Goal: Task Accomplishment & Management: Manage account settings

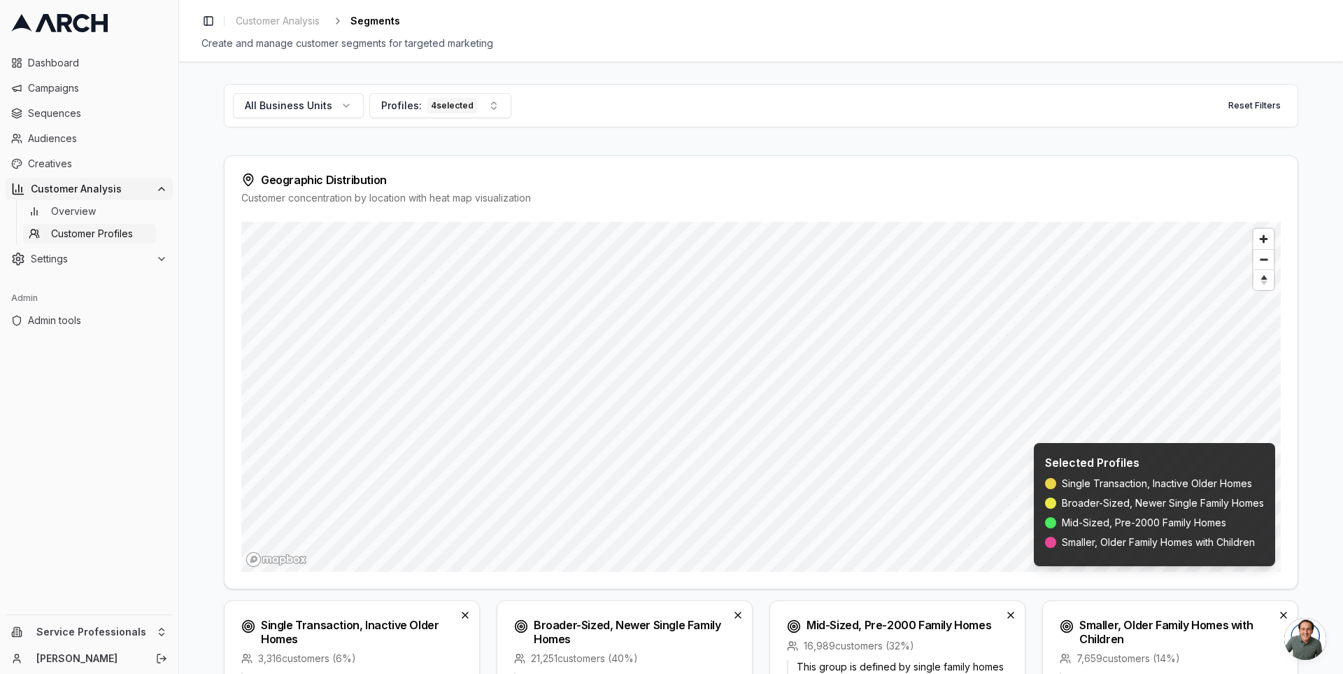
scroll to position [501, 0]
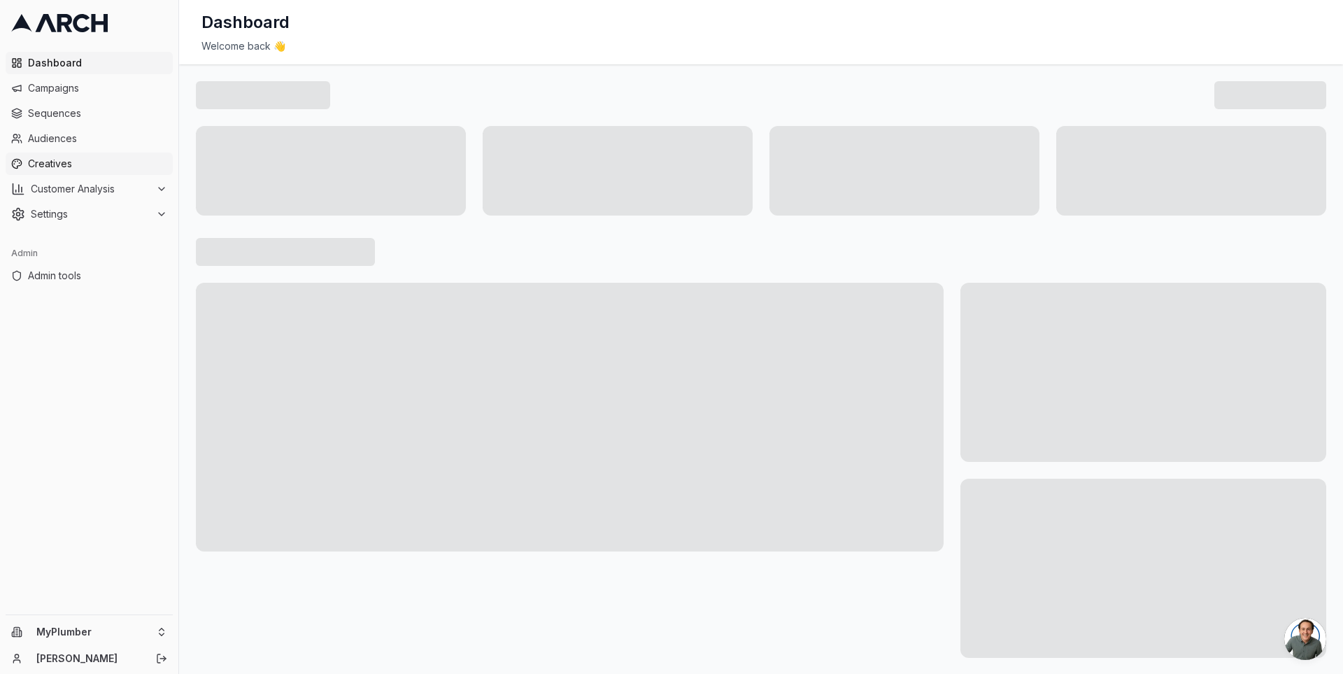
click at [105, 160] on span "Creatives" at bounding box center [97, 164] width 139 height 14
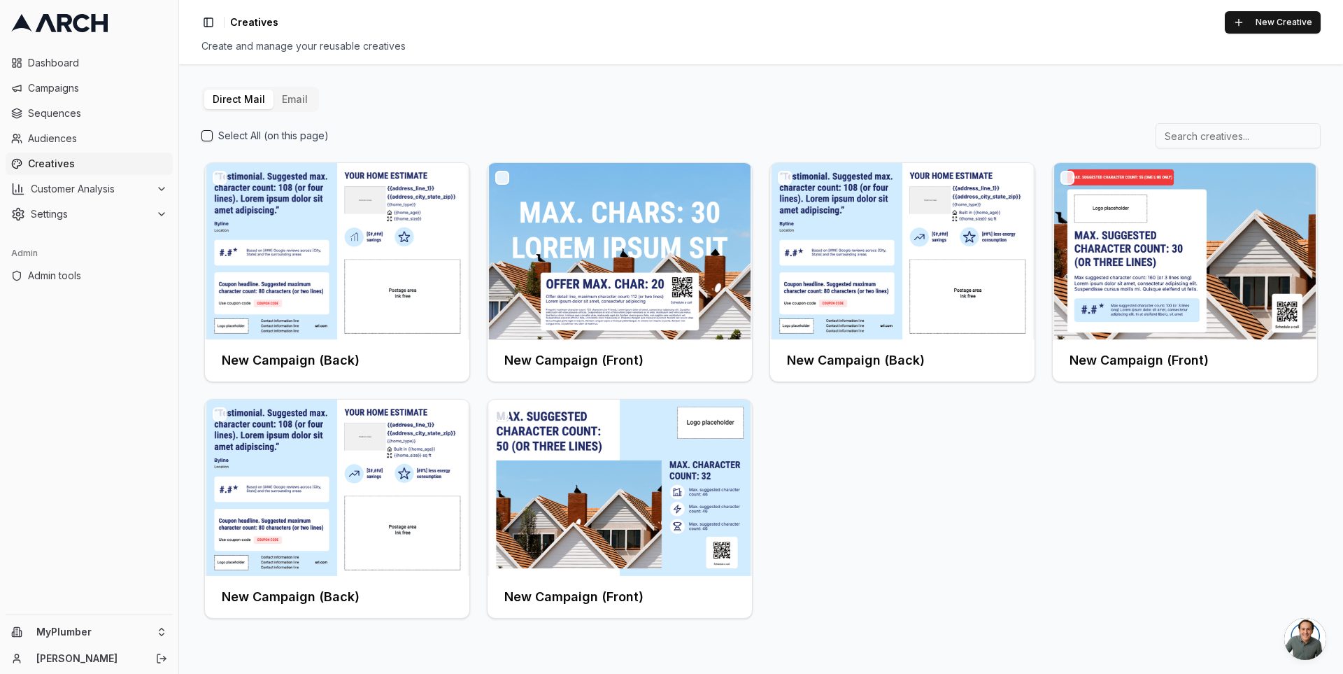
click at [299, 94] on button "Email" at bounding box center [295, 100] width 43 height 20
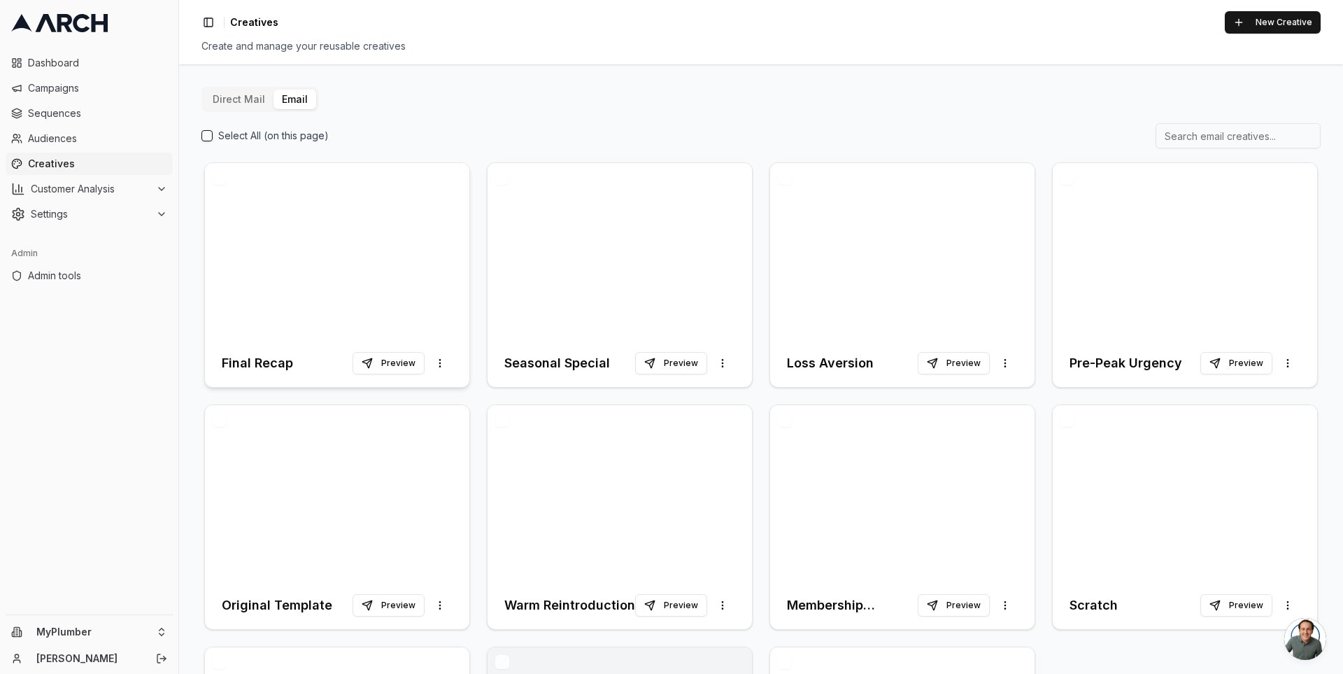
click at [353, 298] on div at bounding box center [337, 251] width 264 height 176
click at [605, 233] on div at bounding box center [620, 251] width 264 height 176
click at [248, 106] on button "Direct Mail" at bounding box center [238, 100] width 69 height 20
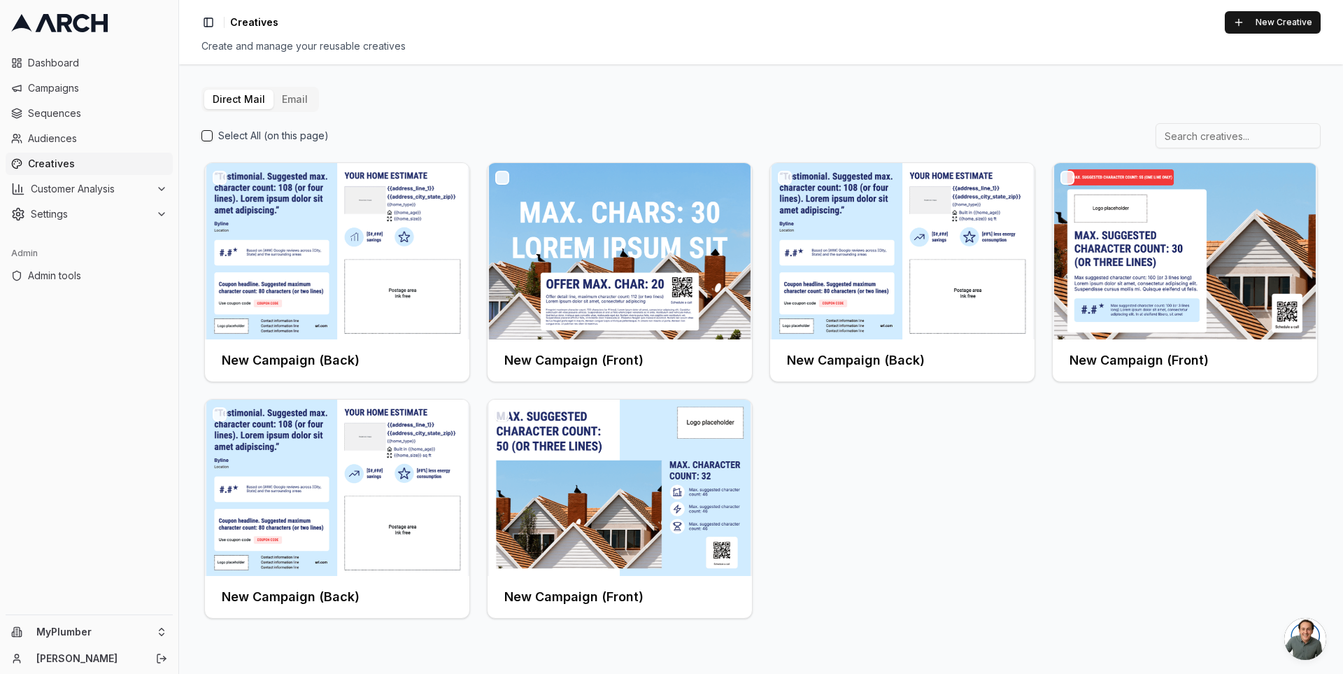
click at [1271, 7] on div "Toggle Sidebar Creatives New Creative Create and manage your reusable creatives" at bounding box center [761, 32] width 1164 height 64
click at [1267, 16] on button "New Creative" at bounding box center [1273, 22] width 96 height 22
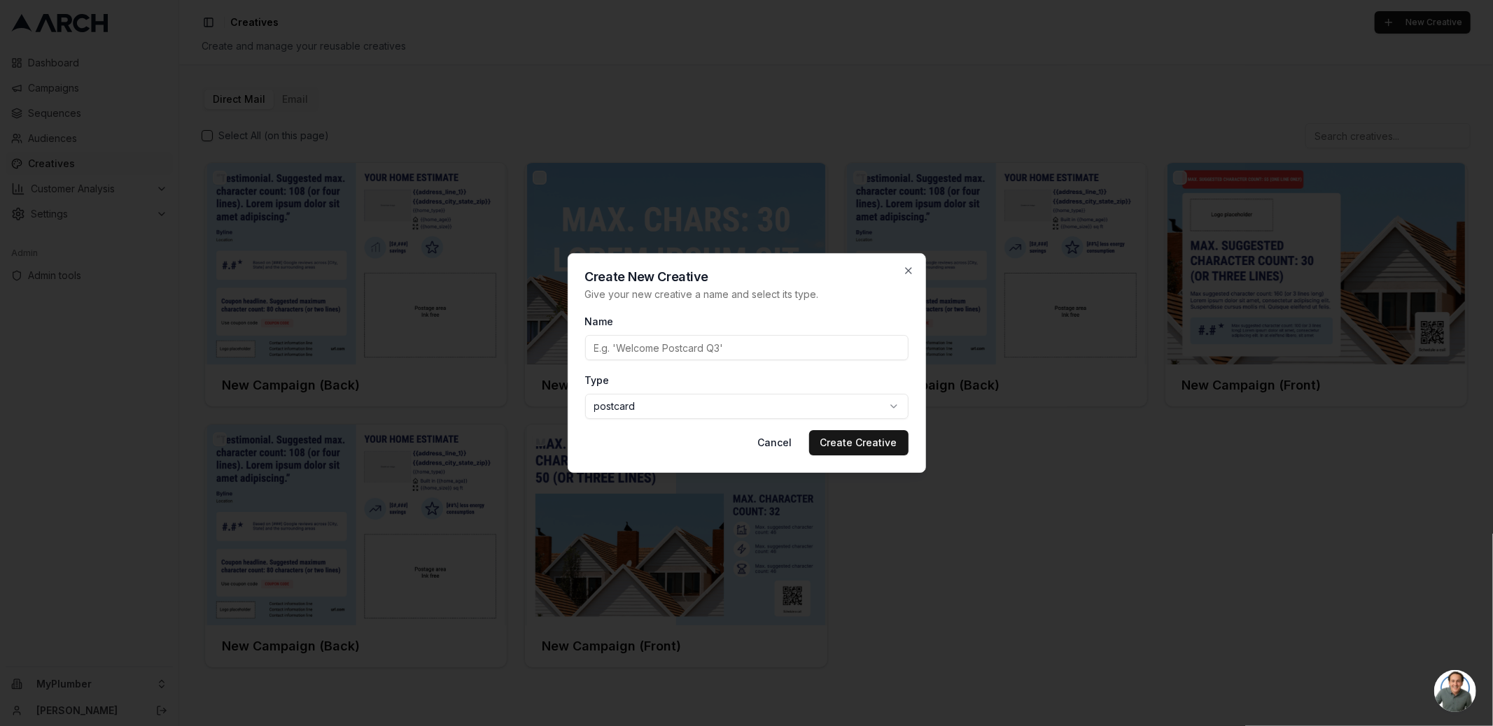
click at [693, 348] on input "Name" at bounding box center [746, 347] width 323 height 25
type input "4 - free diagnostic"
click at [866, 444] on button "Create Creative" at bounding box center [858, 442] width 99 height 25
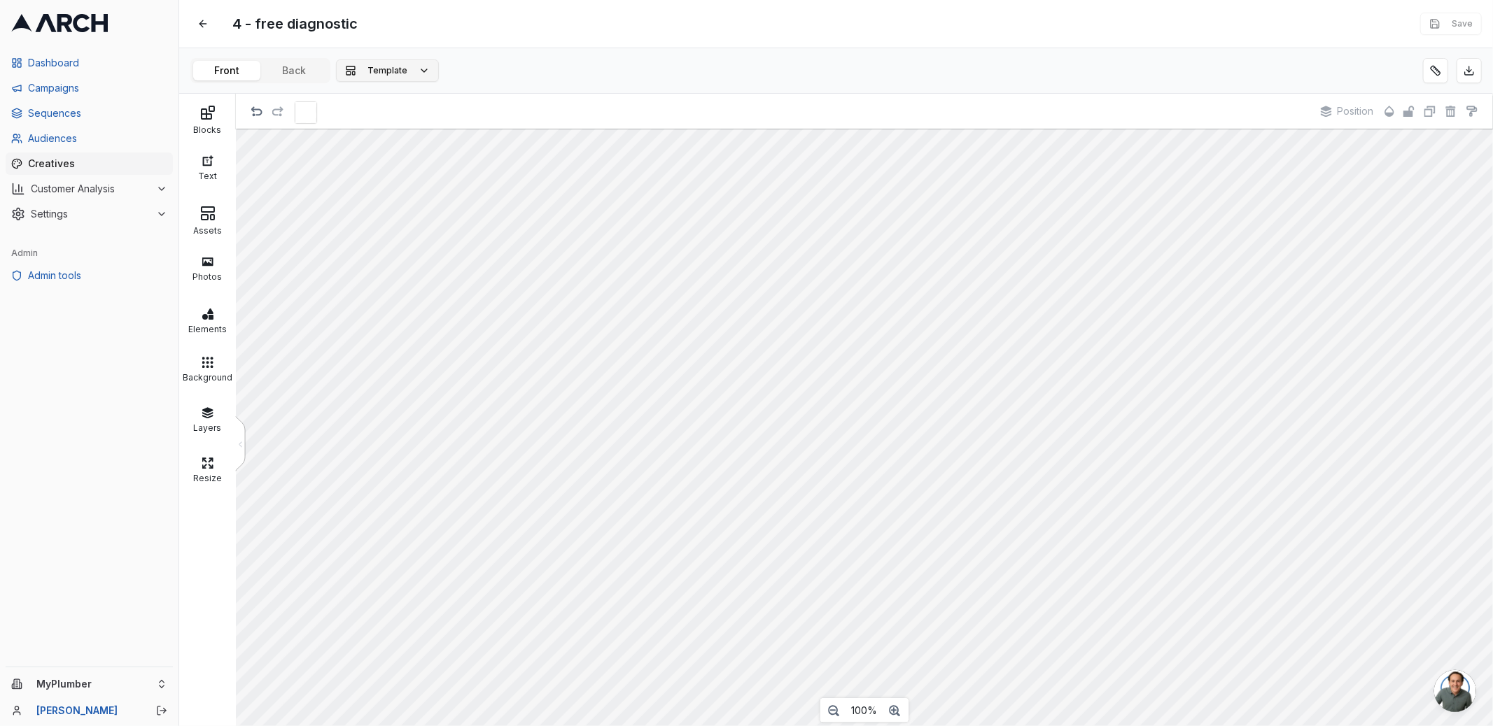
click at [391, 71] on span "Template" at bounding box center [387, 70] width 40 height 11
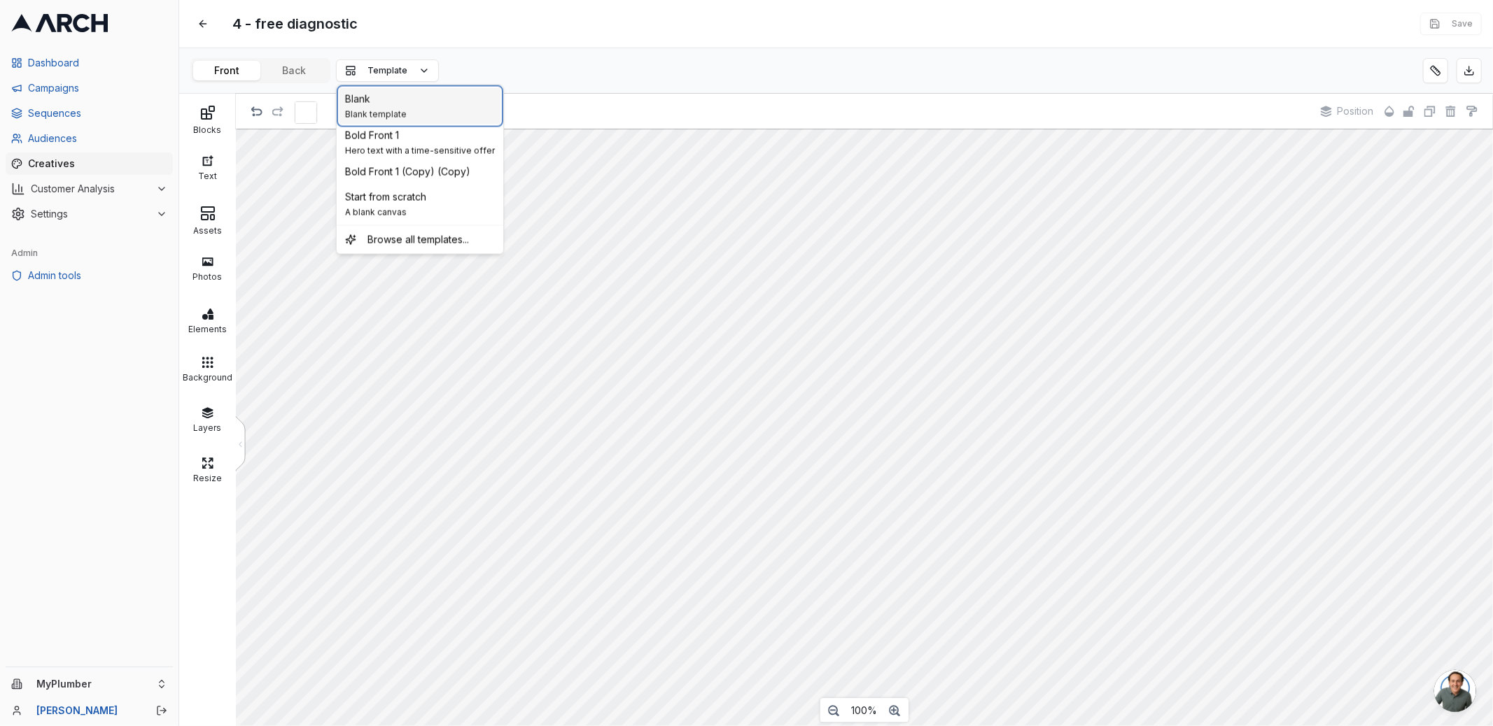
click at [404, 105] on div "Blank Blank template" at bounding box center [419, 106] width 161 height 36
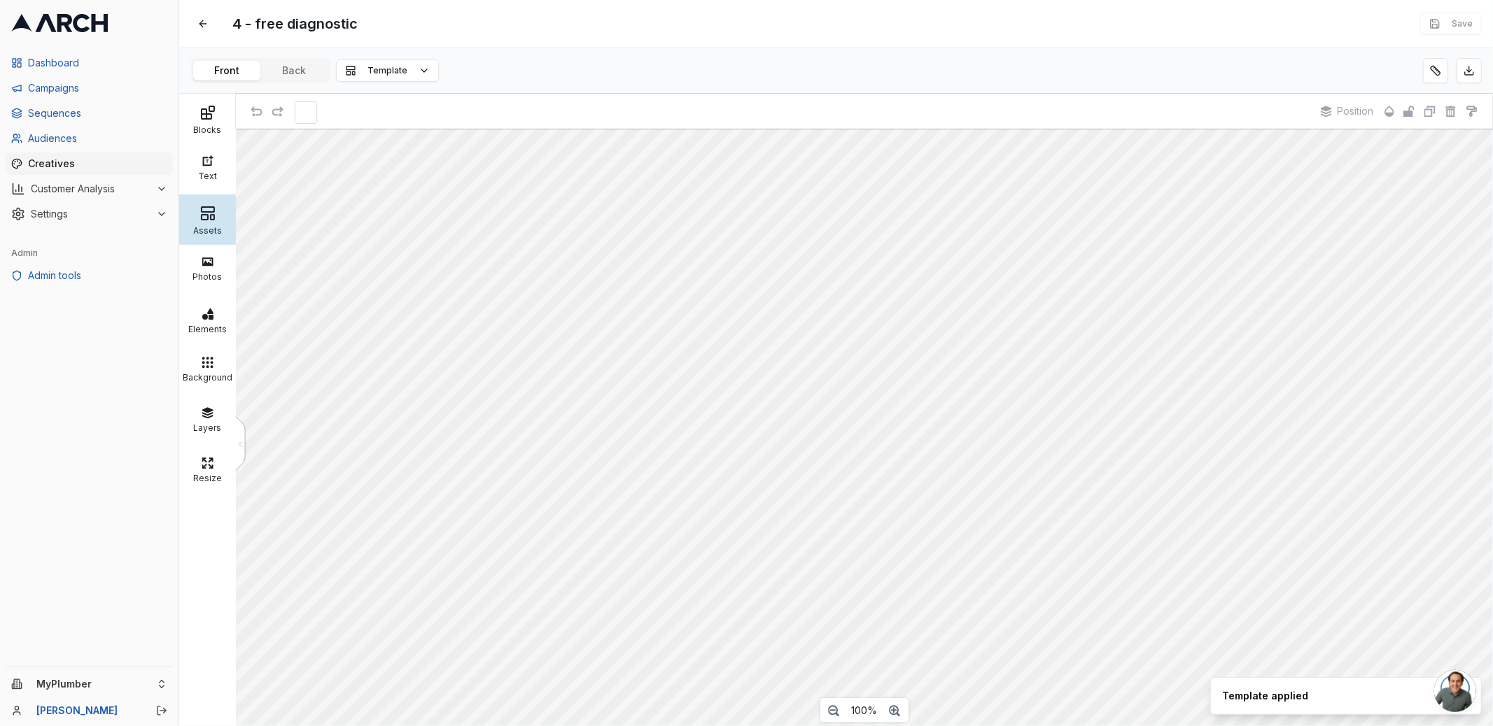
click at [219, 229] on div "Assets" at bounding box center [208, 229] width 50 height 14
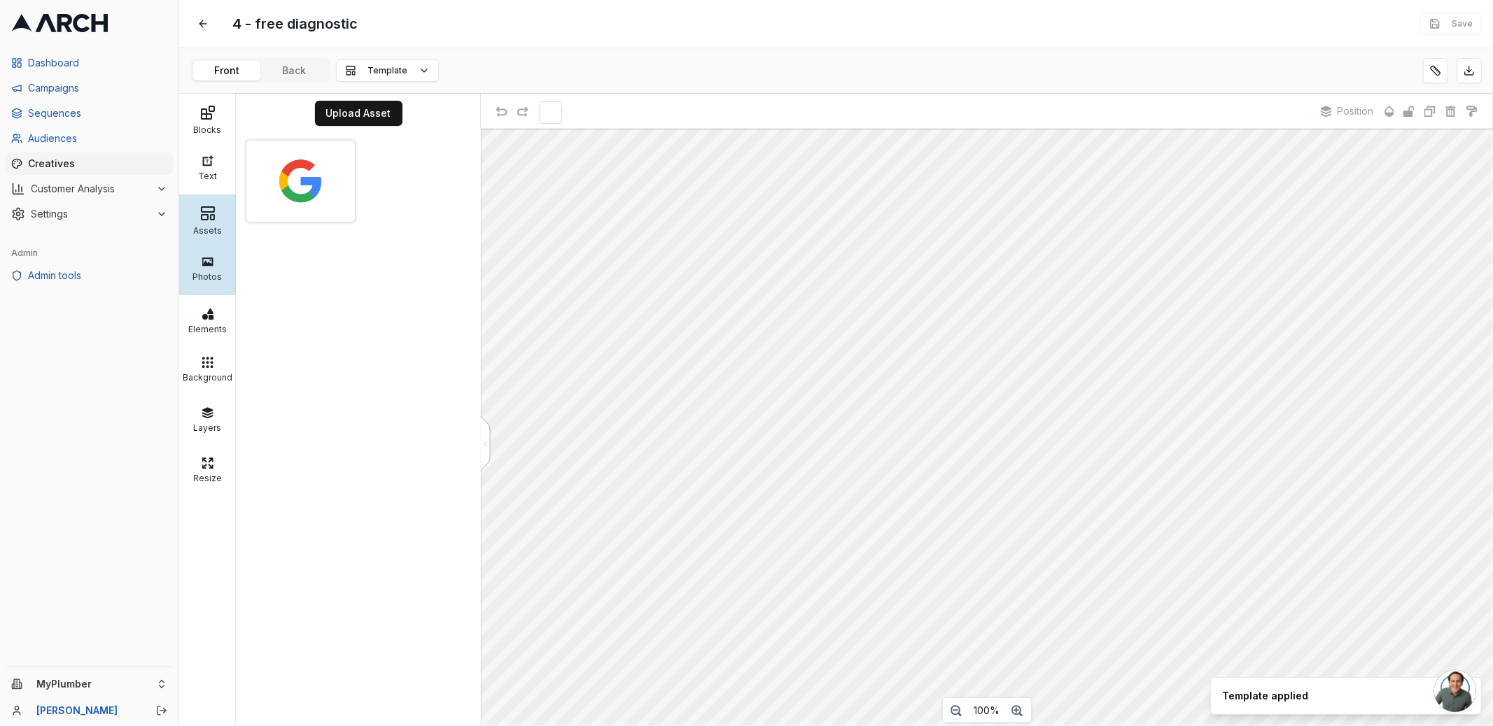
click at [225, 262] on div at bounding box center [208, 261] width 50 height 13
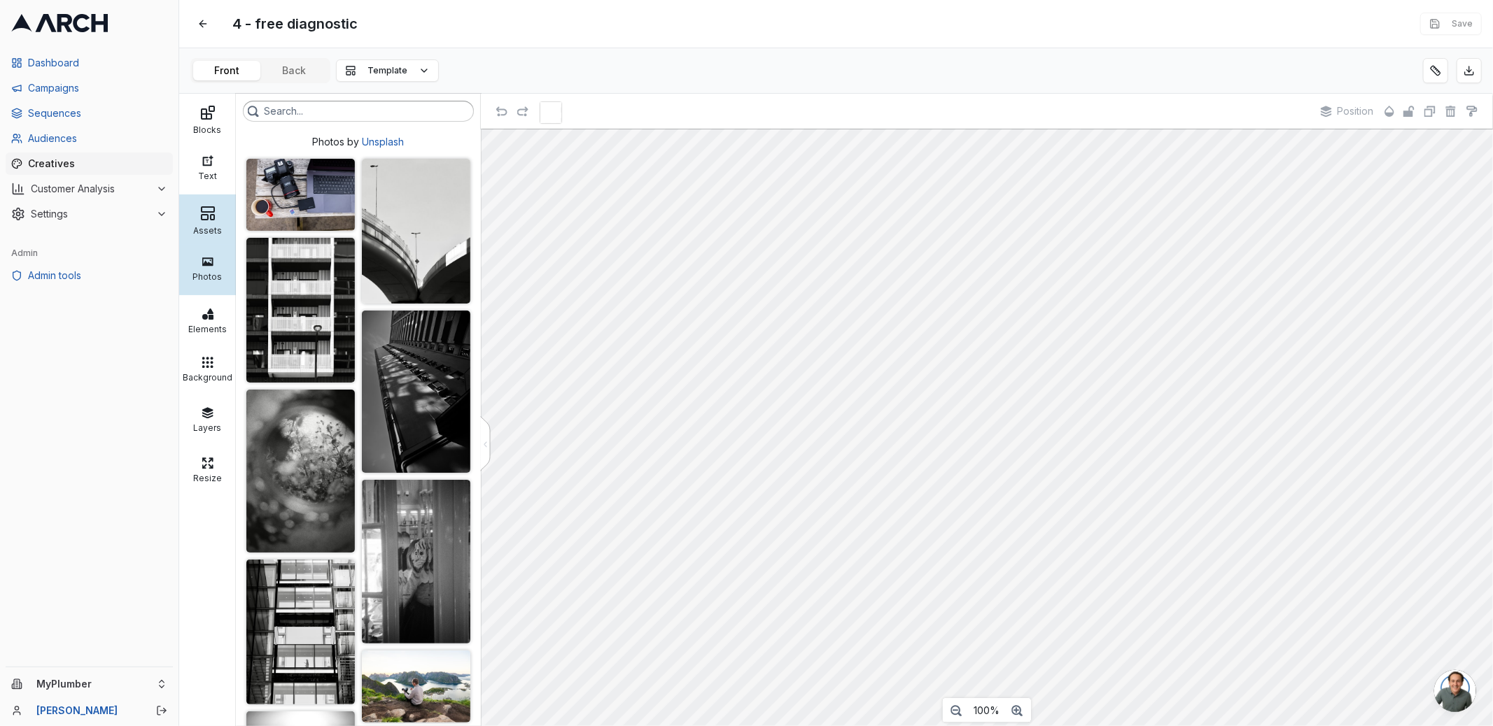
click at [211, 225] on div "Assets" at bounding box center [208, 229] width 50 height 14
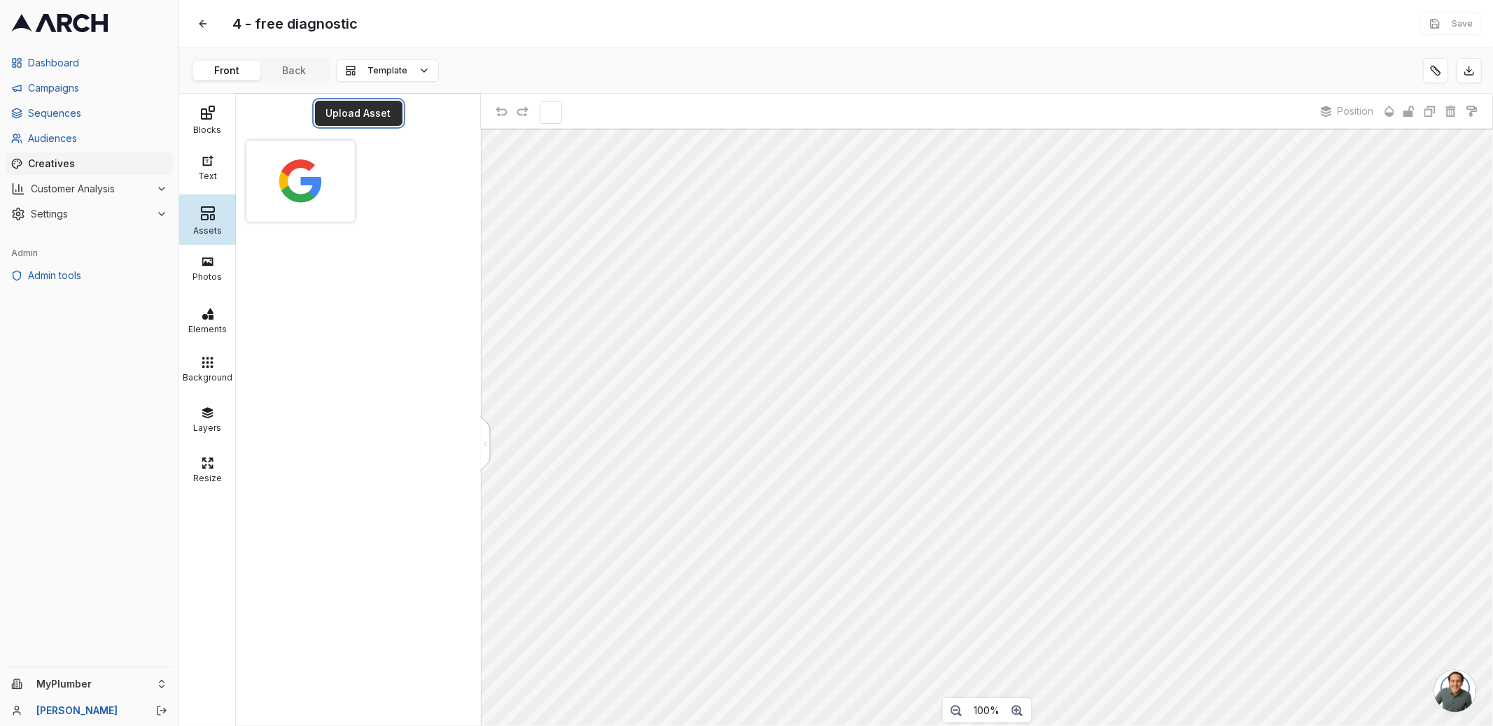
click at [365, 107] on button "Upload Asset" at bounding box center [358, 113] width 87 height 25
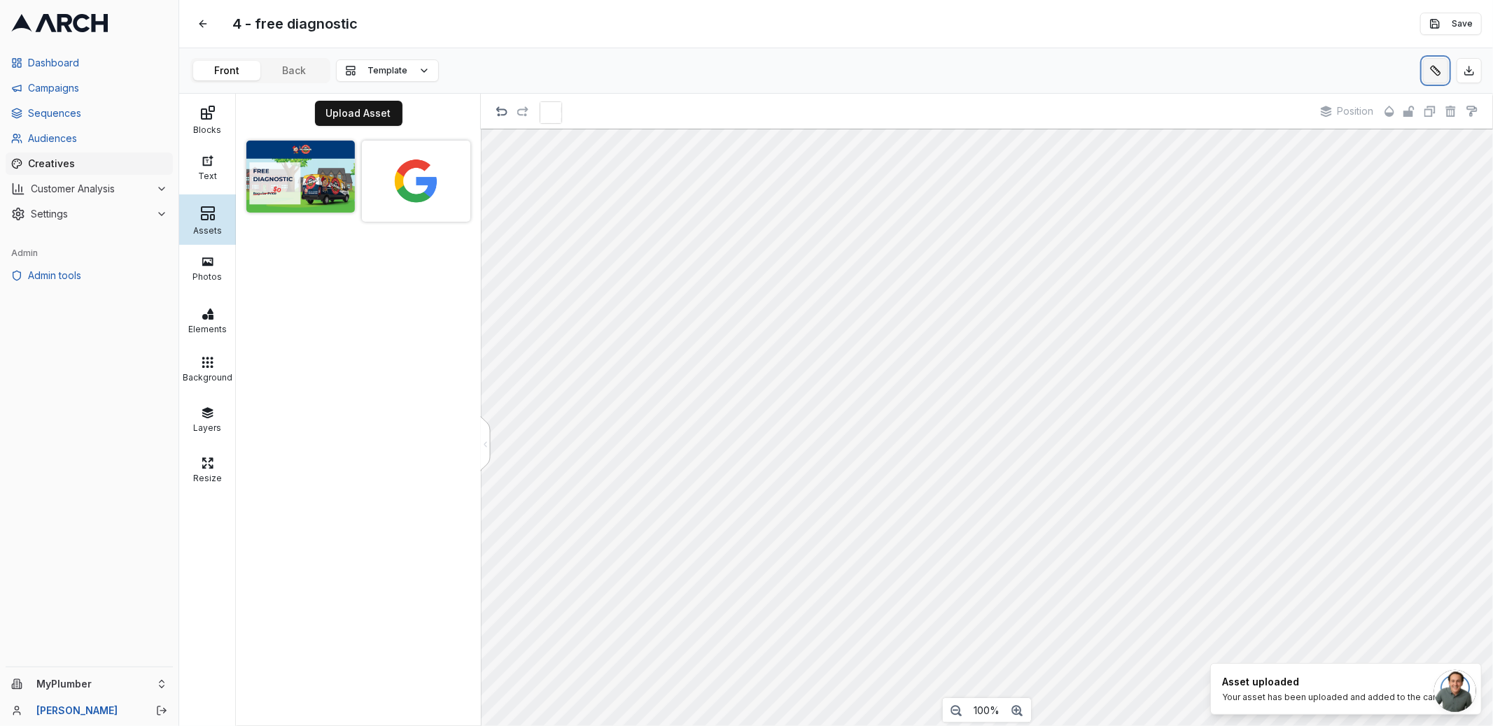
click at [1343, 74] on button at bounding box center [1435, 70] width 25 height 25
click at [311, 77] on div "4 - free diagnostic Edit Save Front Back Template Blocks Text Assets Photos Ele…" at bounding box center [835, 363] width 1313 height 726
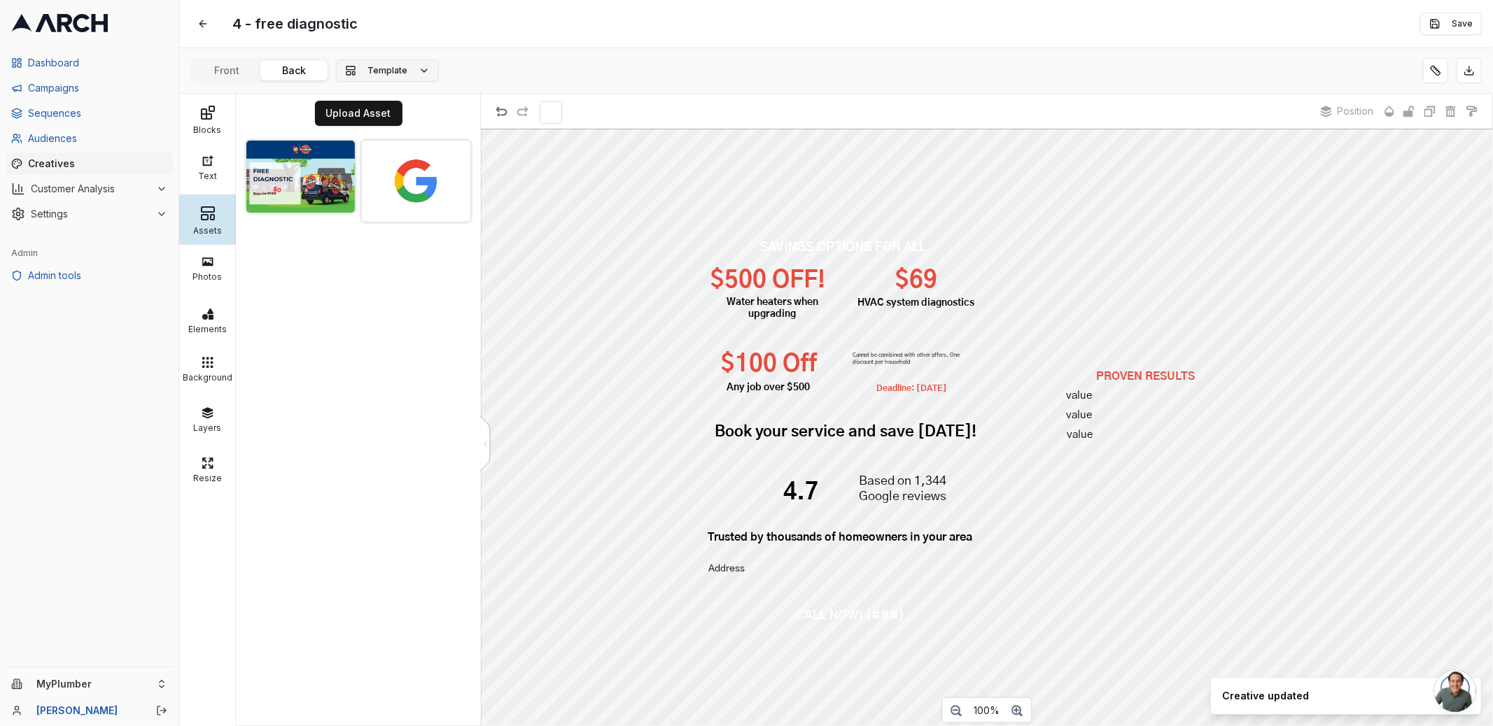
click at [389, 75] on span "Template" at bounding box center [387, 70] width 40 height 11
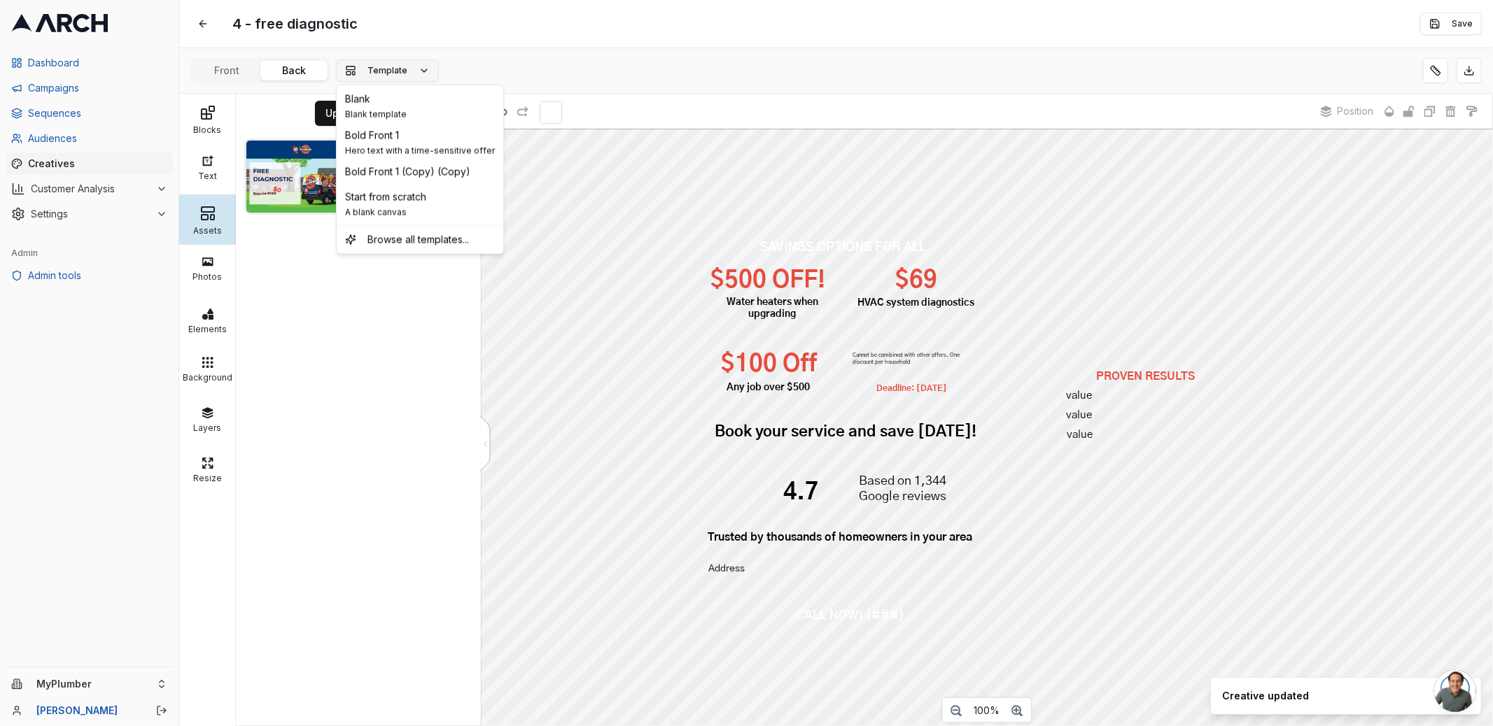
click at [402, 115] on span "Blank template" at bounding box center [376, 114] width 62 height 11
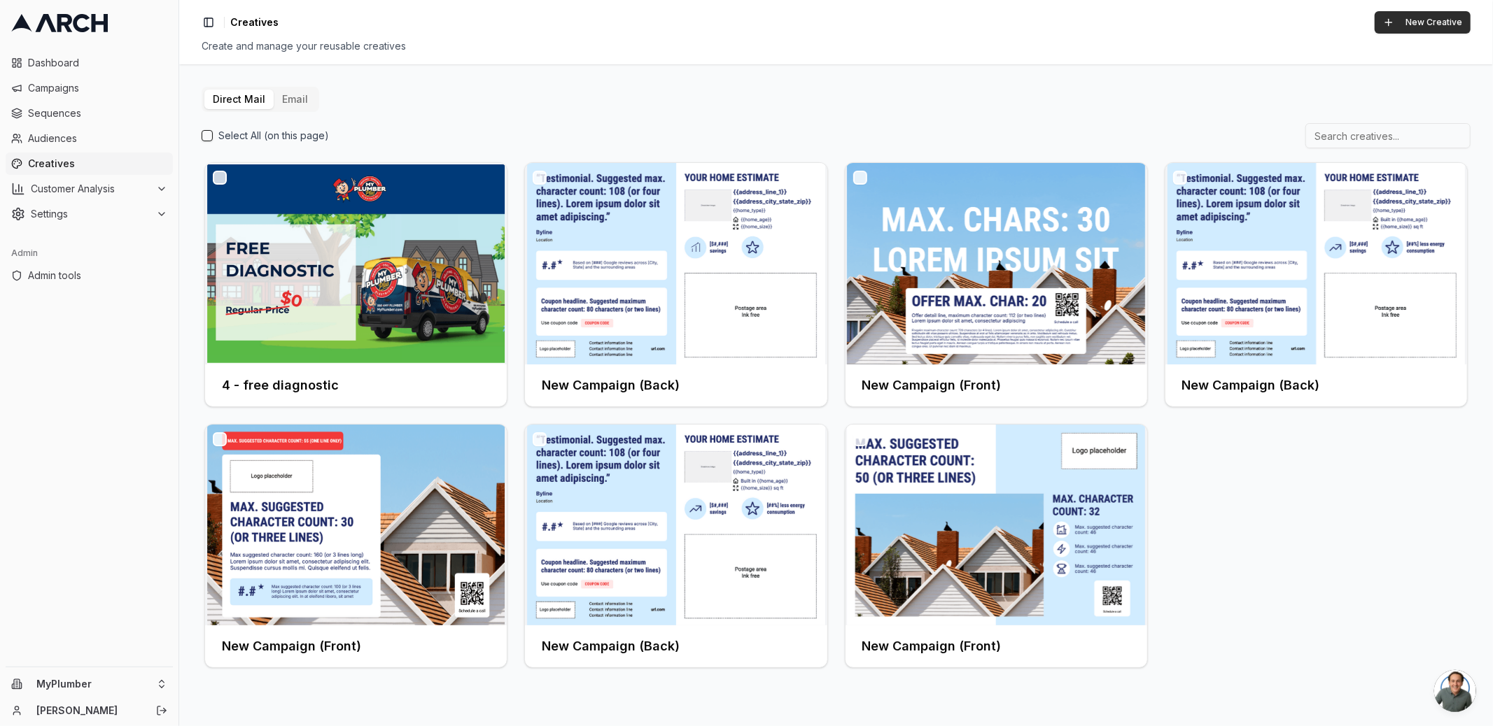
click at [1413, 18] on button "New Creative" at bounding box center [1422, 22] width 96 height 22
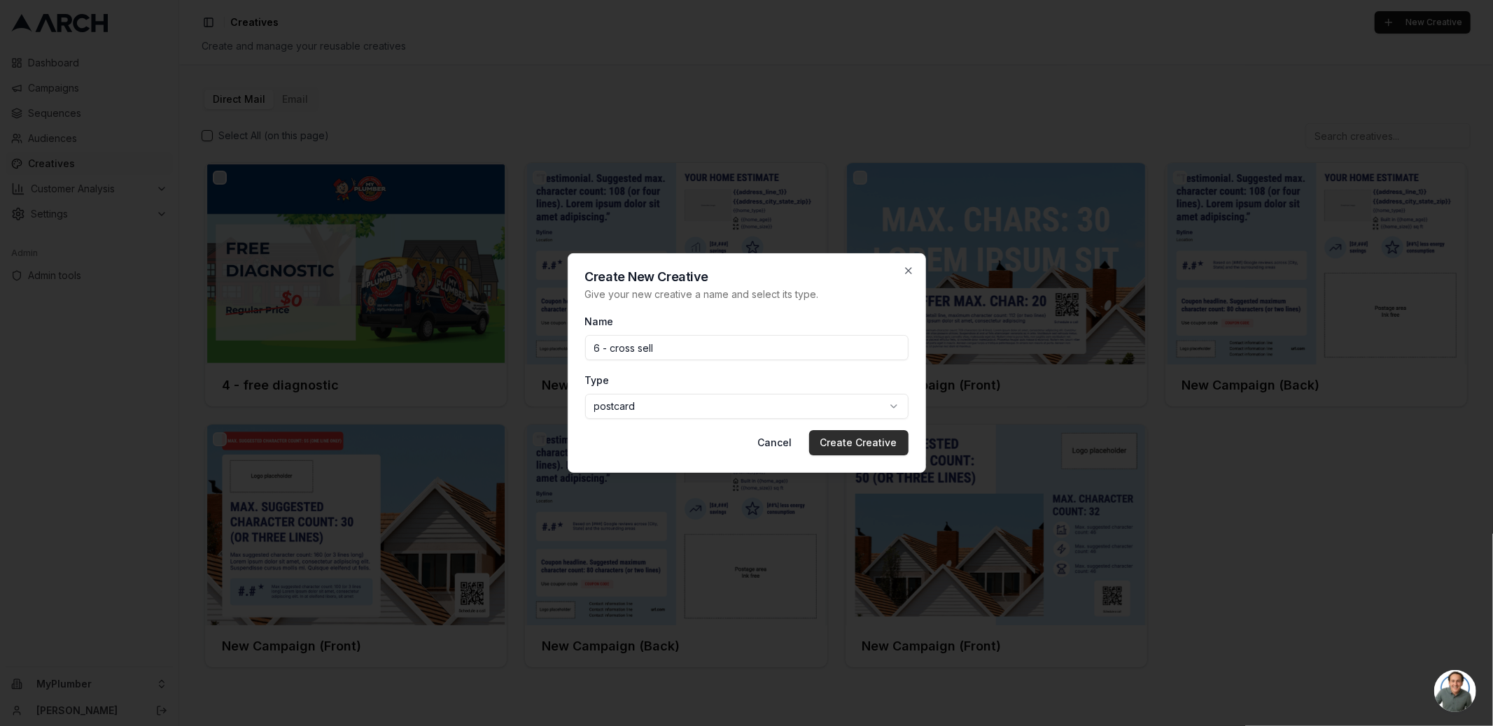
type input "6 - cross sell"
click at [881, 444] on button "Create Creative" at bounding box center [858, 442] width 99 height 25
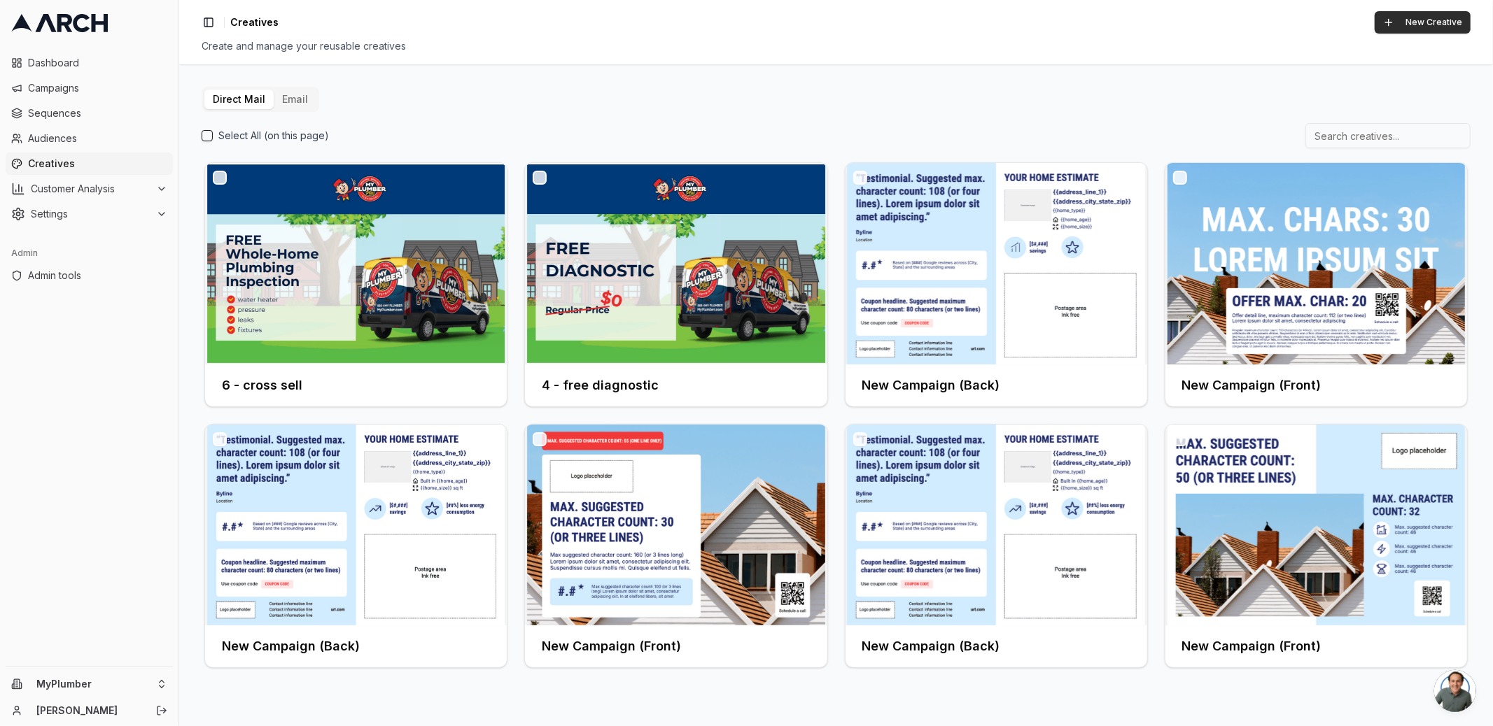
click at [1415, 15] on button "New Creative" at bounding box center [1422, 22] width 96 height 22
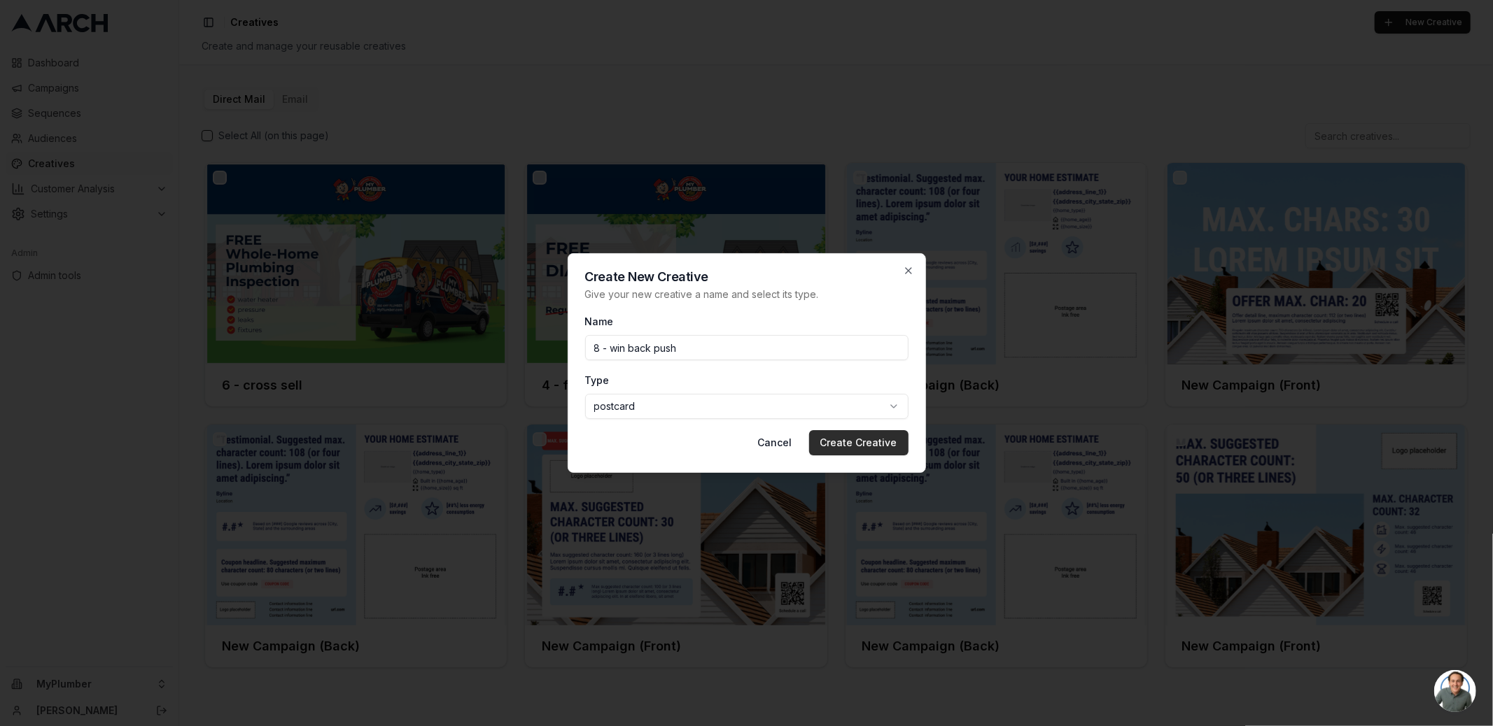
type input "8 - win back push"
click at [875, 435] on button "Create Creative" at bounding box center [858, 442] width 99 height 25
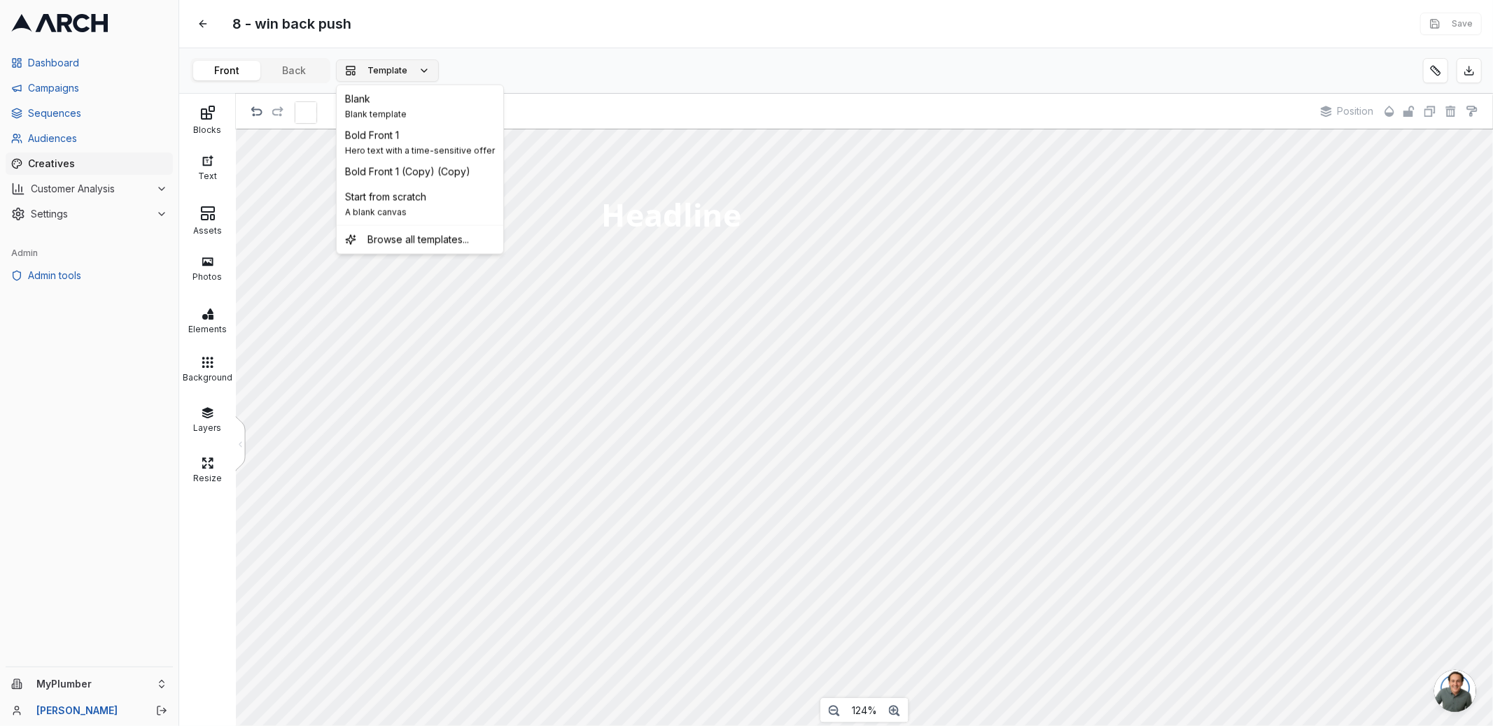
click at [401, 74] on span "Template" at bounding box center [387, 70] width 40 height 11
click at [409, 108] on div "Blank Blank template" at bounding box center [419, 106] width 161 height 36
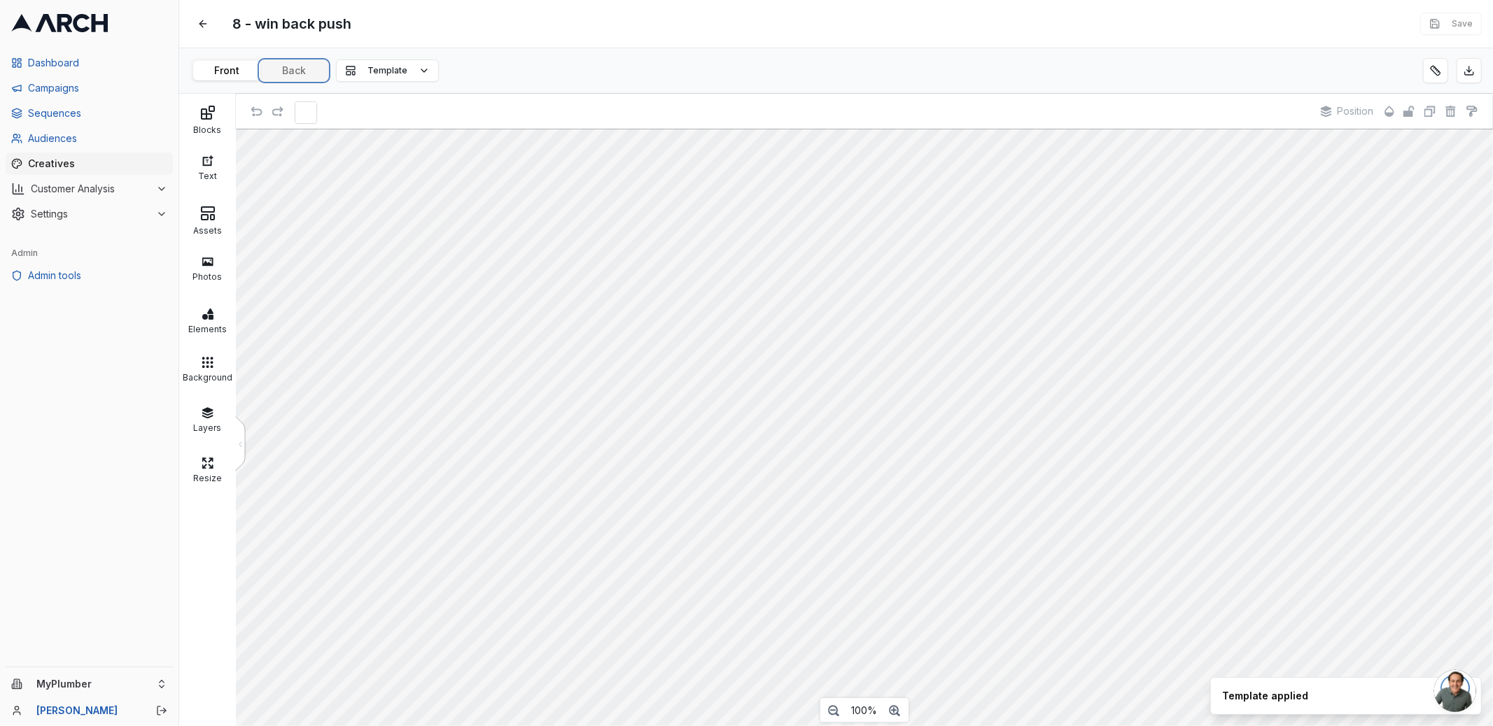
click at [310, 76] on button "Back" at bounding box center [293, 71] width 67 height 20
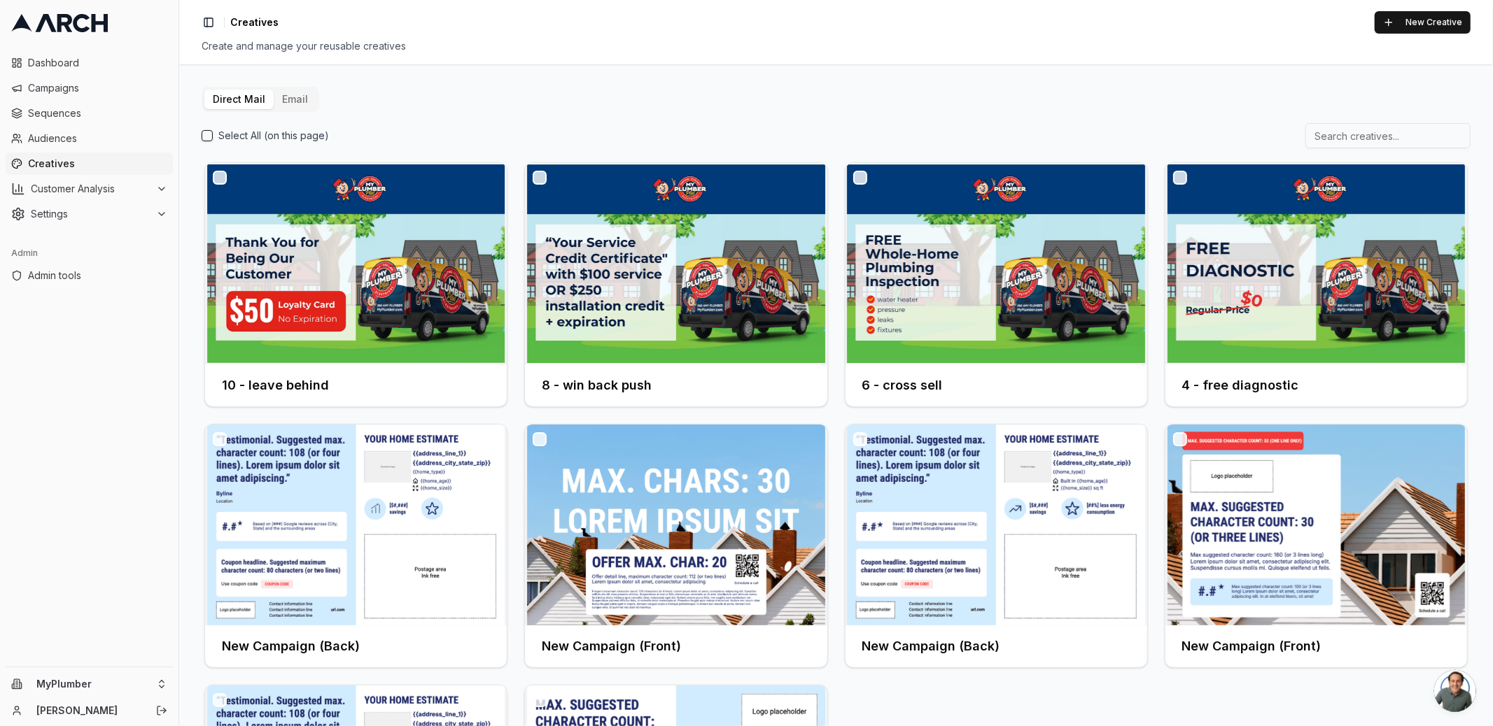
click at [472, 104] on div "Direct Mail Email Select All (on this page) 10 - leave behind 8 - win back push…" at bounding box center [836, 510] width 1269 height 846
click at [296, 94] on button "Email" at bounding box center [295, 100] width 43 height 20
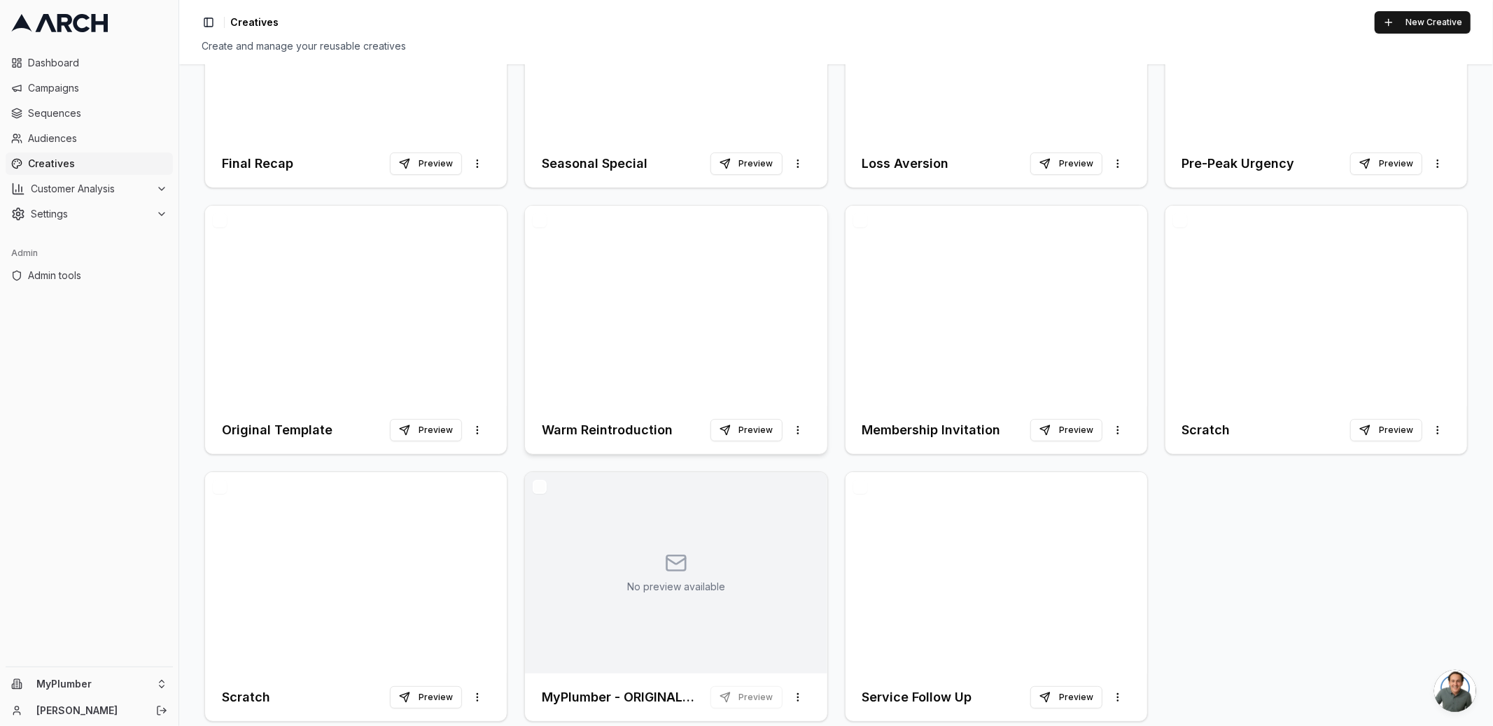
scroll to position [242, 0]
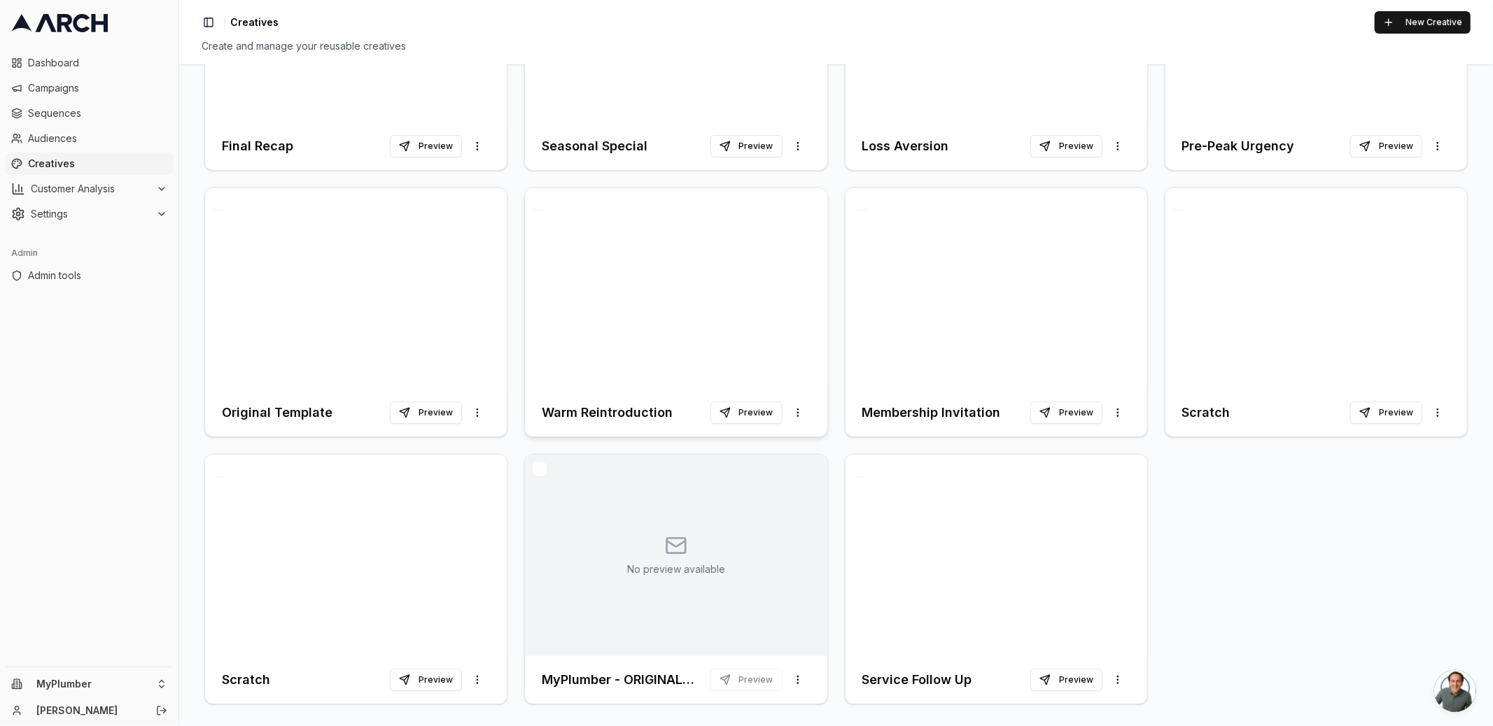
click at [691, 332] on div at bounding box center [676, 289] width 302 height 202
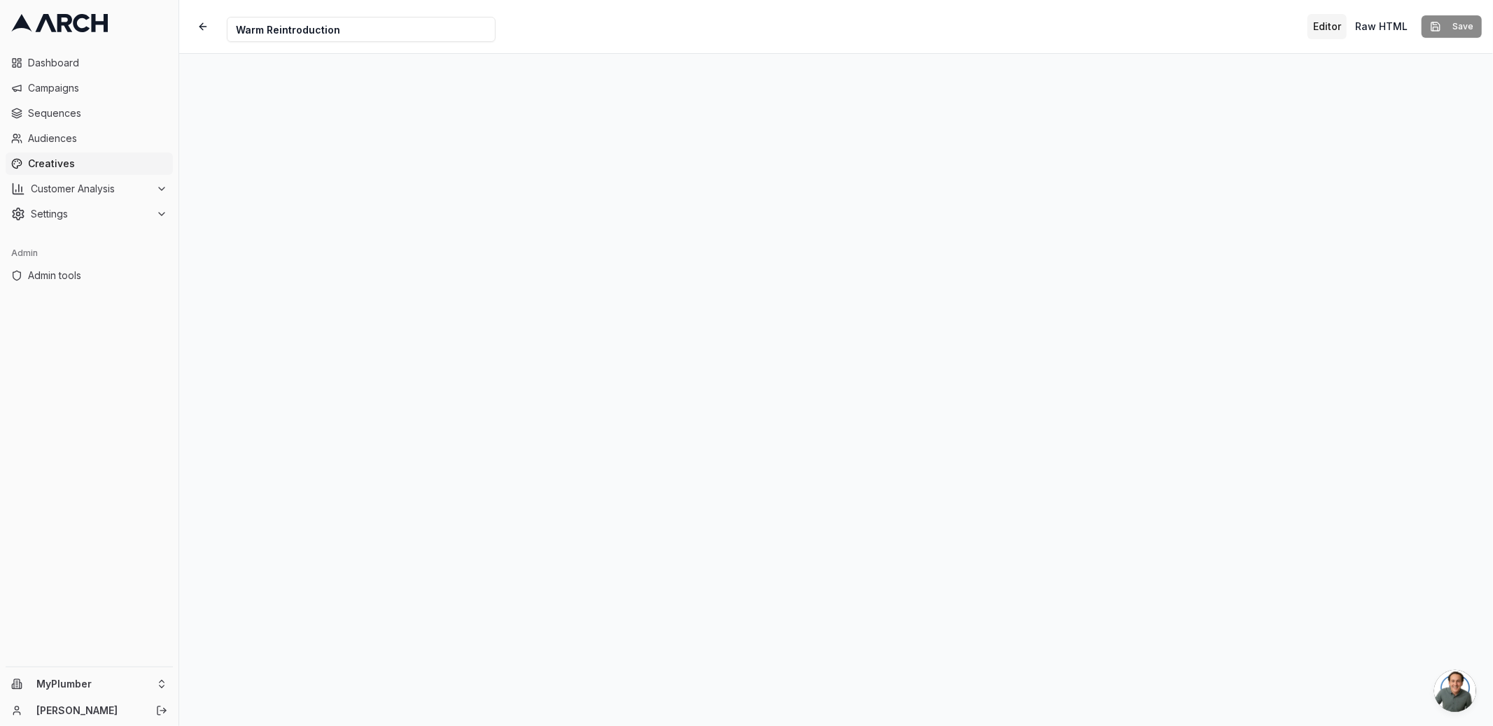
click at [239, 30] on input "Warm Reintroduction" at bounding box center [361, 29] width 269 height 25
type input "1- Warm Reintroduction"
click at [1451, 20] on button "Save" at bounding box center [1451, 26] width 60 height 22
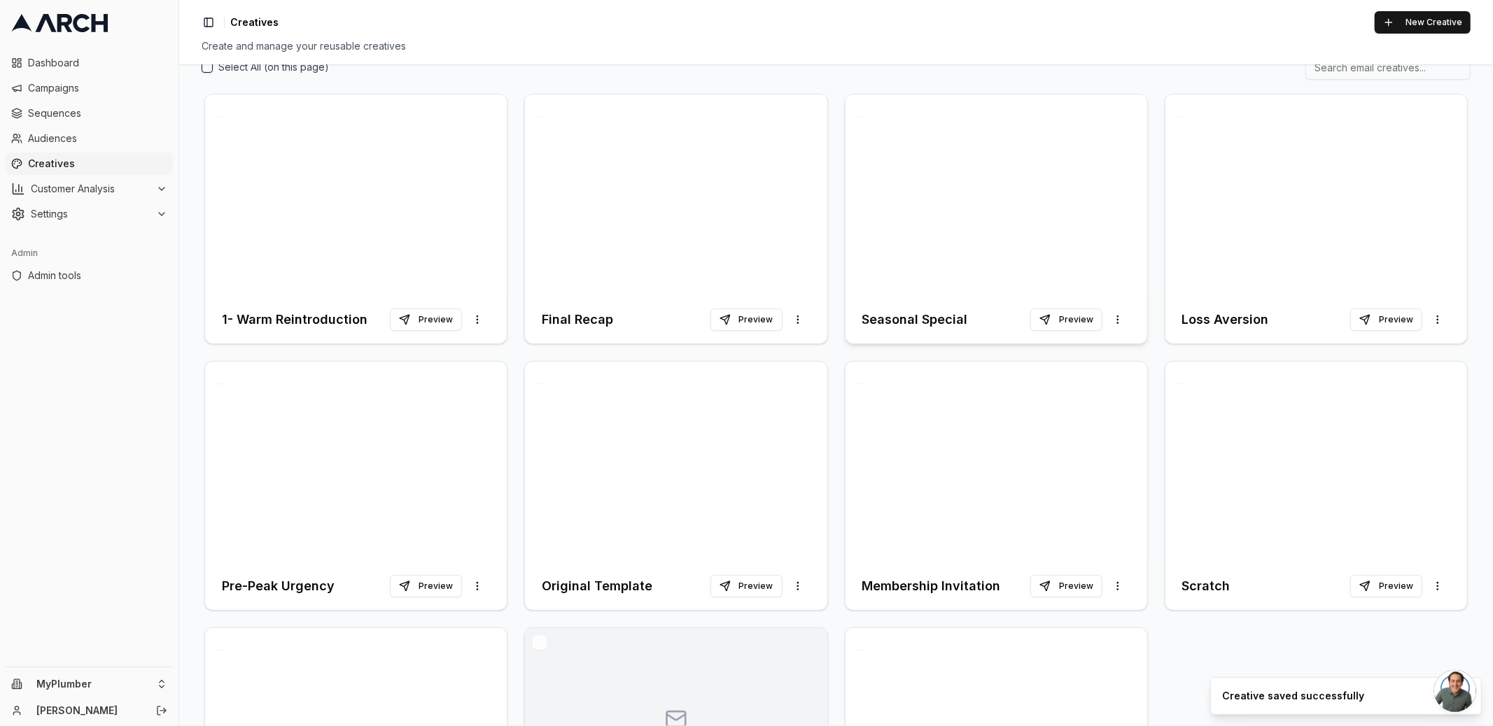
scroll to position [93, 0]
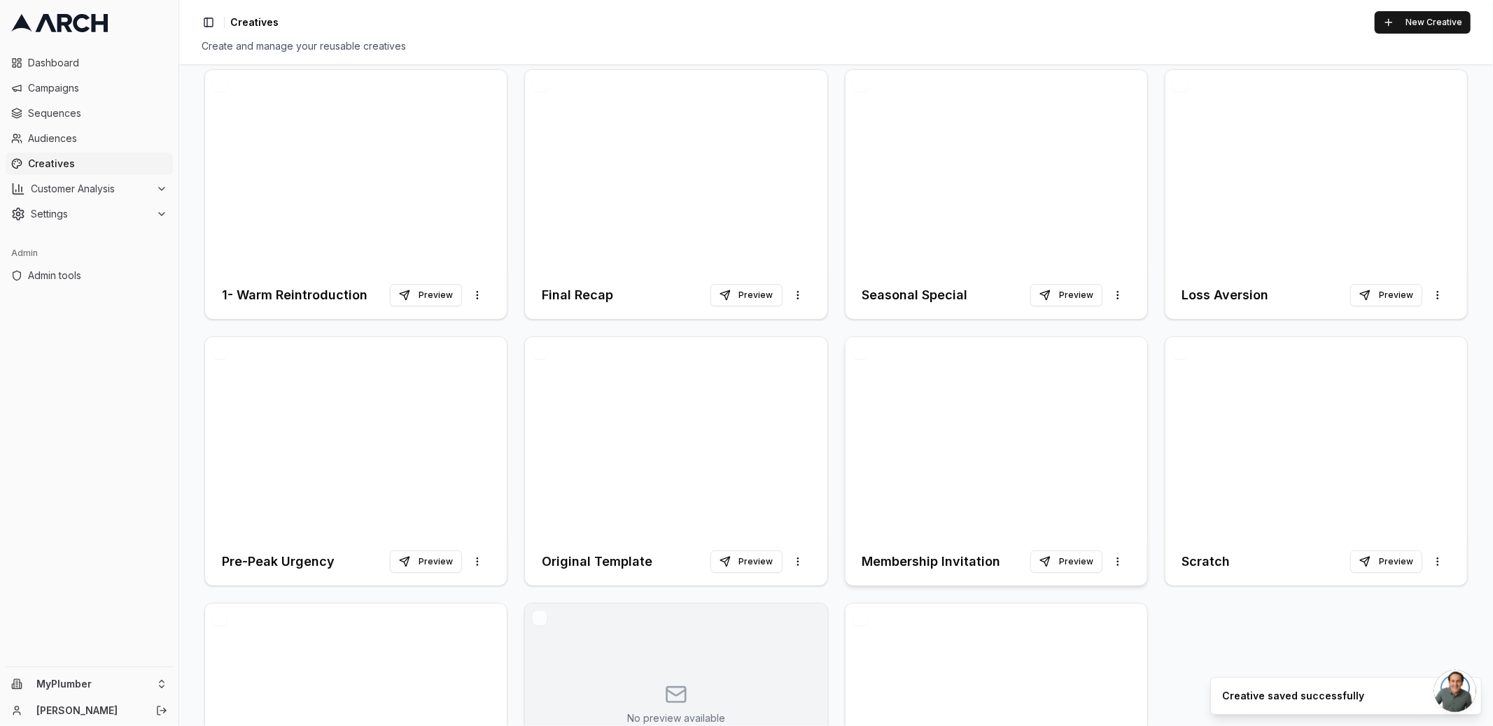
click at [993, 446] on div at bounding box center [996, 438] width 302 height 202
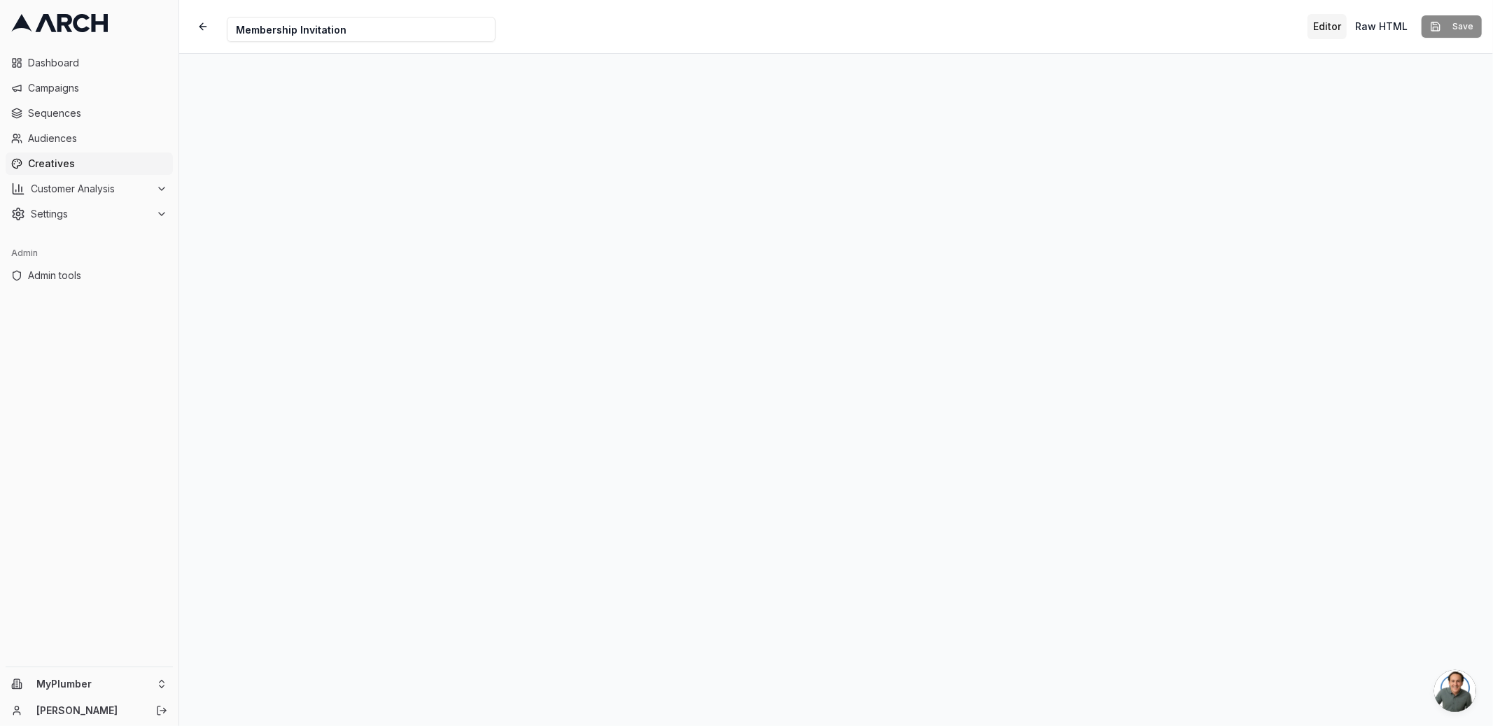
click at [239, 35] on input "Membership Invitation" at bounding box center [361, 29] width 269 height 25
click at [238, 29] on input "Membership Invitation" at bounding box center [361, 29] width 269 height 25
type input "2 - Membership Invitation"
click at [1460, 35] on button "Save" at bounding box center [1451, 26] width 60 height 22
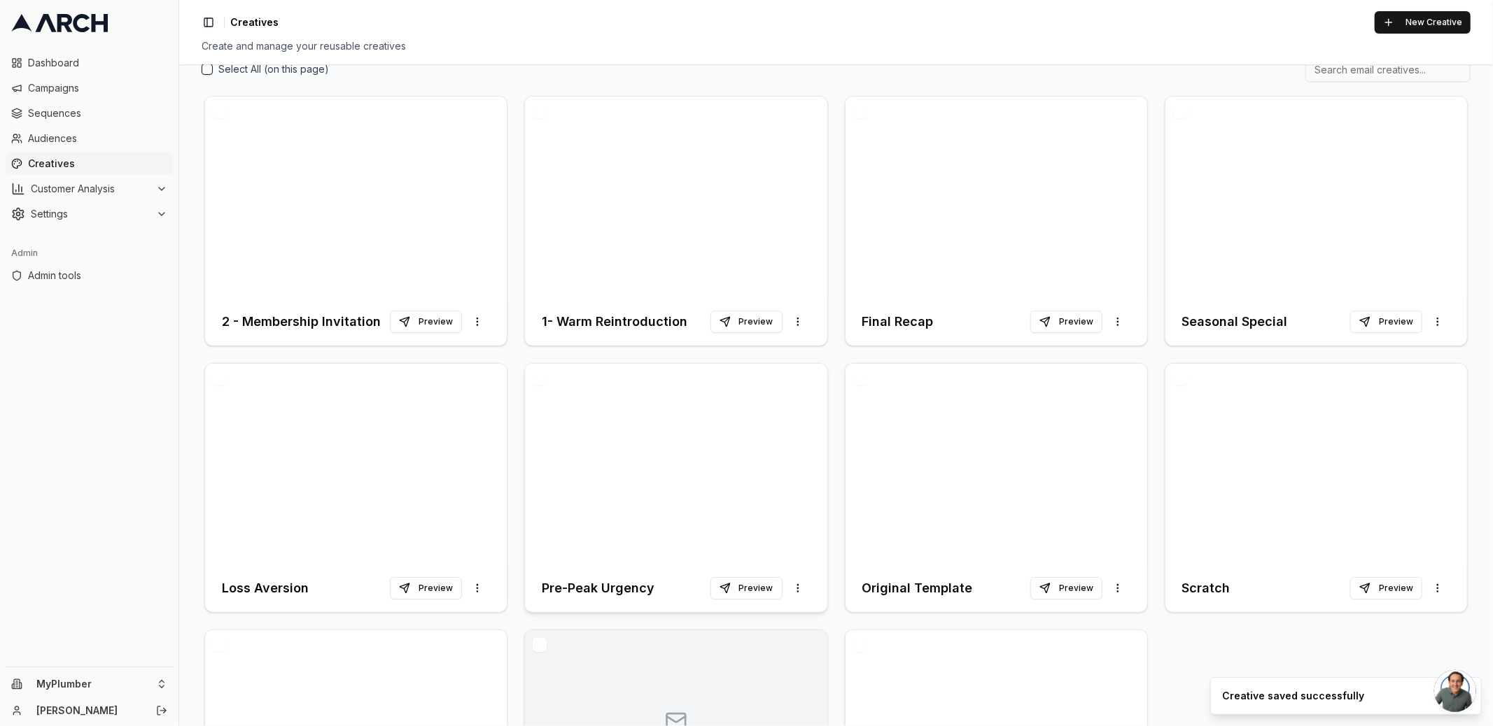
scroll to position [93, 0]
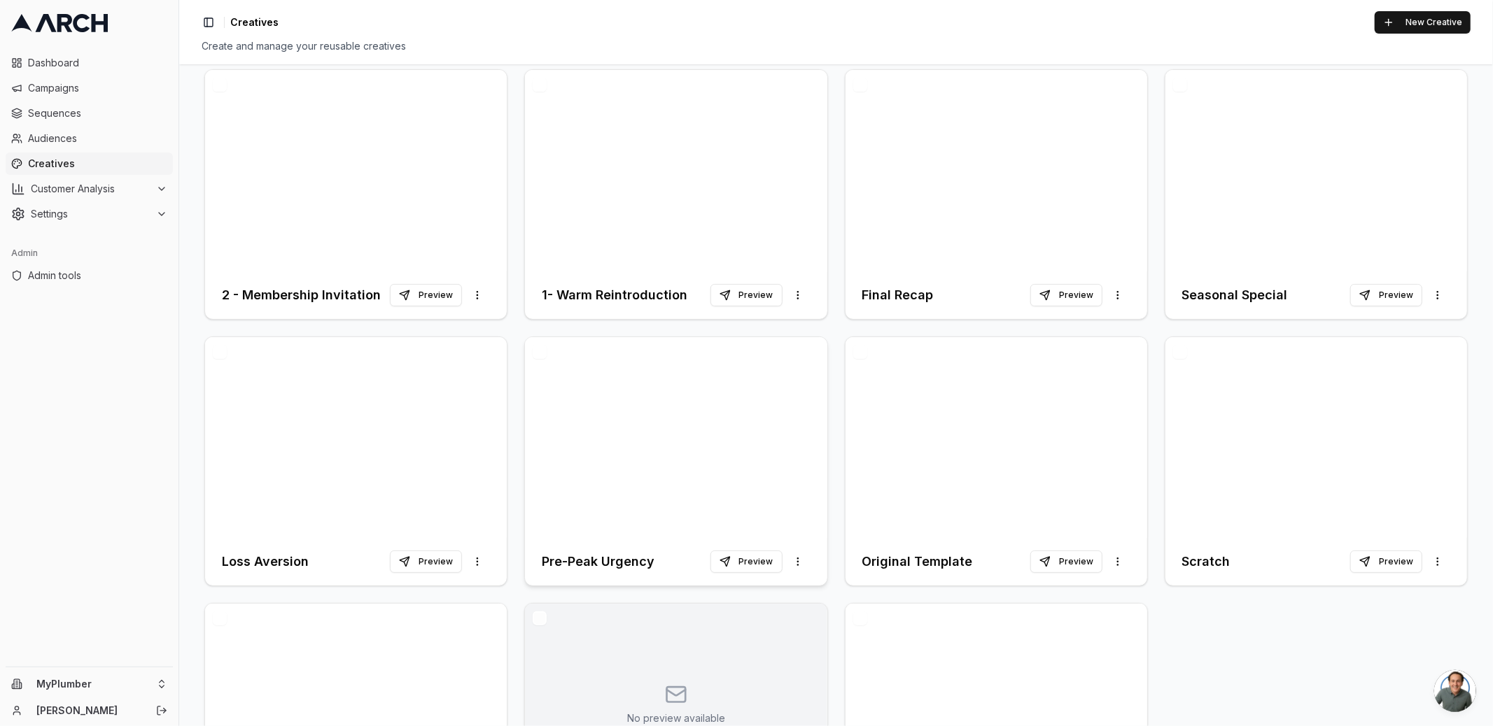
click at [685, 473] on div at bounding box center [676, 438] width 302 height 202
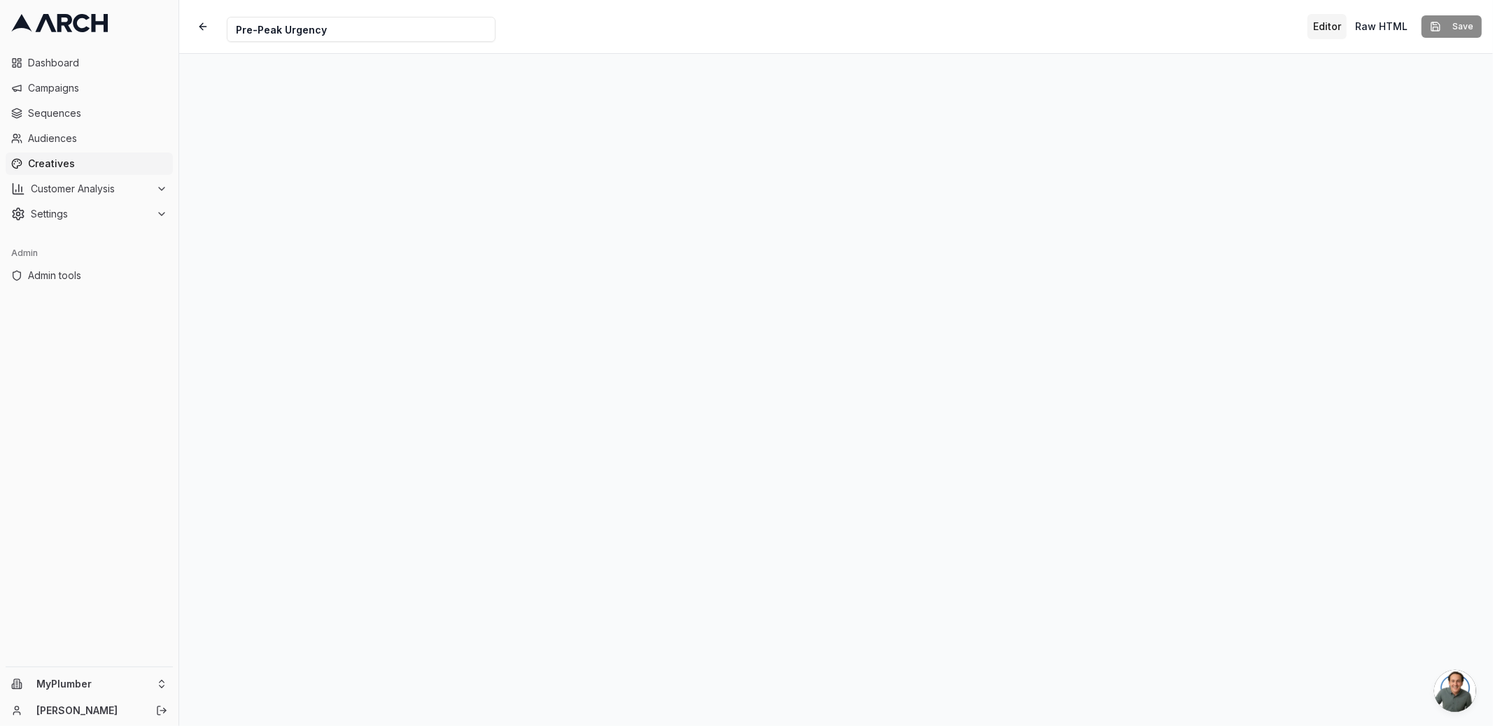
click at [235, 30] on input "Pre-Peak Urgency" at bounding box center [361, 29] width 269 height 25
type input "3 - Pre-Peak Urgency"
click at [1458, 27] on button "Save" at bounding box center [1451, 26] width 60 height 22
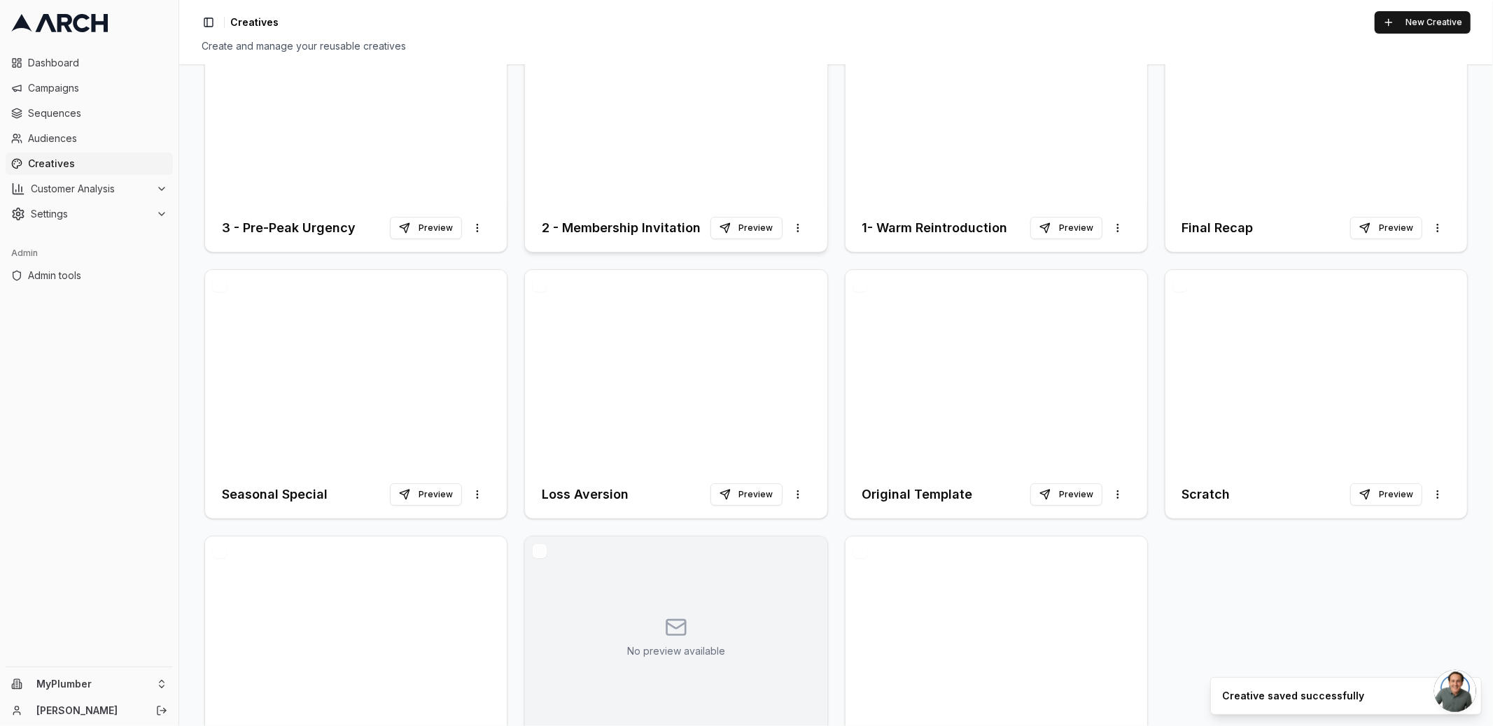
scroll to position [186, 0]
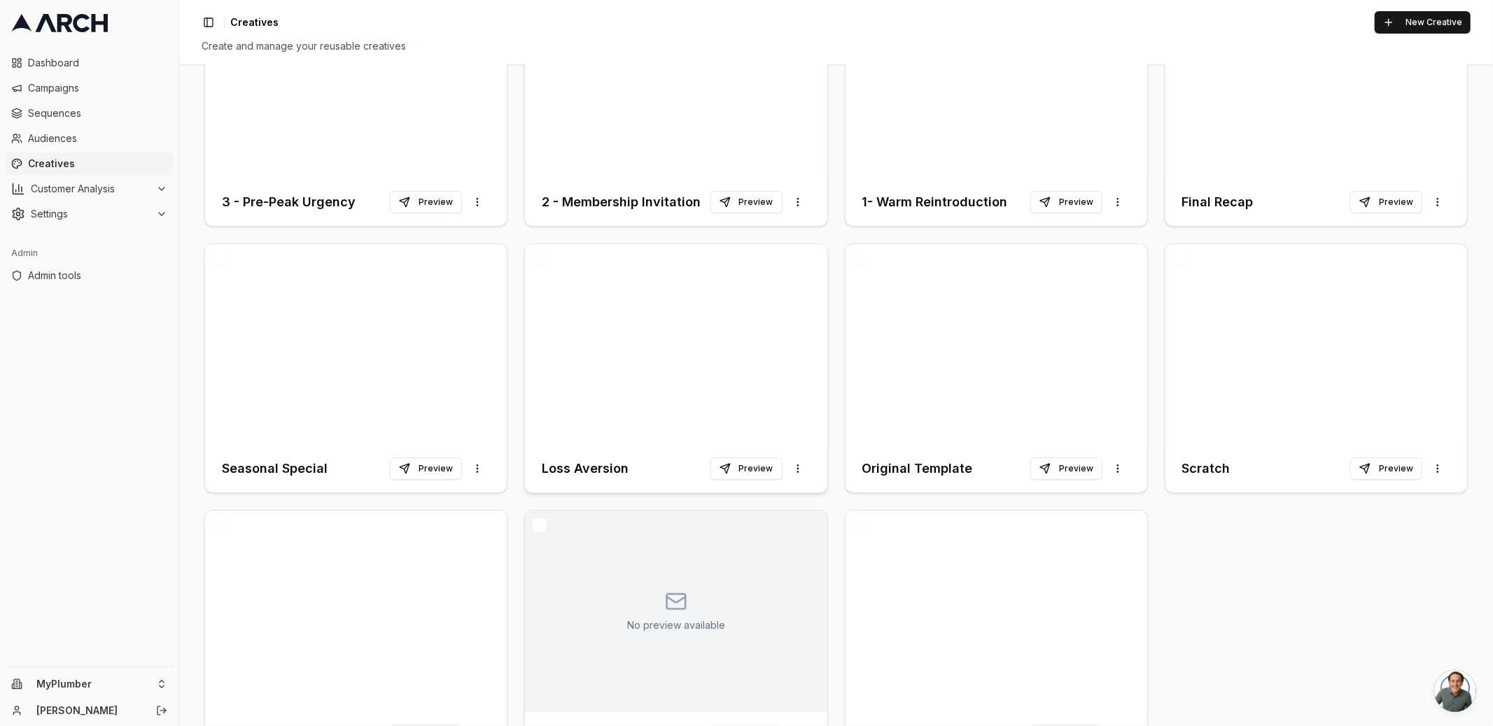
click at [672, 370] on div at bounding box center [676, 345] width 302 height 202
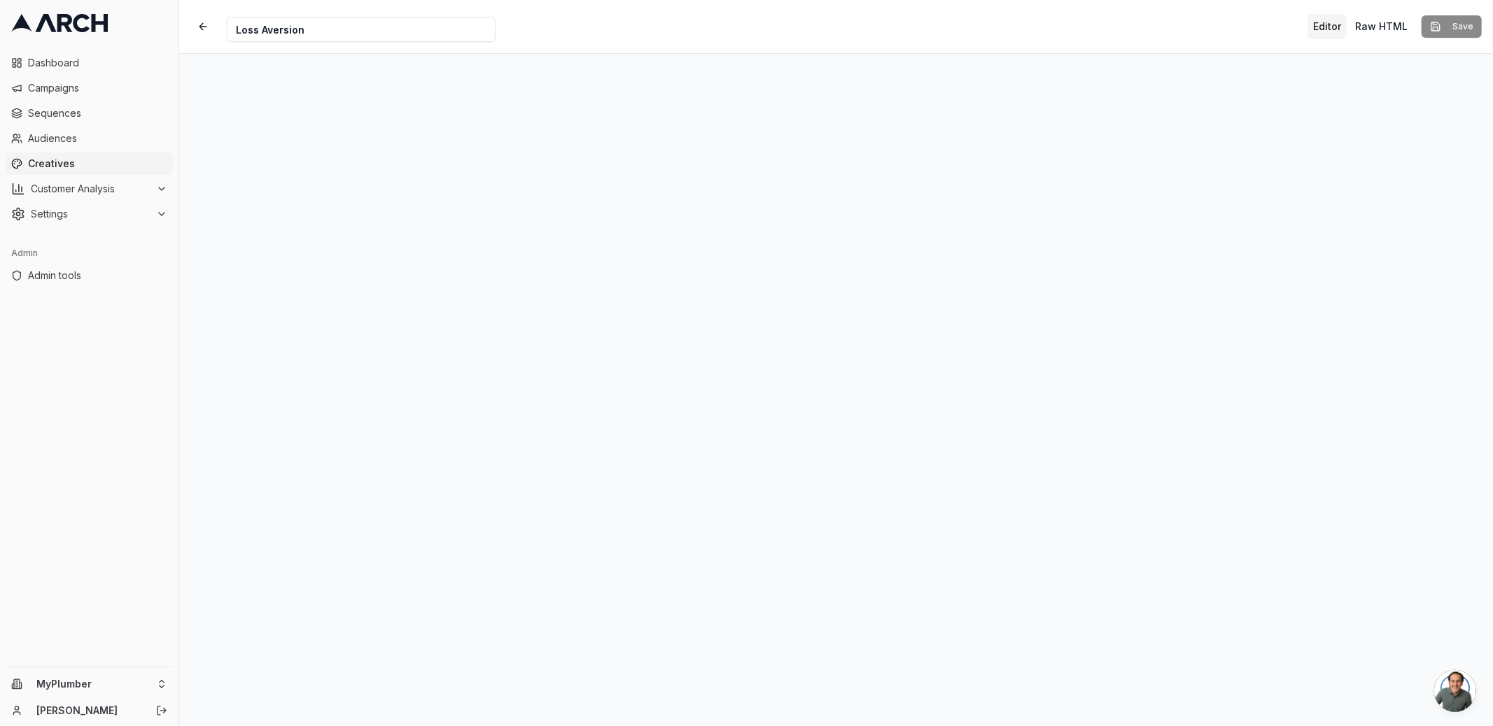
click at [233, 31] on input "Loss Aversion" at bounding box center [361, 29] width 269 height 25
type input "5 - Loss Aversion"
click at [1448, 19] on button "Save" at bounding box center [1451, 26] width 60 height 22
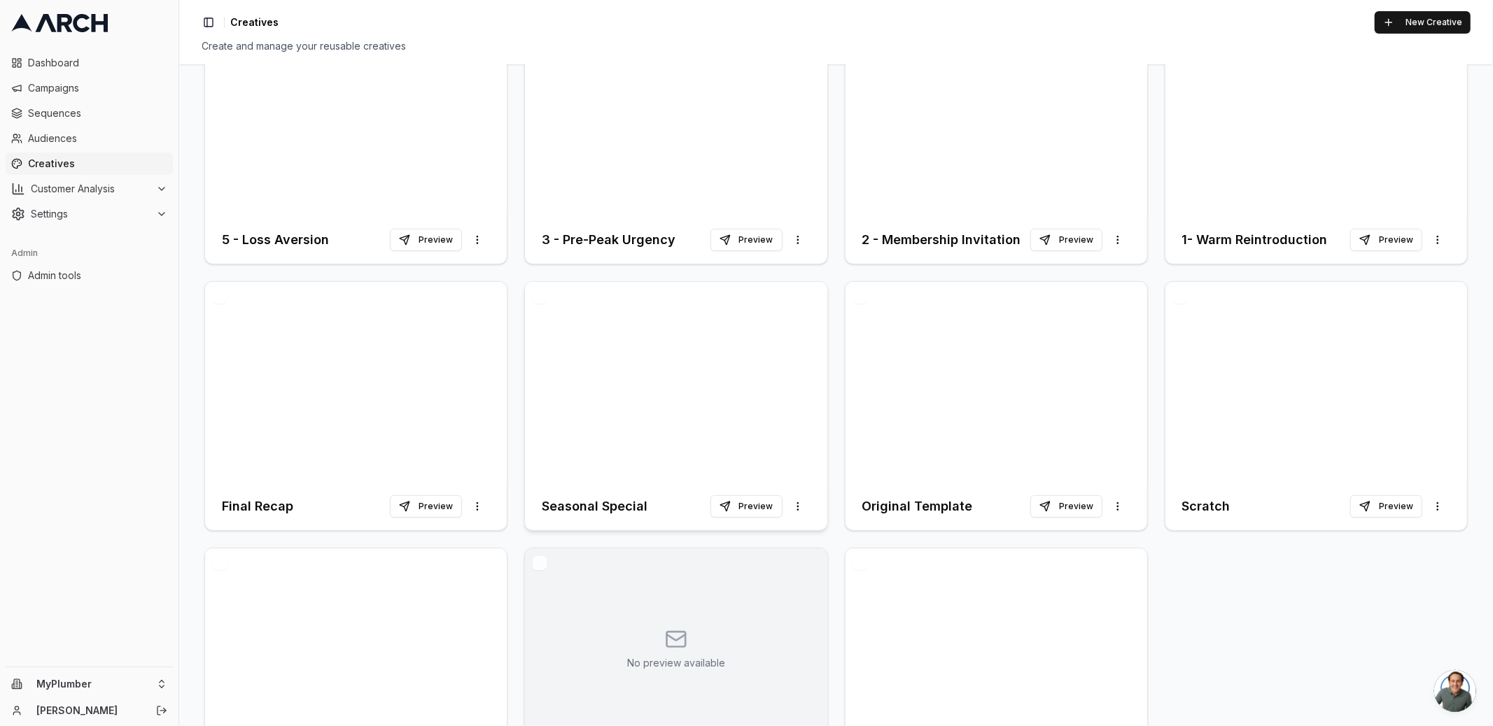
scroll to position [242, 0]
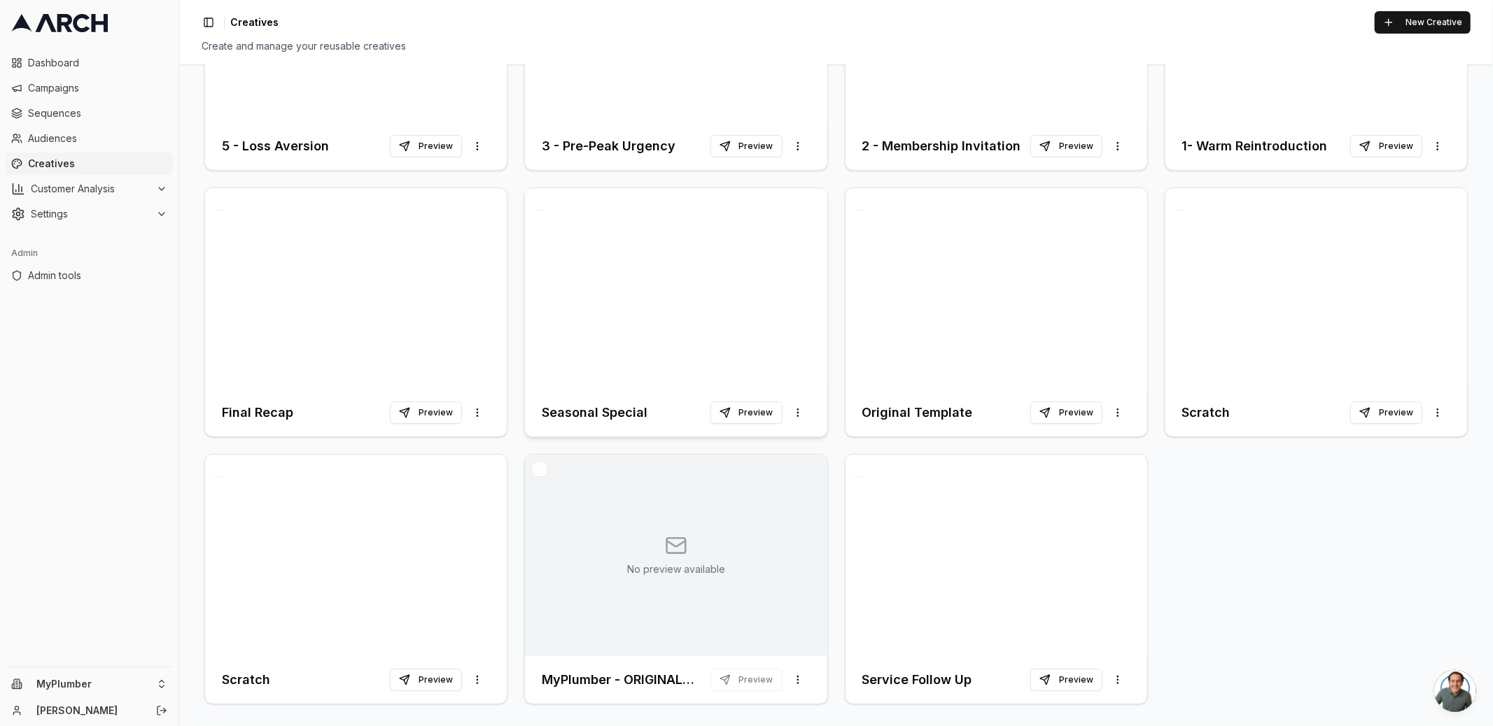
click at [678, 351] on div at bounding box center [676, 289] width 302 height 202
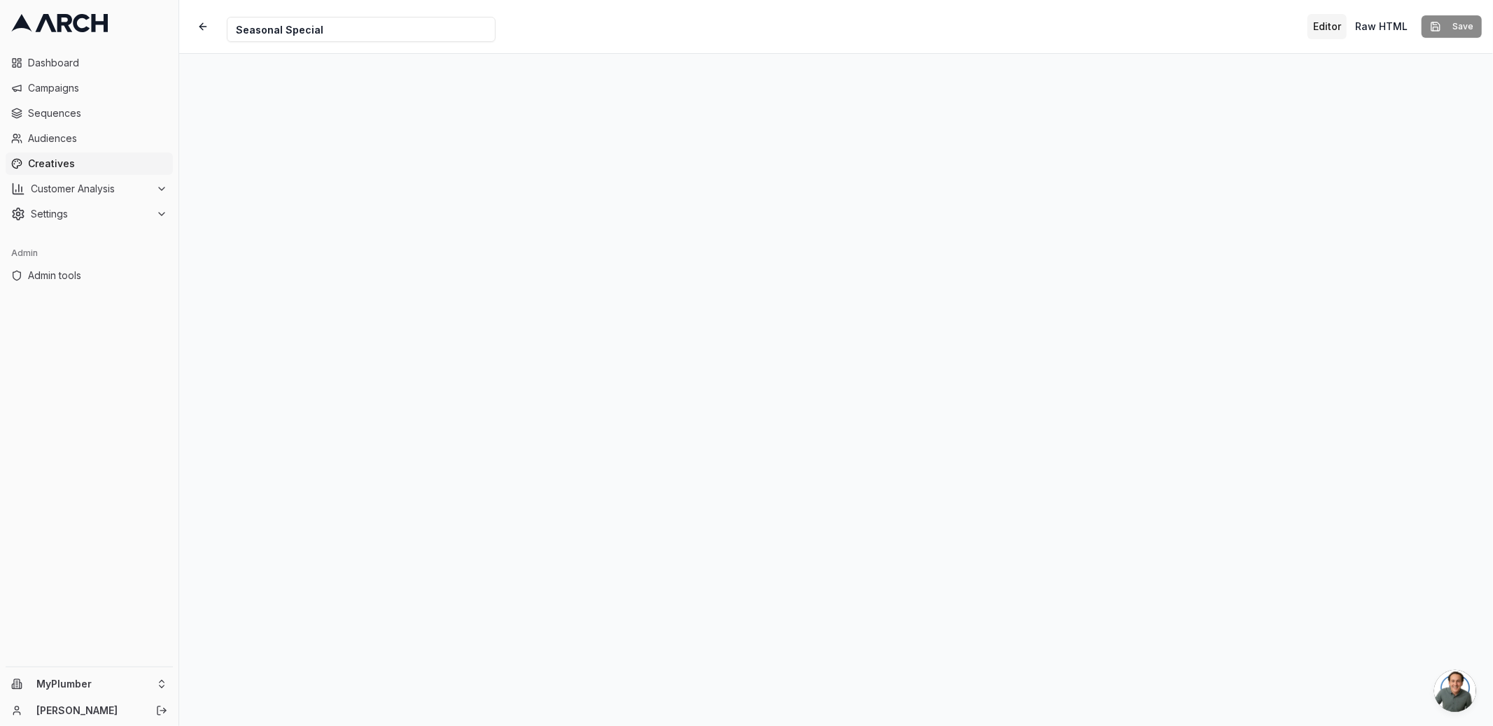
click at [234, 29] on input "Seasonal Special" at bounding box center [361, 29] width 269 height 25
type input "7 - Seasonal Special"
click at [1457, 29] on button "Save" at bounding box center [1451, 26] width 60 height 22
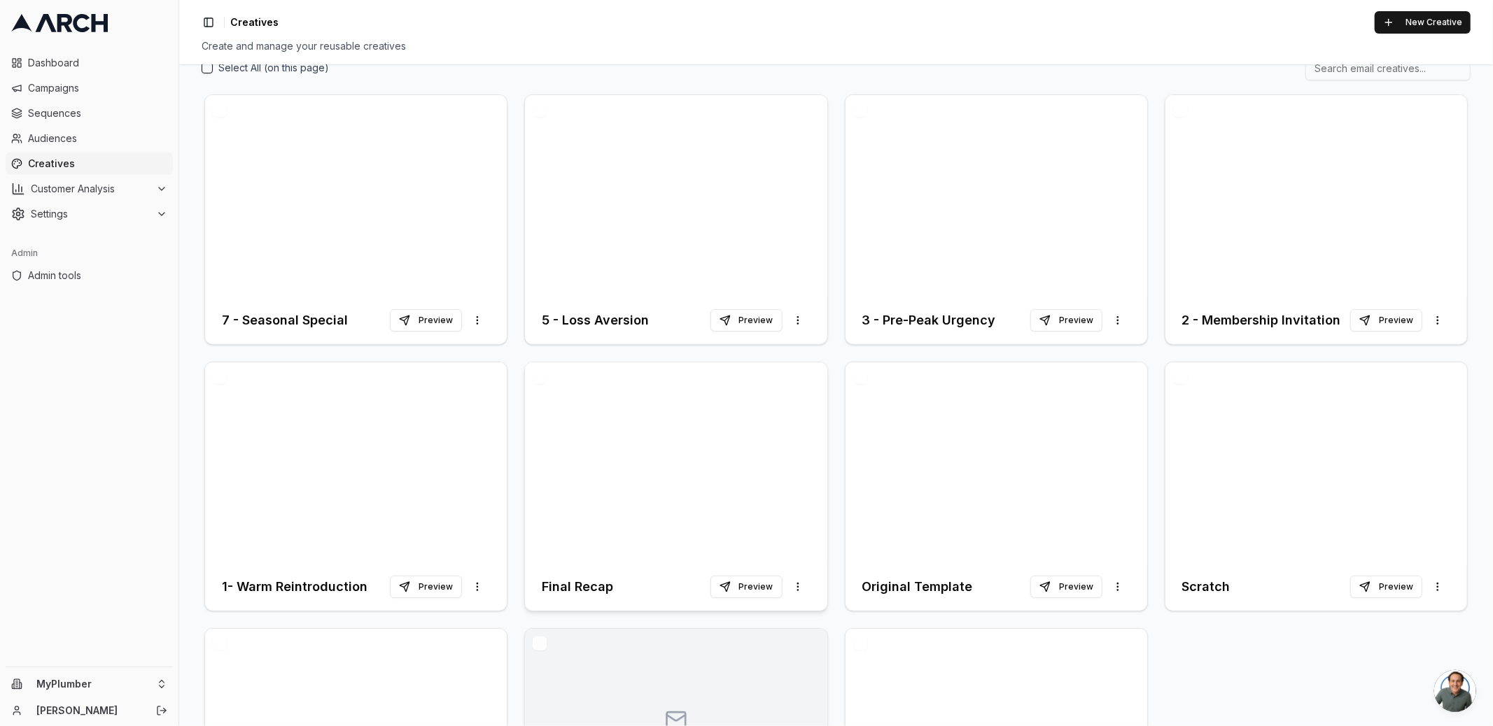
scroll to position [93, 0]
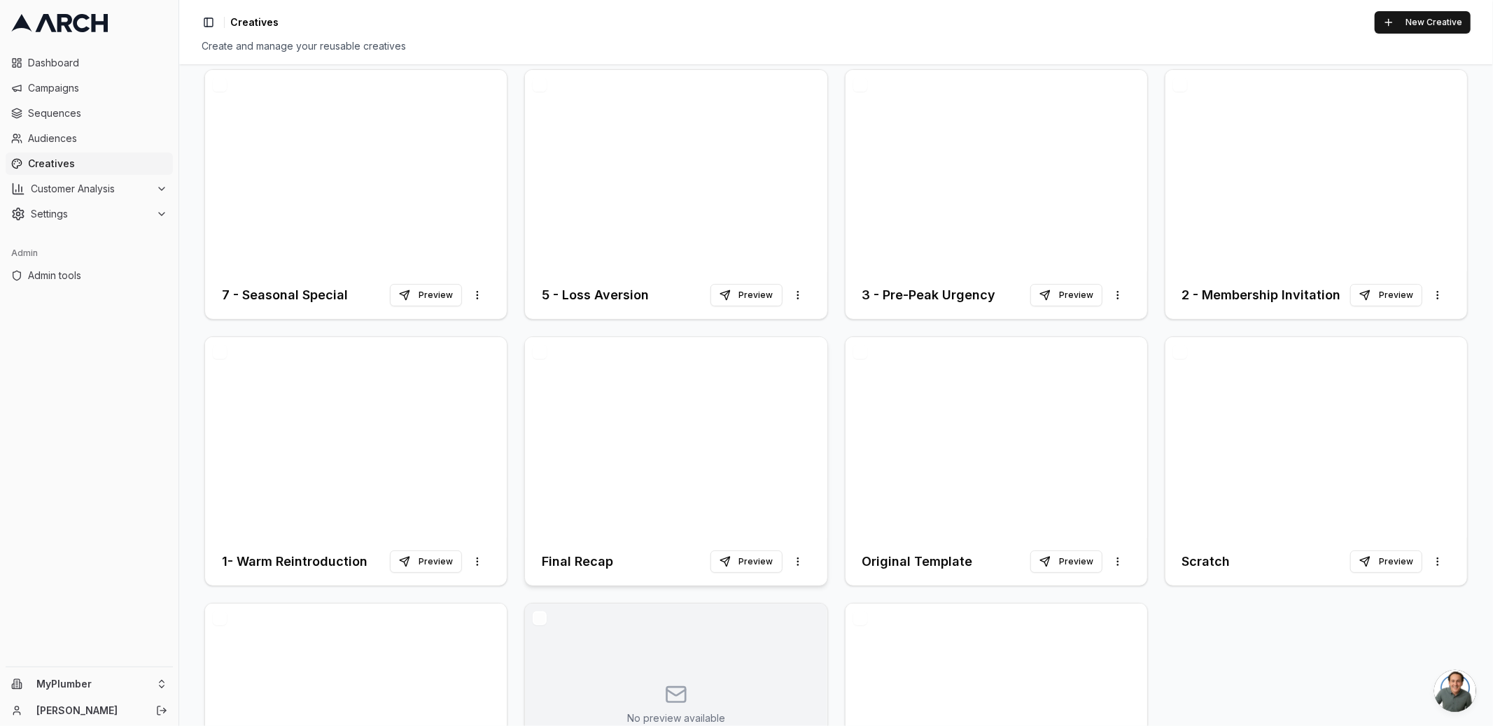
click at [605, 480] on div at bounding box center [676, 438] width 302 height 202
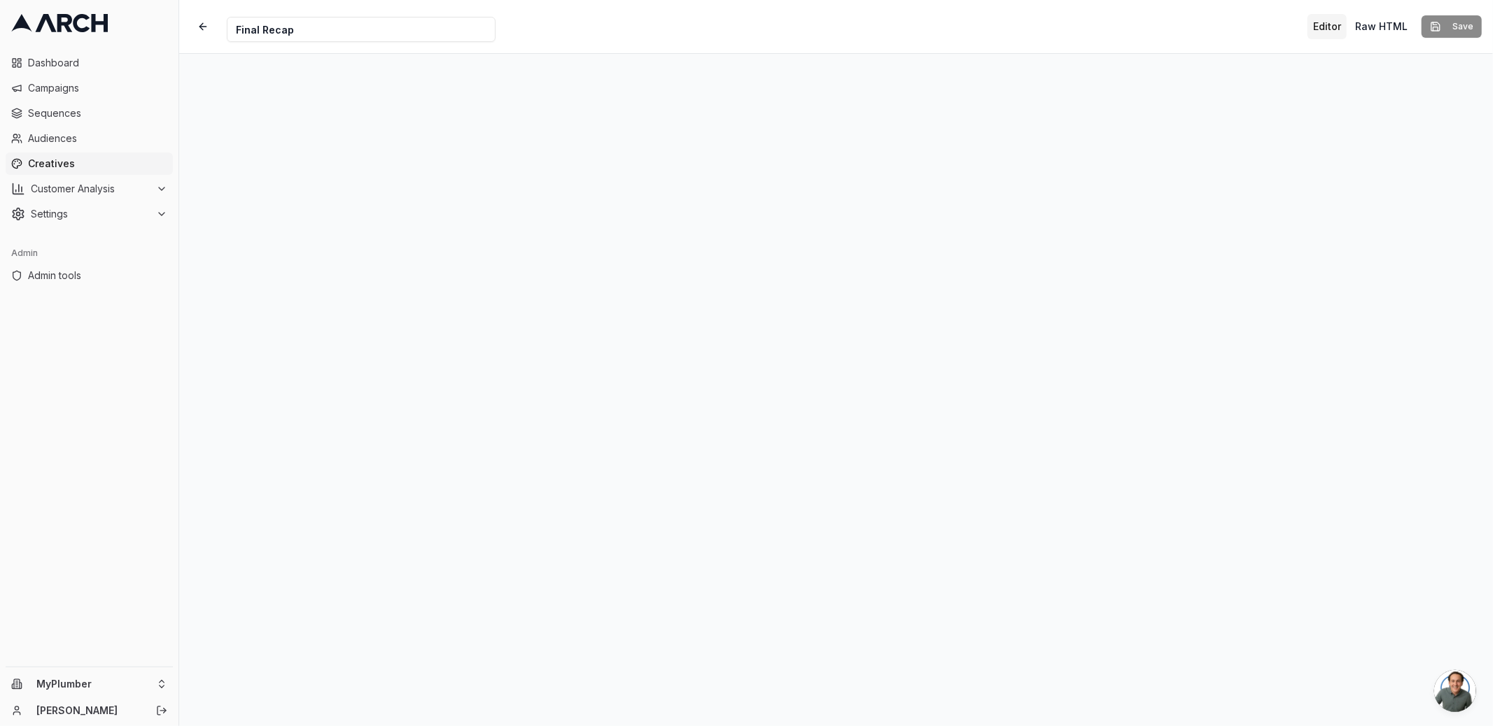
click at [239, 30] on input "Final Recap" at bounding box center [361, 29] width 269 height 25
type input "9 - Final Recap"
click at [1443, 24] on button "Save" at bounding box center [1451, 26] width 60 height 22
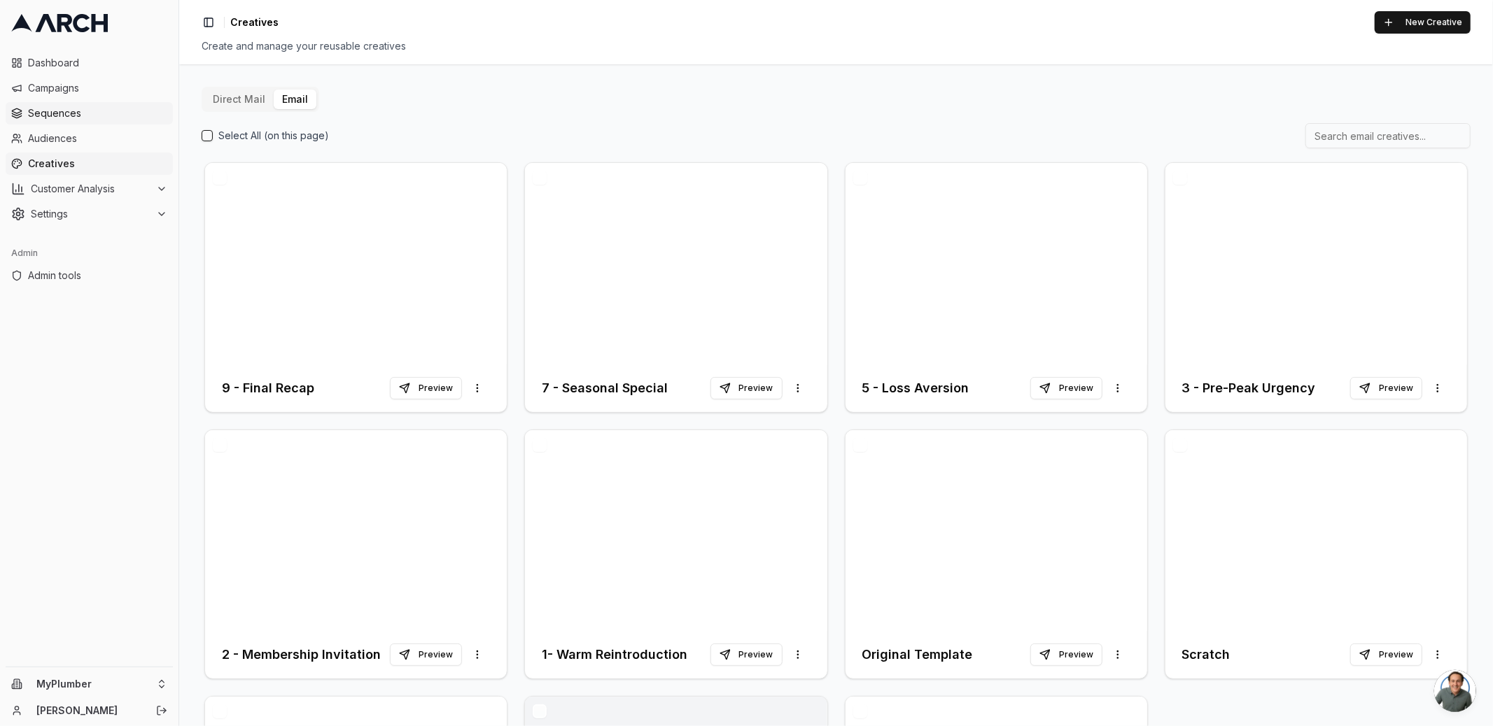
click at [67, 104] on link "Sequences" at bounding box center [89, 113] width 167 height 22
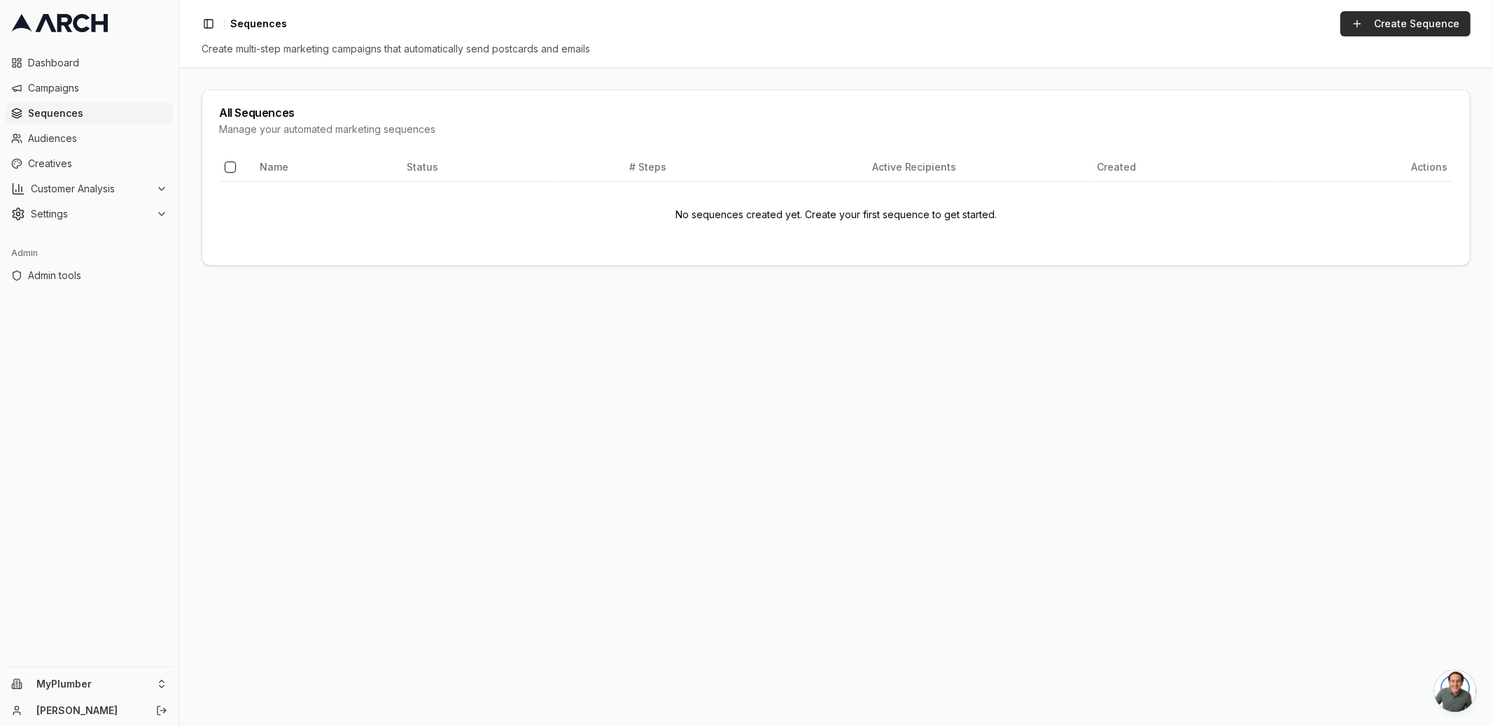
click at [1376, 23] on link "Create Sequence" at bounding box center [1405, 23] width 130 height 25
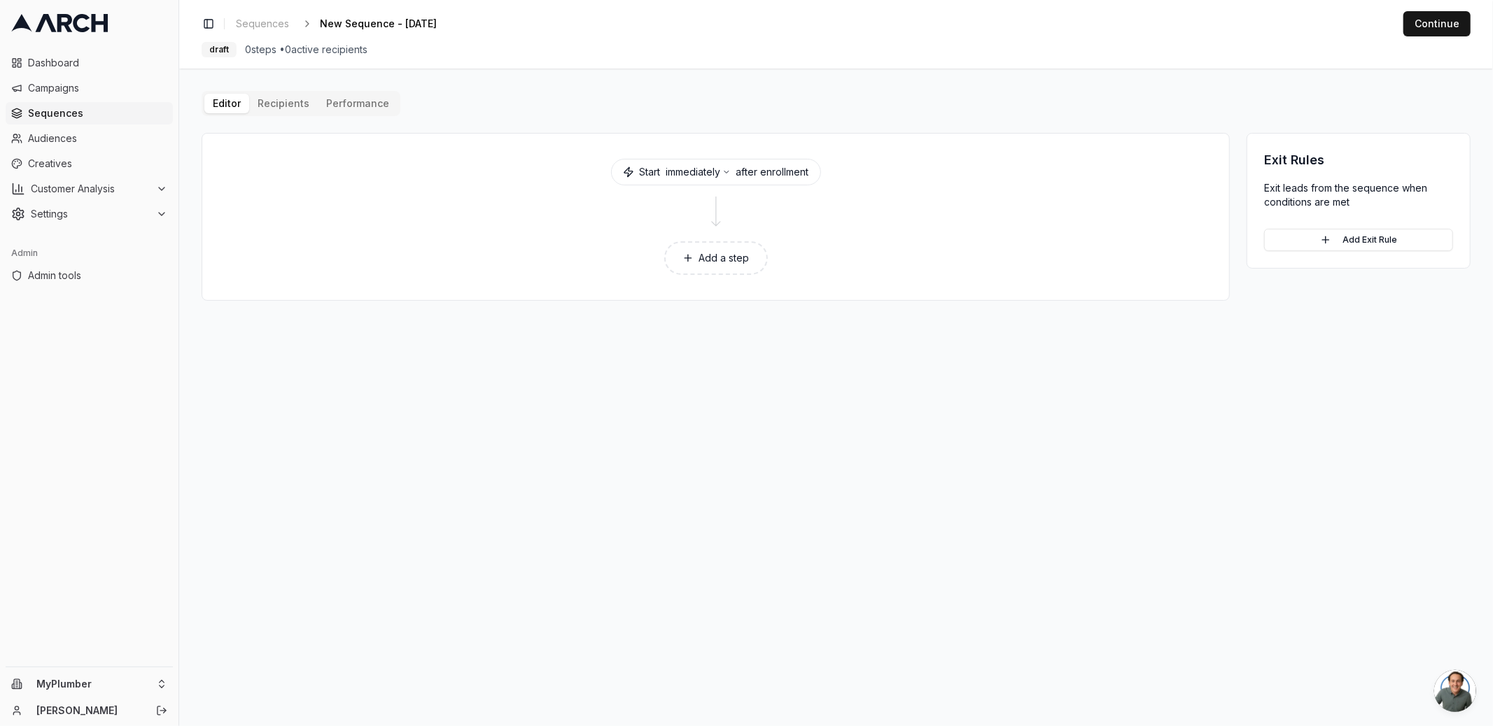
click at [712, 255] on button "Add a step" at bounding box center [716, 258] width 104 height 34
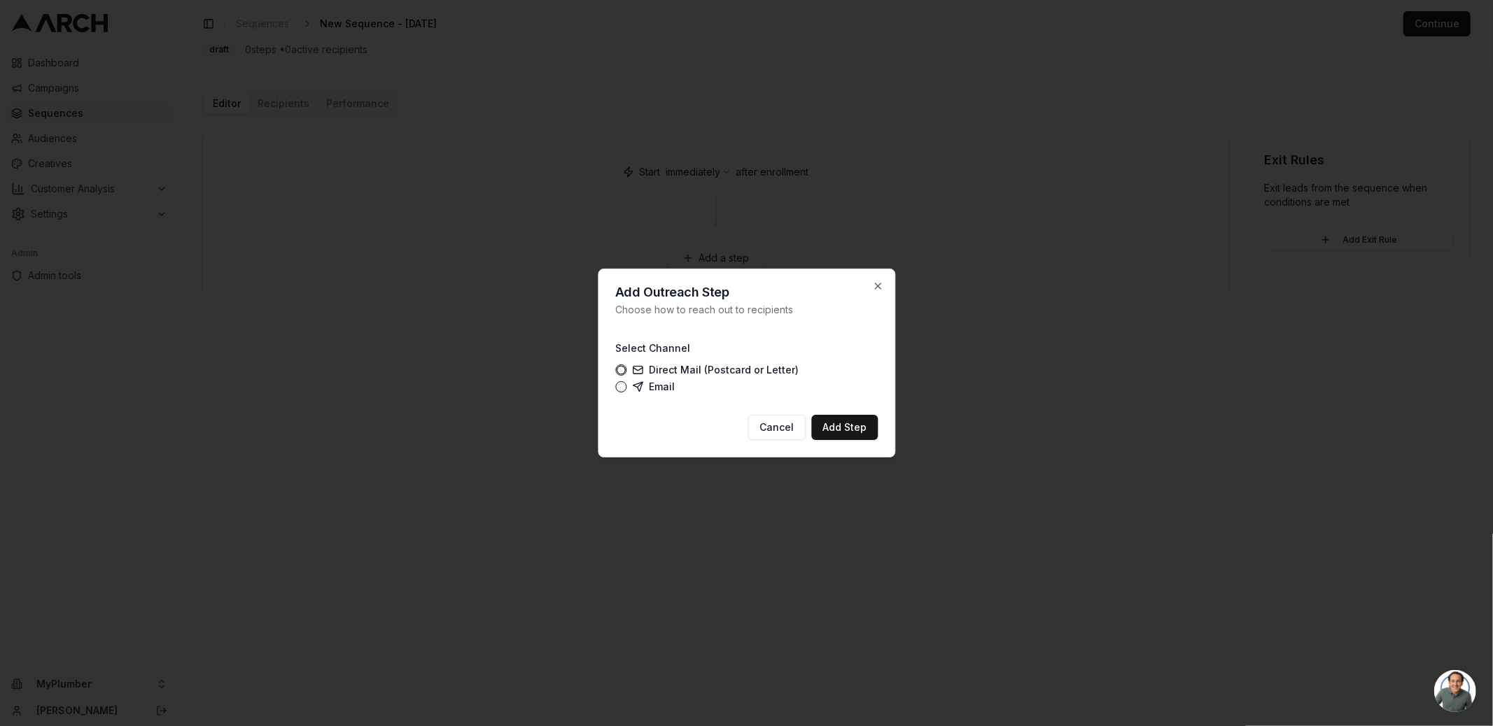
click at [669, 371] on label "Direct Mail (Postcard or Letter)" at bounding box center [715, 370] width 167 height 11
click at [626, 371] on button "Direct Mail (Postcard or Letter)" at bounding box center [620, 370] width 11 height 11
click at [853, 425] on button "Add Step" at bounding box center [844, 427] width 66 height 25
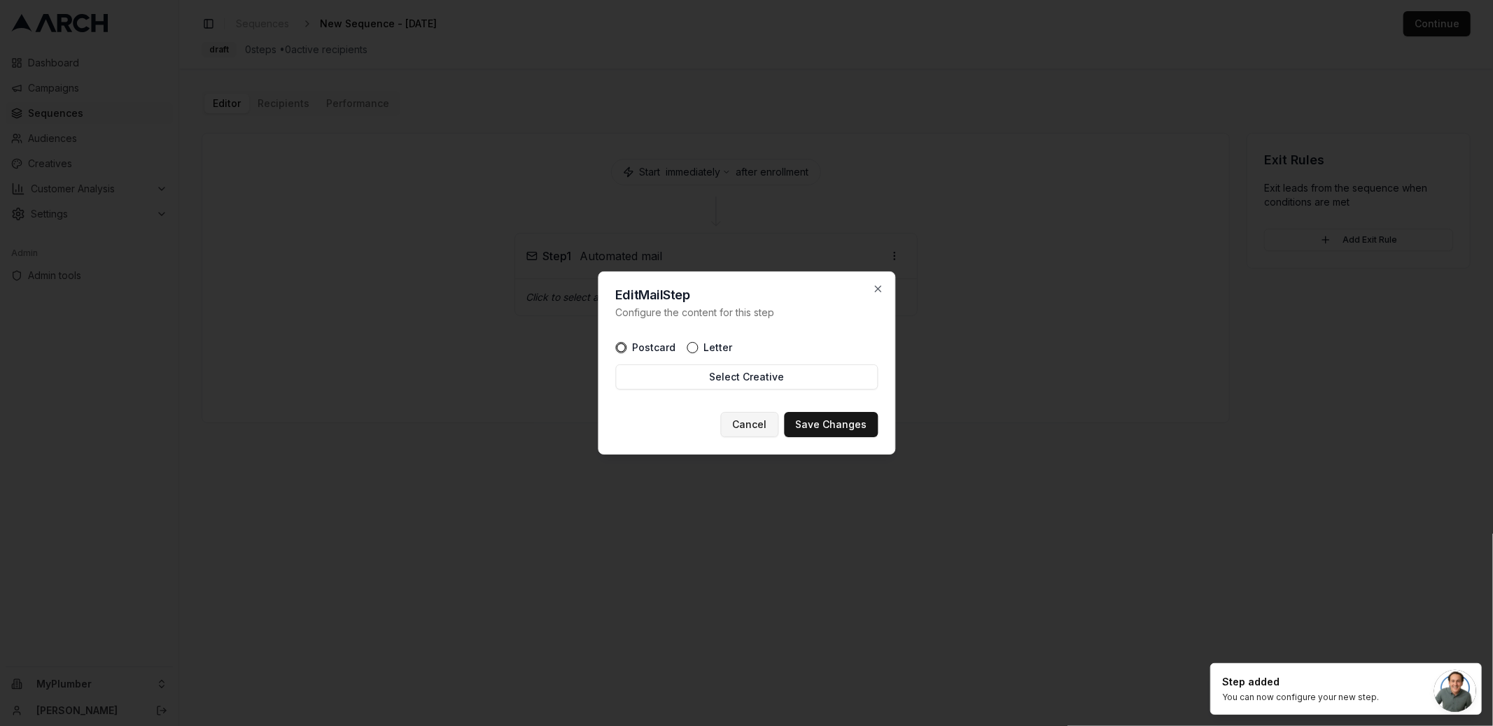
click at [761, 418] on button "Cancel" at bounding box center [749, 424] width 58 height 25
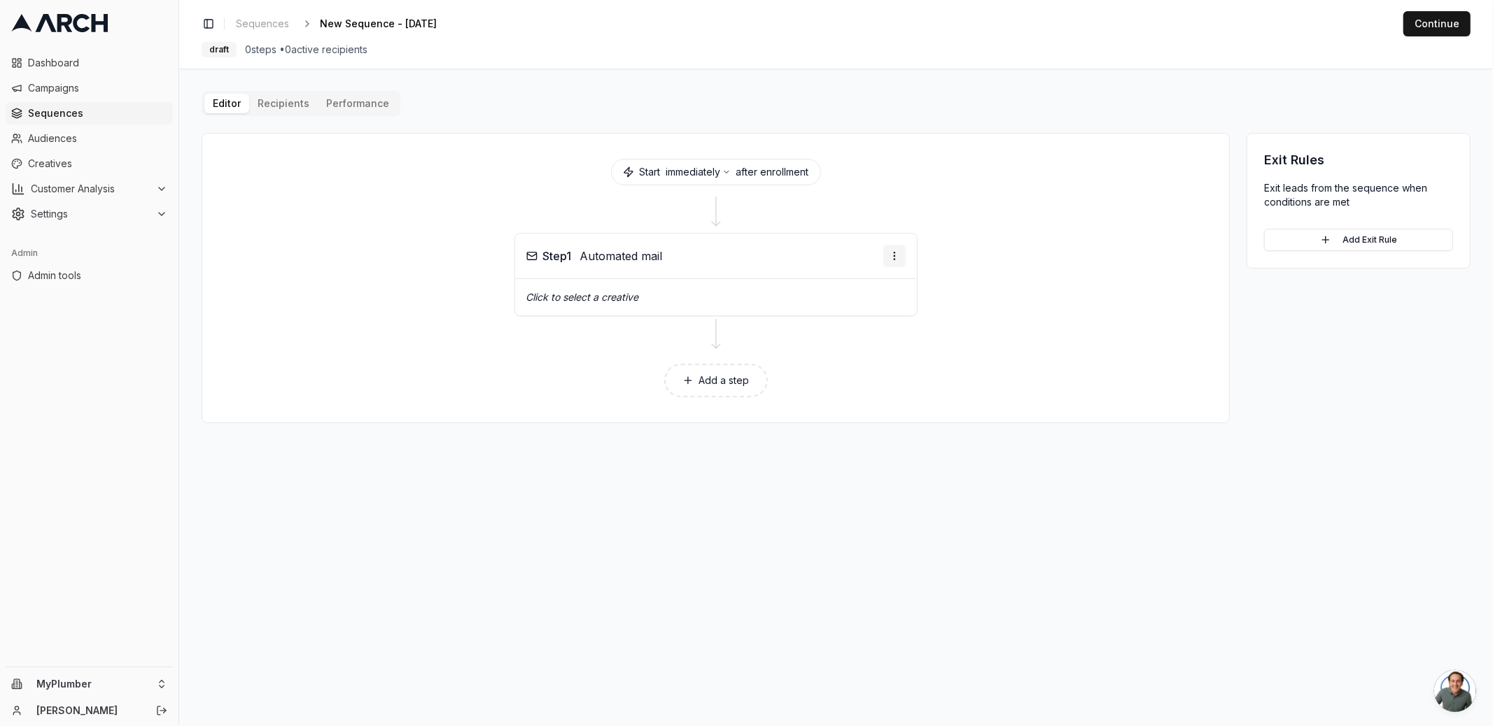
click at [894, 248] on html "Dashboard Campaigns Sequences Audiences Creatives Customer Analysis Settings Ad…" at bounding box center [746, 363] width 1493 height 726
click at [852, 360] on div "Delete step" at bounding box center [860, 362] width 83 height 22
click at [707, 256] on button "Add a step" at bounding box center [716, 258] width 104 height 34
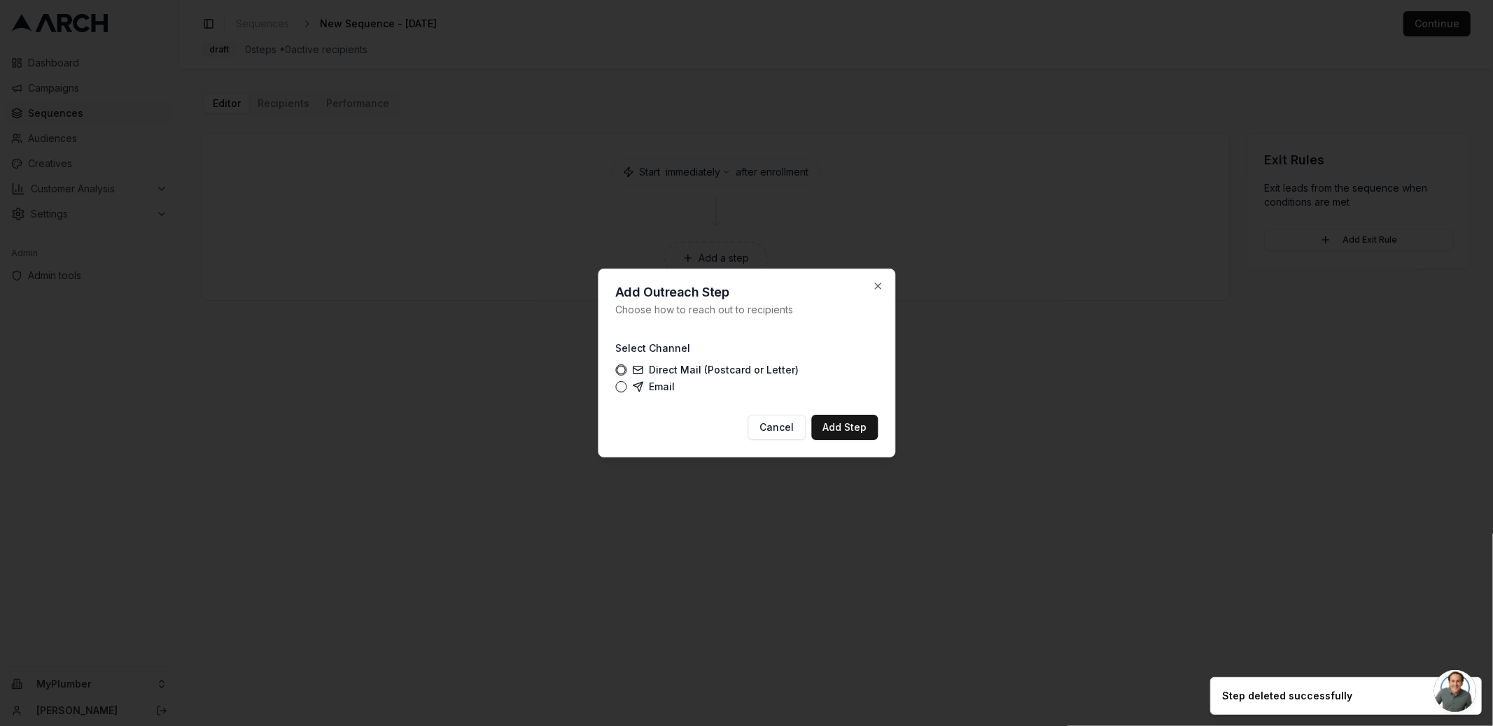
click at [652, 381] on label "Email" at bounding box center [653, 386] width 43 height 11
click at [626, 381] on button "Email" at bounding box center [620, 386] width 11 height 11
click at [853, 422] on button "Add Step" at bounding box center [844, 427] width 66 height 25
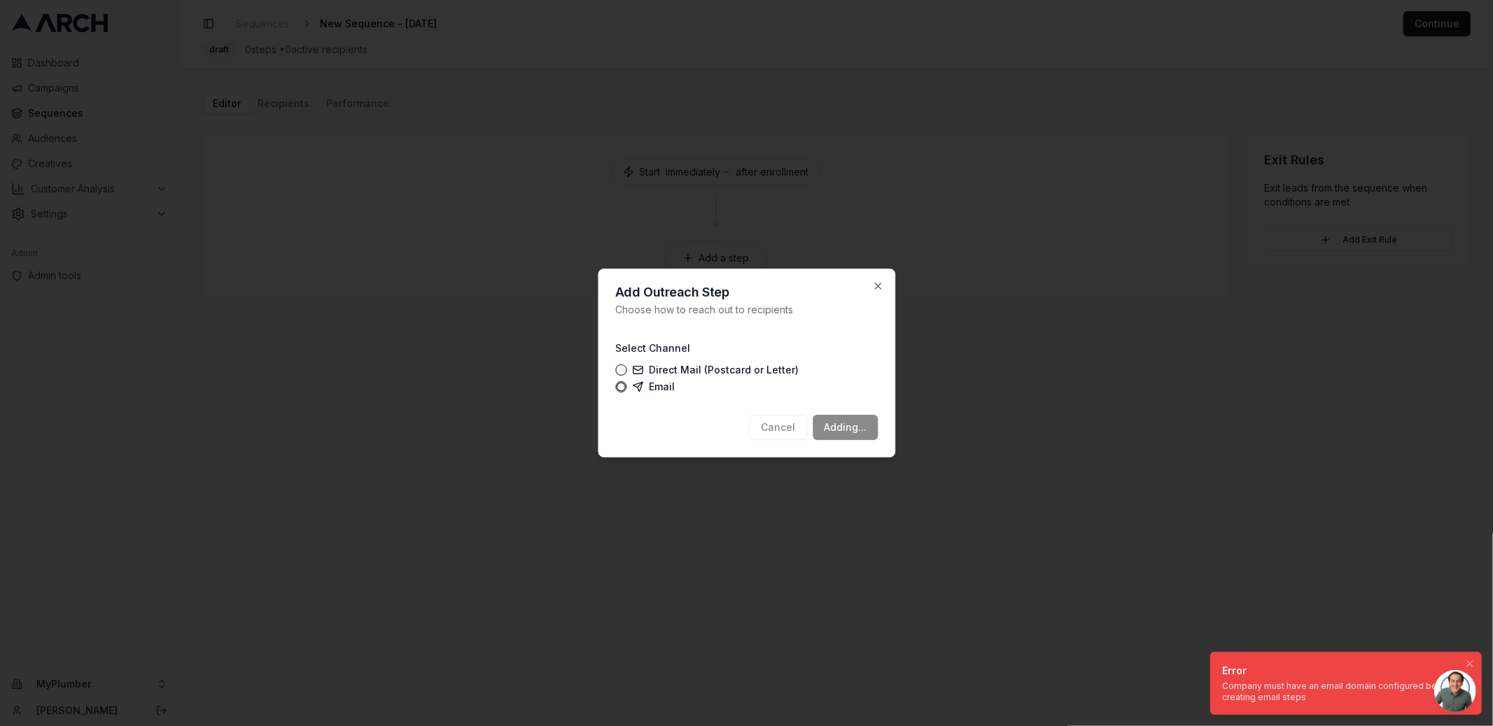
click at [1280, 685] on div "Company must have an email domain configured before creating email steps" at bounding box center [1343, 692] width 242 height 22
drag, startPoint x: 1299, startPoint y: 697, endPoint x: 1237, endPoint y: 687, distance: 62.4
click at [1237, 687] on div "Company must have an email domain configured before creating email steps" at bounding box center [1343, 692] width 242 height 22
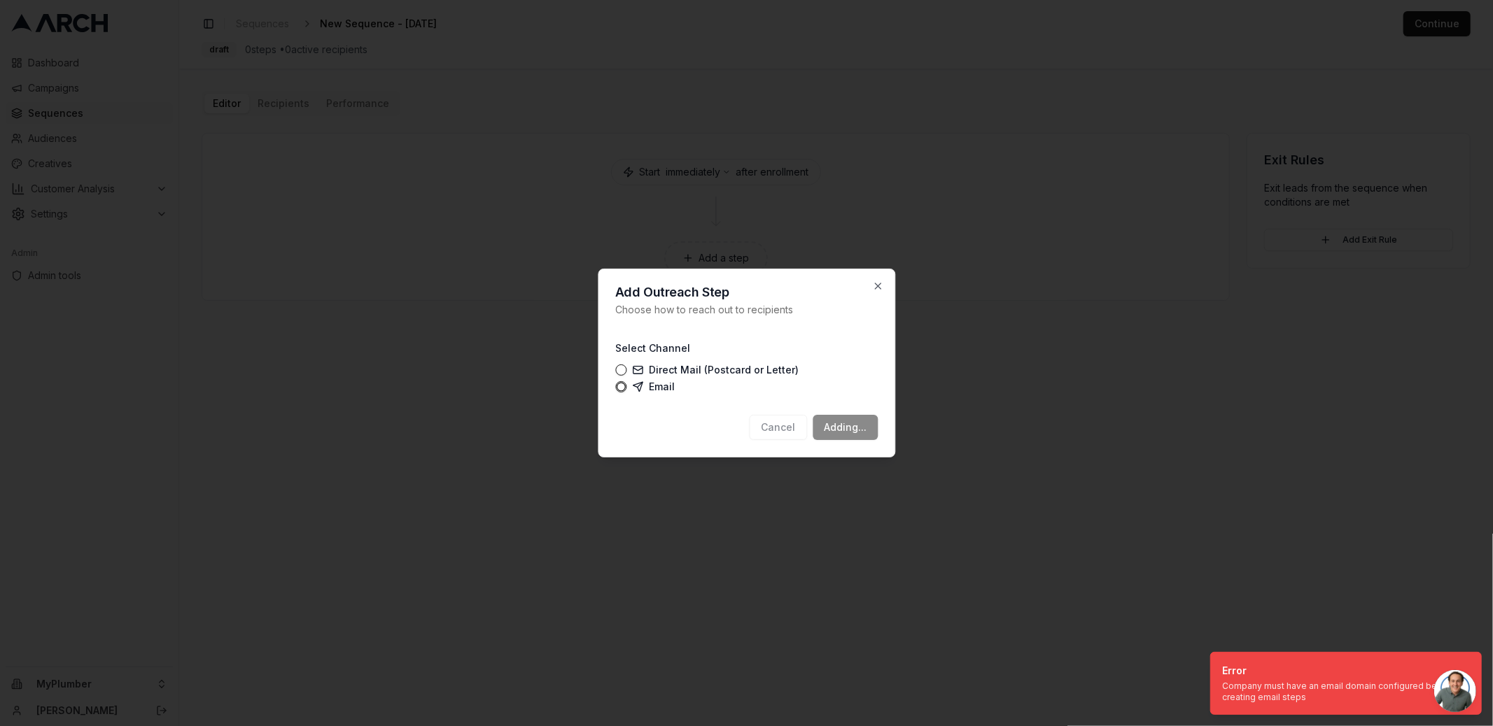
click at [1171, 260] on div at bounding box center [746, 363] width 1493 height 726
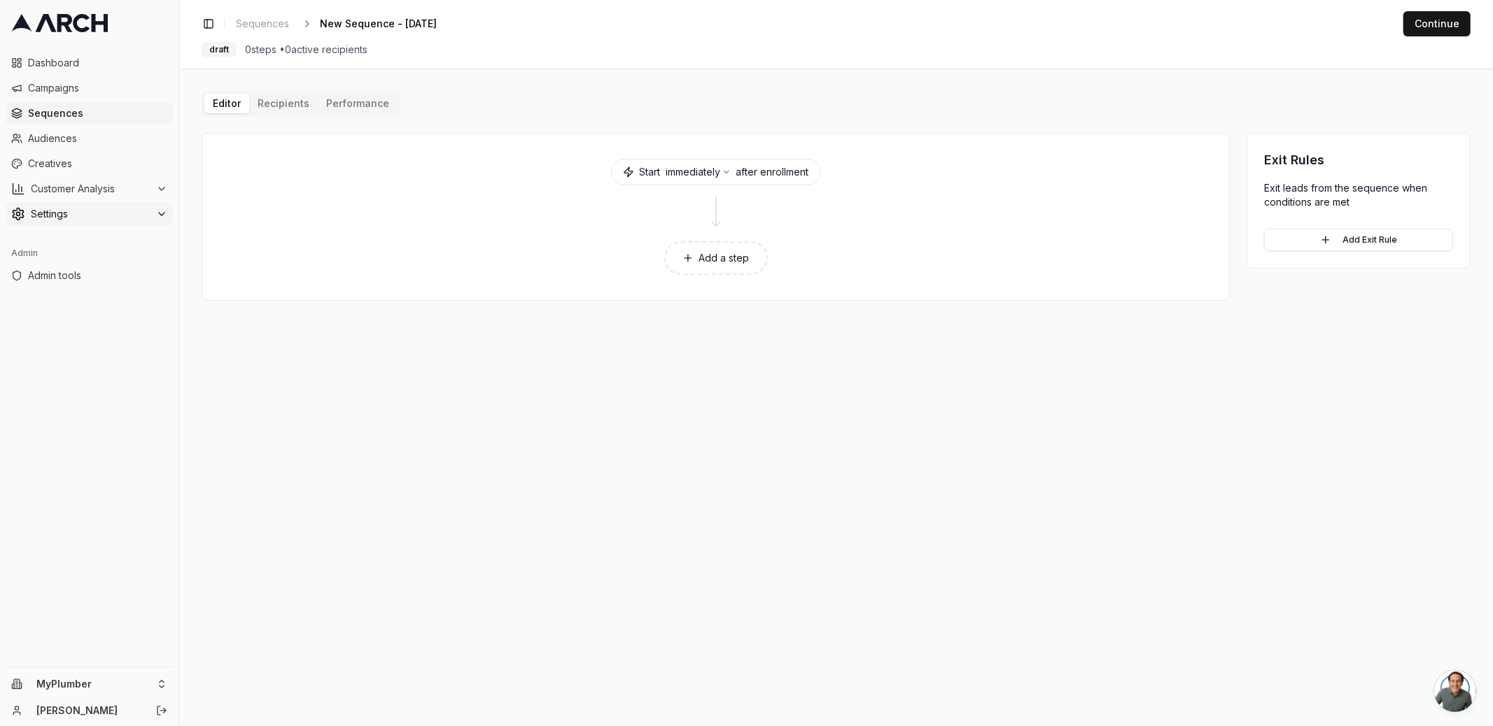
click at [97, 211] on span "Settings" at bounding box center [91, 214] width 120 height 14
click at [107, 329] on span "Email Sending Preferences" at bounding box center [100, 326] width 99 height 14
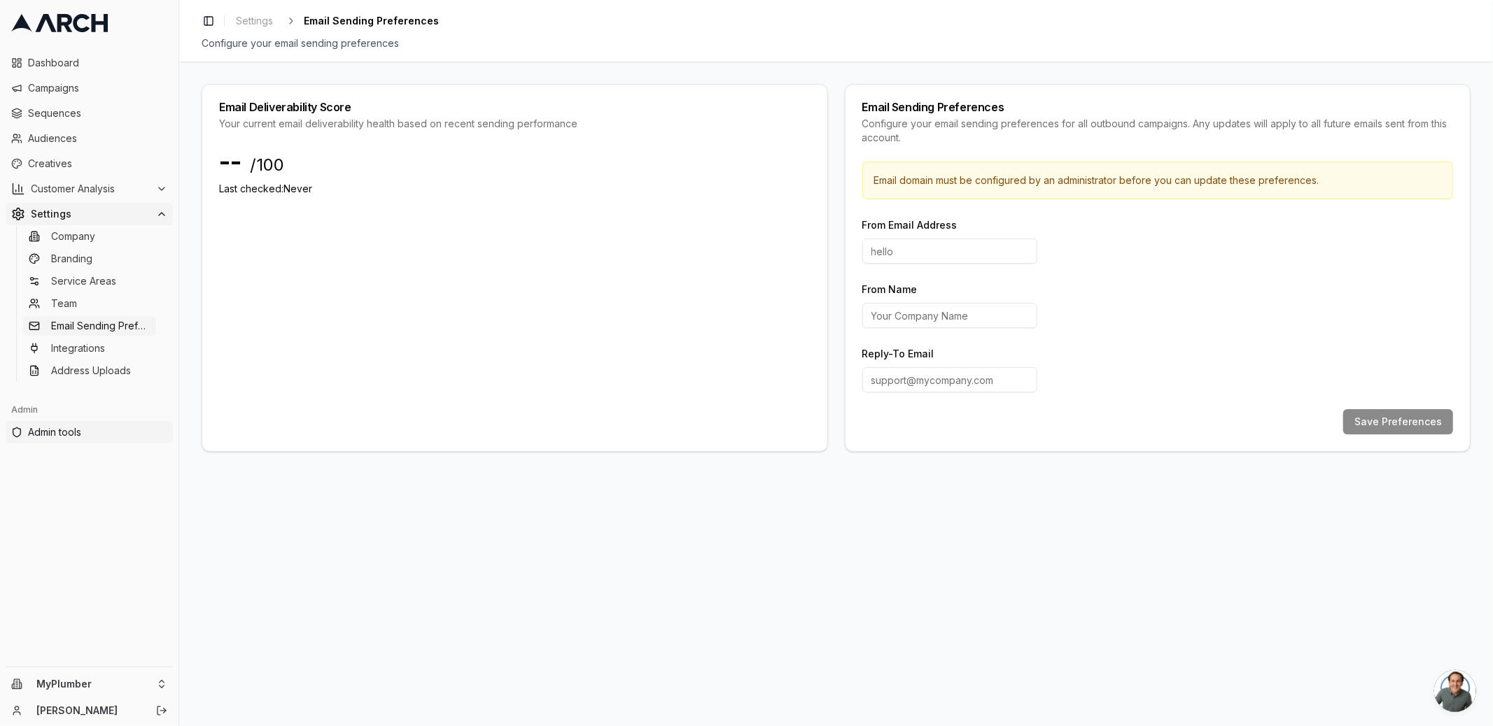
click at [115, 433] on span "Admin tools" at bounding box center [97, 432] width 139 height 14
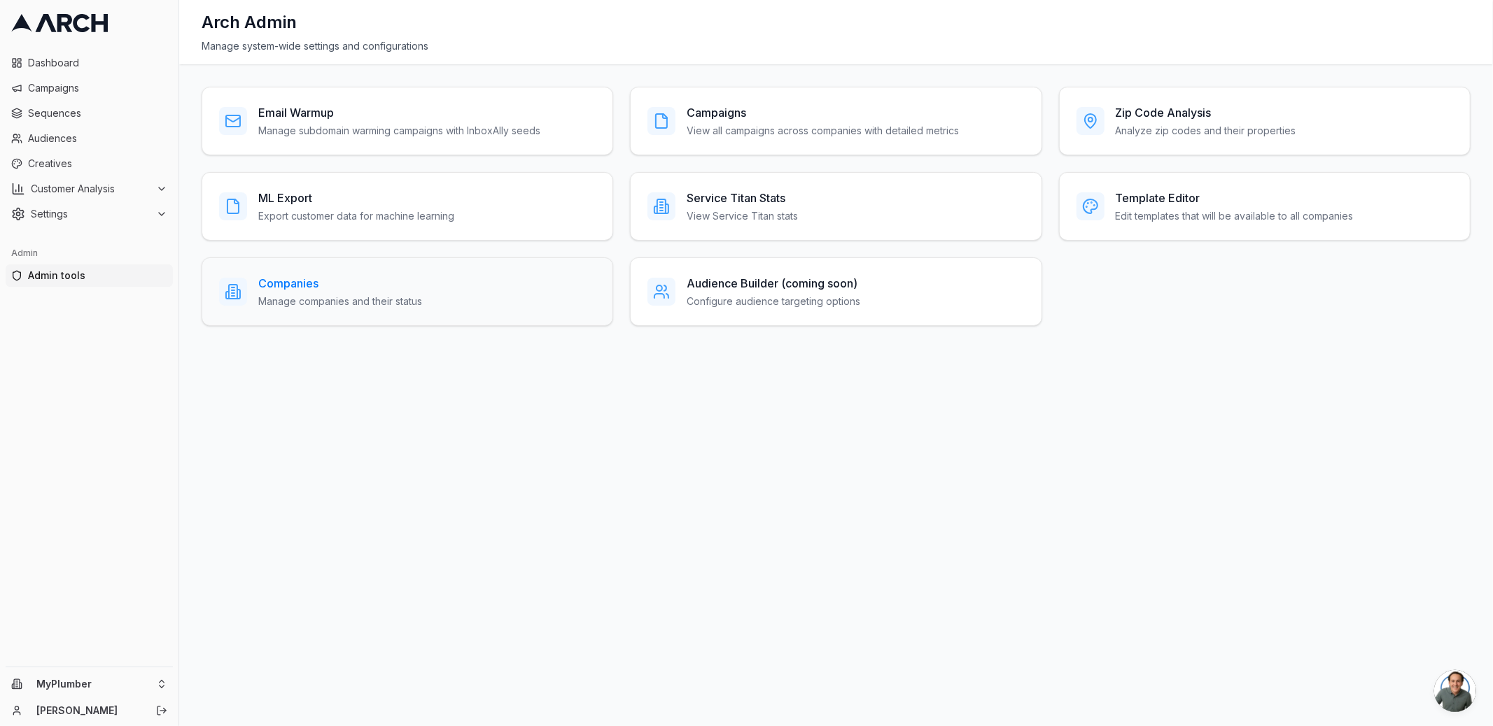
click at [301, 281] on h3 "Companies" at bounding box center [340, 283] width 164 height 17
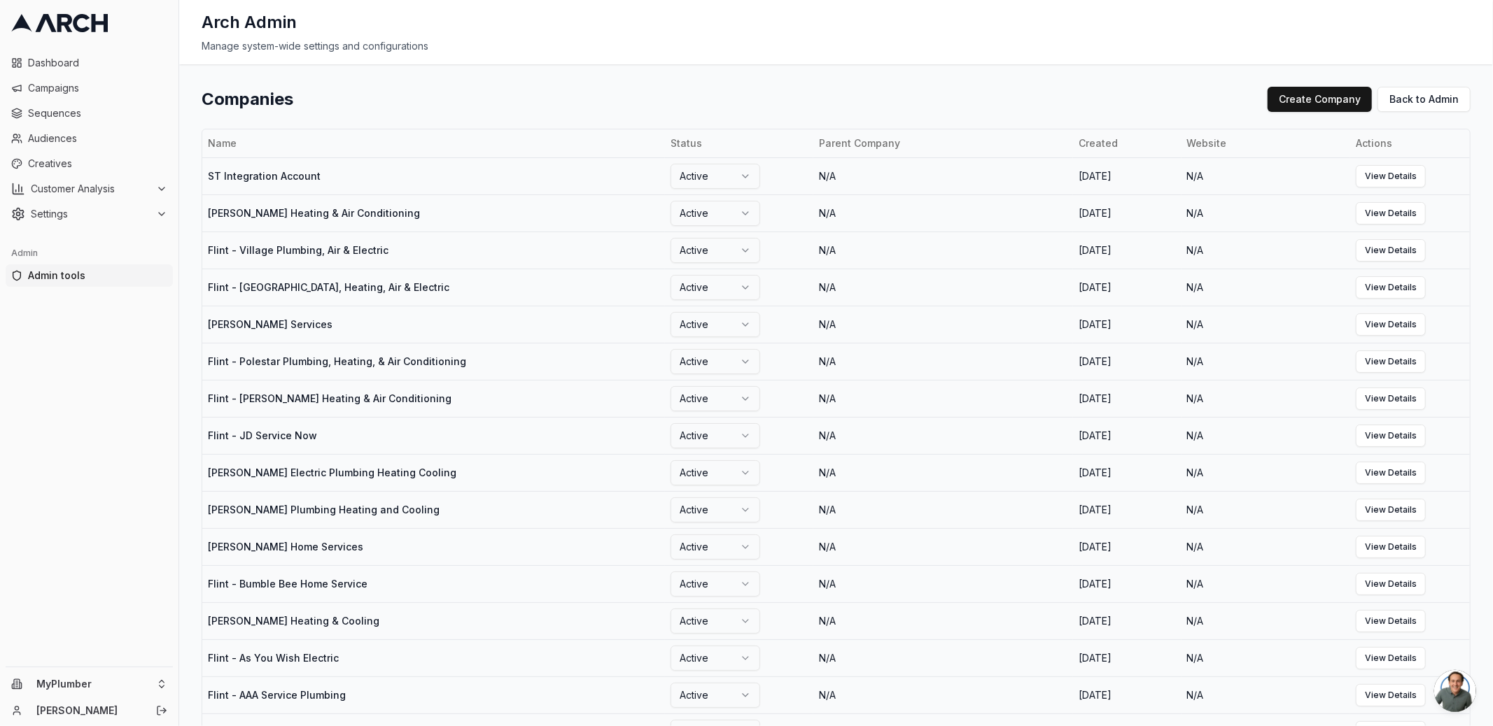
click at [640, 85] on div "Companies Create Company Back to Admin Name Status Parent Company Created Websi…" at bounding box center [835, 395] width 1313 height 662
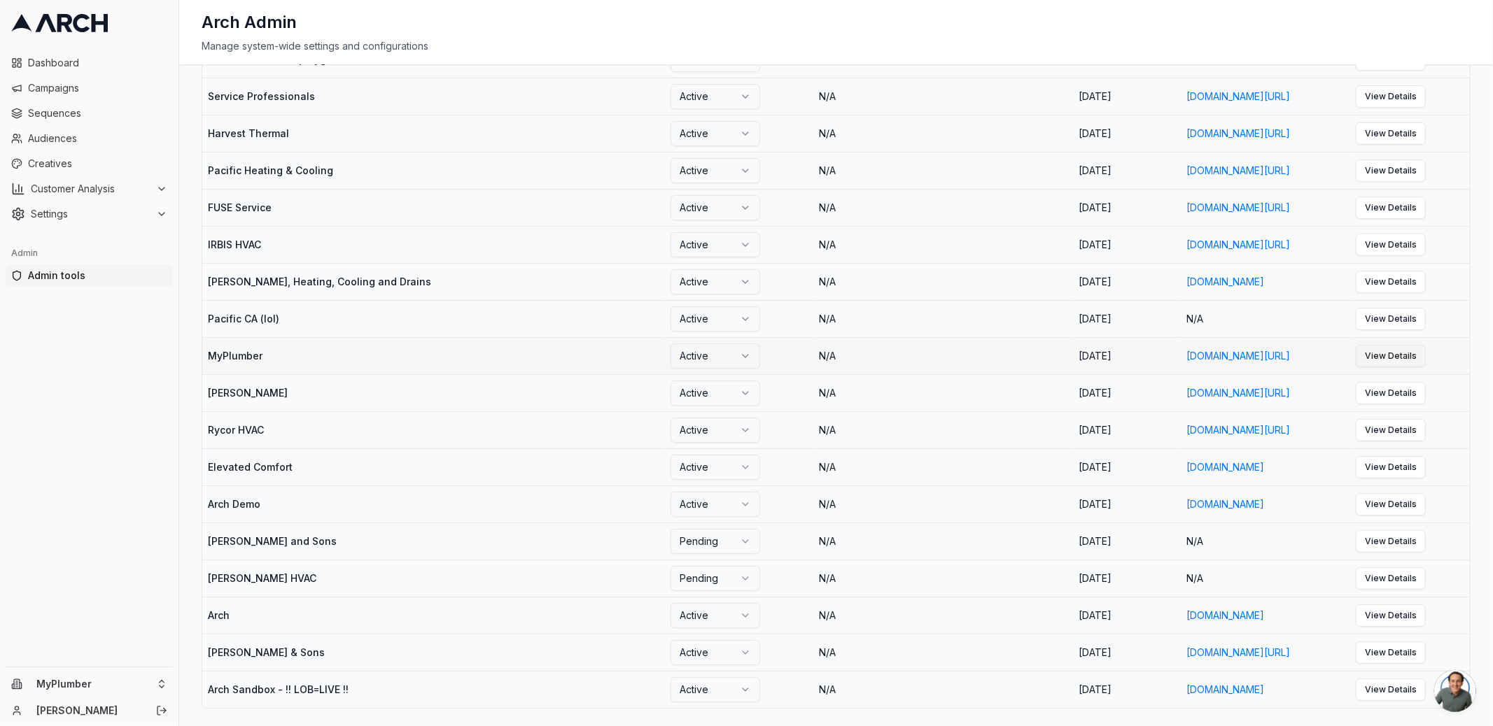
click at [1425, 367] on link "View Details" at bounding box center [1390, 356] width 70 height 22
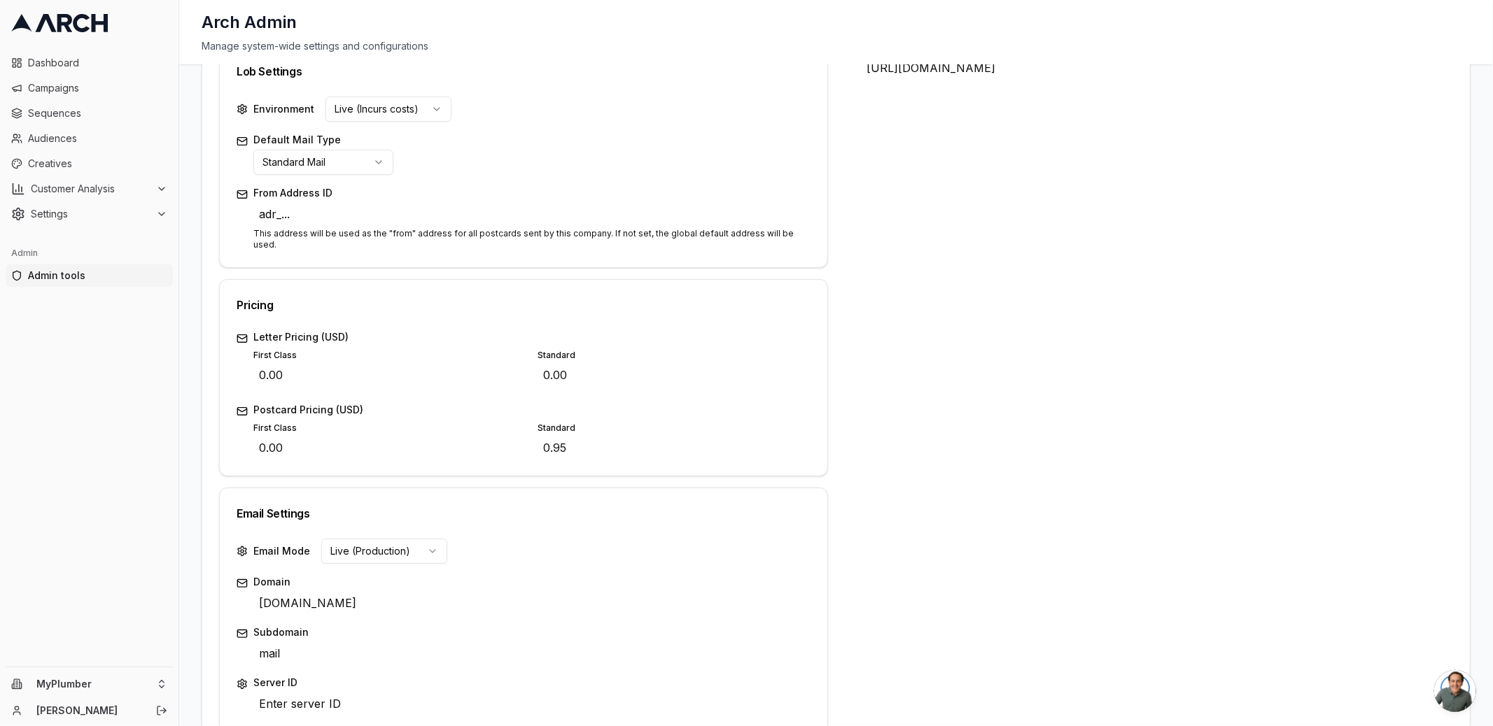
scroll to position [455, 0]
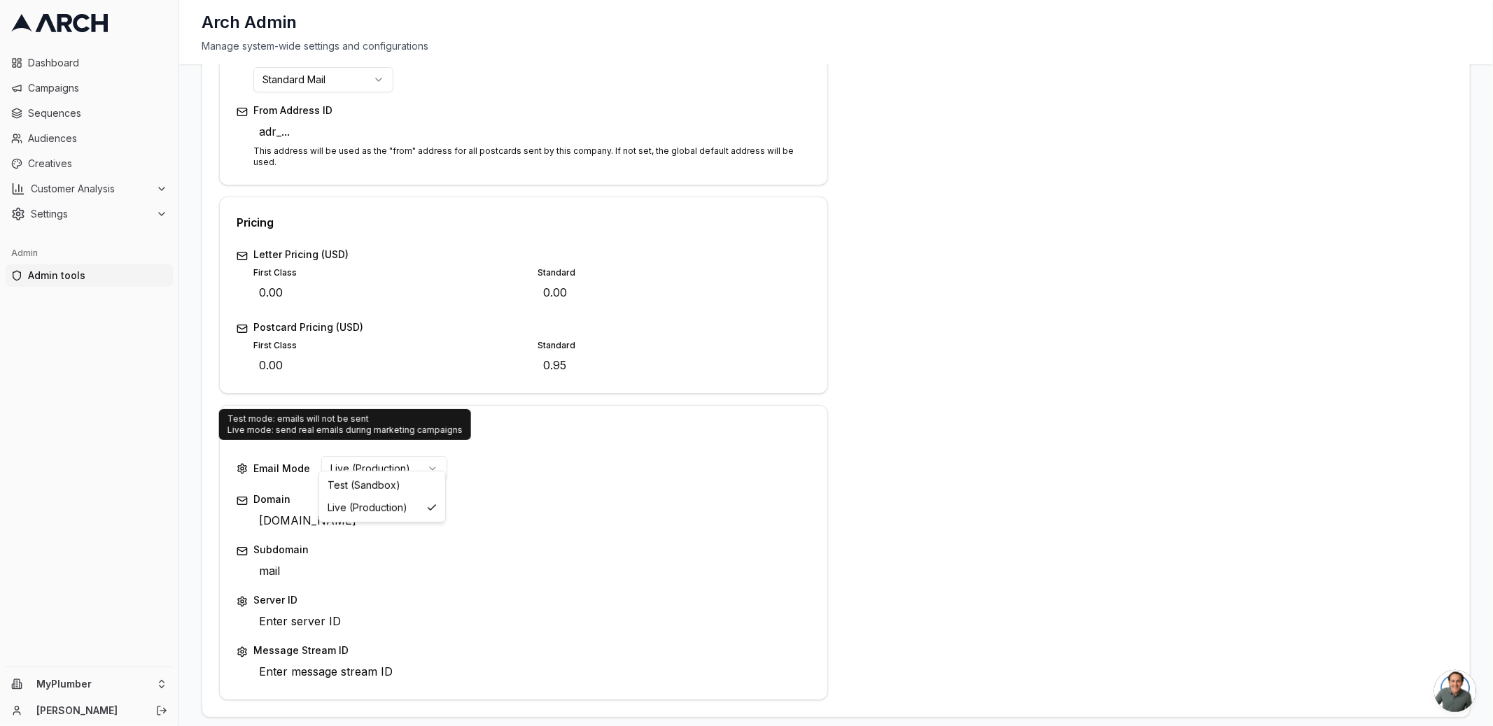
click at [410, 452] on html "Dashboard Campaigns Sequences Audiences Creatives Customer Analysis Settings Ad…" at bounding box center [746, 363] width 1493 height 726
click at [656, 443] on html "Dashboard Campaigns Sequences Audiences Creatives Customer Analysis Settings Ad…" at bounding box center [746, 363] width 1493 height 726
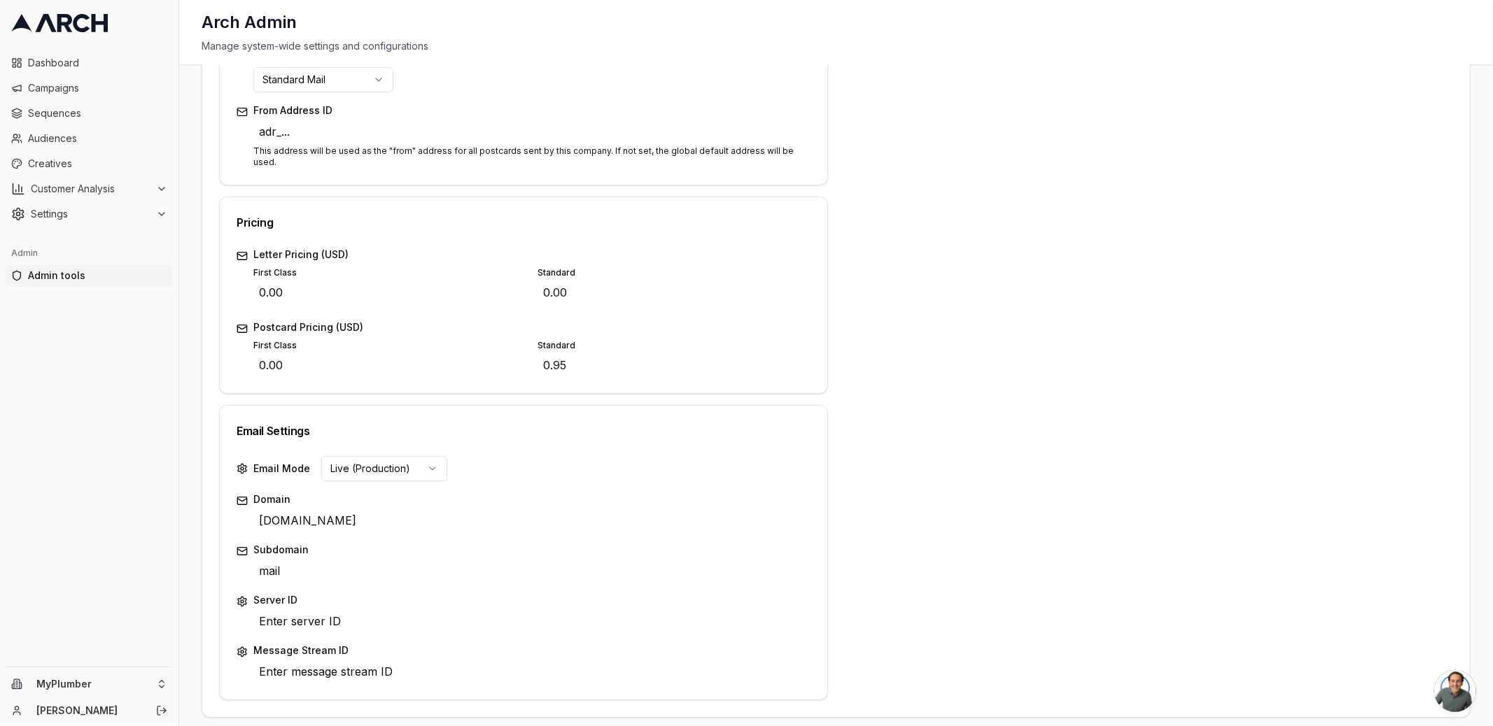
click at [792, 423] on div "Email Settings" at bounding box center [524, 431] width 574 height 17
click at [377, 463] on html "Dashboard Campaigns Sequences Audiences Creatives Customer Analysis Settings Ad…" at bounding box center [746, 363] width 1493 height 726
click at [509, 432] on html "Dashboard Campaigns Sequences Audiences Creatives Customer Analysis Settings Ad…" at bounding box center [746, 363] width 1493 height 726
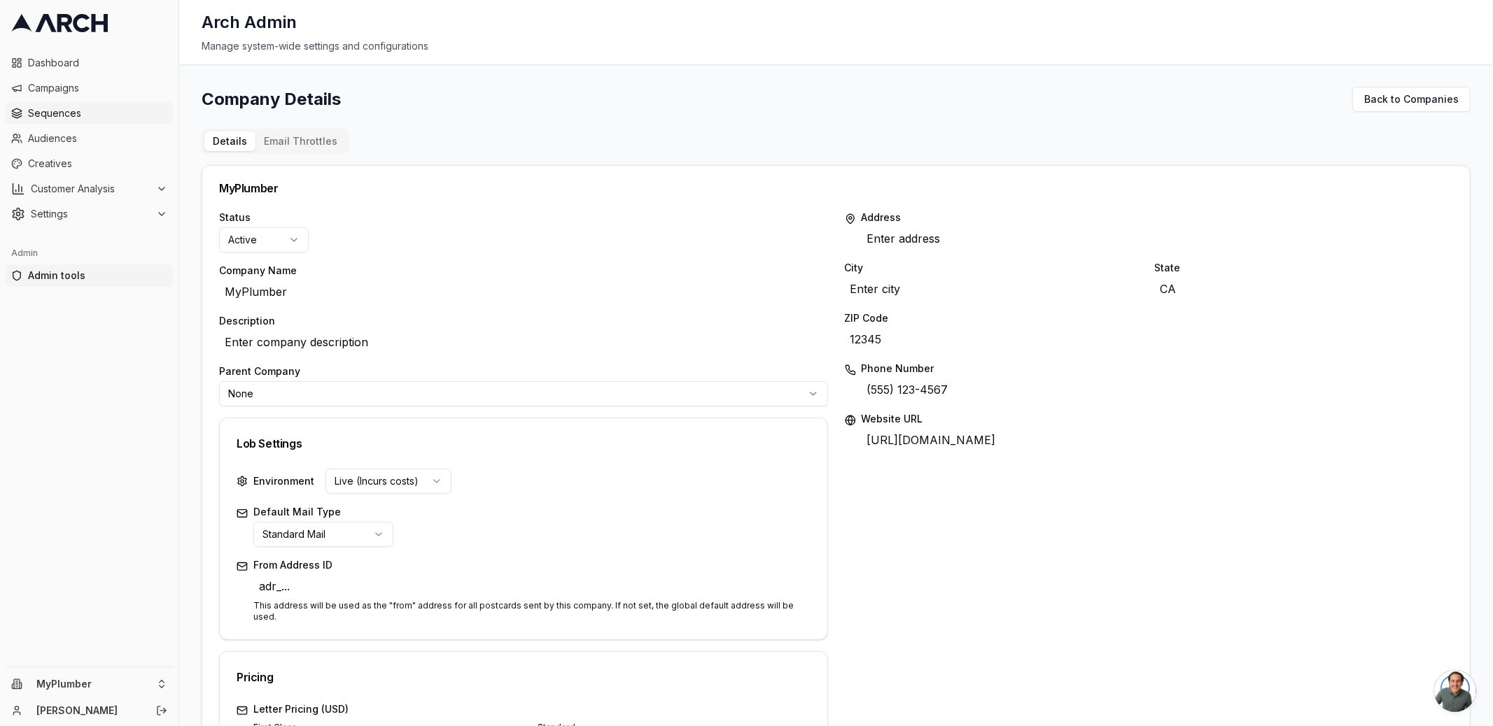
click at [86, 119] on span "Sequences" at bounding box center [97, 113] width 139 height 14
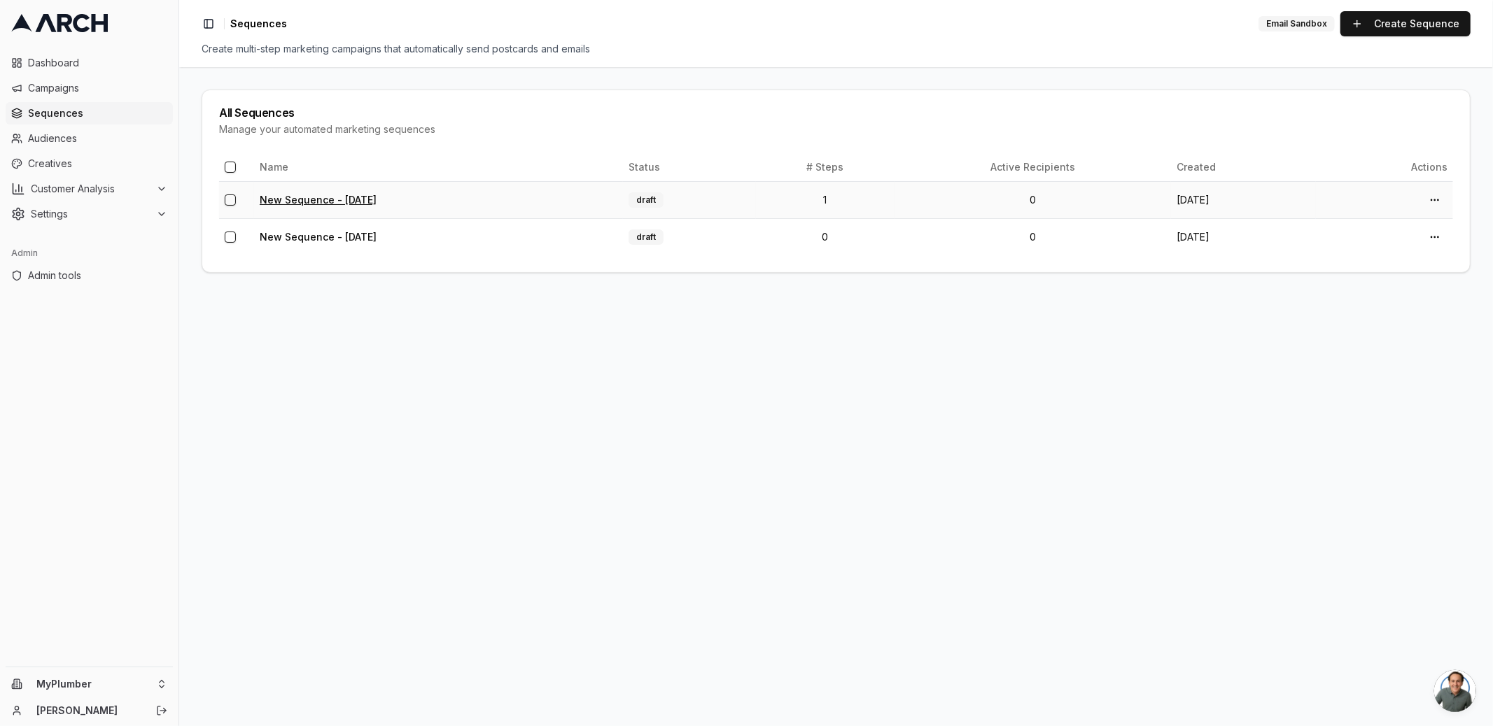
click at [341, 199] on link "New Sequence - [DATE]" at bounding box center [318, 200] width 117 height 12
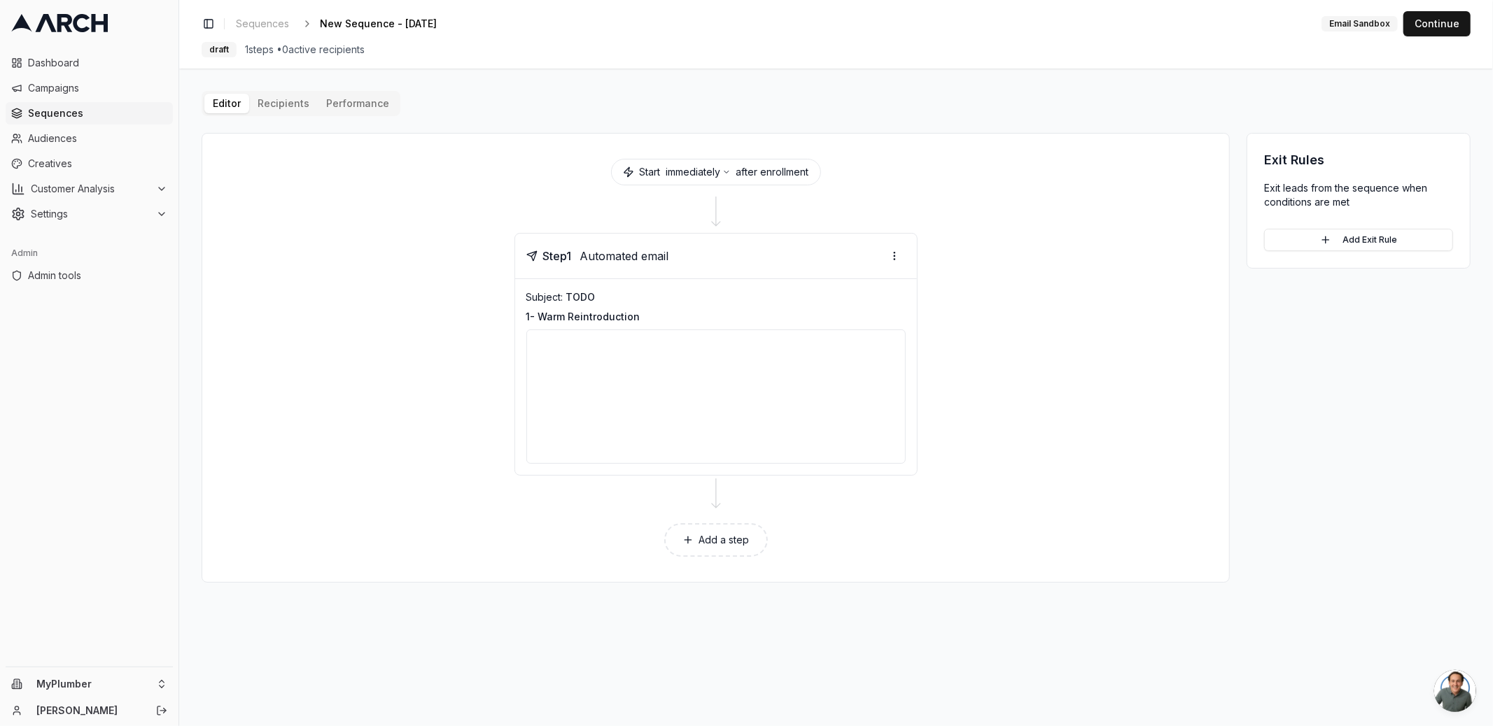
click at [713, 539] on button "Add a step" at bounding box center [716, 540] width 104 height 34
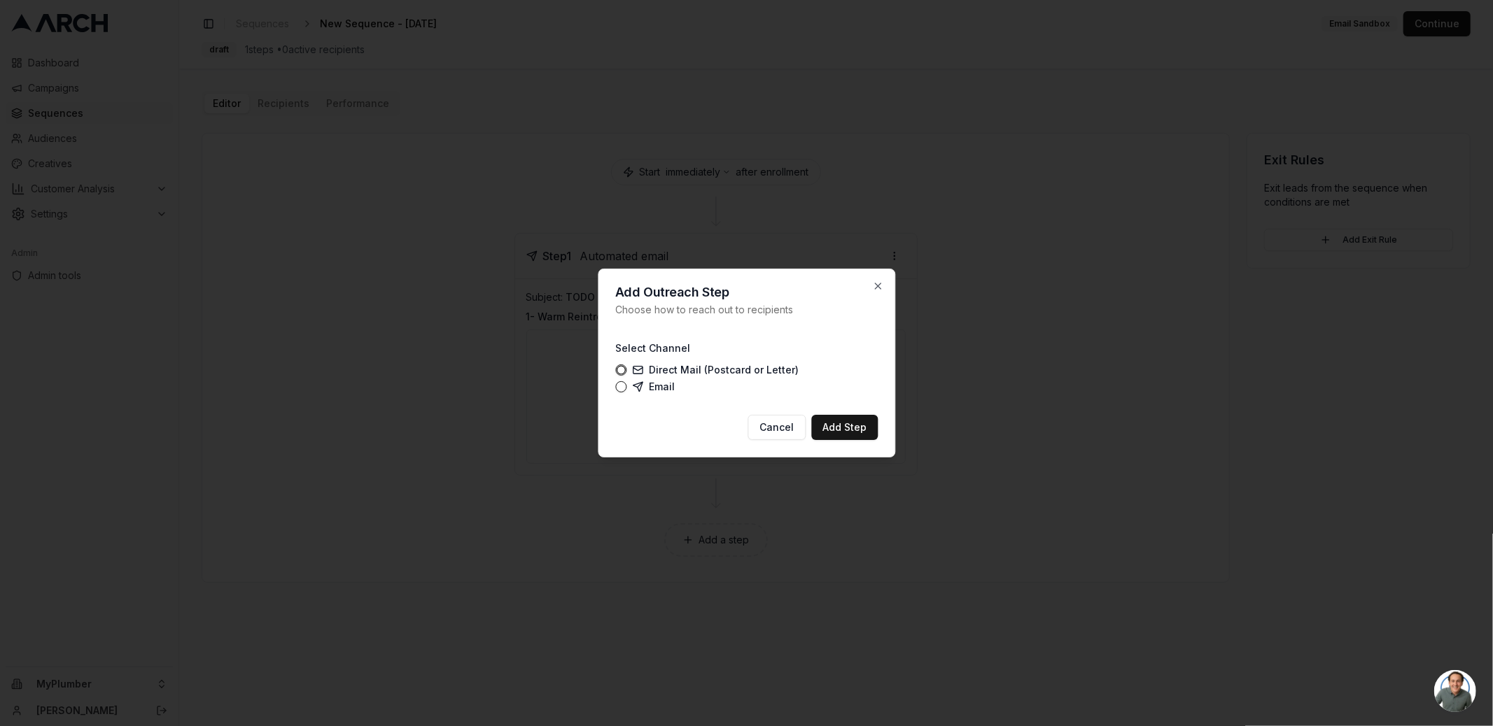
click at [642, 400] on div "Select Channel Direct Mail (Postcard or Letter) Email" at bounding box center [746, 366] width 262 height 76
click at [642, 391] on label "Email" at bounding box center [653, 386] width 43 height 11
click at [626, 391] on button "Email" at bounding box center [620, 386] width 11 height 11
click at [836, 423] on button "Add Step" at bounding box center [844, 427] width 66 height 25
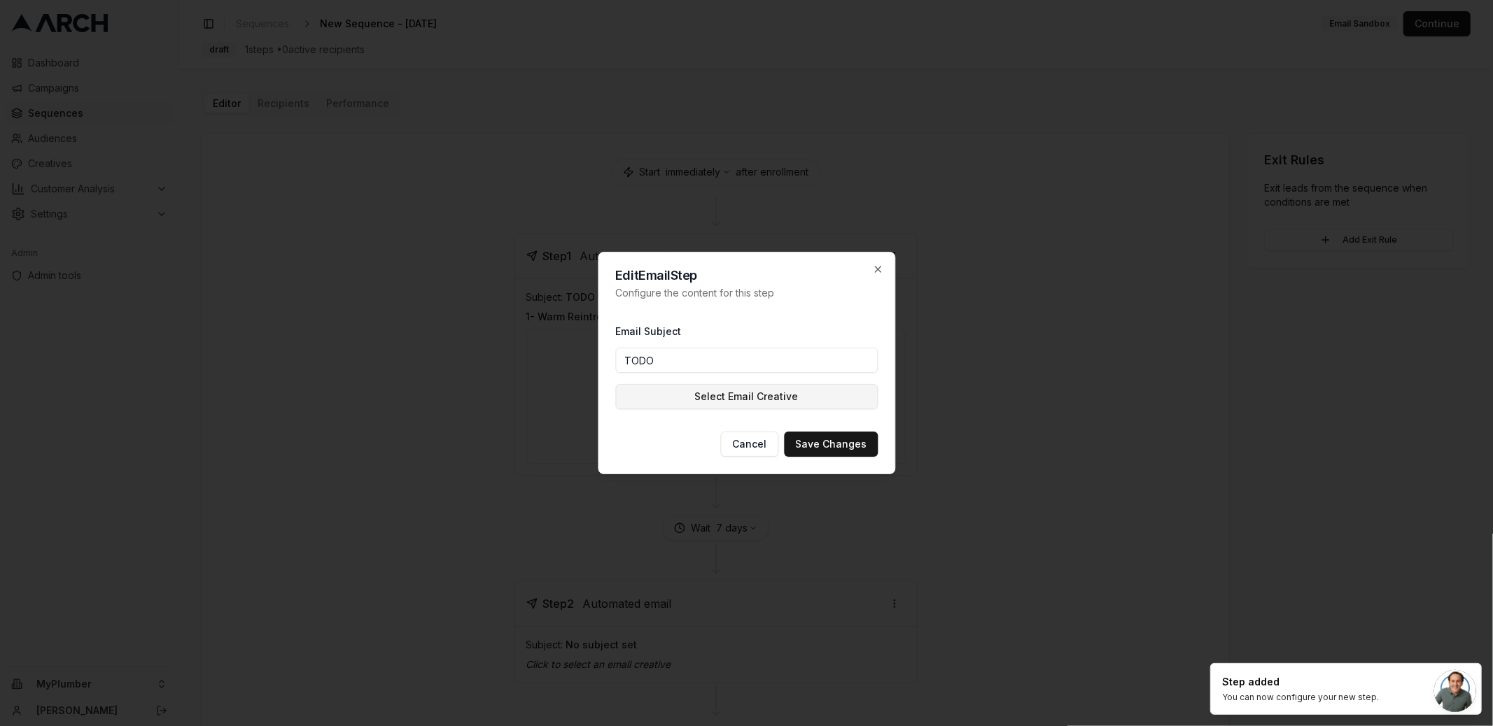
type input "TODO"
click at [638, 386] on button "Select Email Creative" at bounding box center [746, 396] width 262 height 25
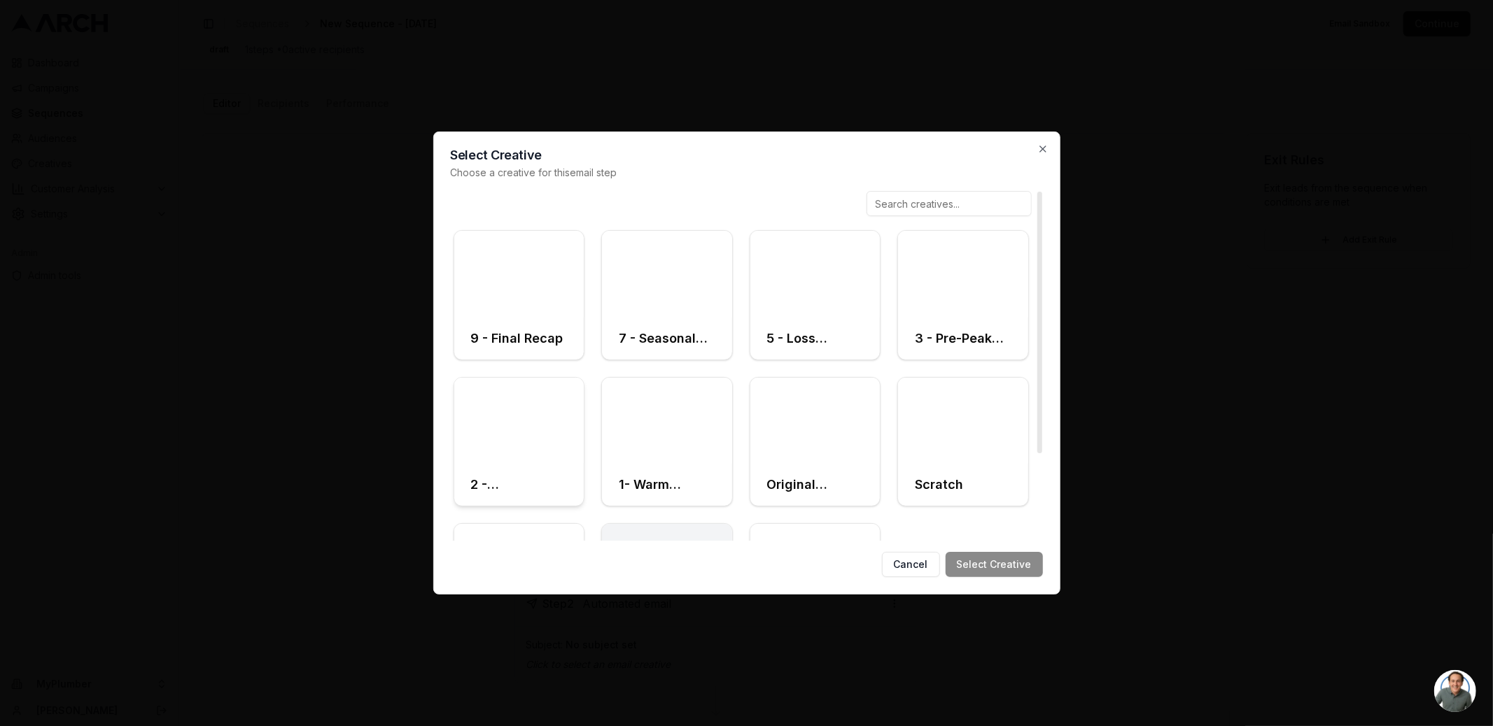
click at [530, 457] on div at bounding box center [519, 421] width 130 height 87
click at [985, 560] on button "Select Creative" at bounding box center [993, 564] width 97 height 25
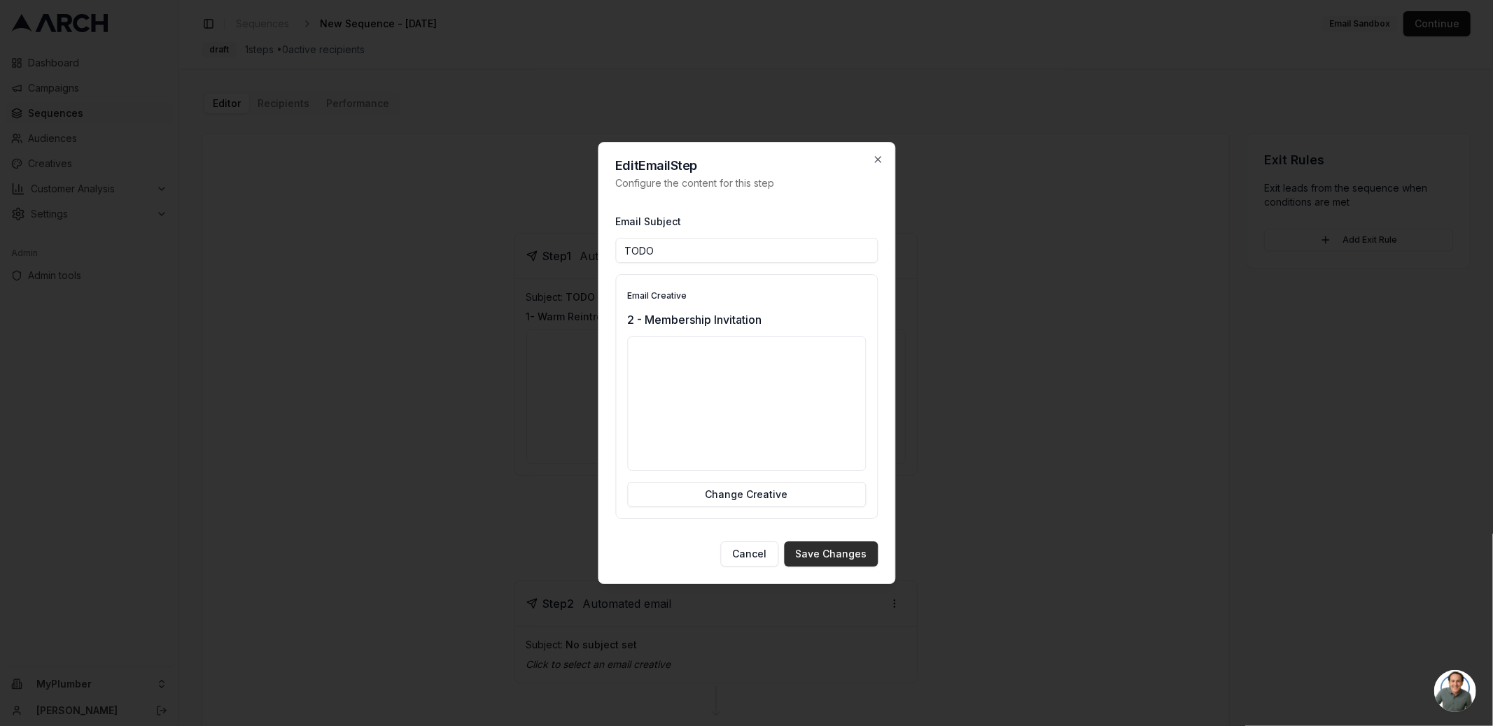
click at [841, 560] on button "Save Changes" at bounding box center [831, 554] width 94 height 25
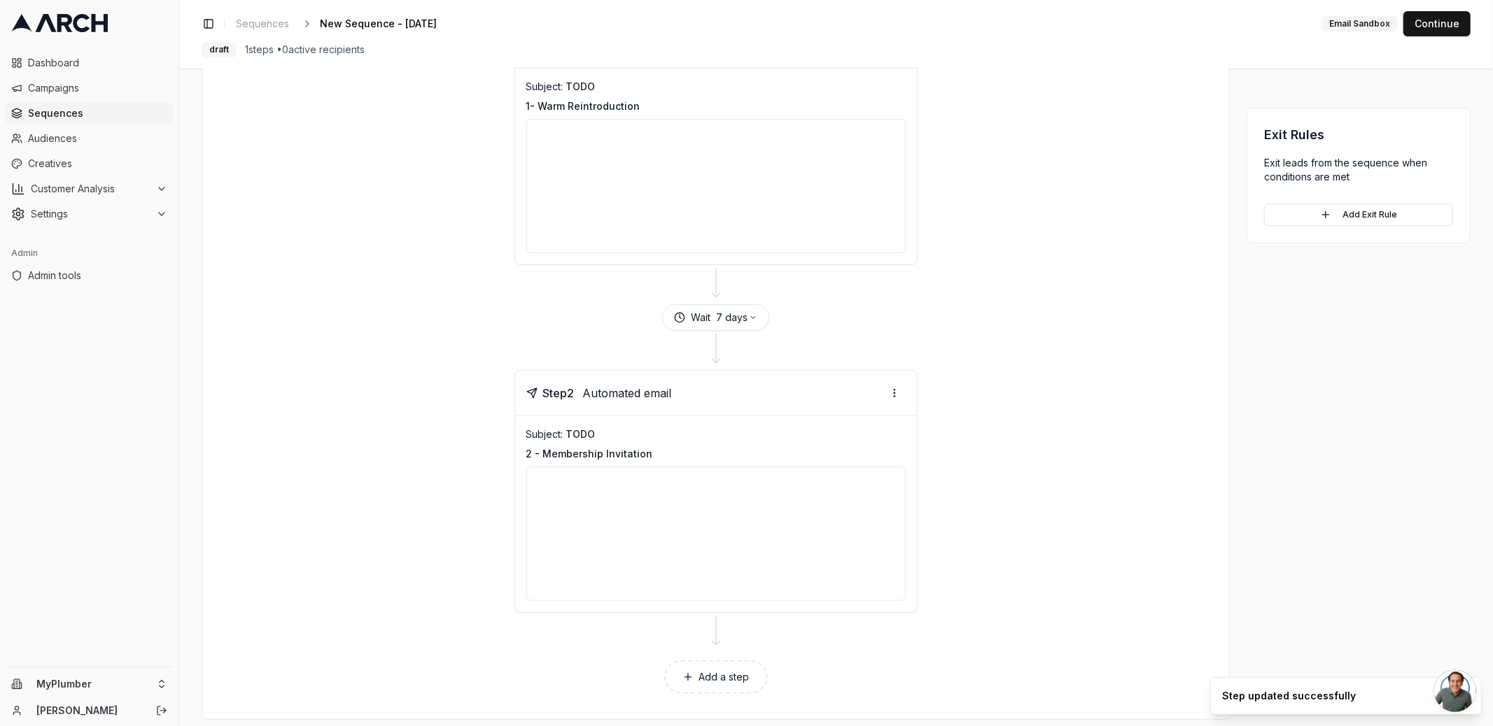
scroll to position [222, 0]
click at [741, 662] on button "Add a step" at bounding box center [716, 666] width 104 height 34
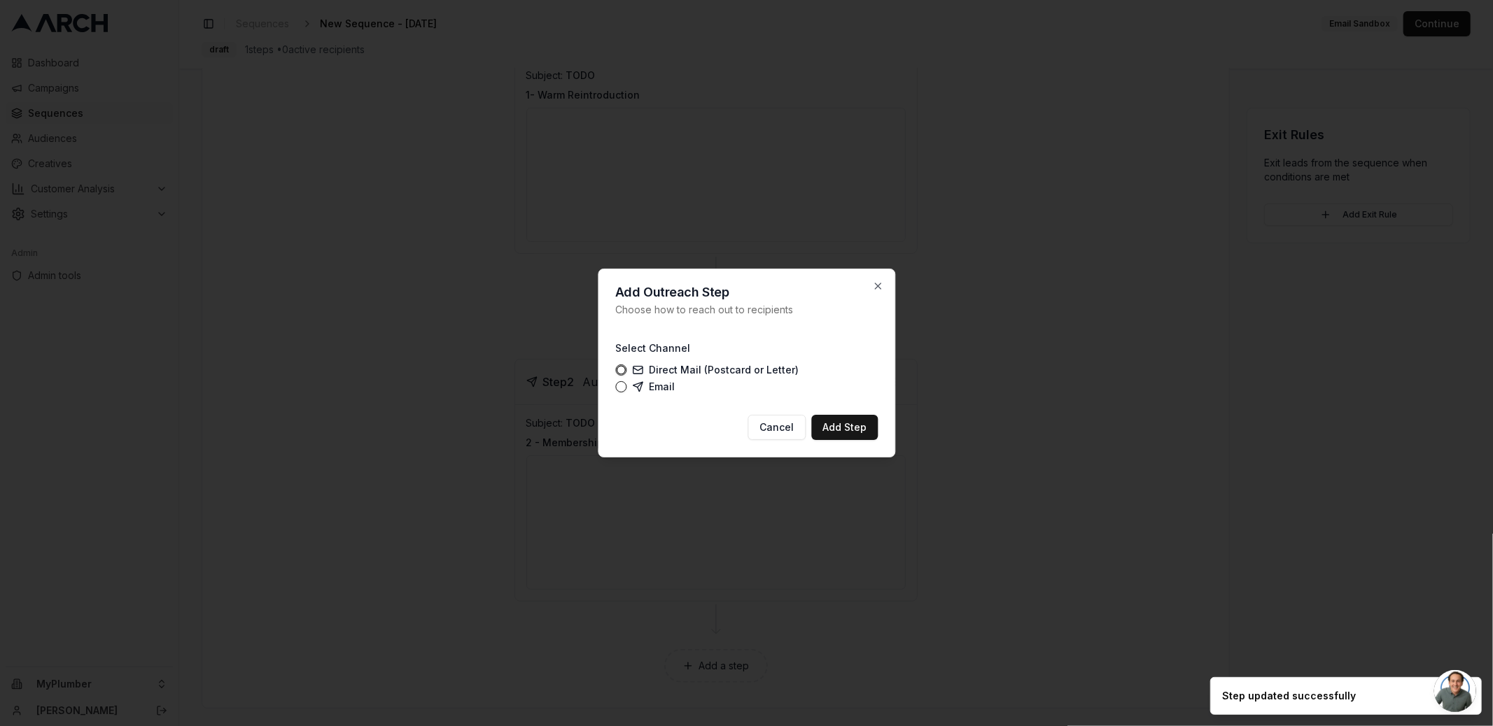
click at [656, 386] on label "Email" at bounding box center [653, 386] width 43 height 11
click at [626, 386] on button "Email" at bounding box center [620, 386] width 11 height 11
click at [849, 426] on button "Add Step" at bounding box center [844, 427] width 66 height 25
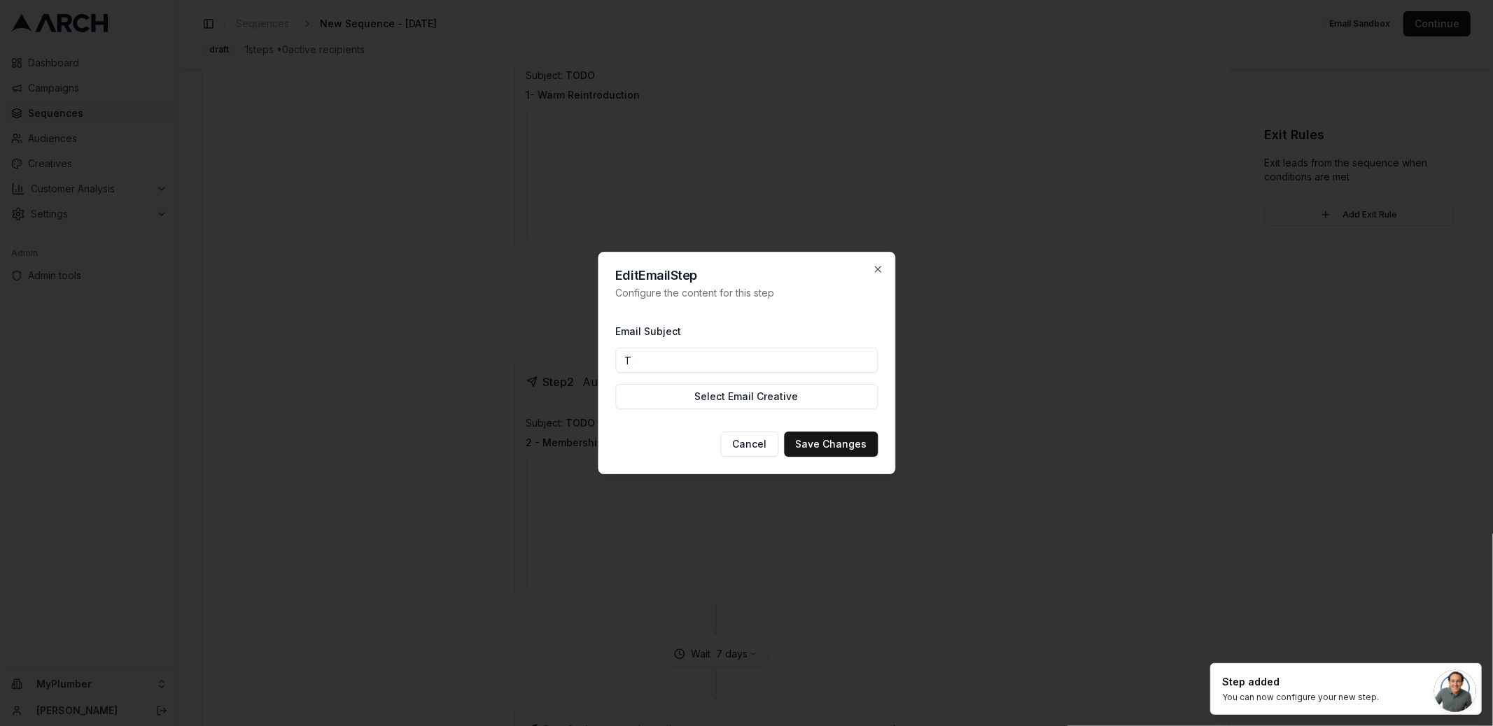
type input "TODO"
click at [766, 397] on button "Select Email Creative" at bounding box center [746, 396] width 262 height 25
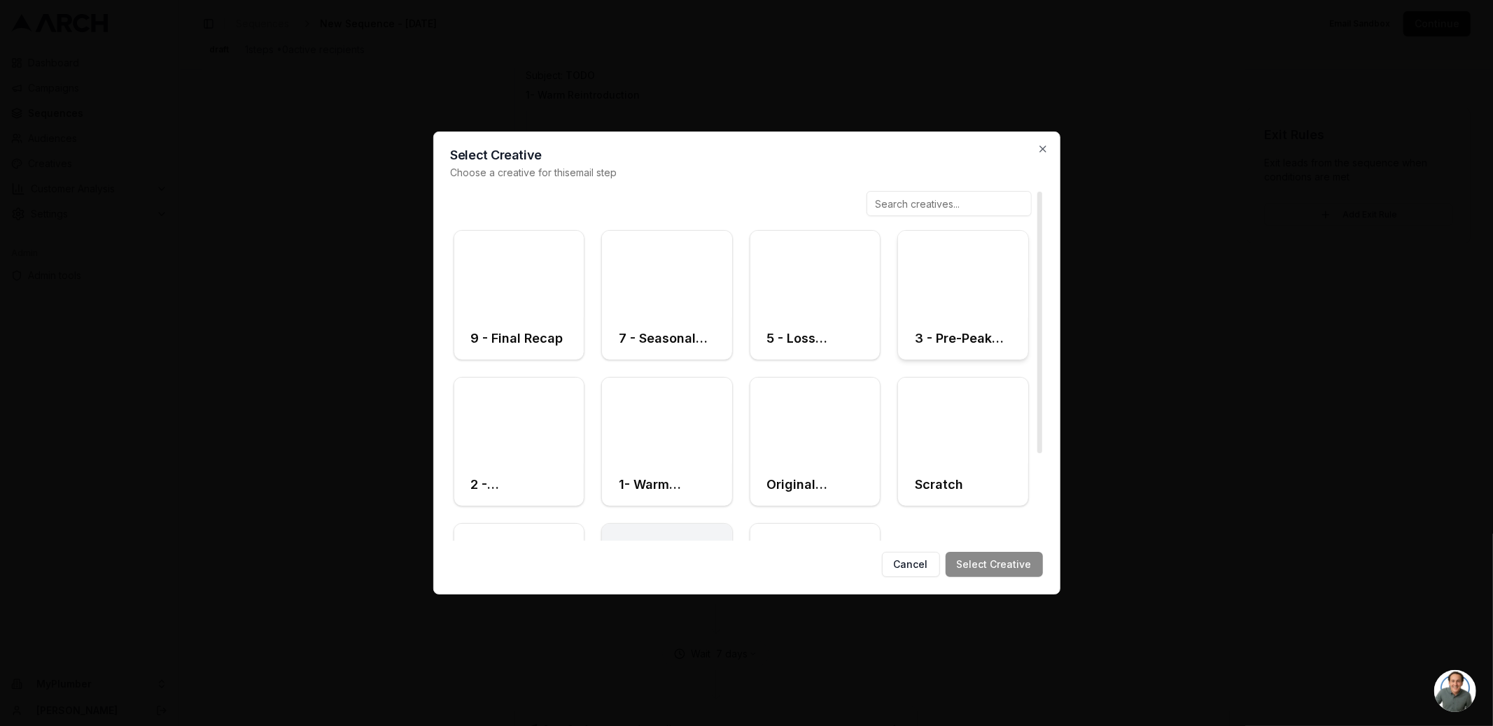
click at [982, 306] on div at bounding box center [963, 274] width 130 height 87
click at [1005, 573] on button "Select Creative" at bounding box center [993, 564] width 97 height 25
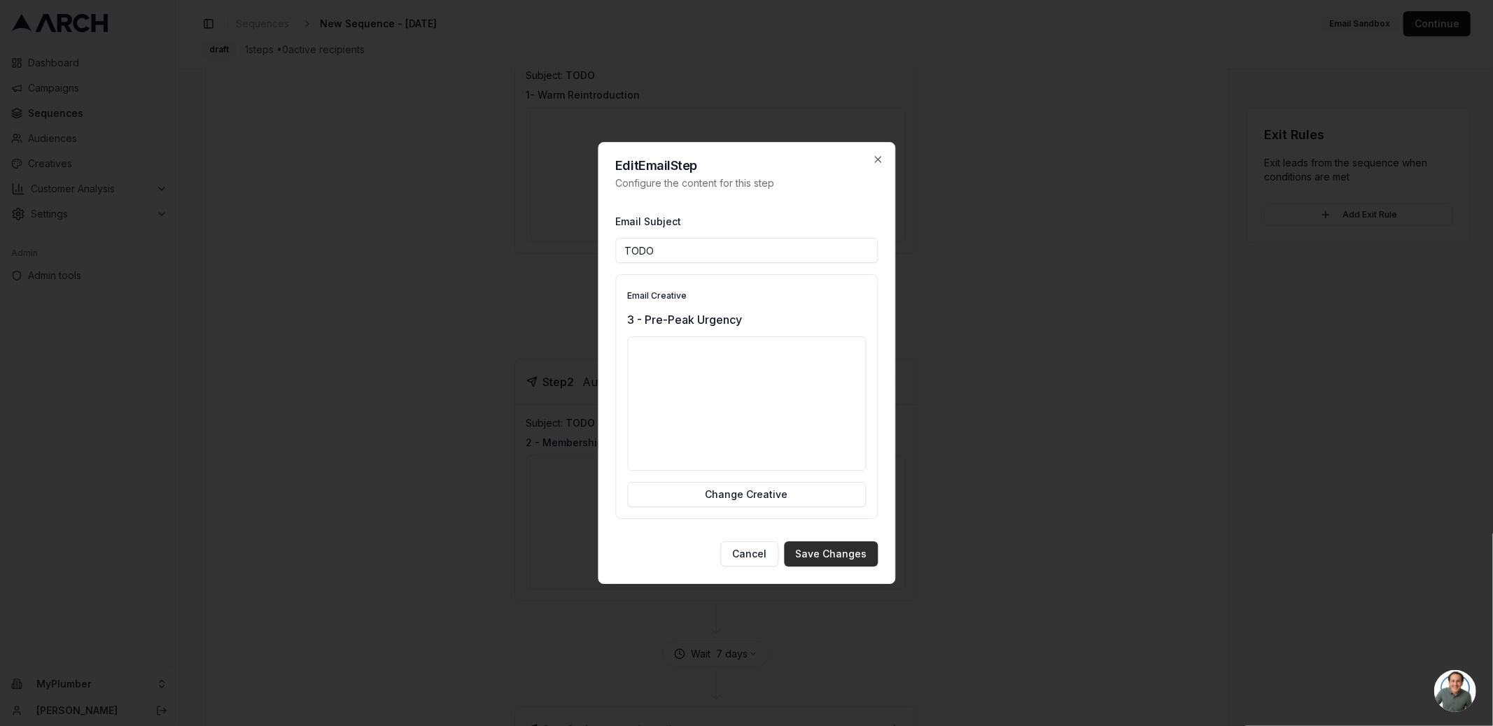
click at [846, 560] on button "Save Changes" at bounding box center [831, 554] width 94 height 25
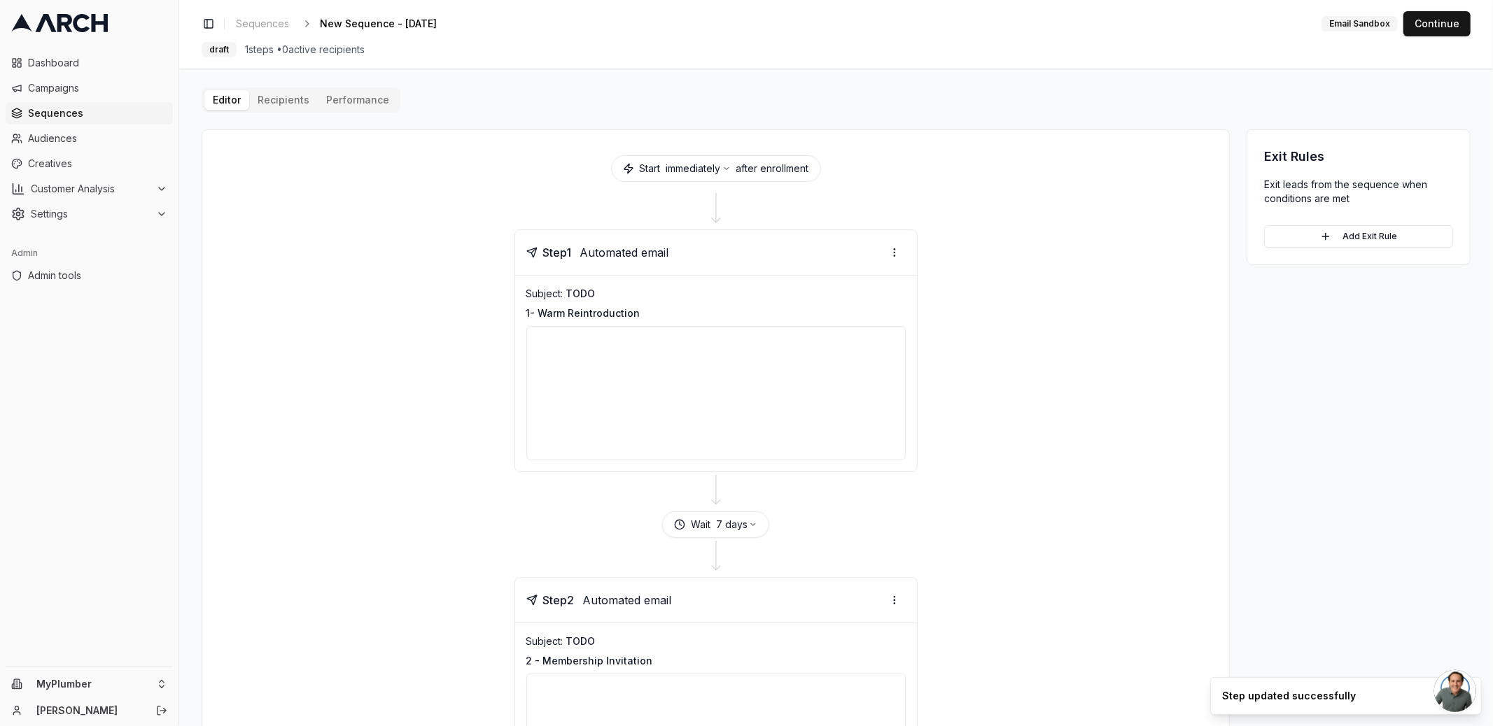
scroll to position [0, 0]
click at [735, 528] on button "7 days" at bounding box center [736, 528] width 41 height 14
type input "21"
click at [777, 606] on button "Save" at bounding box center [771, 609] width 38 height 22
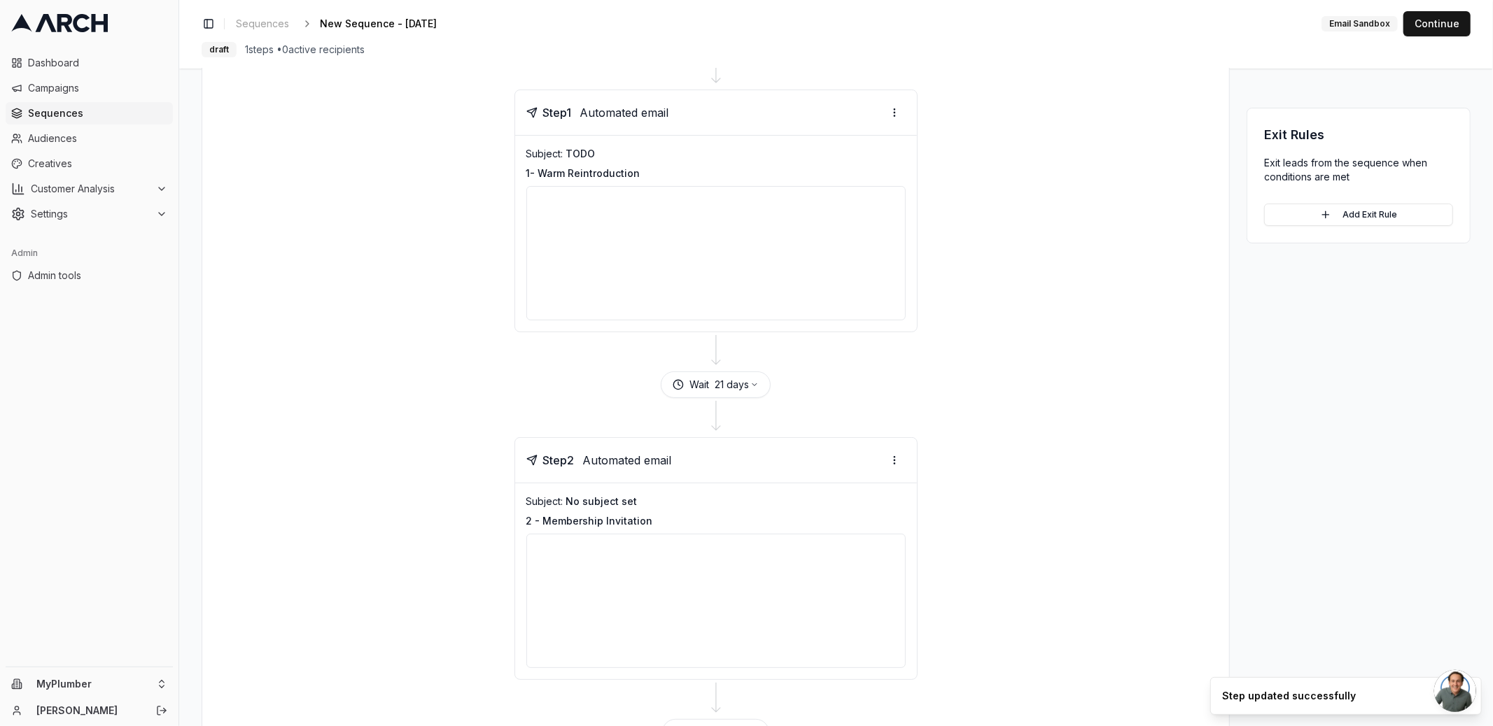
scroll to position [260, 0]
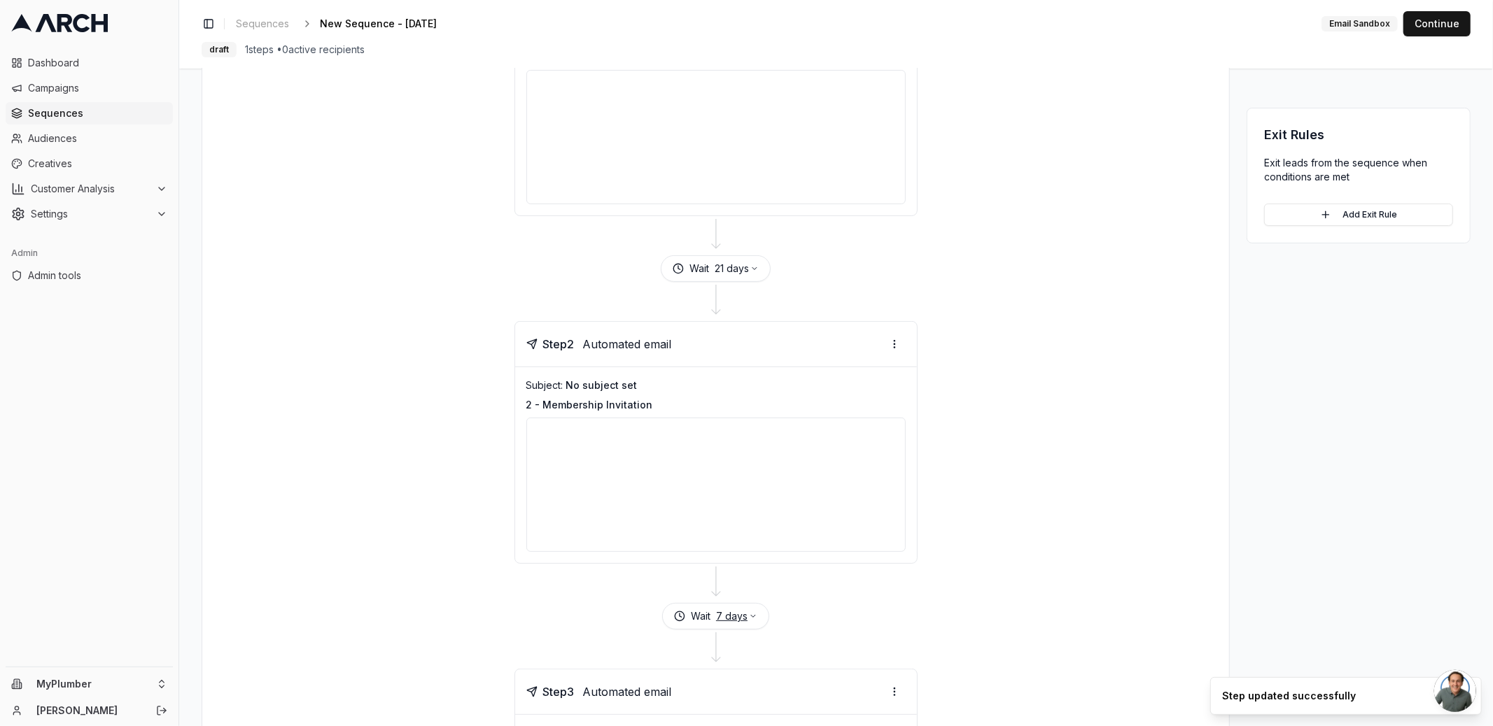
click at [724, 616] on button "7 days" at bounding box center [736, 616] width 41 height 14
type input "21"
click at [773, 690] on button "Save" at bounding box center [771, 695] width 38 height 22
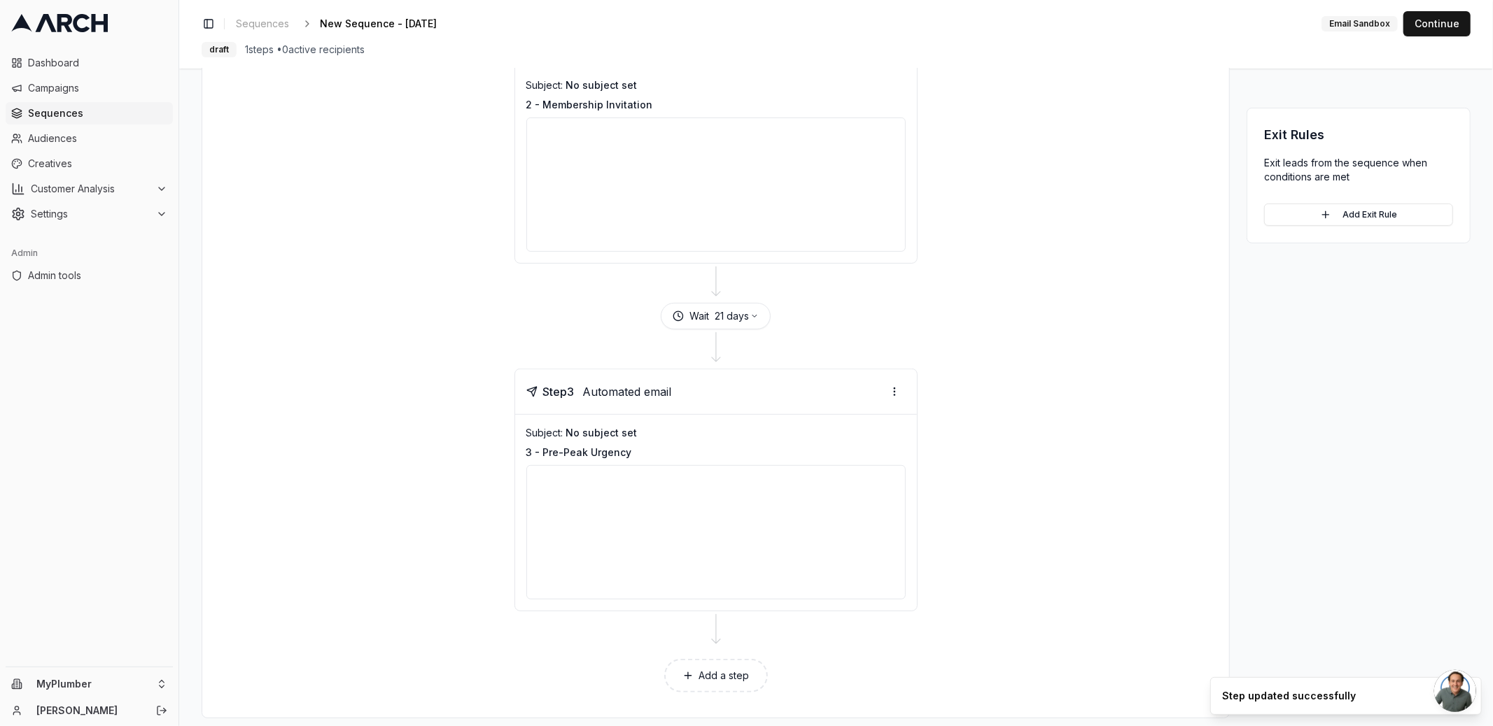
scroll to position [567, 0]
click at [725, 659] on button "Add a step" at bounding box center [716, 668] width 104 height 34
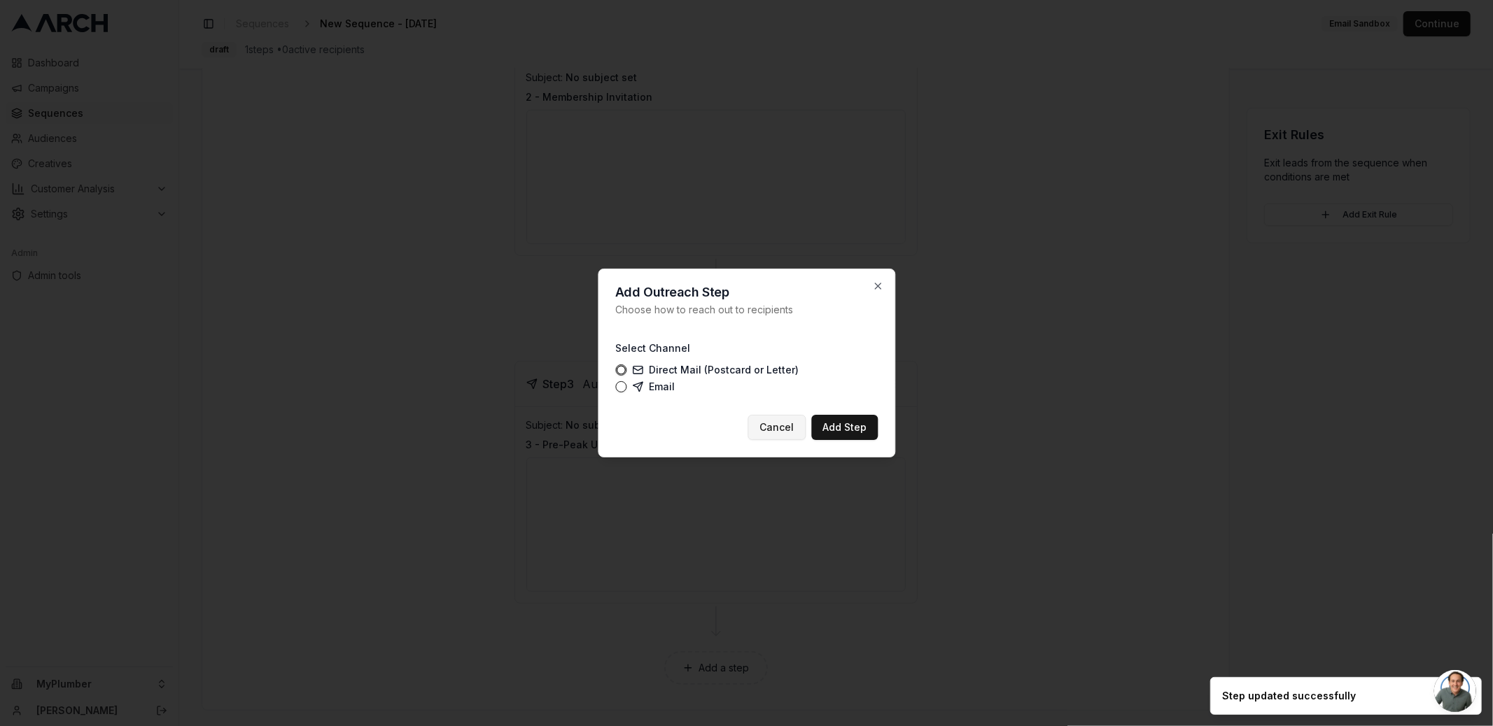
click at [775, 430] on button "Cancel" at bounding box center [776, 427] width 58 height 25
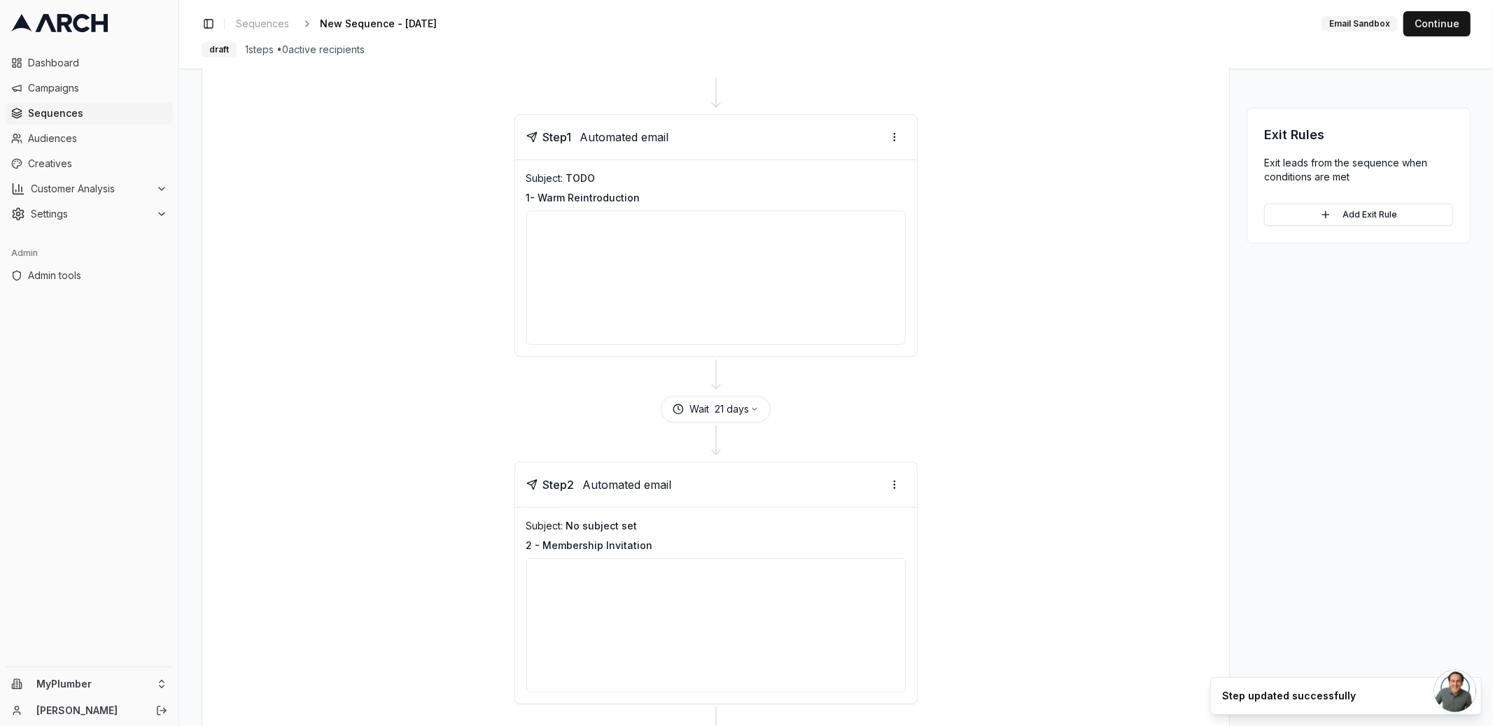
scroll to position [268, 0]
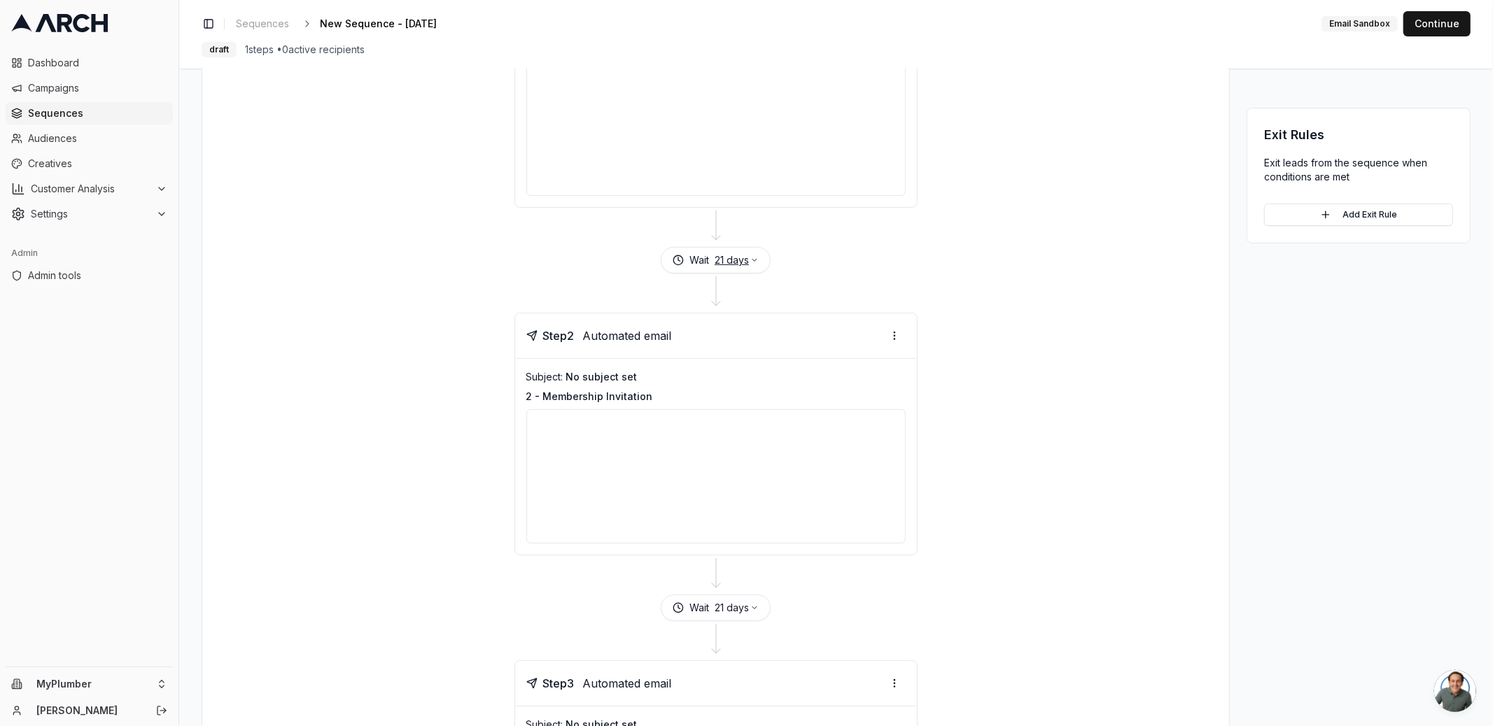
click at [717, 255] on button "21 days" at bounding box center [736, 260] width 44 height 14
type input "2"
type input "14"
click at [764, 331] on button "Save" at bounding box center [771, 340] width 38 height 22
click at [729, 601] on button "21 days" at bounding box center [736, 608] width 44 height 14
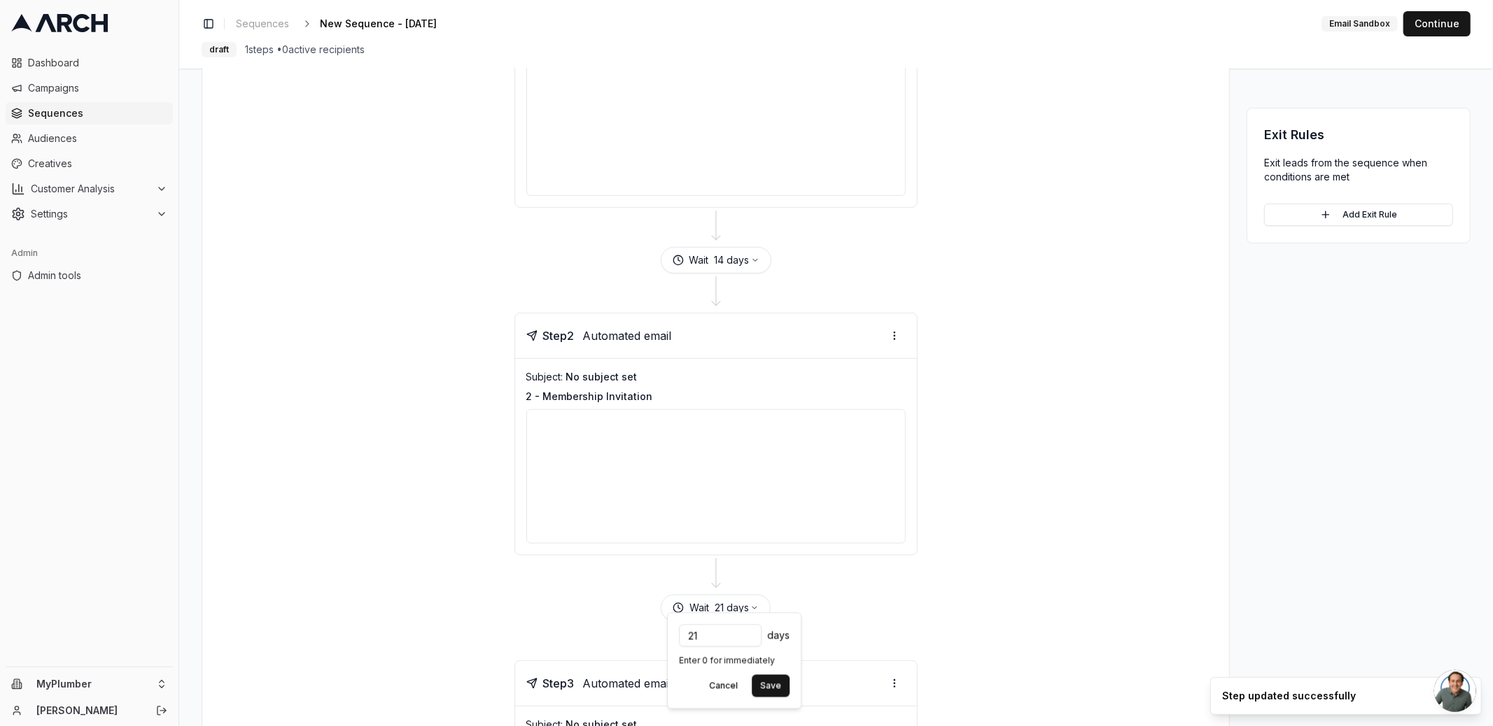
type input "2"
type input "14"
click at [783, 679] on button "Save" at bounding box center [771, 686] width 38 height 22
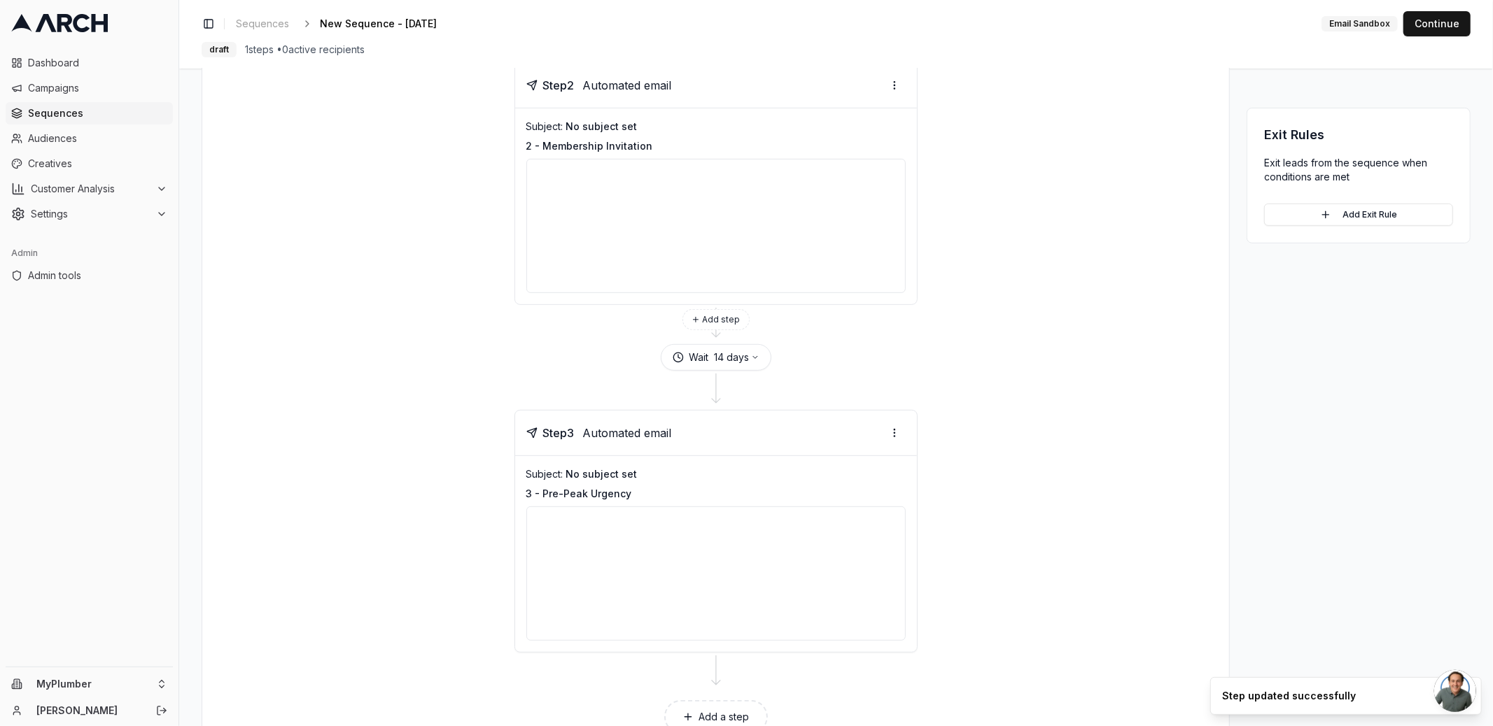
scroll to position [567, 0]
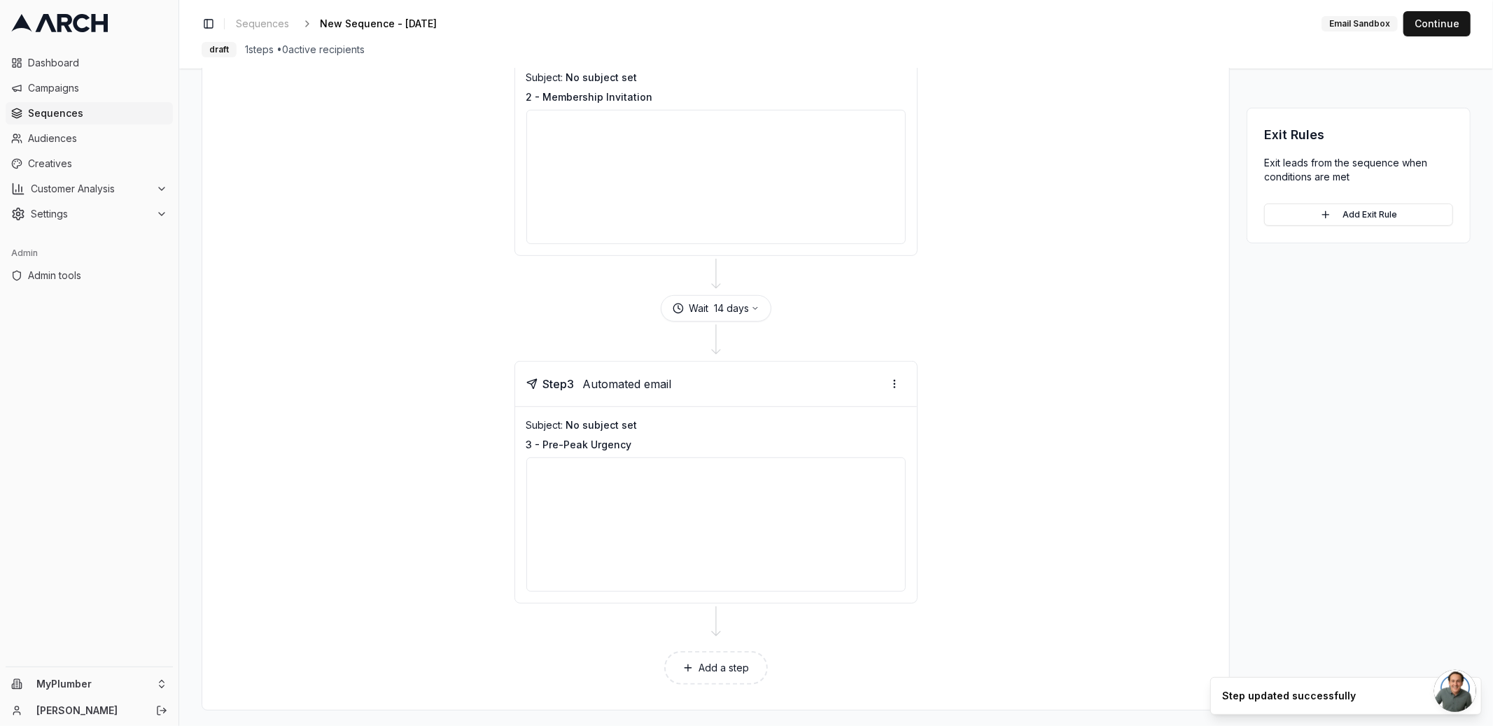
click at [724, 661] on button "Add a step" at bounding box center [716, 668] width 104 height 34
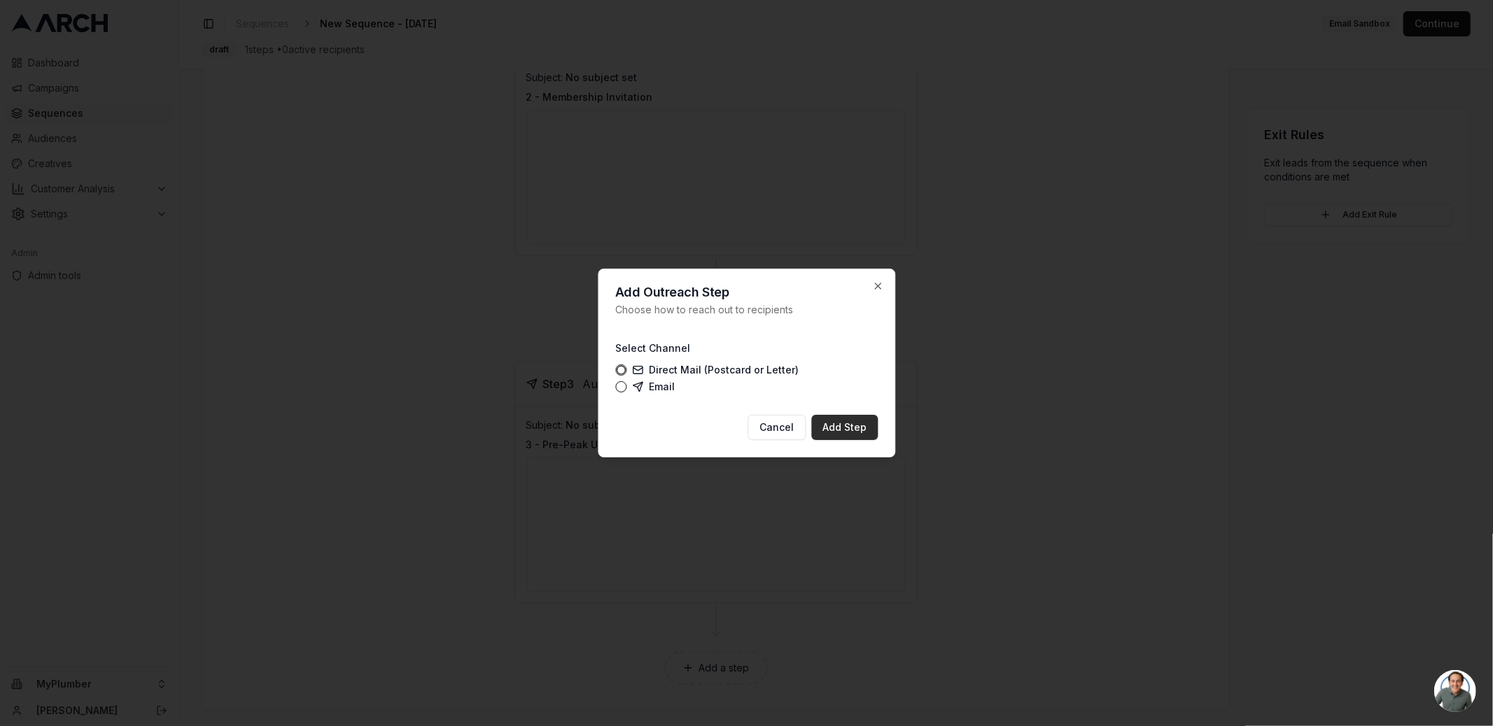
click at [852, 427] on button "Add Step" at bounding box center [844, 427] width 66 height 25
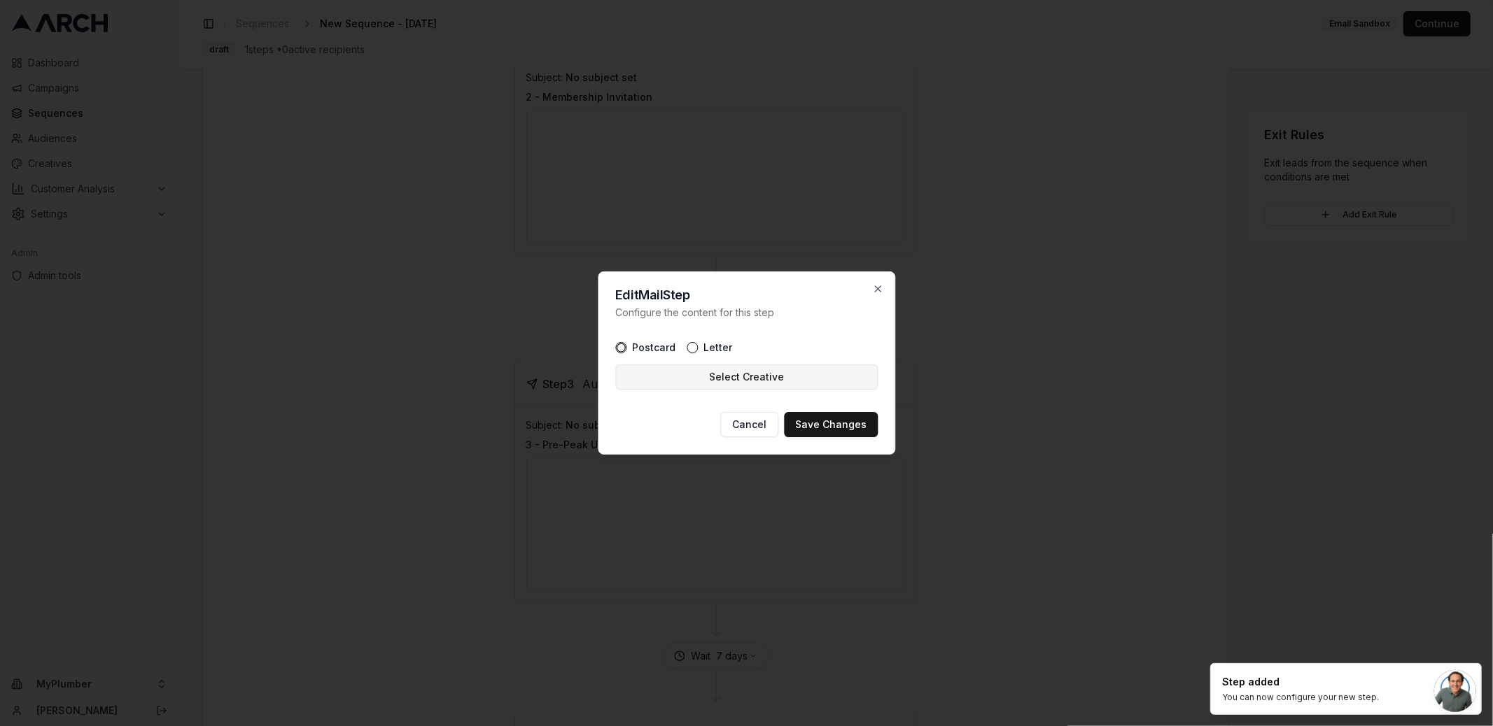
click at [753, 382] on button "Select Creative" at bounding box center [746, 377] width 262 height 25
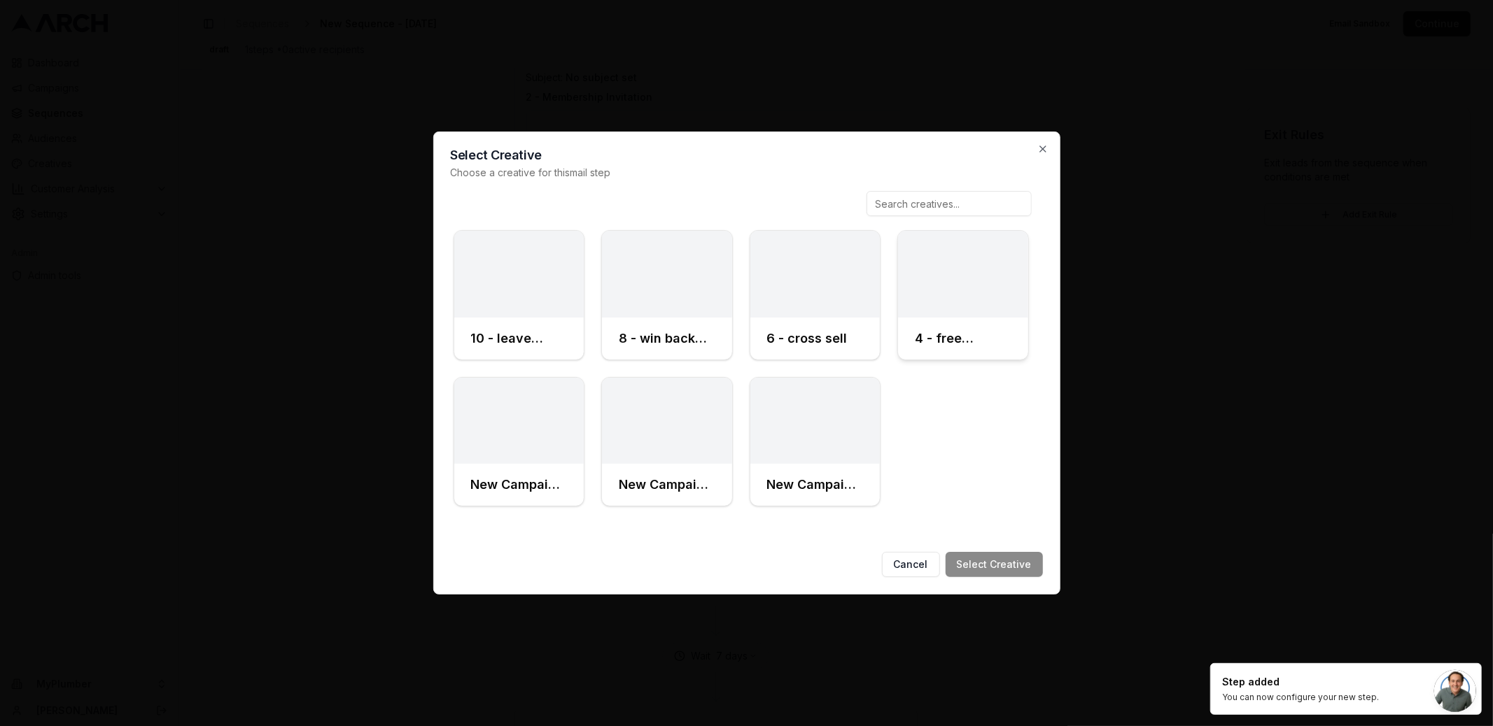
click at [973, 329] on h3 "4 - free diagnostic" at bounding box center [963, 339] width 97 height 20
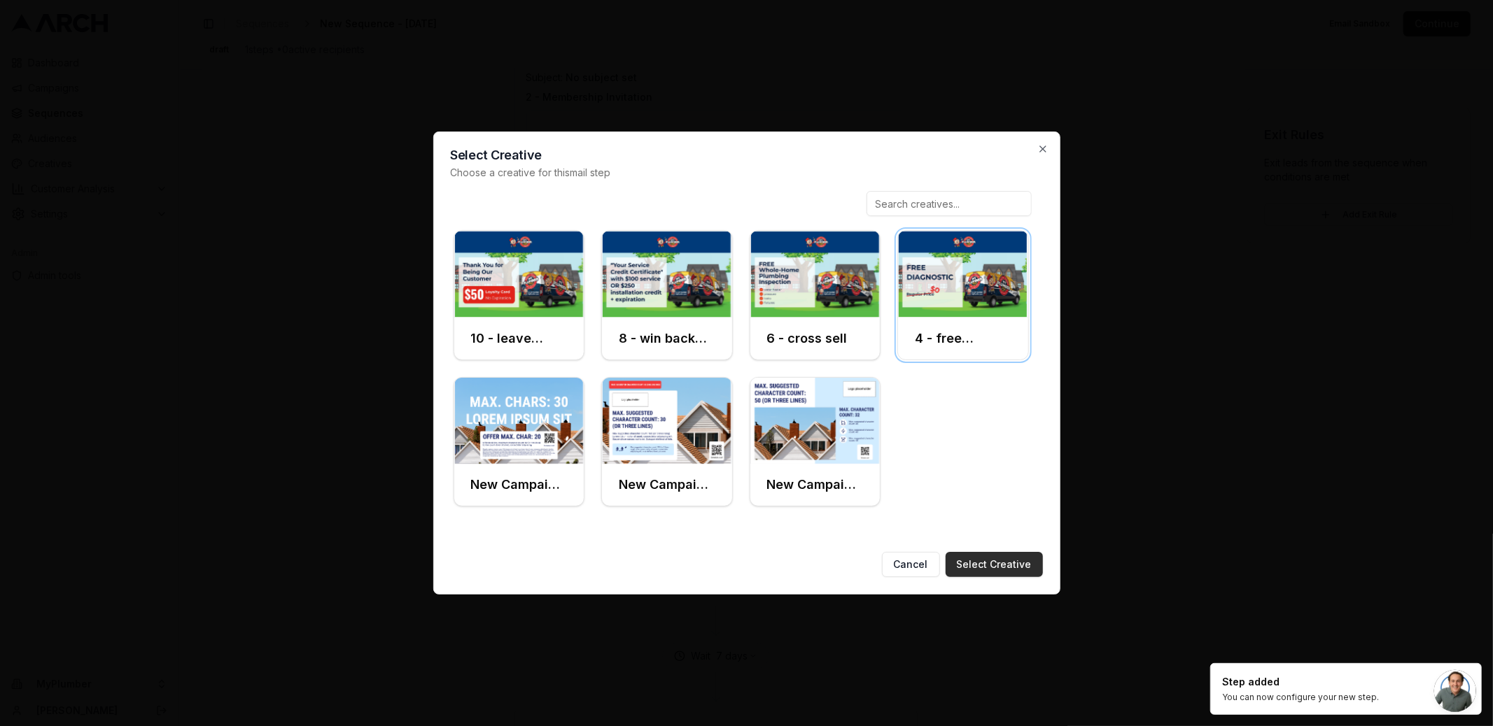
click at [1006, 568] on button "Select Creative" at bounding box center [993, 564] width 97 height 25
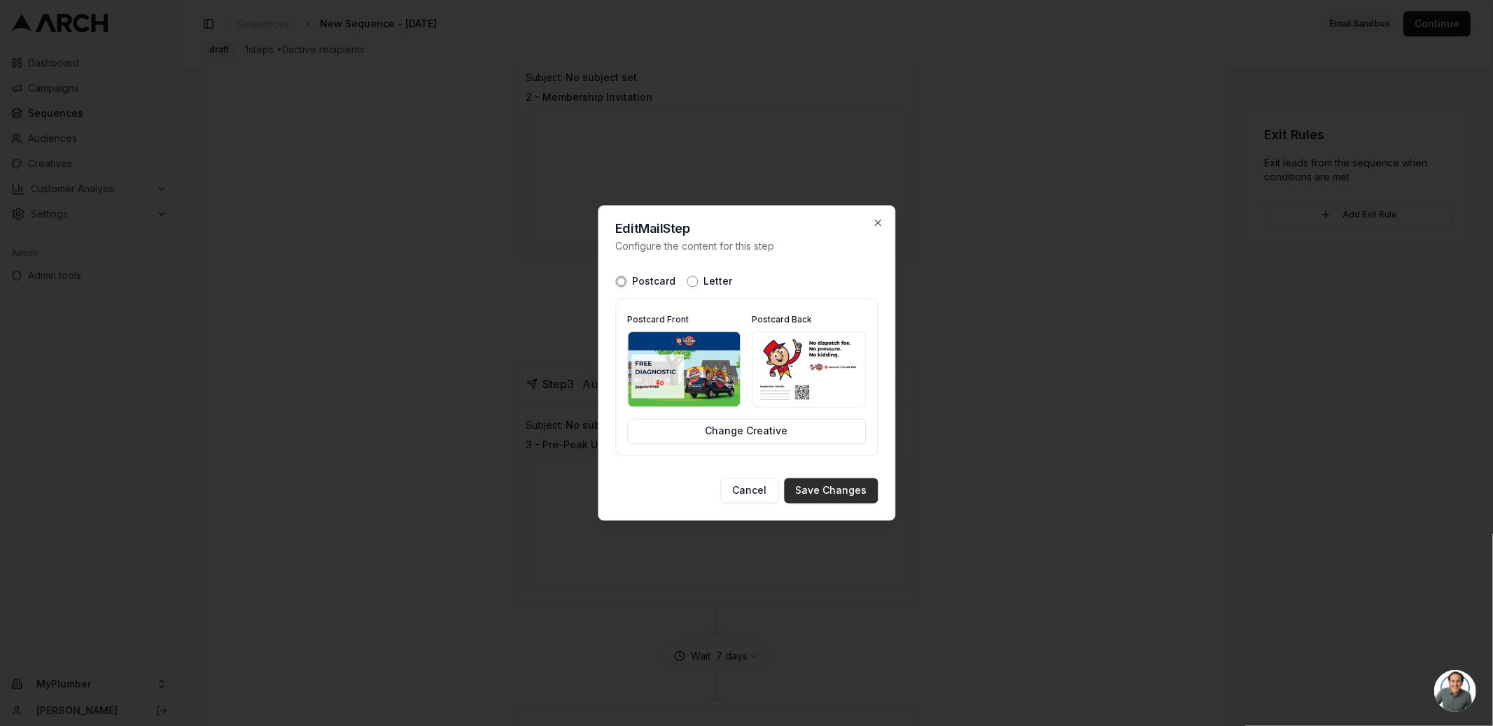
click at [835, 488] on button "Save Changes" at bounding box center [831, 491] width 94 height 25
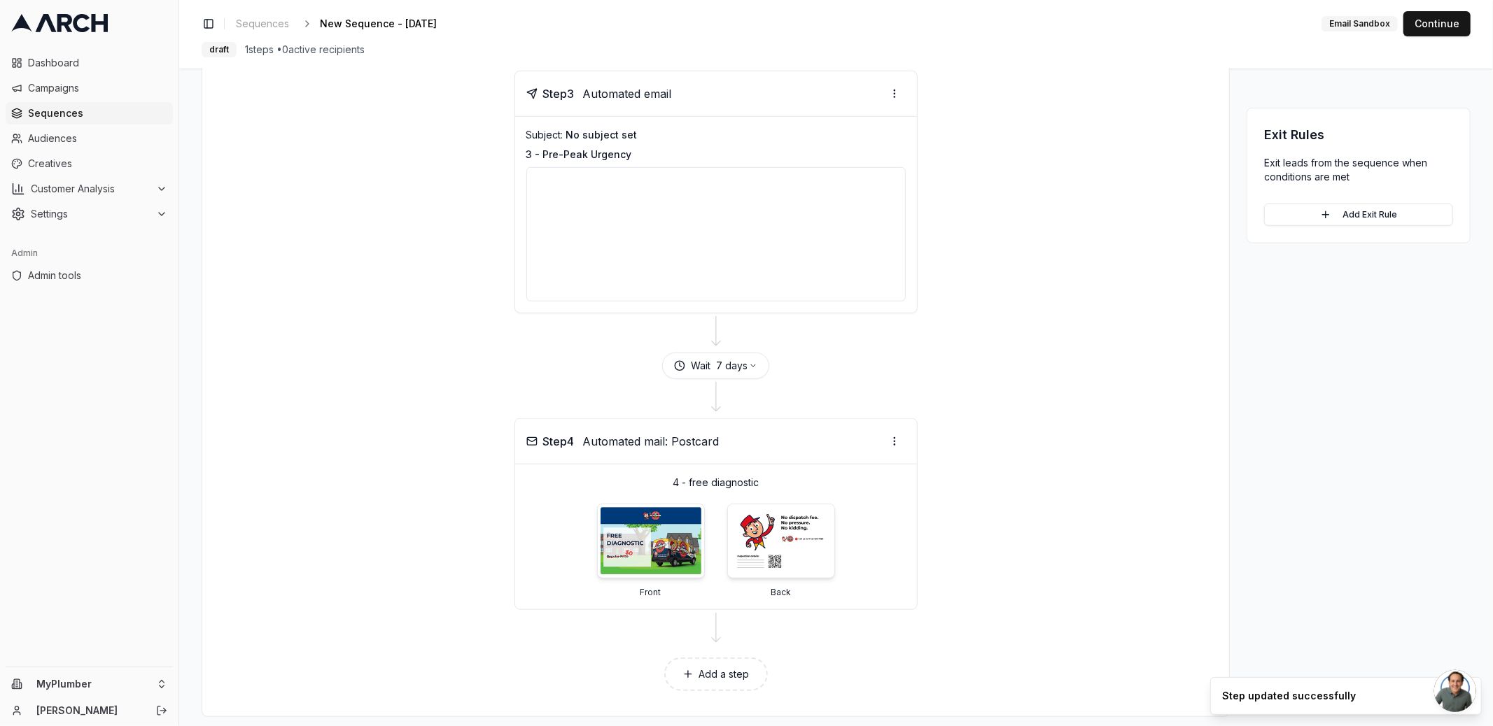
scroll to position [862, 0]
click at [715, 668] on button "Add a step" at bounding box center [716, 671] width 104 height 34
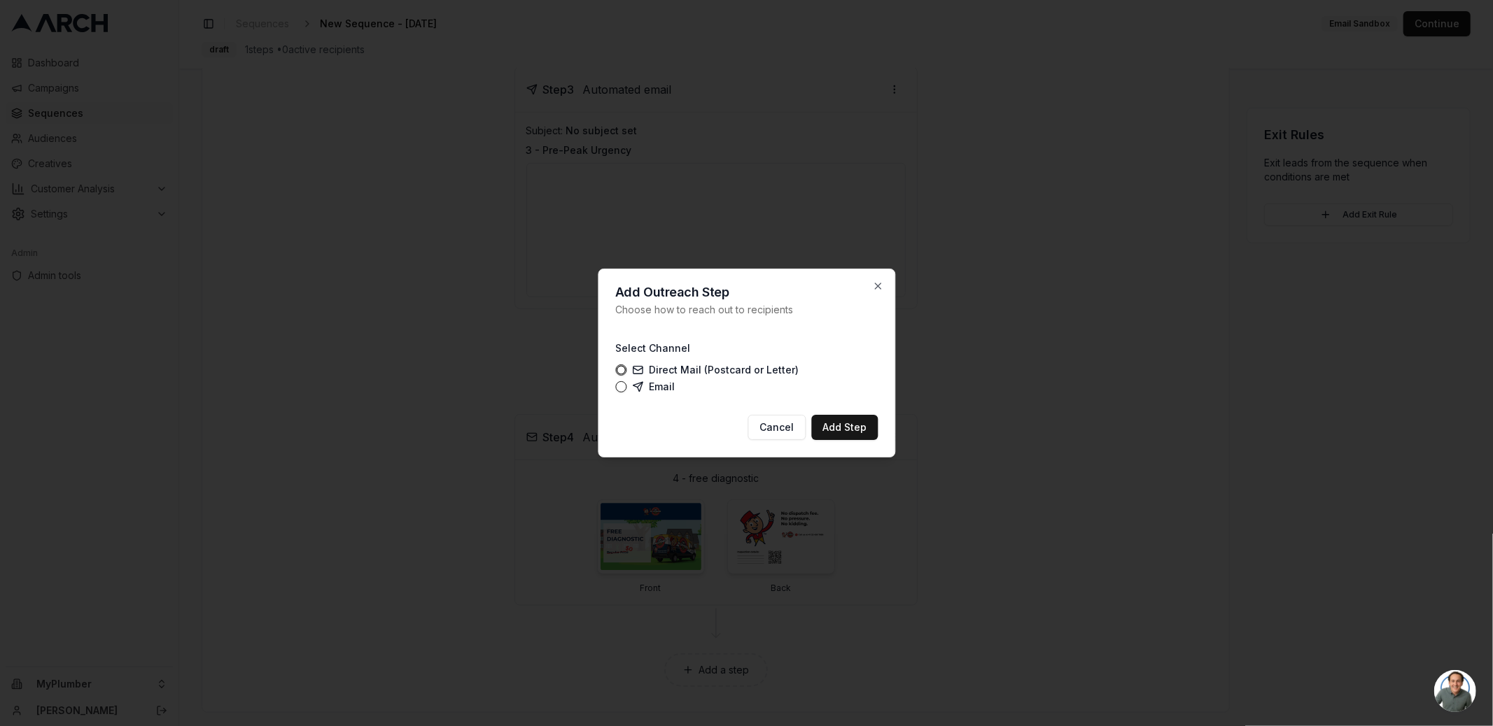
click at [649, 388] on label "Email" at bounding box center [653, 386] width 43 height 11
click at [626, 388] on button "Email" at bounding box center [620, 386] width 11 height 11
click at [852, 432] on button "Add Step" at bounding box center [844, 427] width 66 height 25
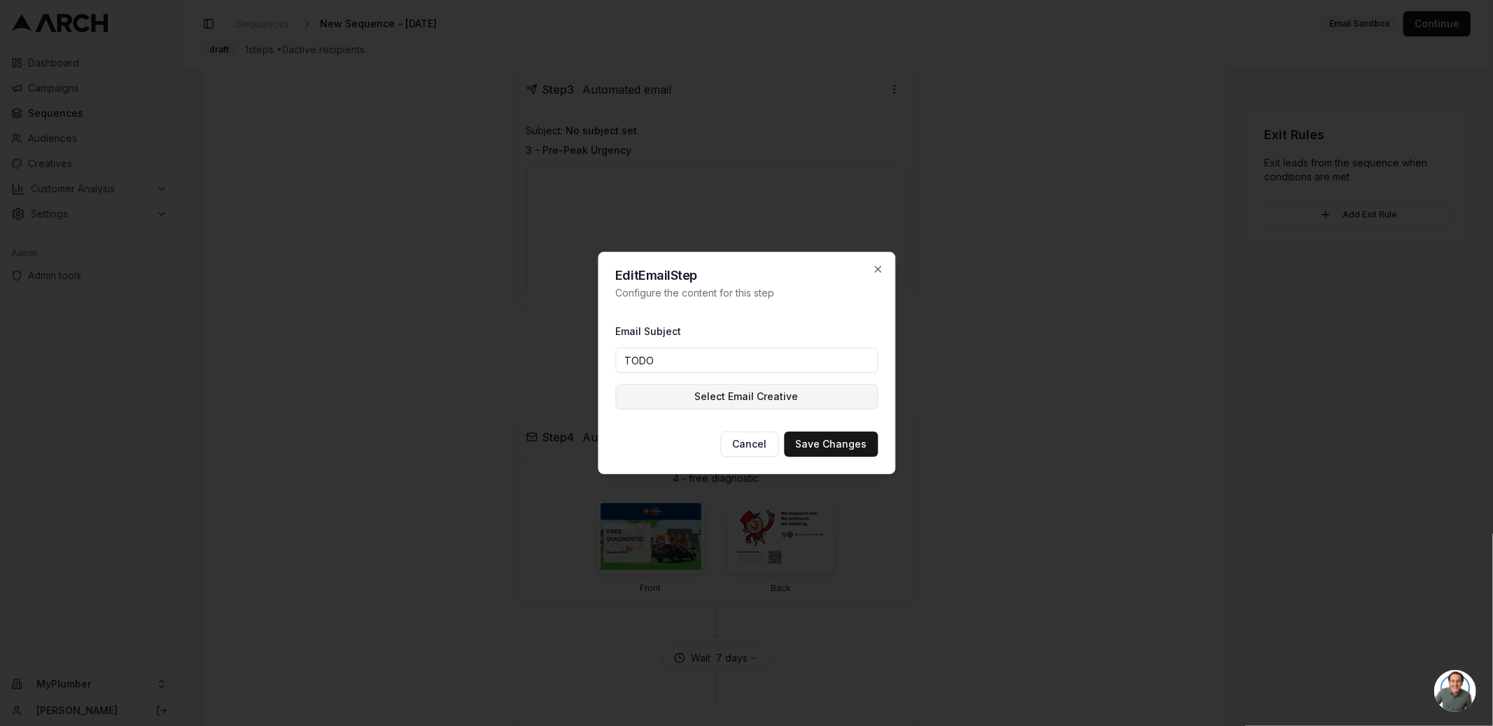
type input "TODO"
click at [749, 397] on button "Select Email Creative" at bounding box center [746, 396] width 262 height 25
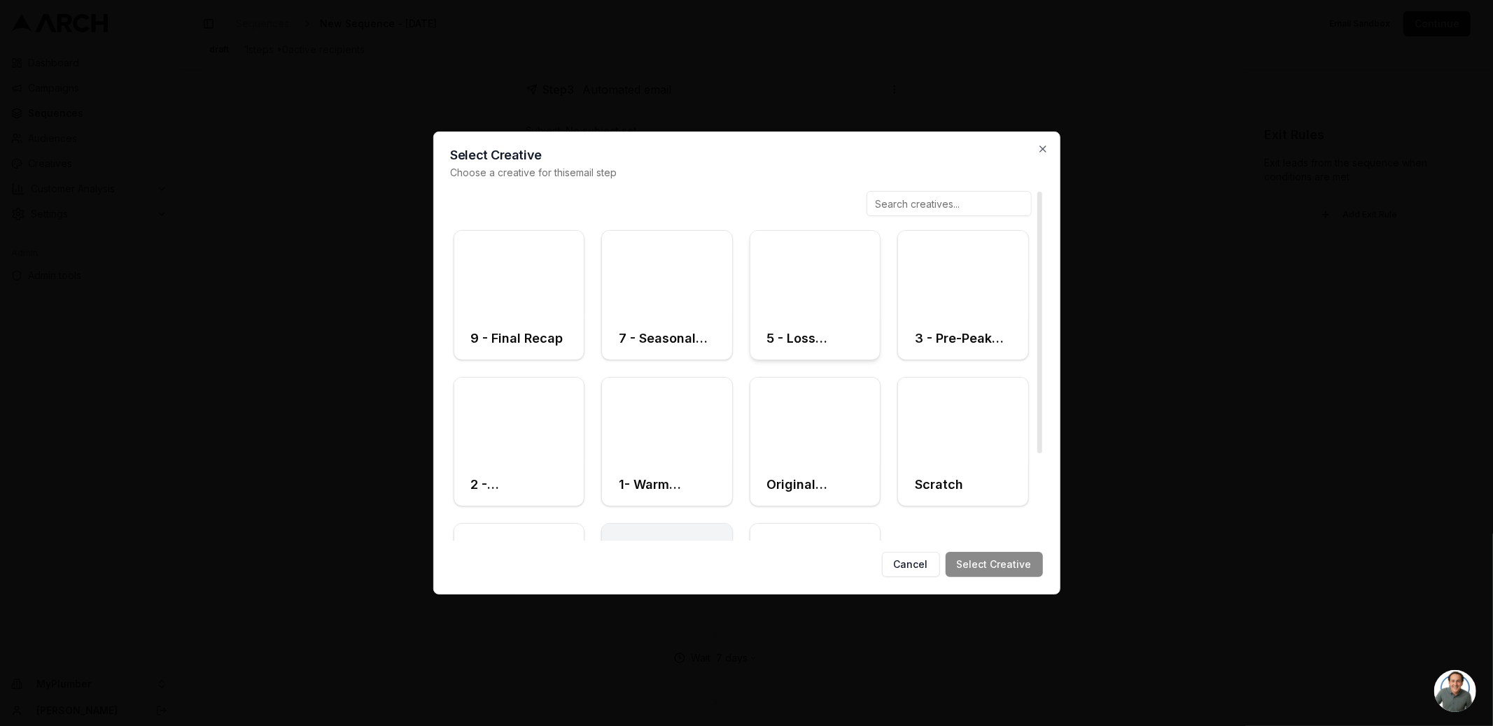
click at [819, 295] on div at bounding box center [815, 274] width 130 height 87
click at [1001, 565] on button "Select Creative" at bounding box center [993, 564] width 97 height 25
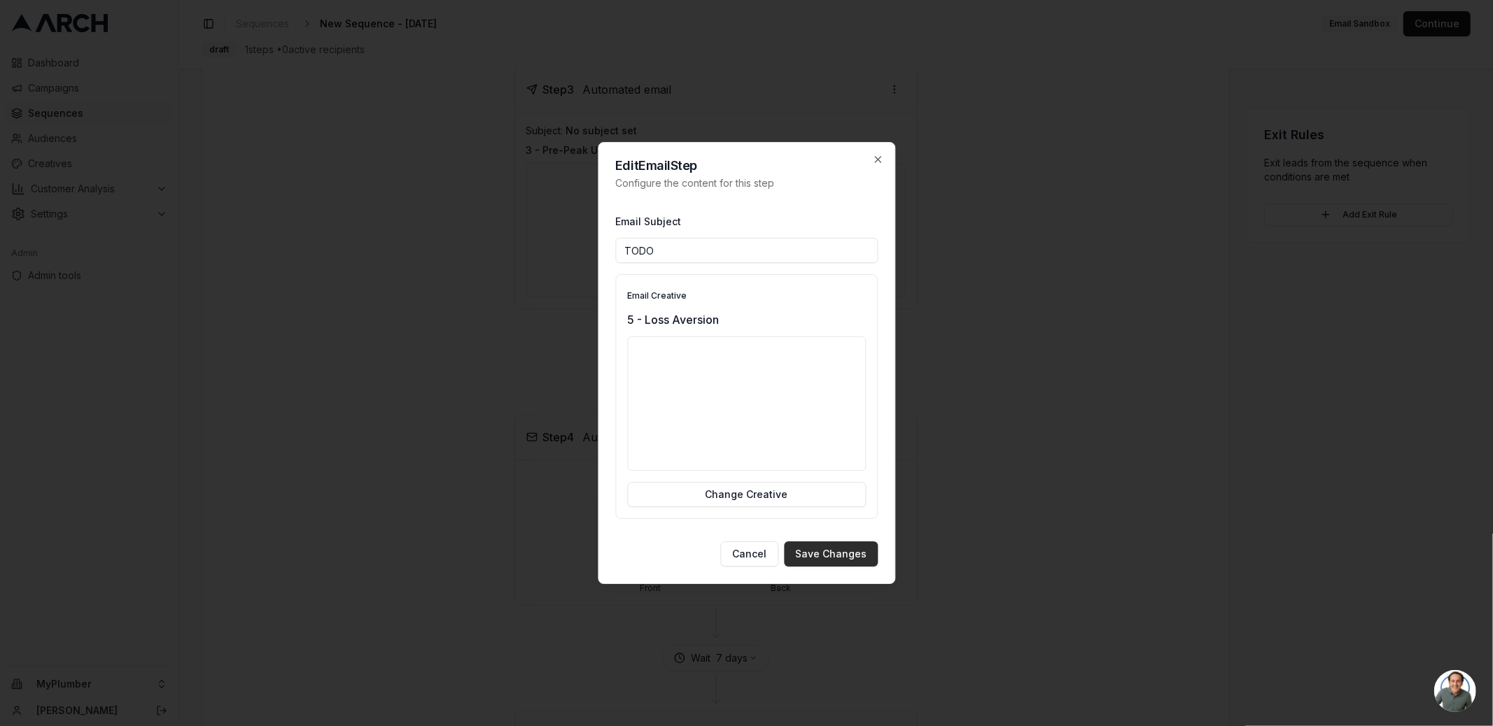
click at [838, 548] on button "Save Changes" at bounding box center [831, 554] width 94 height 25
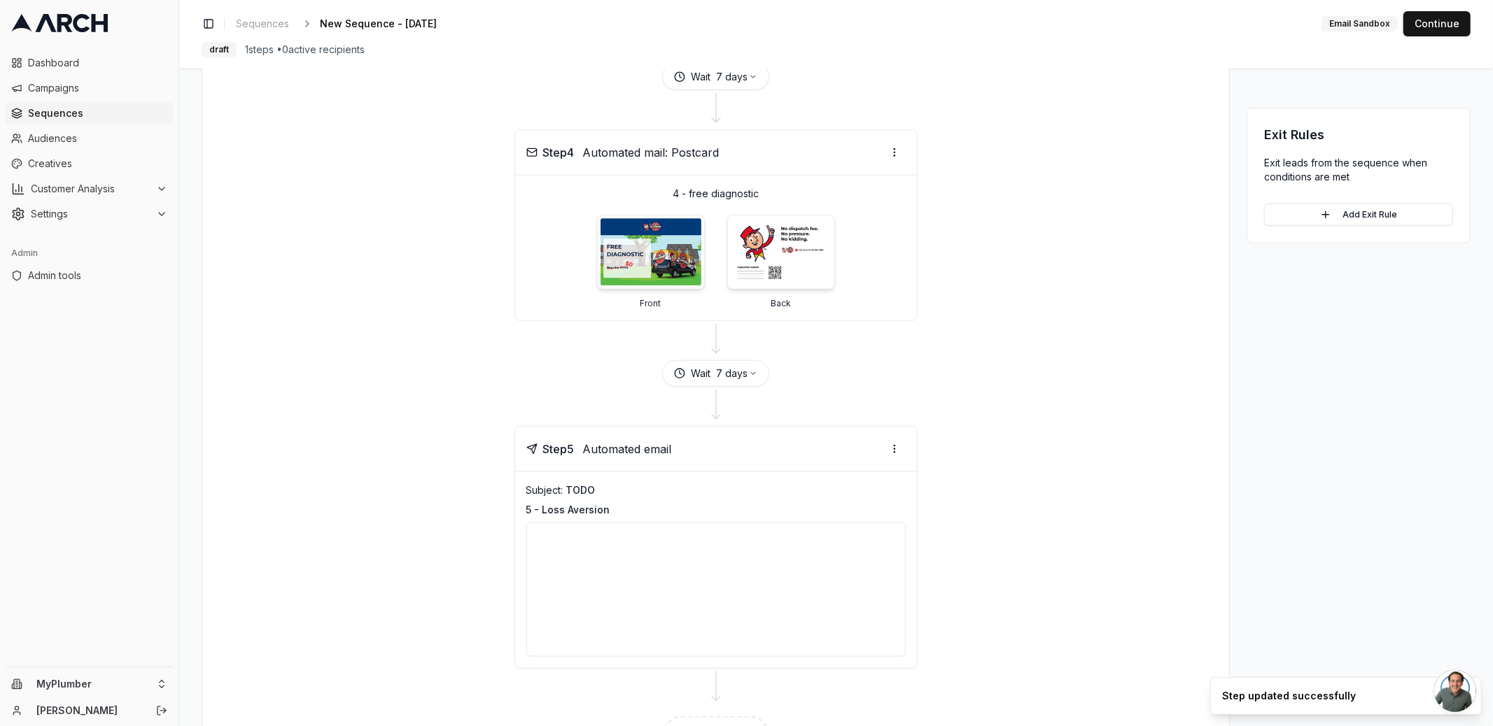
scroll to position [1145, 0]
click at [725, 368] on button "7 days" at bounding box center [736, 375] width 41 height 14
type input "30"
click at [777, 444] on button "Save" at bounding box center [771, 450] width 38 height 22
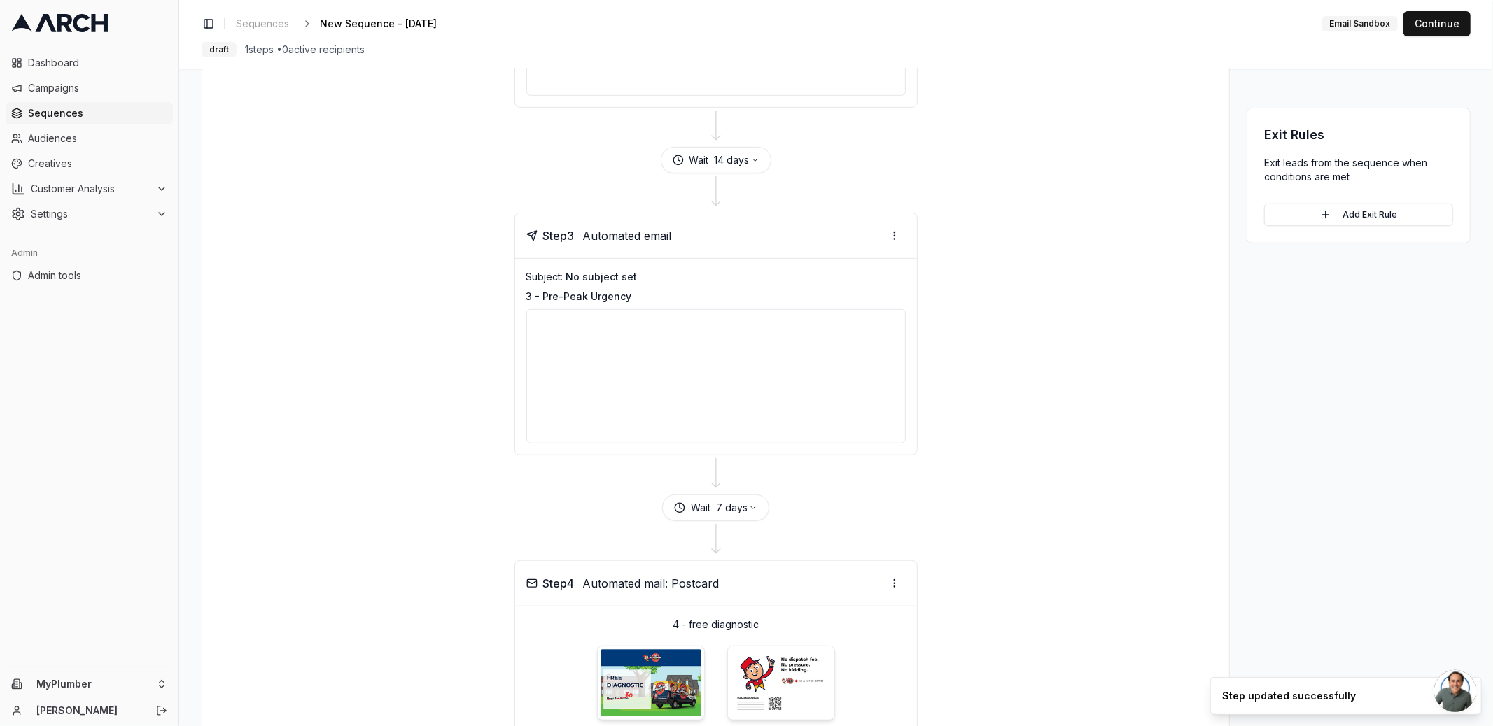
scroll to position [1208, 0]
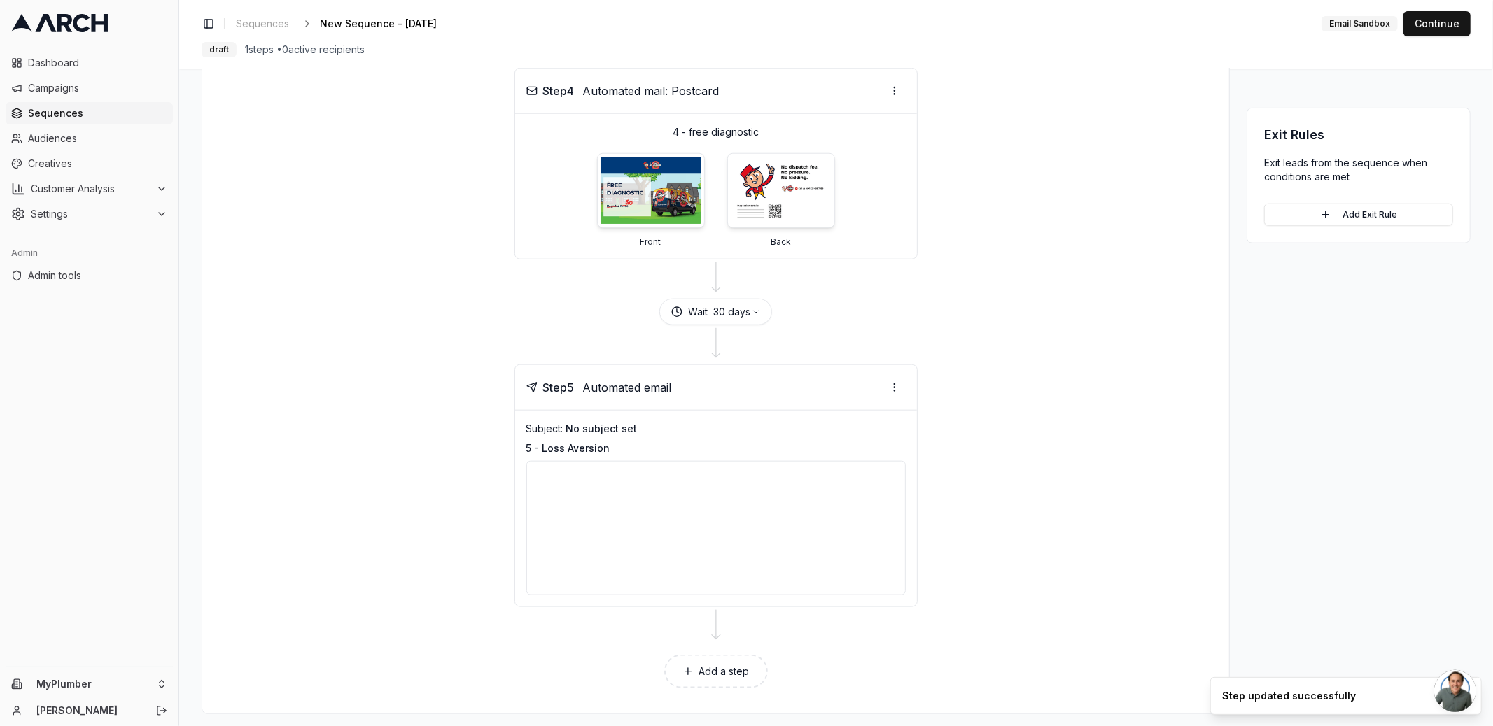
click at [720, 660] on button "Add a step" at bounding box center [716, 672] width 104 height 34
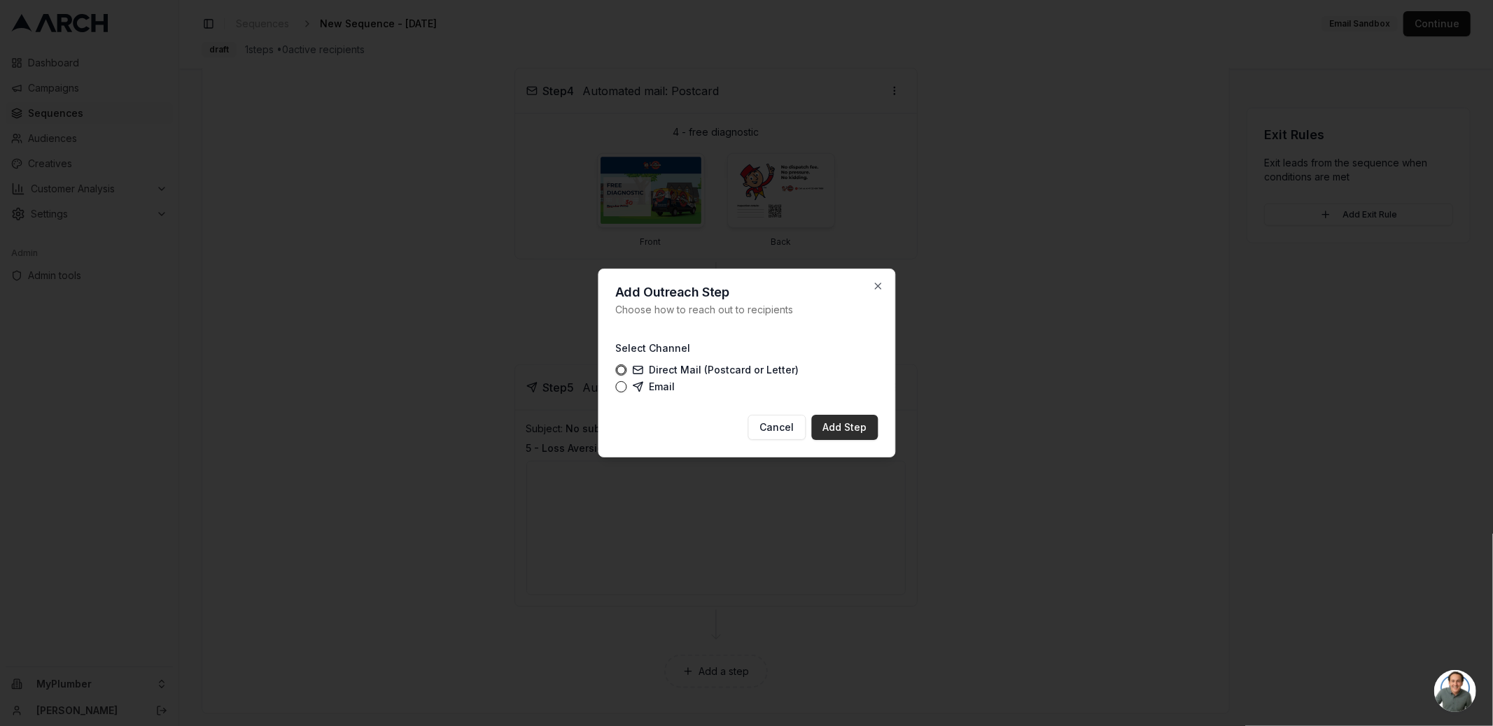
click at [856, 419] on button "Add Step" at bounding box center [844, 427] width 66 height 25
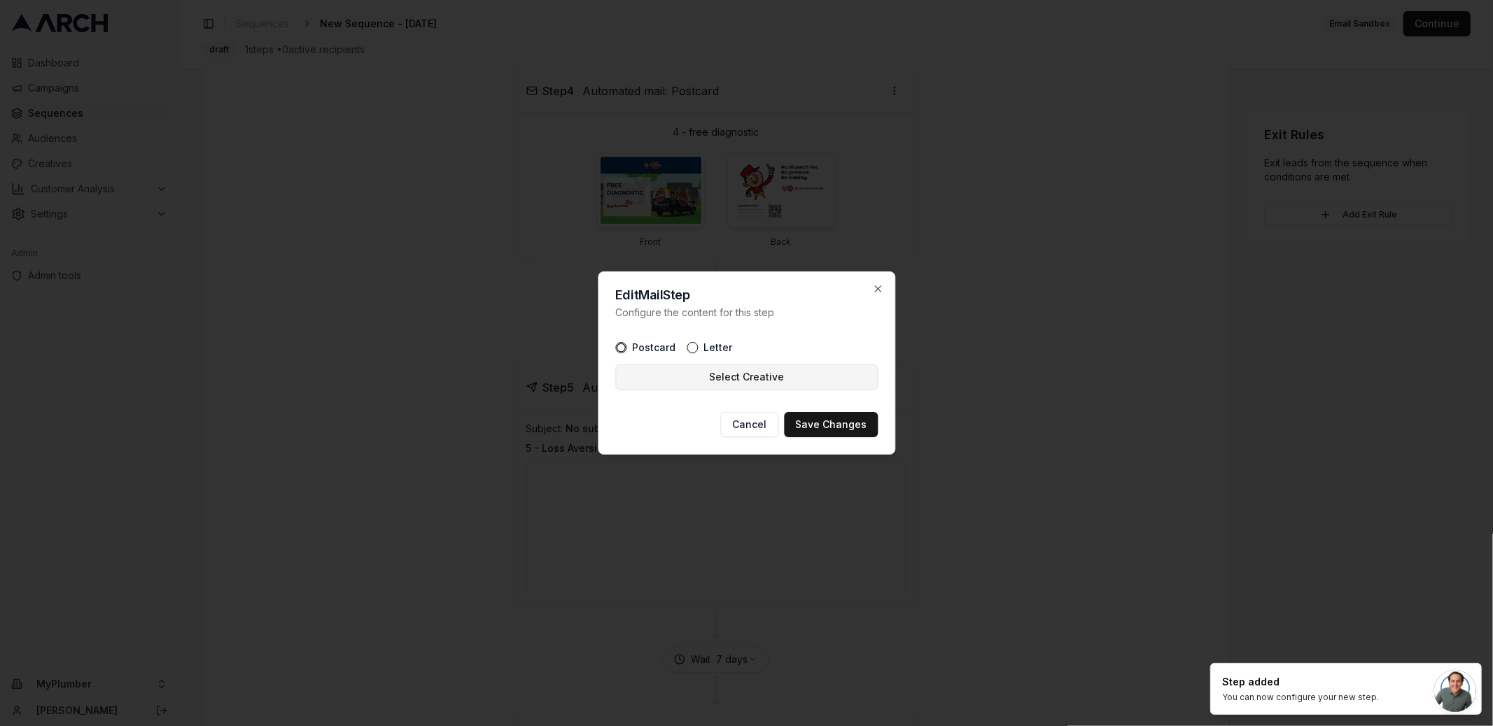
click at [749, 365] on button "Select Creative" at bounding box center [746, 377] width 262 height 25
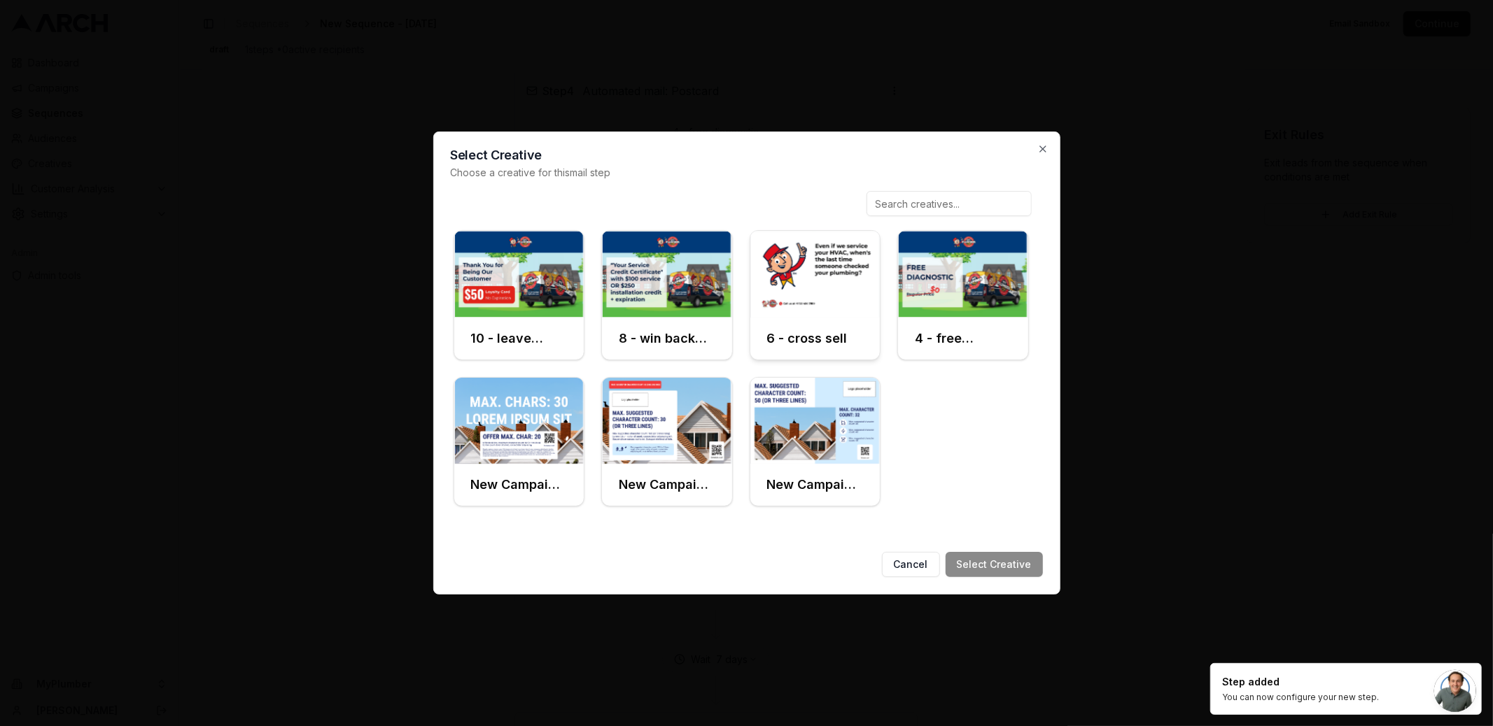
click at [823, 270] on img at bounding box center [815, 274] width 130 height 87
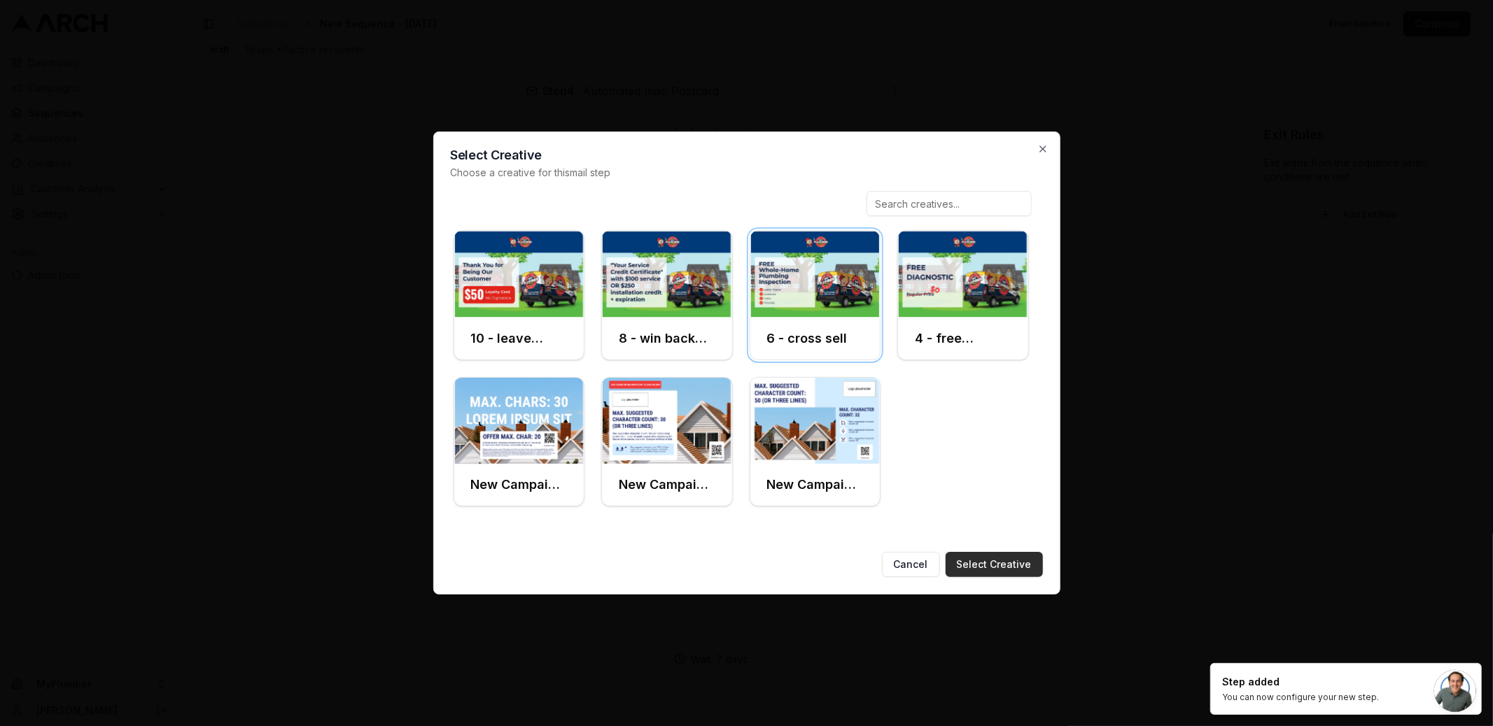
click at [997, 562] on button "Select Creative" at bounding box center [993, 564] width 97 height 25
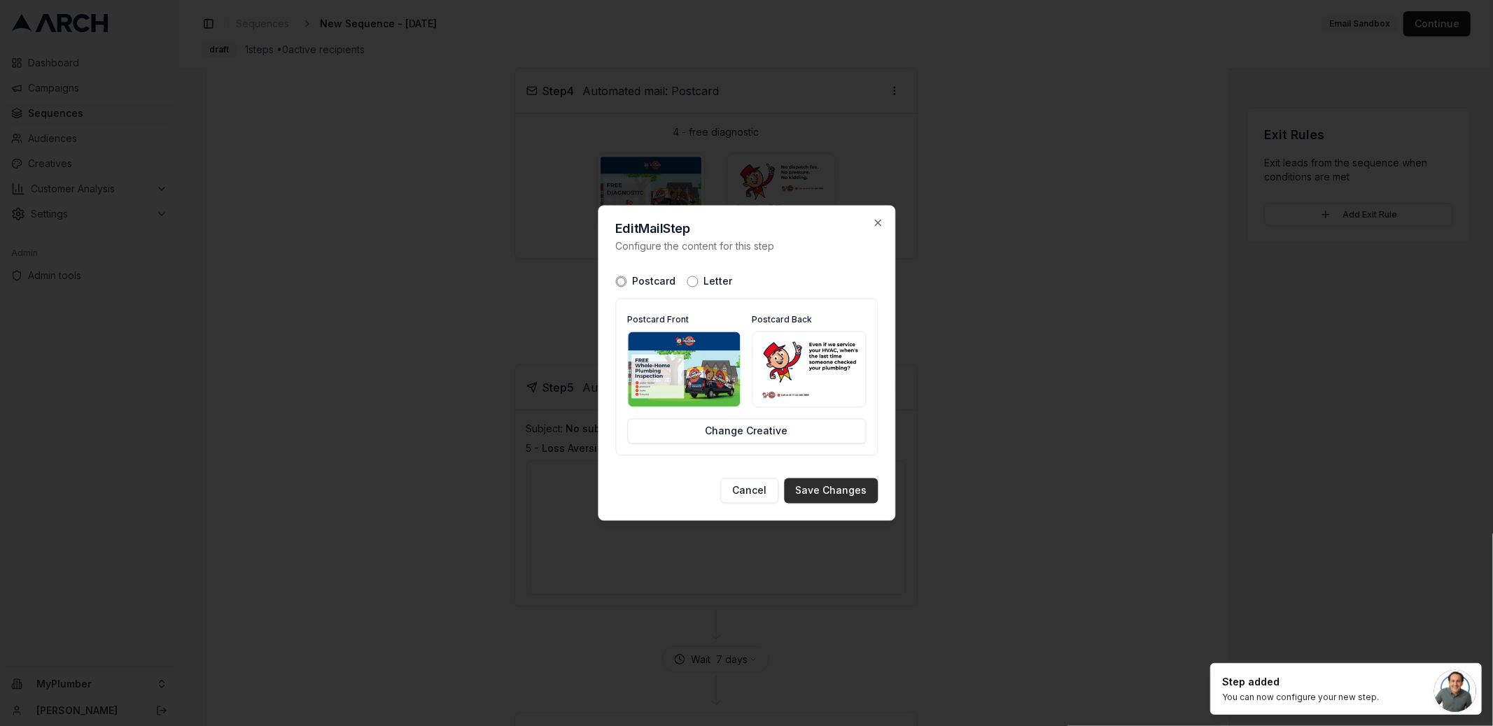
click at [840, 488] on button "Save Changes" at bounding box center [831, 491] width 94 height 25
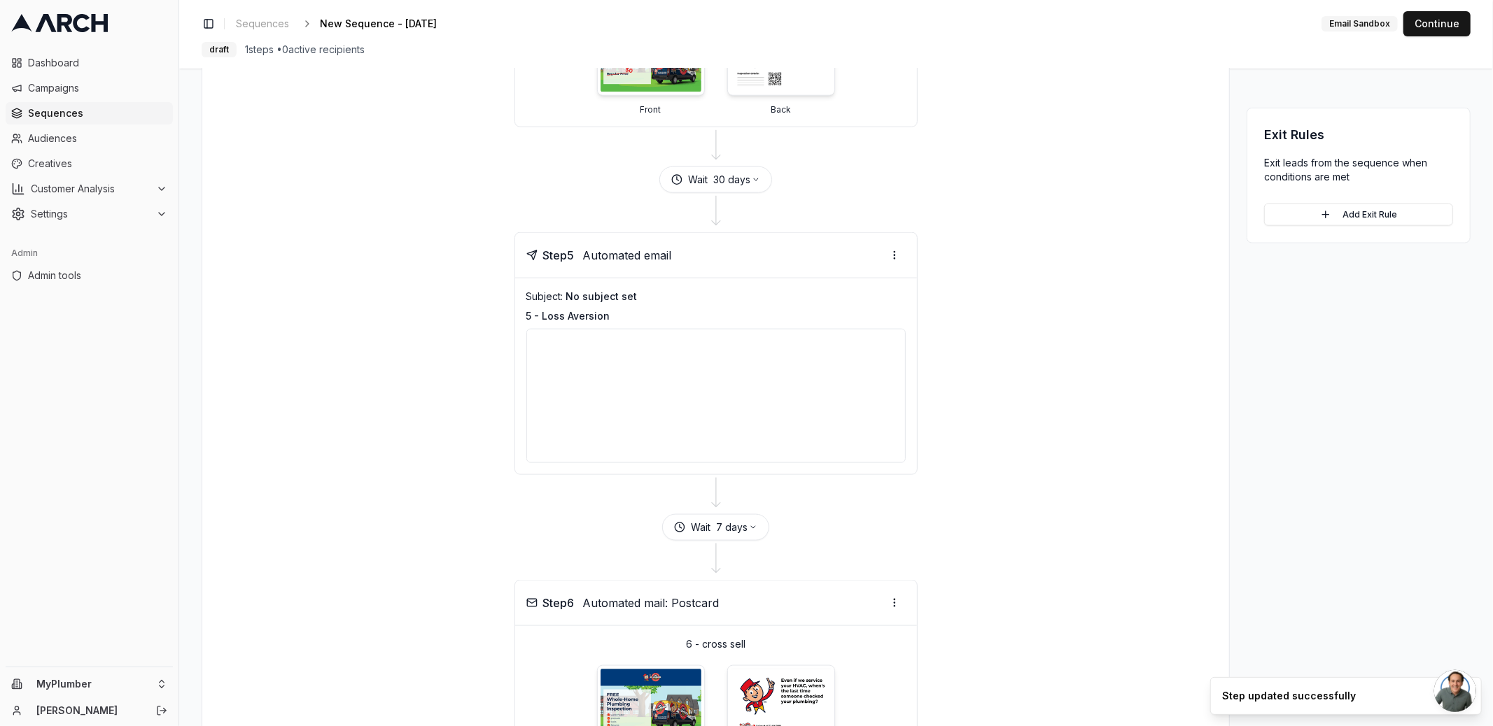
scroll to position [1360, 0]
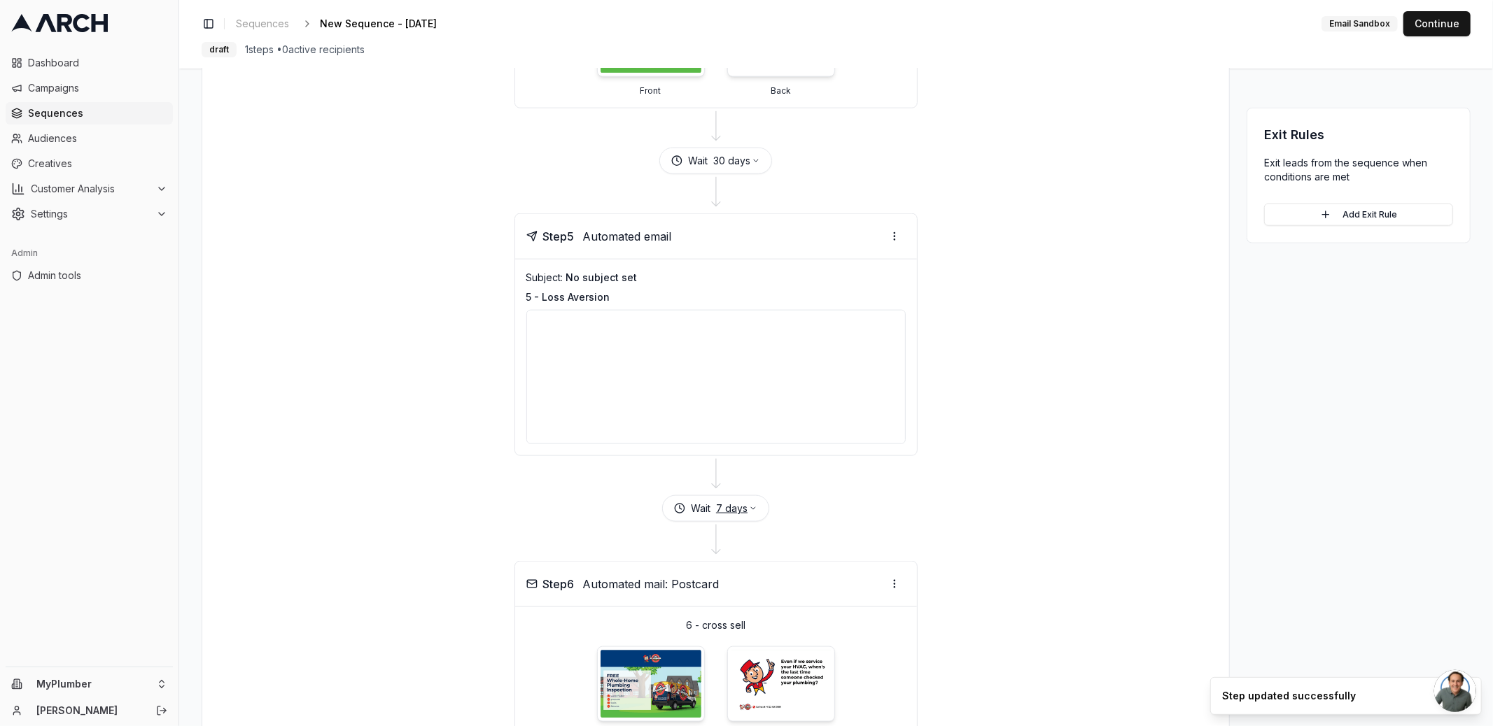
click at [738, 502] on button "7 days" at bounding box center [736, 509] width 41 height 14
type input "14"
click at [779, 578] on button "Save" at bounding box center [771, 581] width 38 height 22
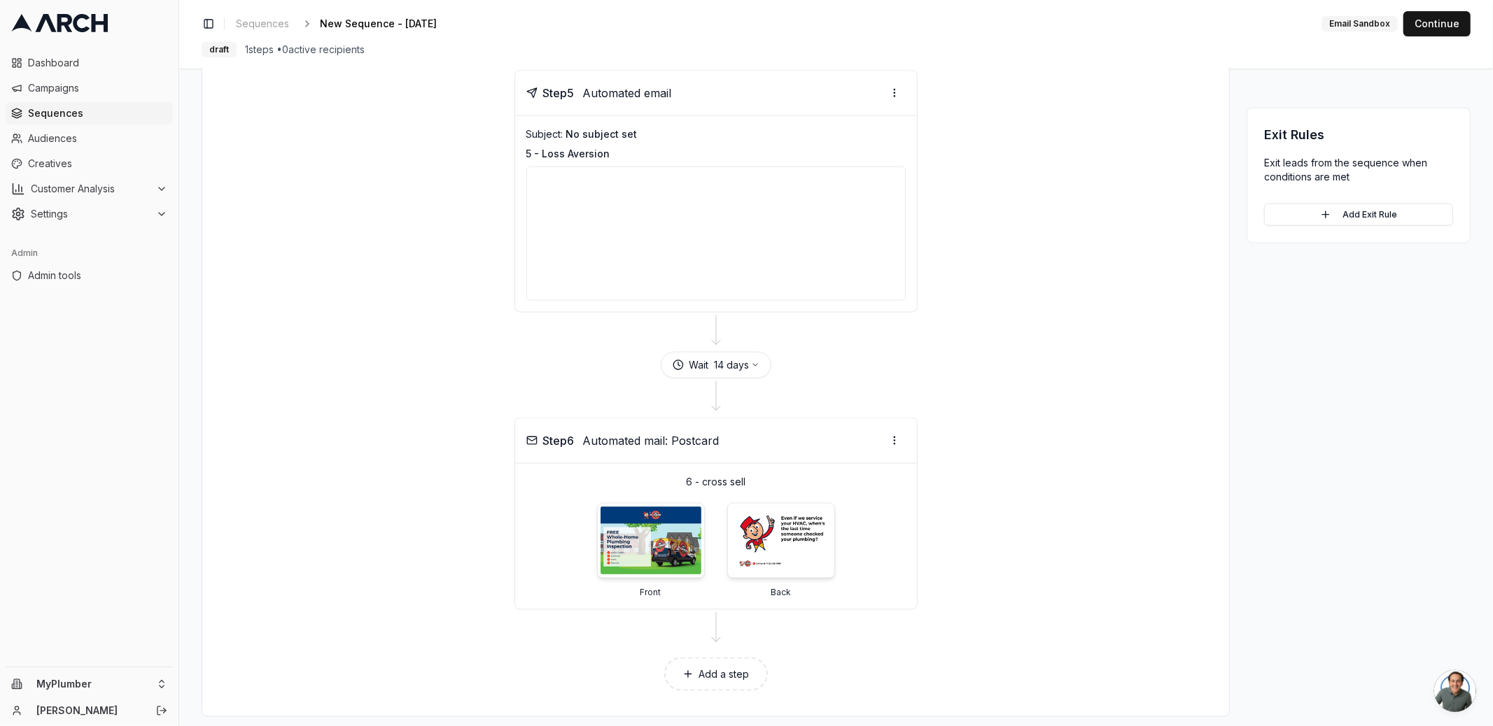
scroll to position [1386, 0]
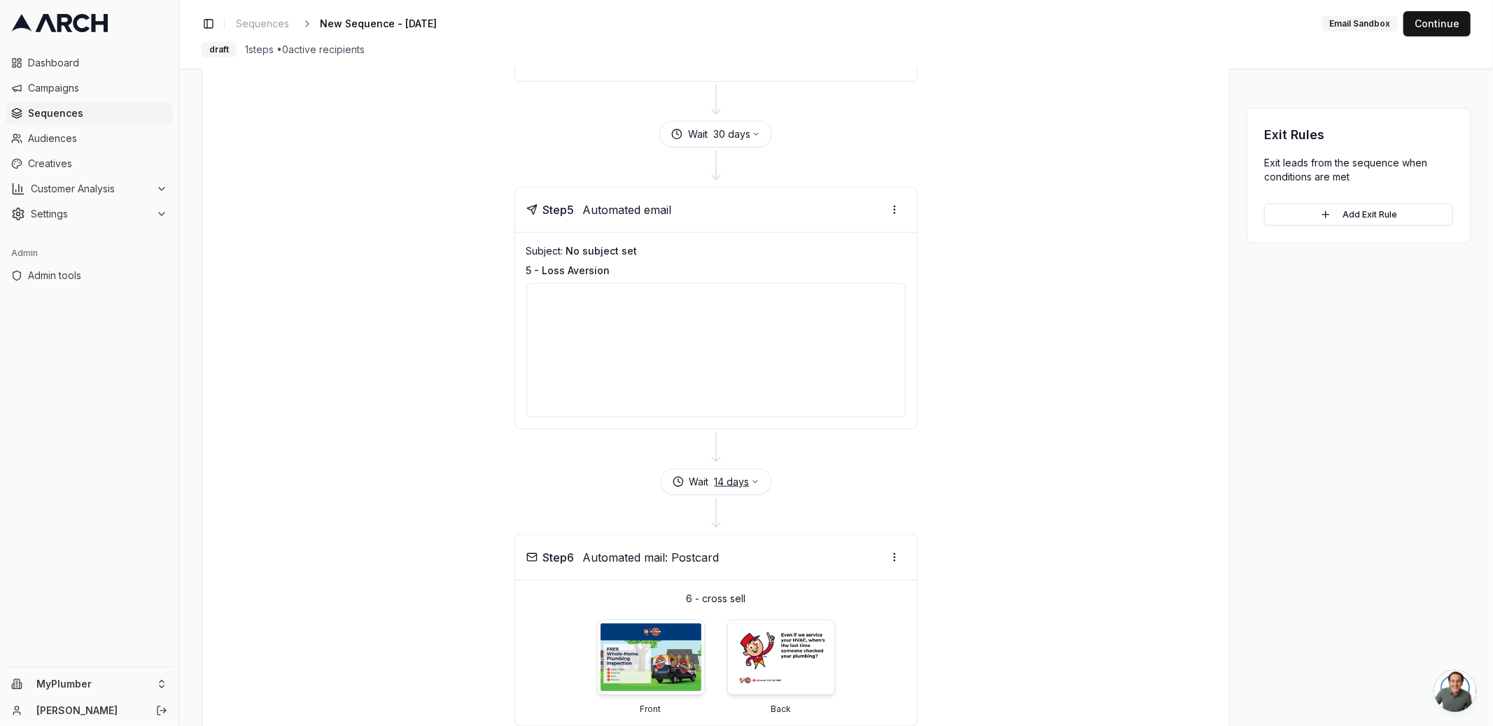
click at [729, 475] on button "14 days" at bounding box center [736, 482] width 45 height 14
type input "1"
type input "7"
click at [777, 557] on button "Save" at bounding box center [771, 555] width 38 height 22
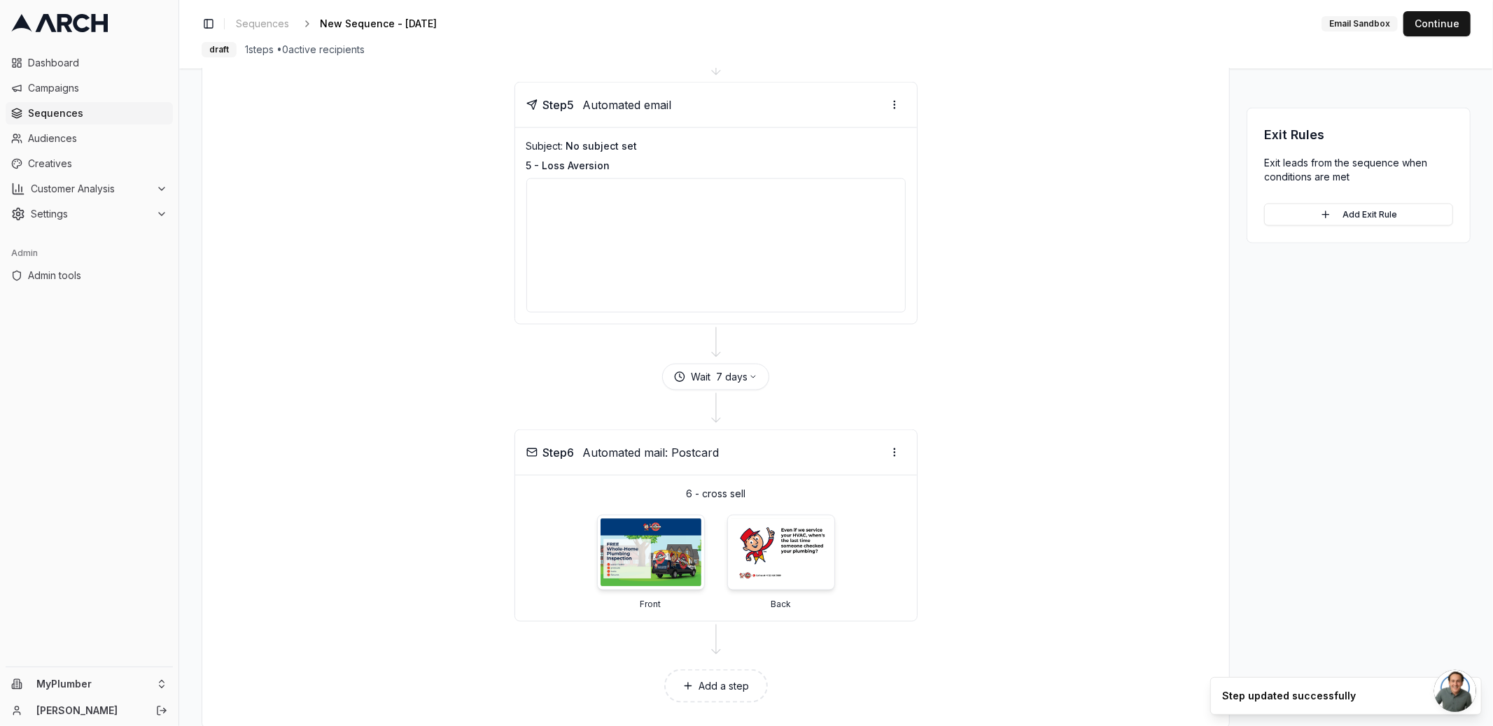
scroll to position [1503, 0]
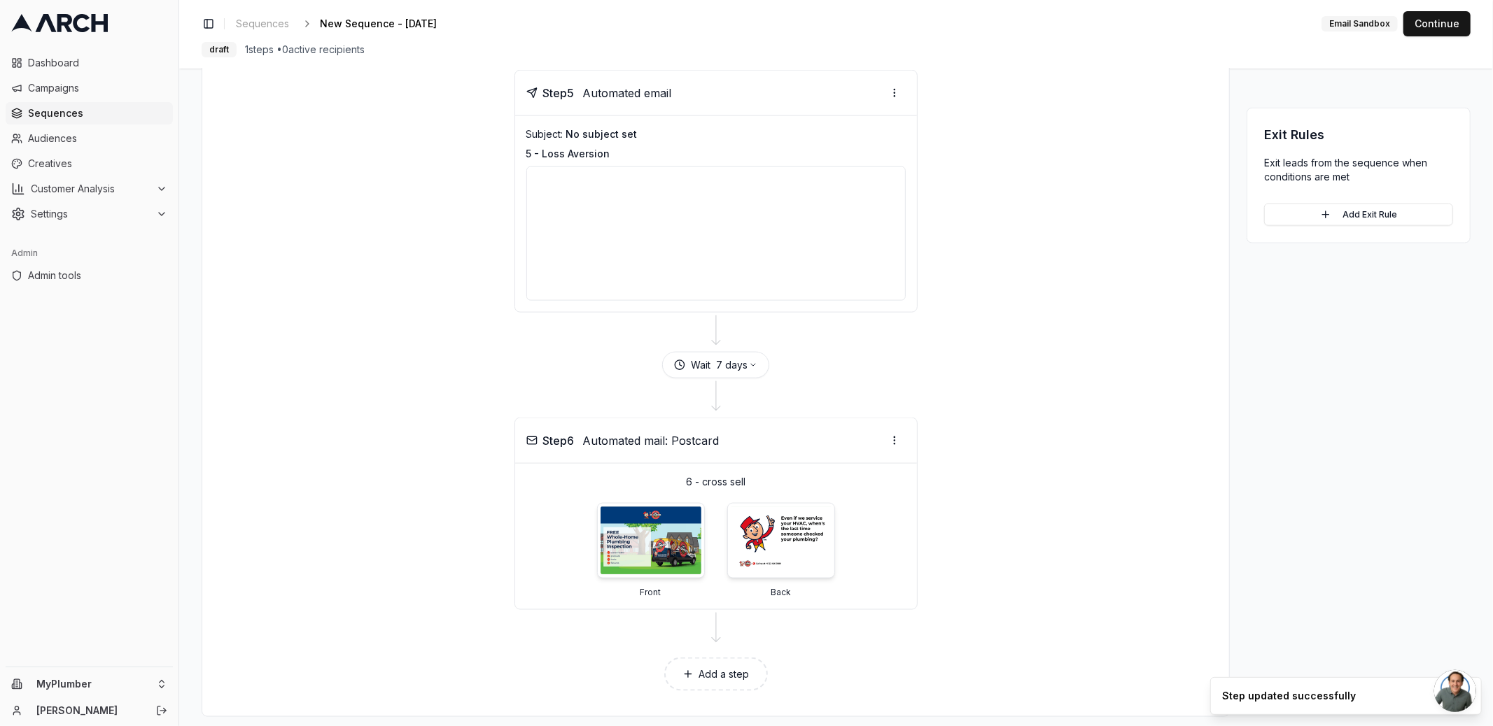
click at [733, 658] on button "Add a step" at bounding box center [716, 675] width 104 height 34
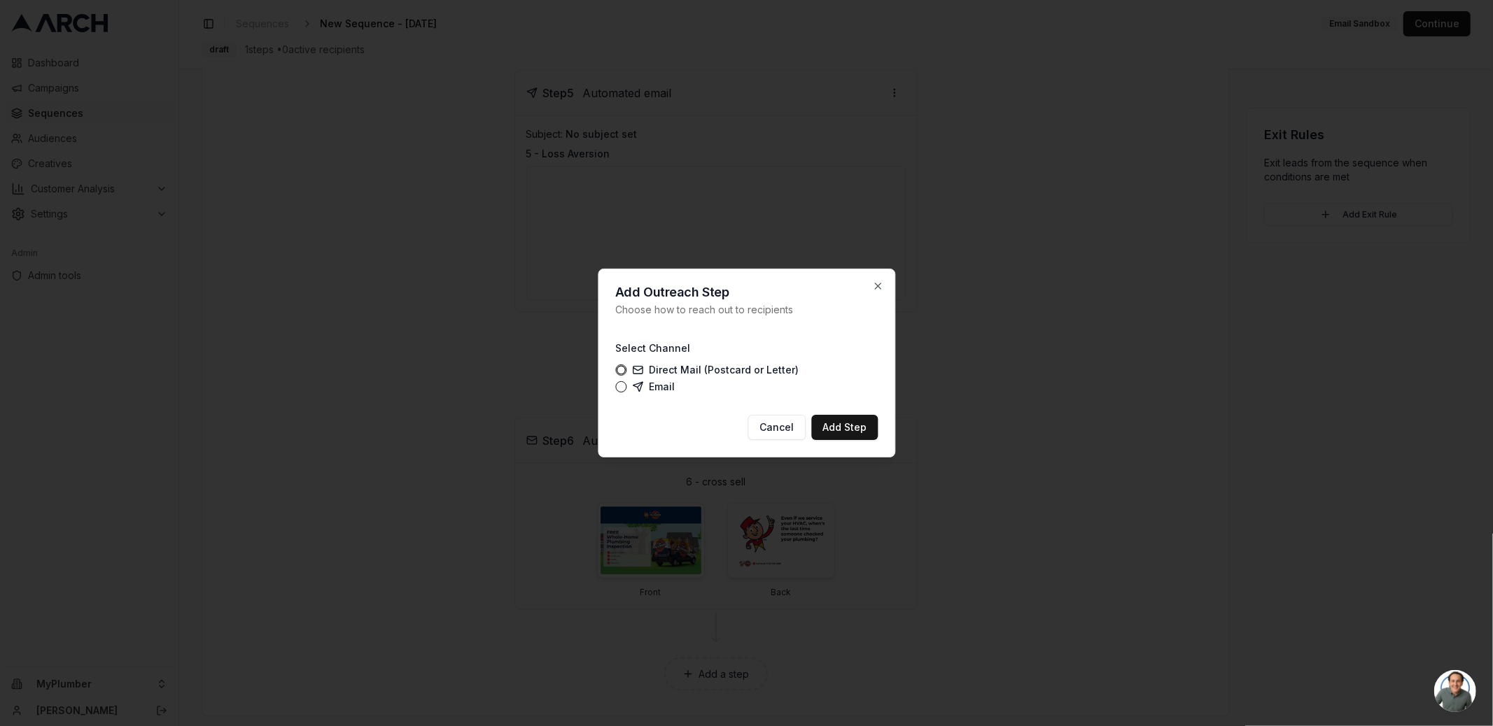
click at [658, 389] on label "Email" at bounding box center [653, 386] width 43 height 11
click at [626, 389] on button "Email" at bounding box center [620, 386] width 11 height 11
click at [856, 426] on button "Add Step" at bounding box center [844, 427] width 66 height 25
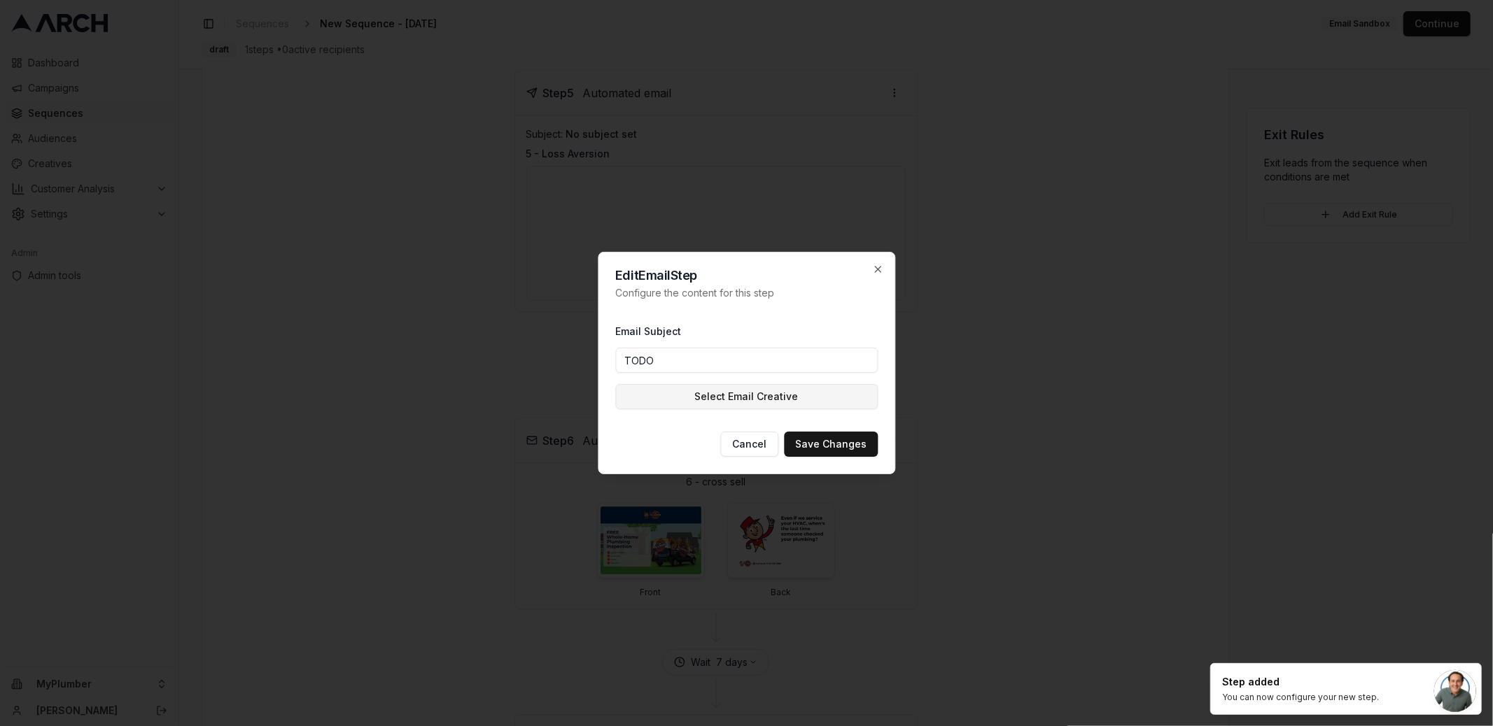
type input "TODO"
click at [662, 404] on button "Select Email Creative" at bounding box center [746, 396] width 262 height 25
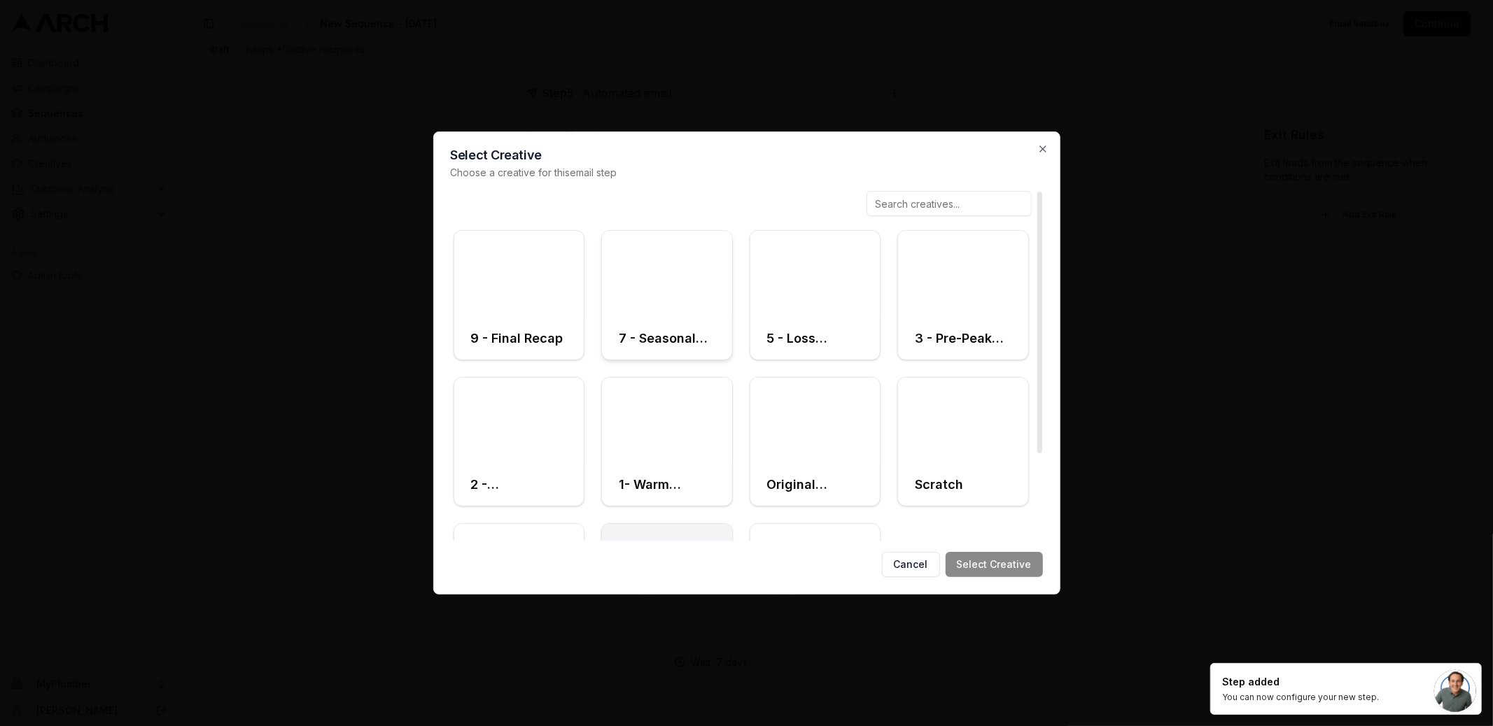
click at [652, 306] on div at bounding box center [667, 274] width 130 height 87
click at [989, 562] on button "Select Creative" at bounding box center [993, 564] width 97 height 25
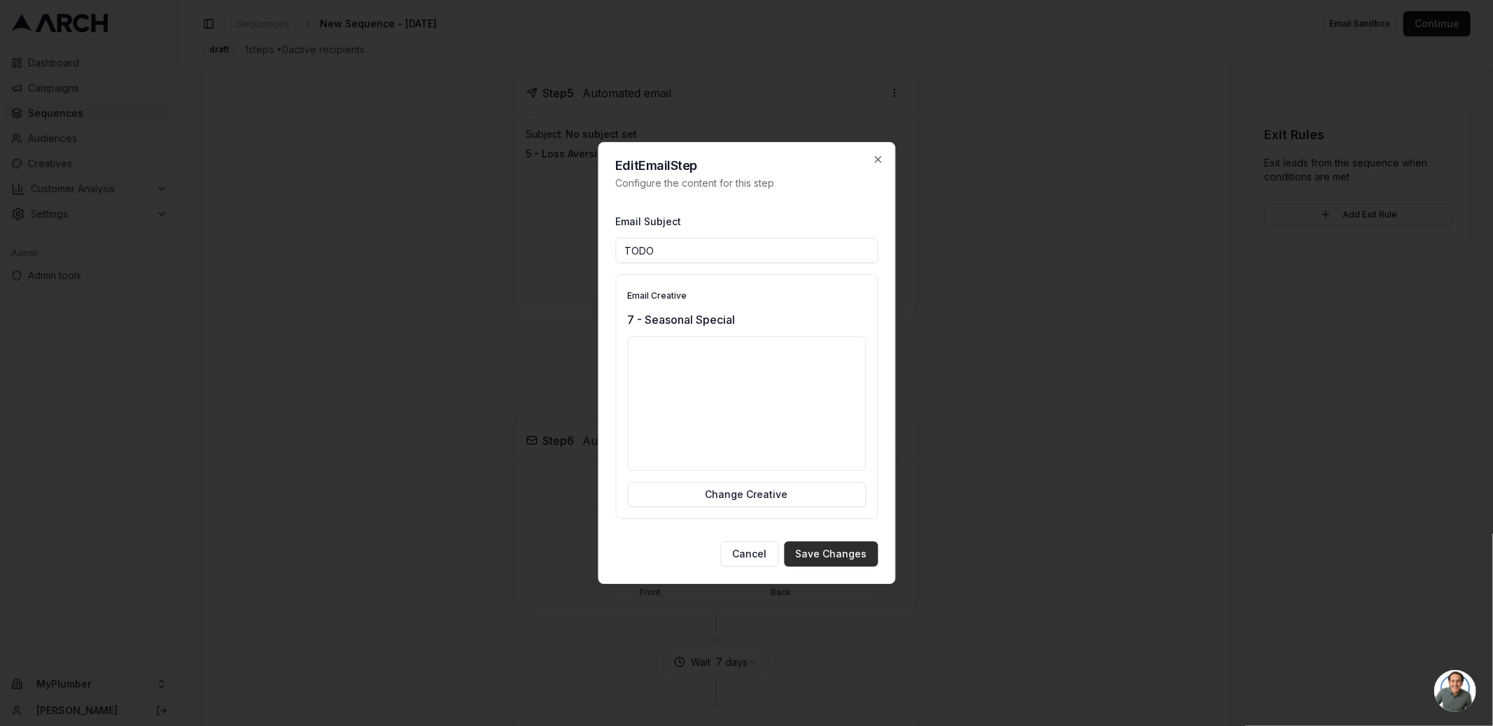
click at [821, 556] on button "Save Changes" at bounding box center [831, 554] width 94 height 25
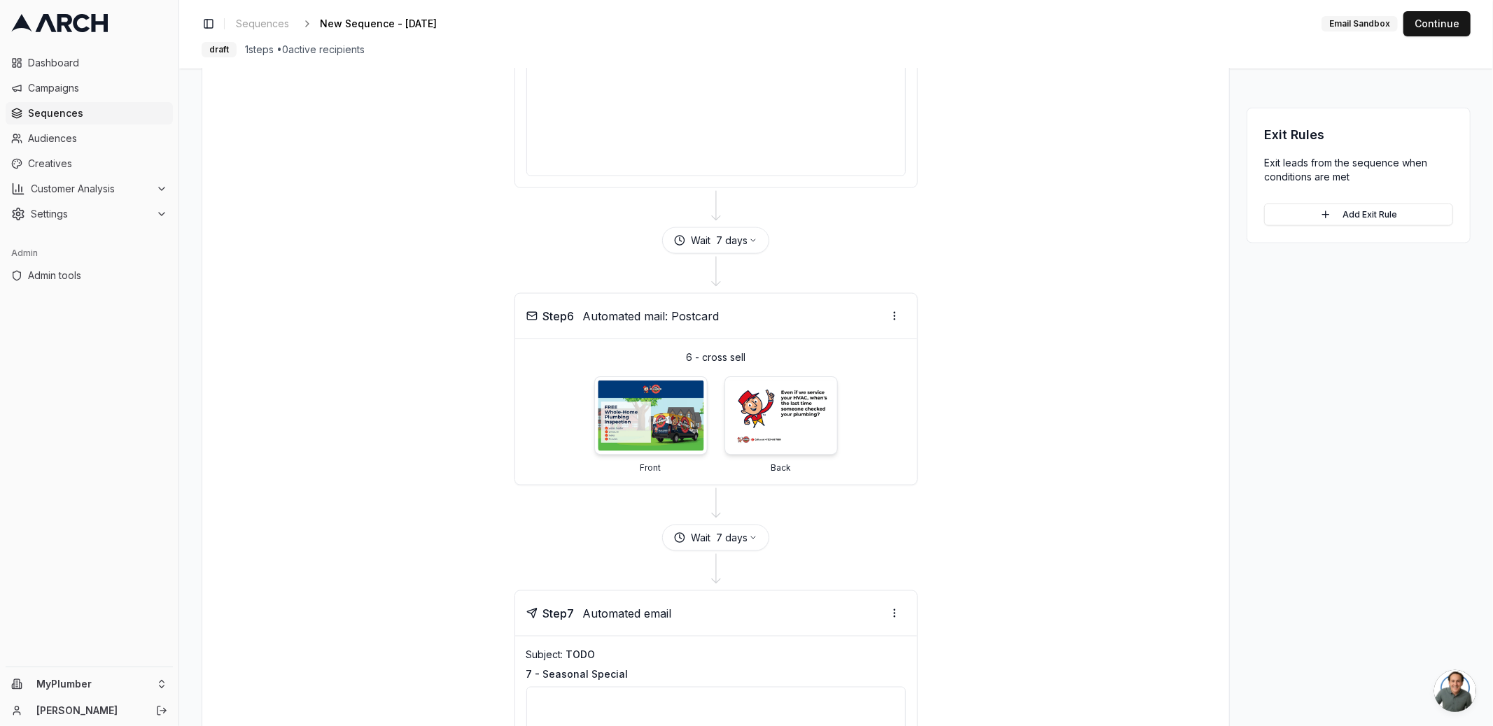
scroll to position [1824, 0]
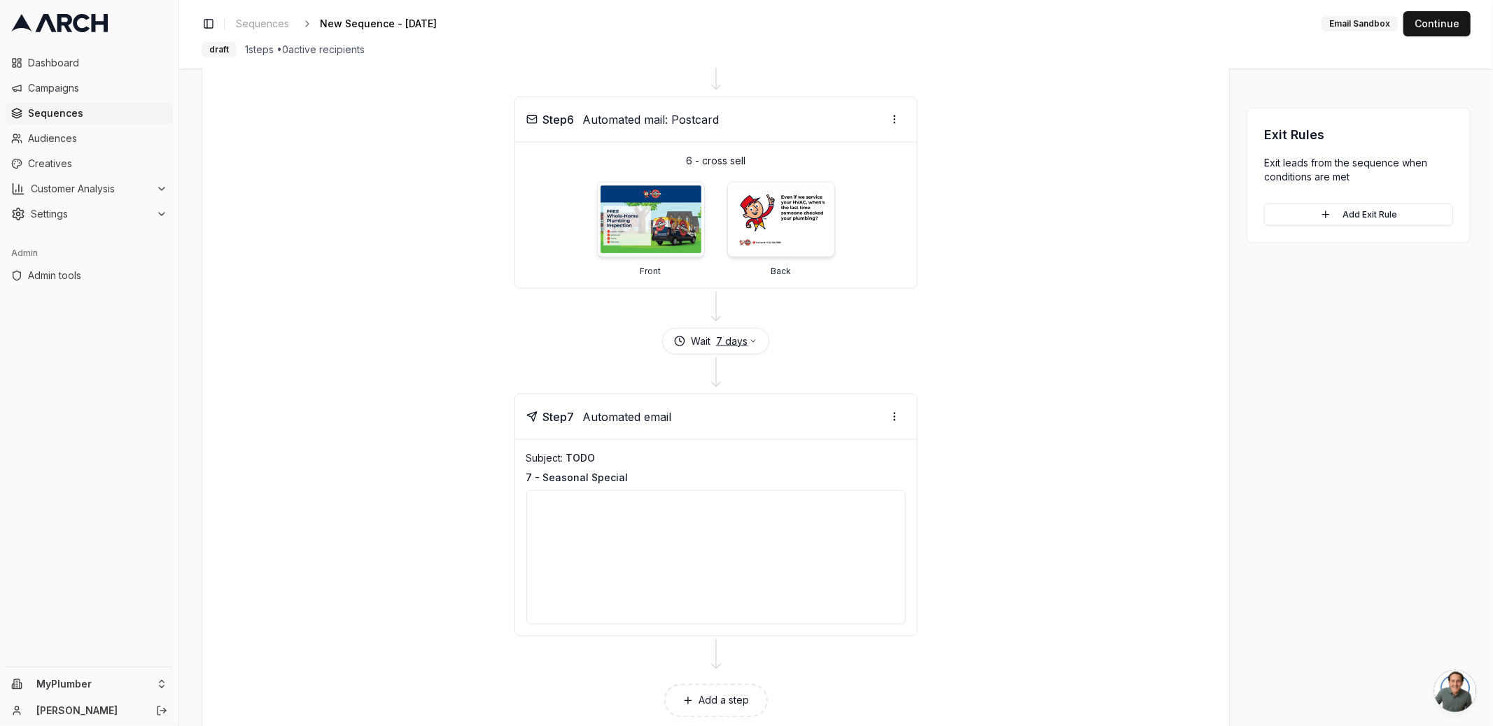
click at [730, 334] on button "7 days" at bounding box center [736, 341] width 41 height 14
type input "30"
click at [770, 414] on button "Save" at bounding box center [771, 411] width 38 height 22
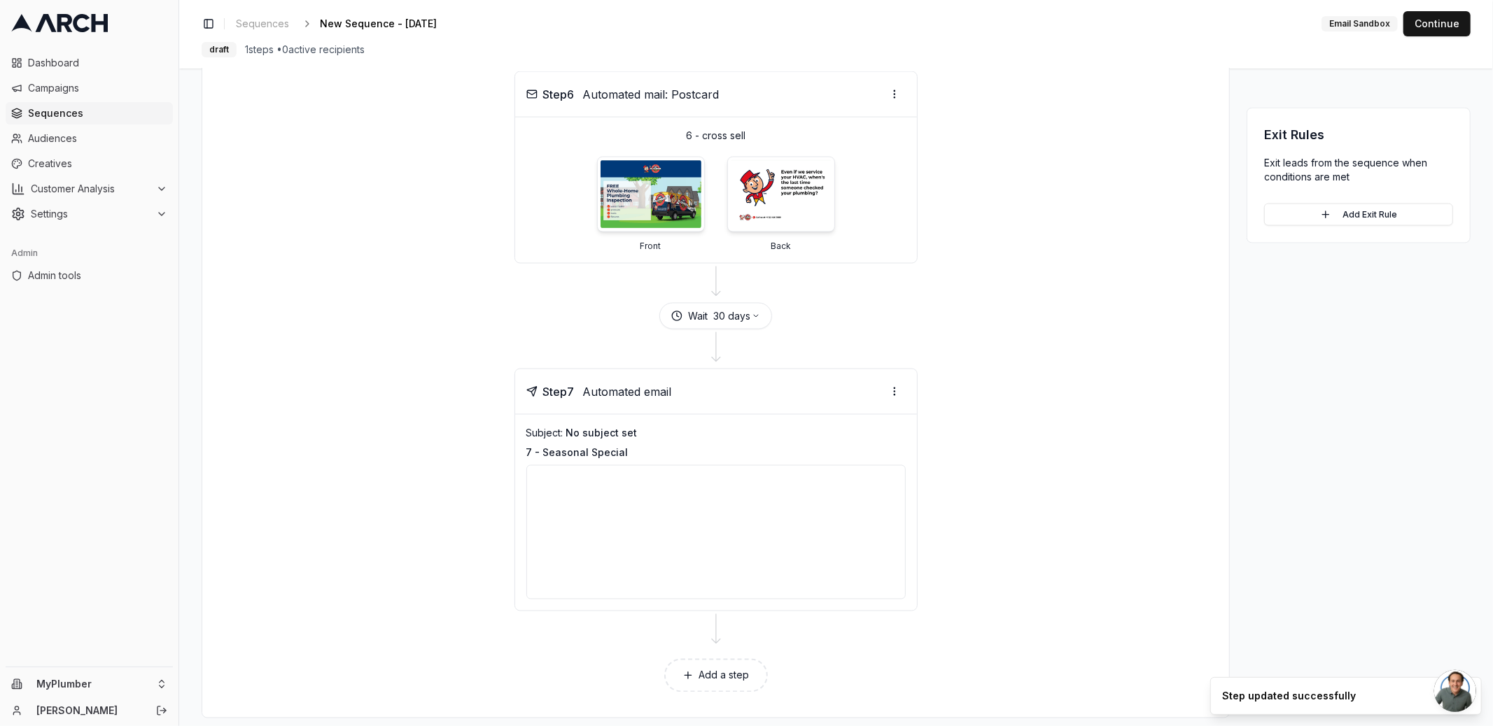
click at [724, 662] on button "Add a step" at bounding box center [716, 676] width 104 height 34
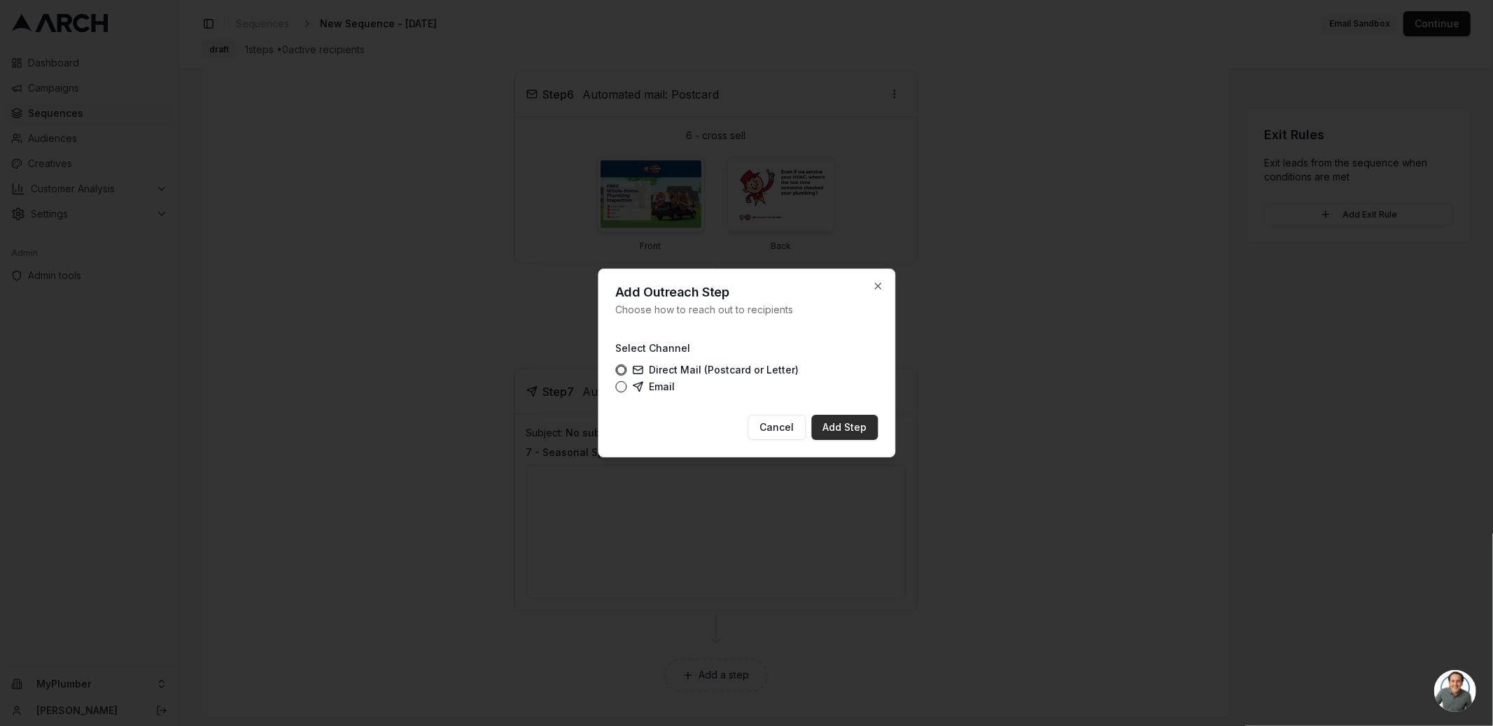
click at [850, 427] on button "Add Step" at bounding box center [844, 427] width 66 height 25
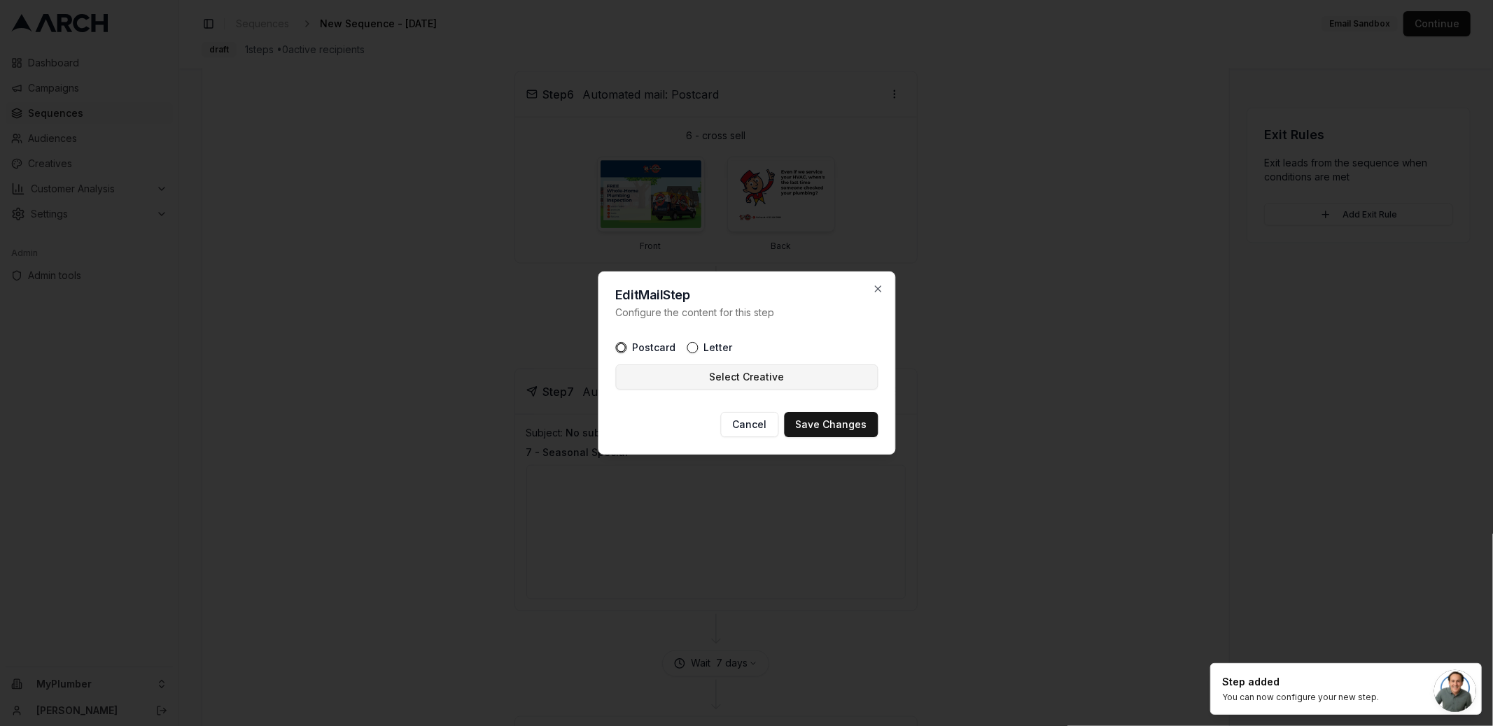
click at [720, 372] on button "Select Creative" at bounding box center [746, 377] width 262 height 25
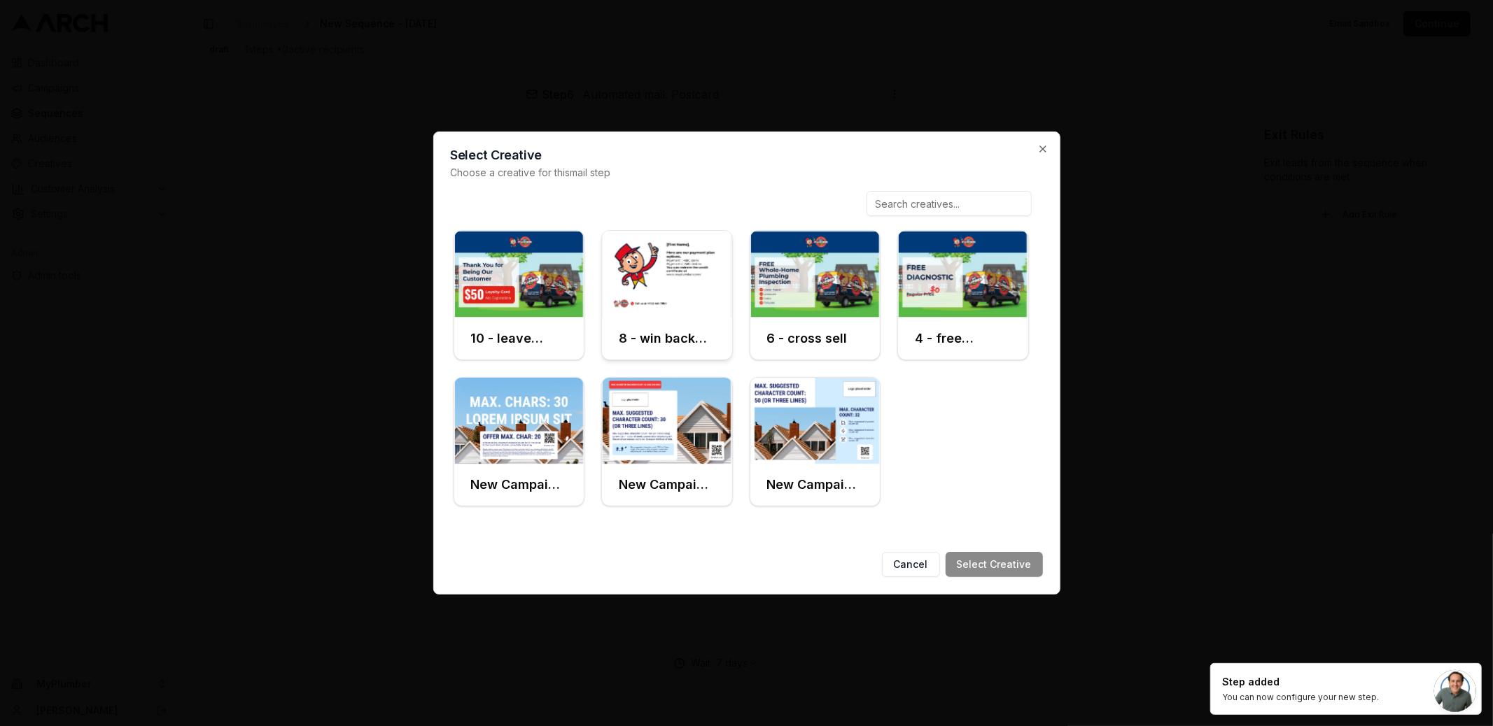
click at [656, 305] on img at bounding box center [667, 274] width 130 height 87
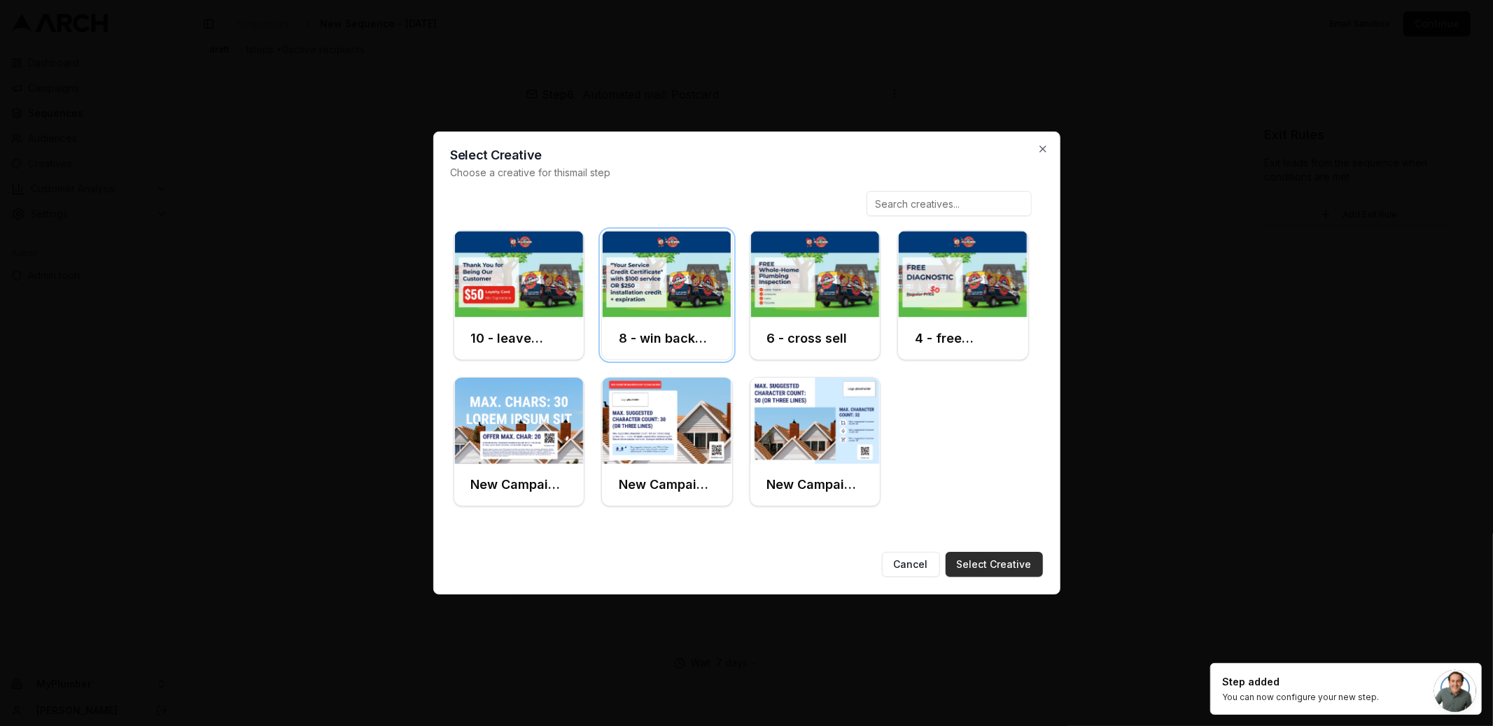
click at [1000, 562] on button "Select Creative" at bounding box center [993, 564] width 97 height 25
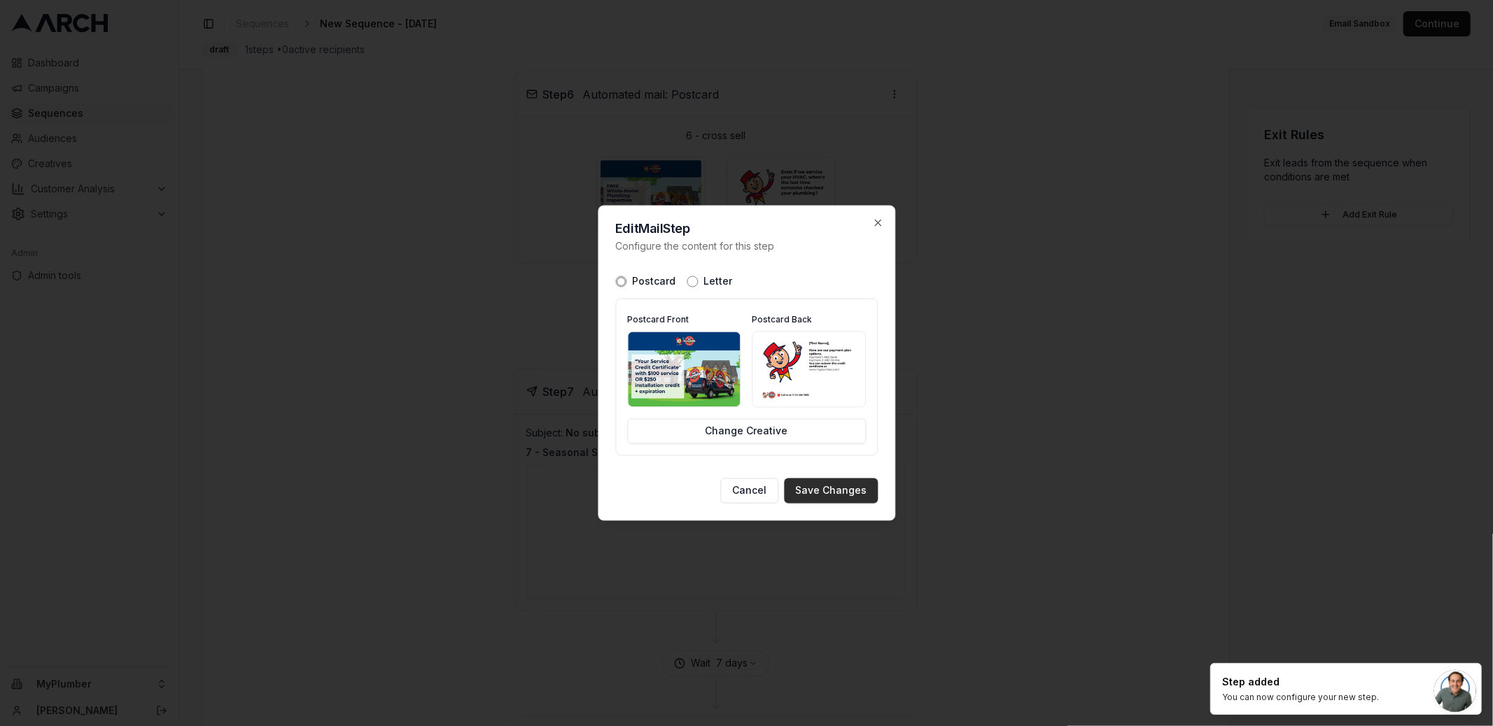
click at [832, 481] on button "Save Changes" at bounding box center [831, 491] width 94 height 25
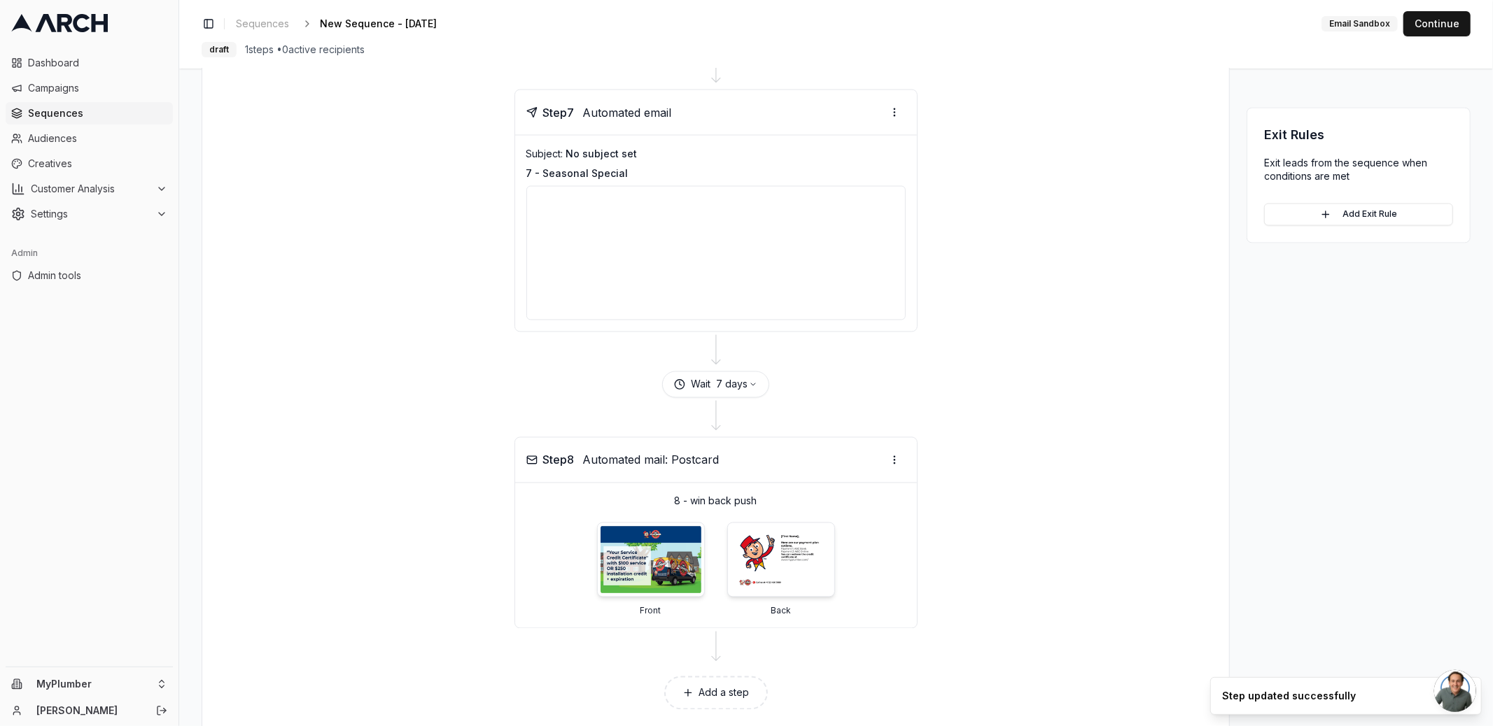
scroll to position [2143, 0]
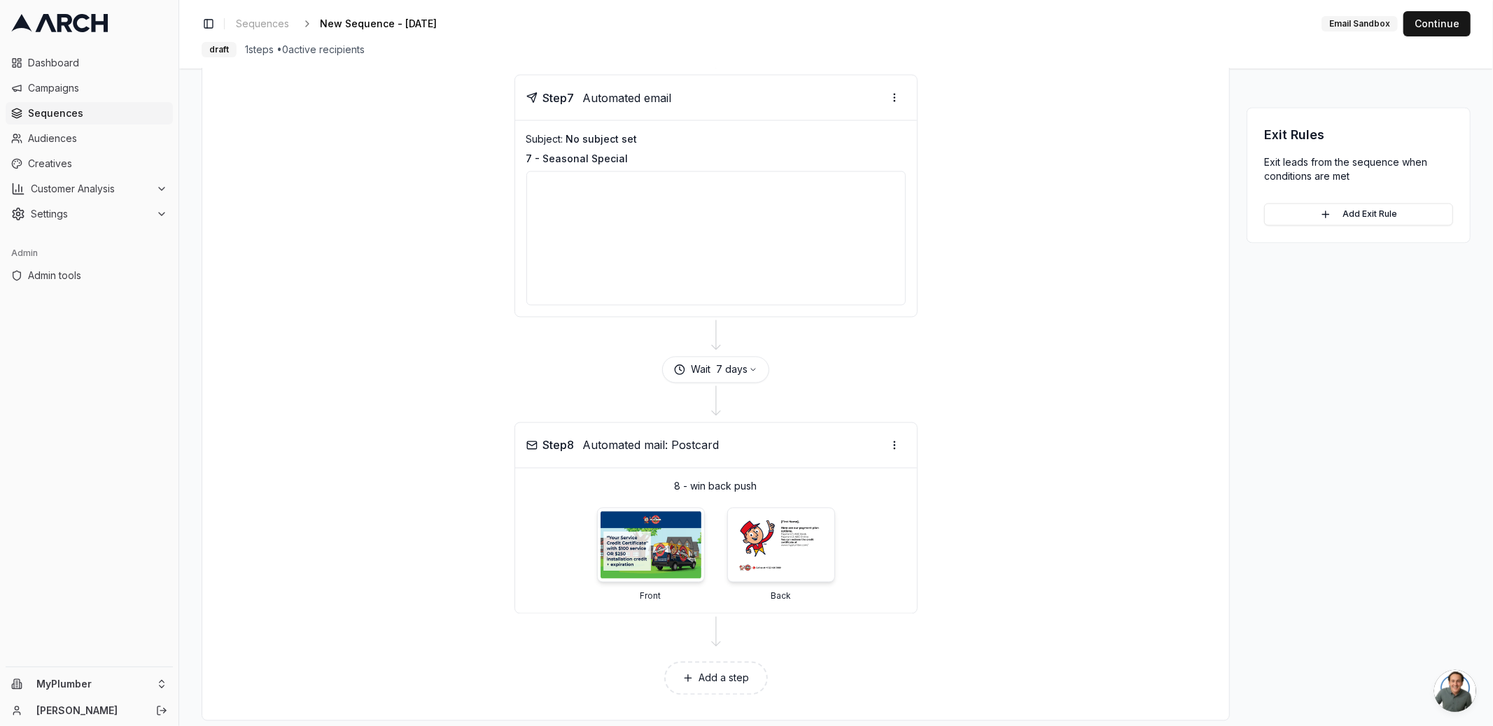
click at [735, 662] on button "Add a step" at bounding box center [716, 679] width 104 height 34
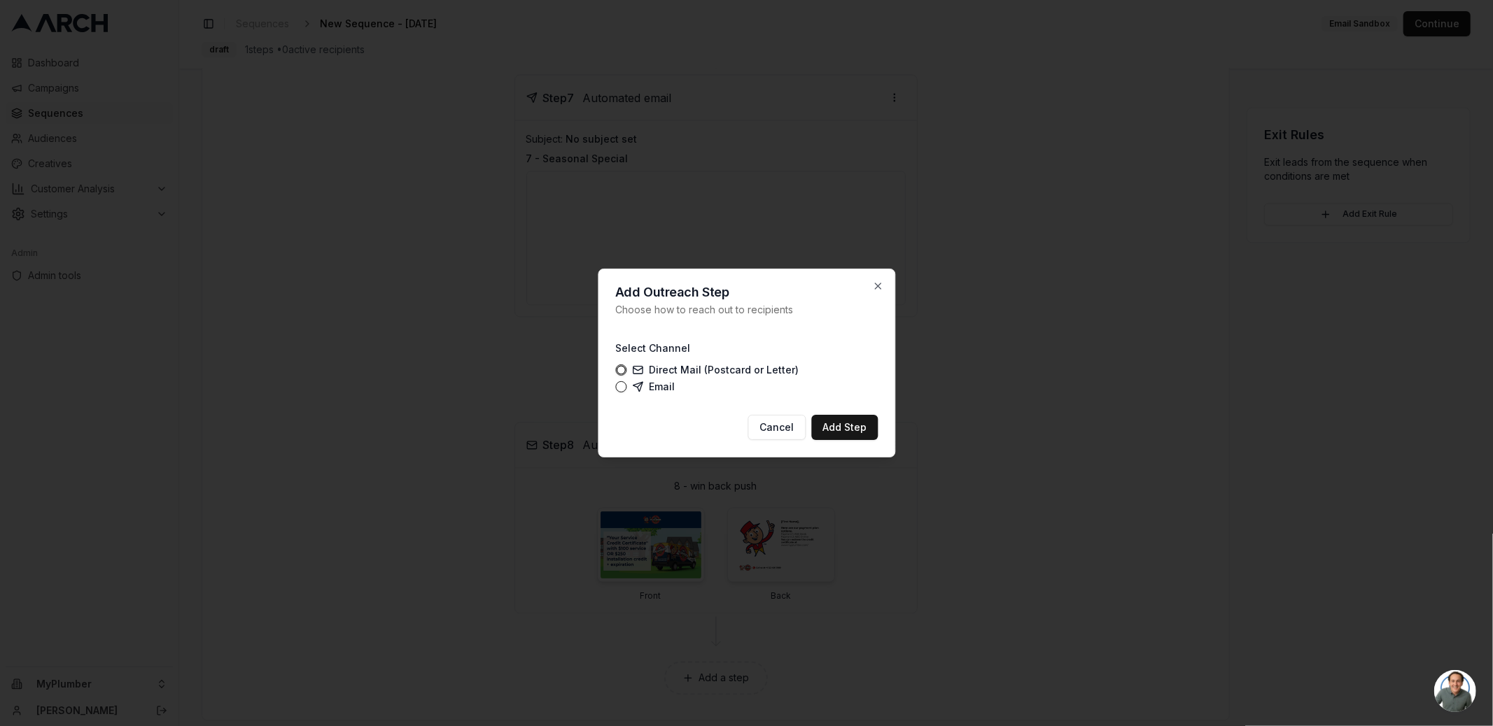
click at [644, 383] on label "Email" at bounding box center [653, 386] width 43 height 11
click at [626, 383] on button "Email" at bounding box center [620, 386] width 11 height 11
click at [860, 432] on button "Add Step" at bounding box center [844, 427] width 66 height 25
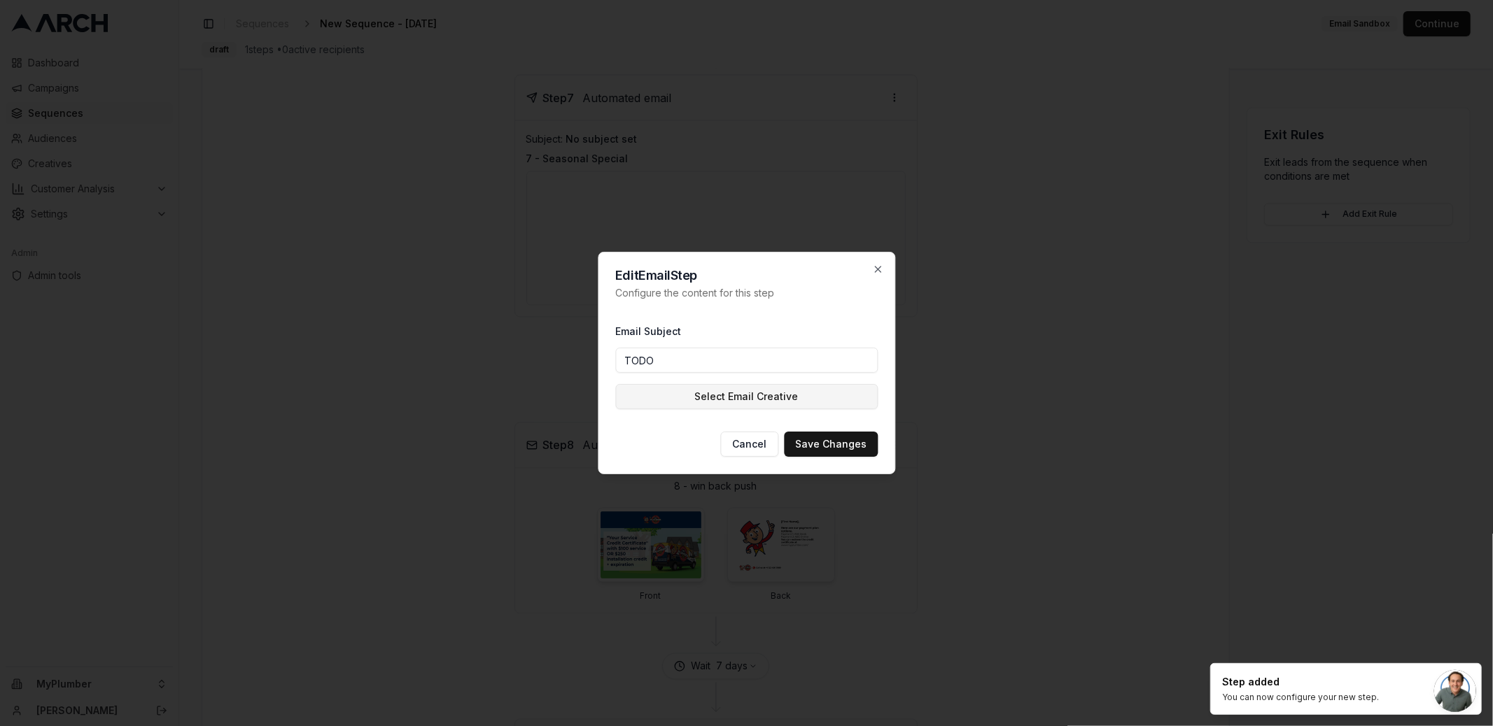
type input "TODO"
click at [772, 396] on button "Select Email Creative" at bounding box center [746, 396] width 262 height 25
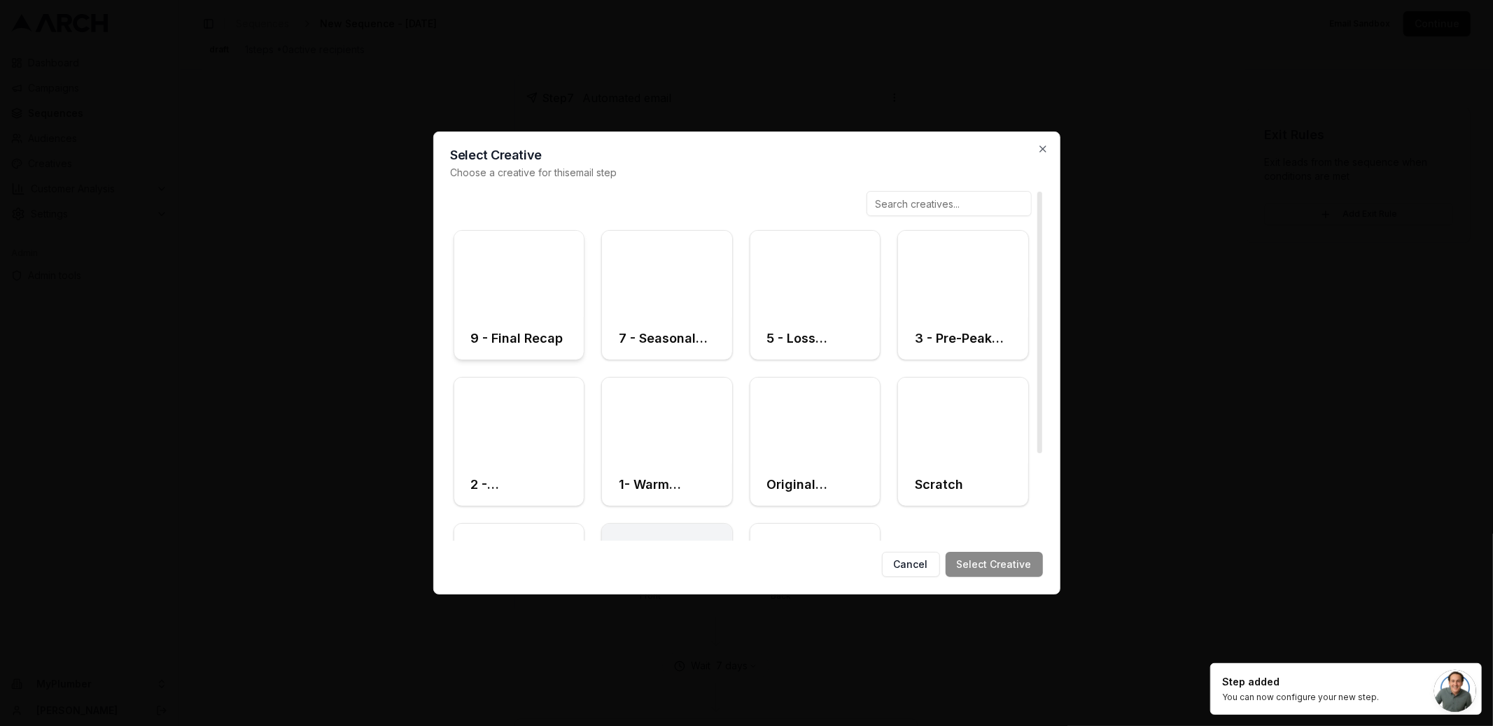
click at [524, 304] on div at bounding box center [519, 274] width 130 height 87
click at [1023, 567] on button "Select Creative" at bounding box center [993, 564] width 97 height 25
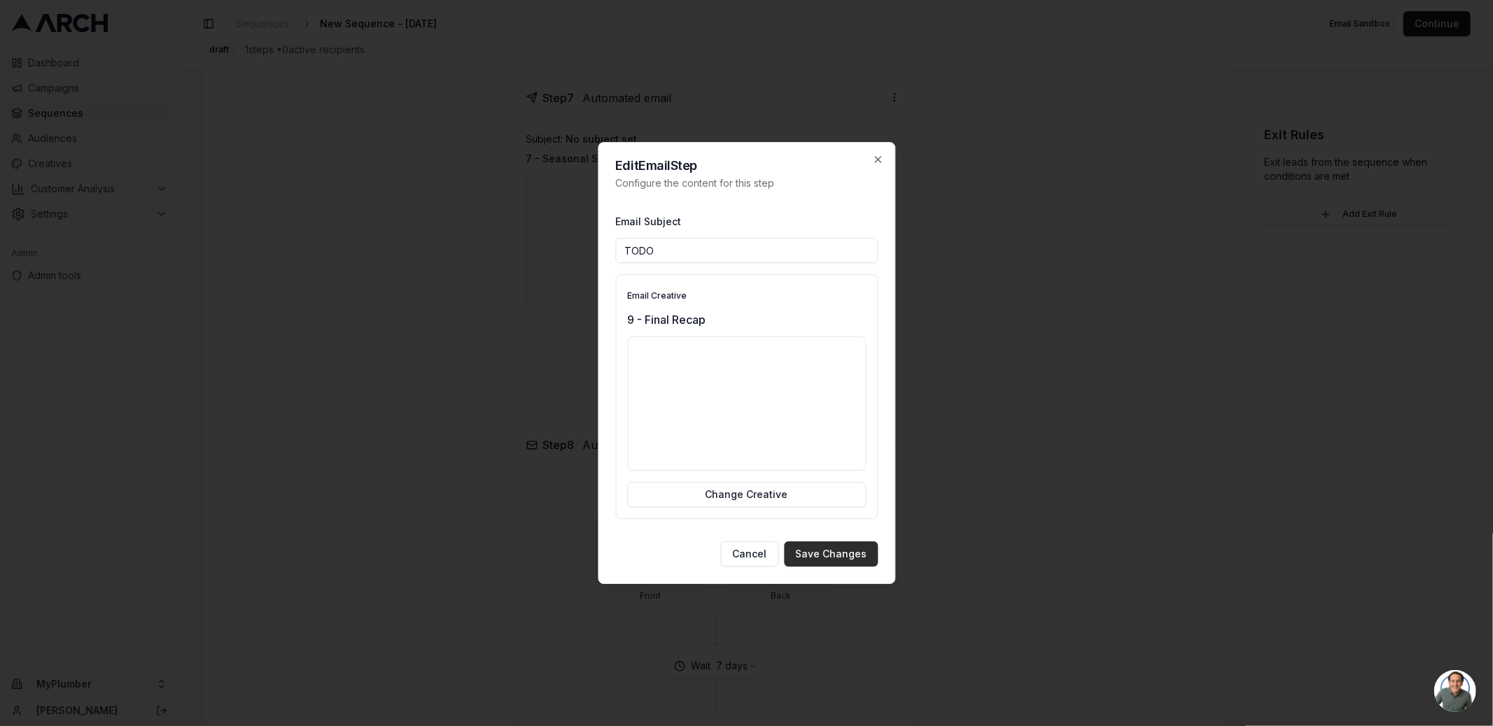
click at [838, 558] on button "Save Changes" at bounding box center [831, 554] width 94 height 25
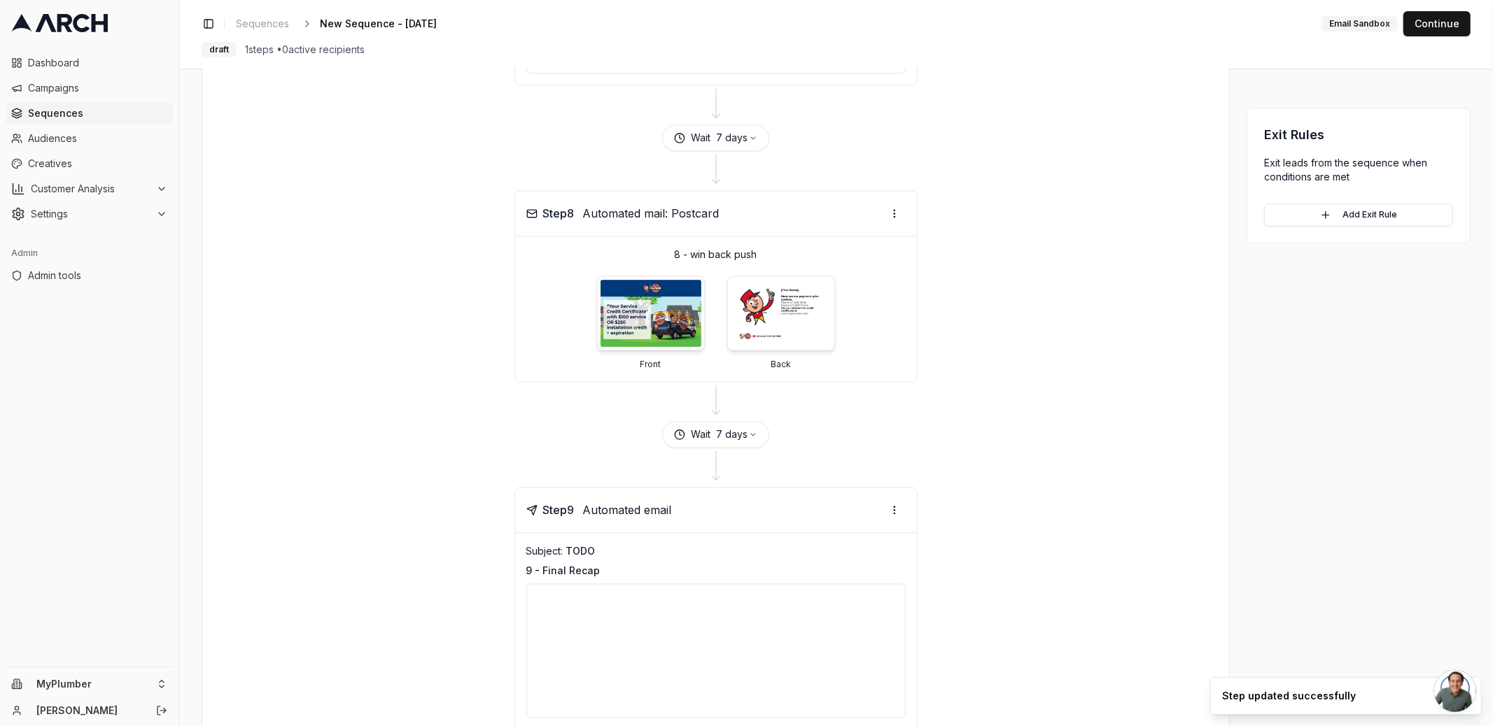
scroll to position [2380, 0]
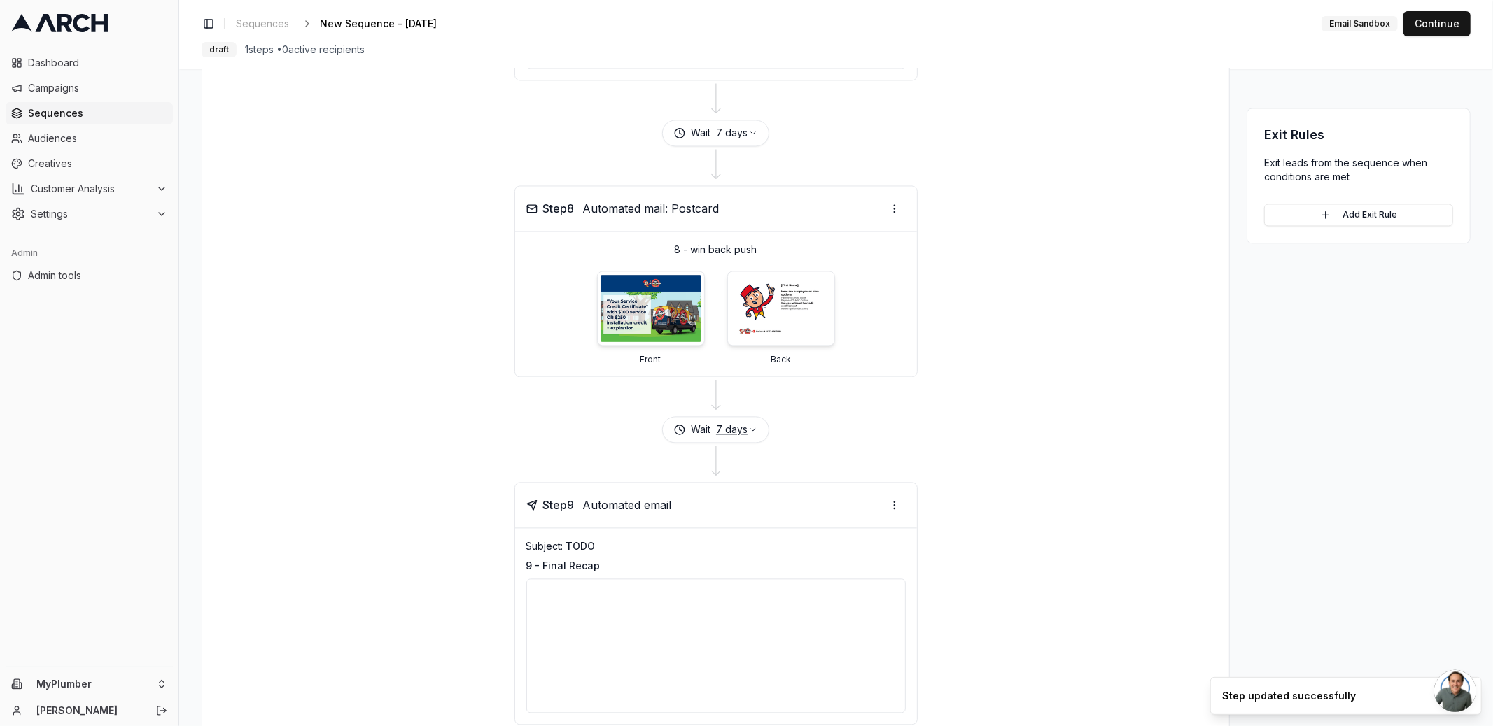
click at [726, 423] on button "7 days" at bounding box center [736, 430] width 41 height 14
type input "30"
click at [826, 424] on div "Wait 7 days" at bounding box center [715, 429] width 993 height 27
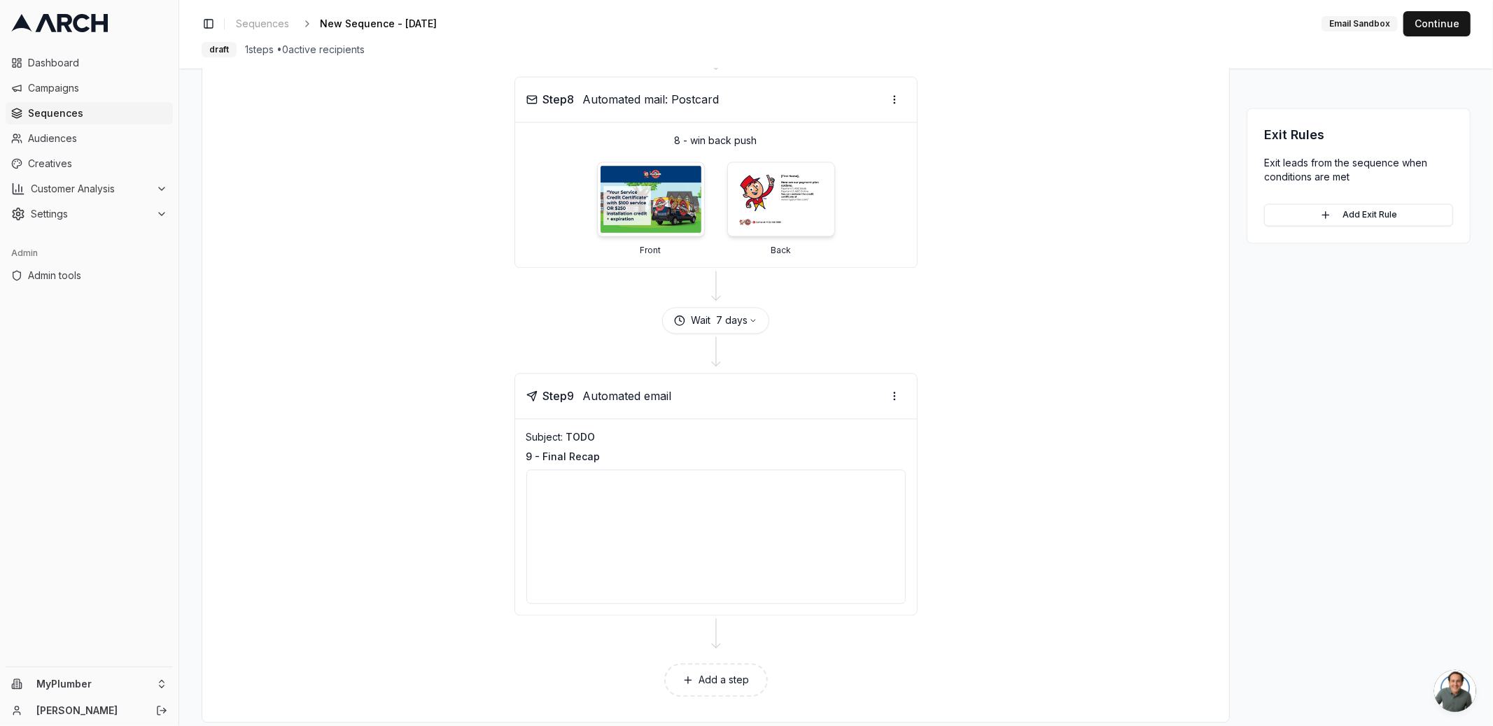
click at [733, 663] on button "Add a step" at bounding box center [716, 680] width 104 height 34
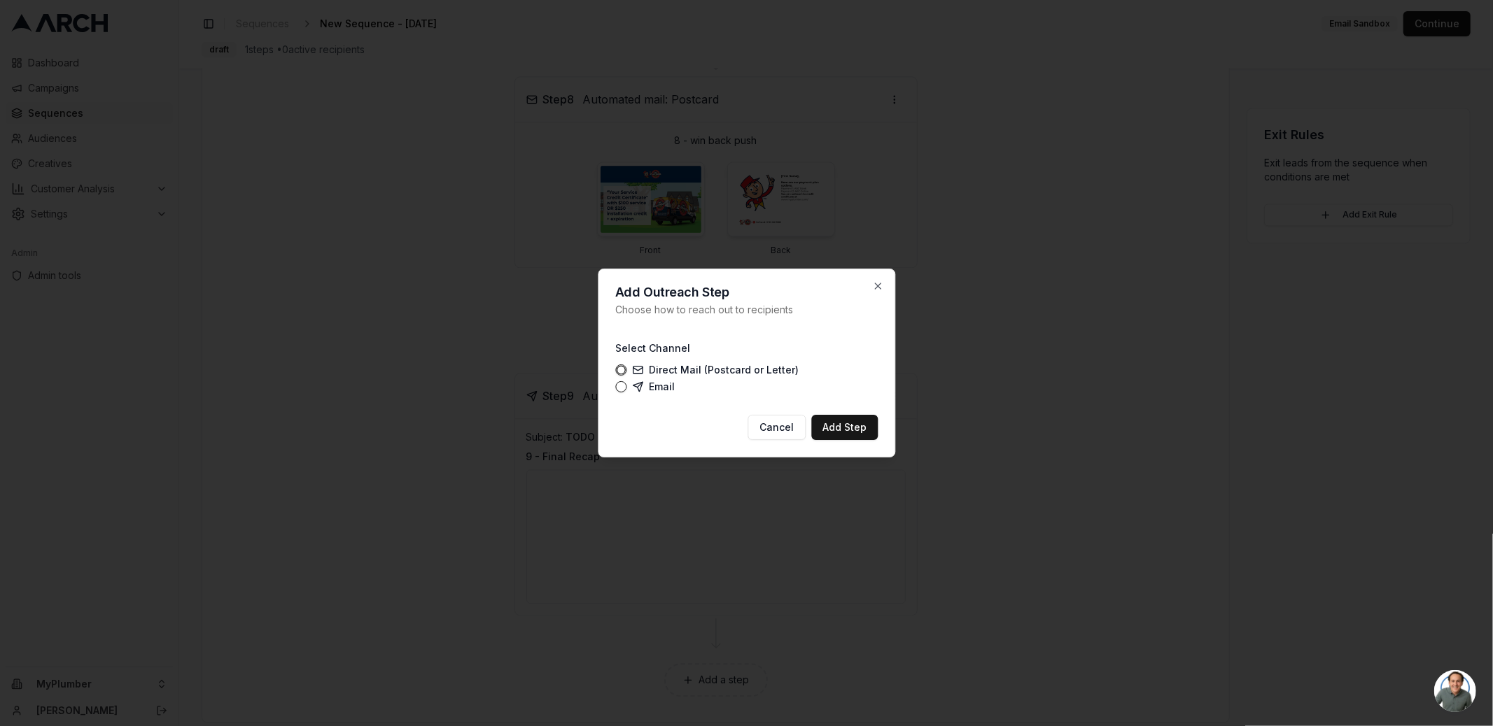
click at [657, 386] on label "Email" at bounding box center [653, 386] width 43 height 11
click at [626, 386] on button "Email" at bounding box center [620, 386] width 11 height 11
click at [670, 365] on label "Direct Mail (Postcard or Letter)" at bounding box center [715, 370] width 167 height 11
click at [626, 365] on button "Direct Mail (Postcard or Letter)" at bounding box center [620, 370] width 11 height 11
click at [847, 430] on button "Add Step" at bounding box center [844, 427] width 66 height 25
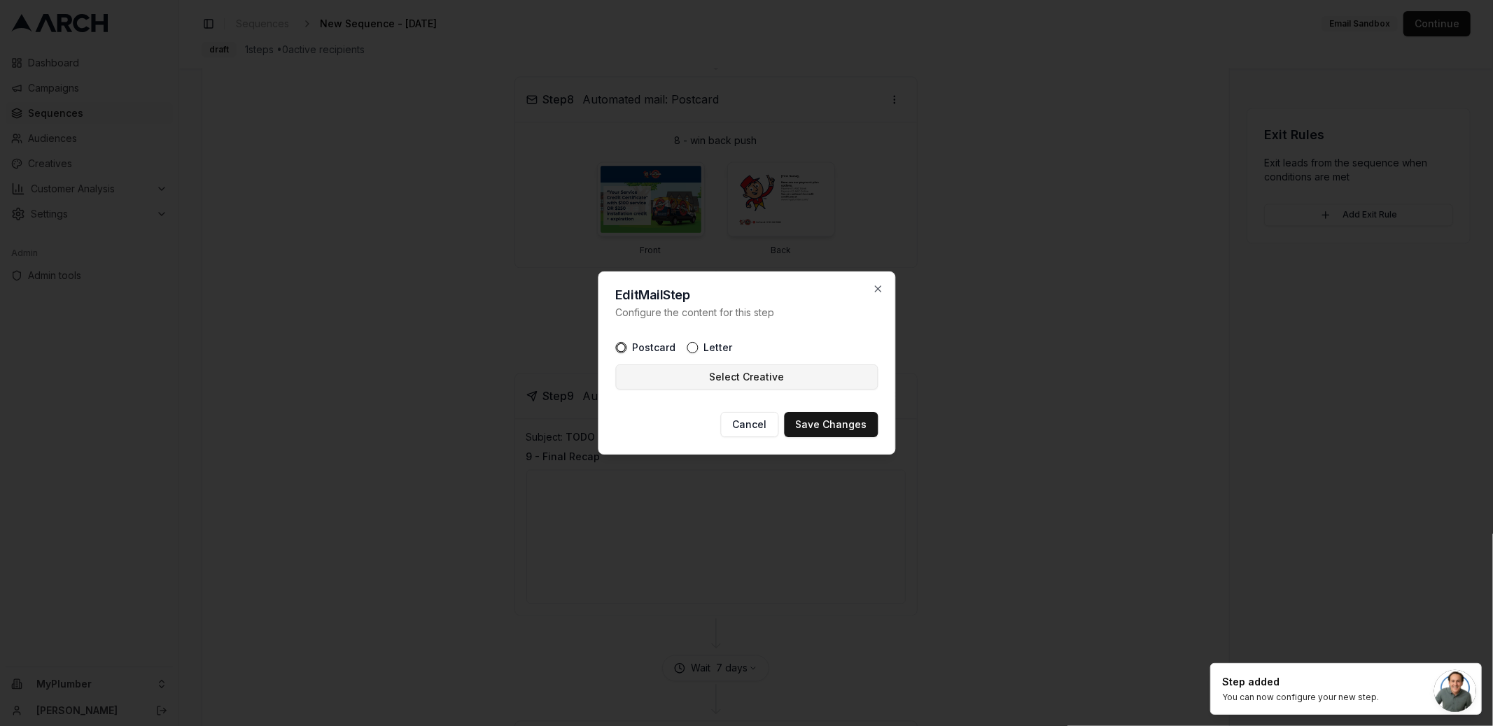
click at [709, 372] on button "Select Creative" at bounding box center [746, 377] width 262 height 25
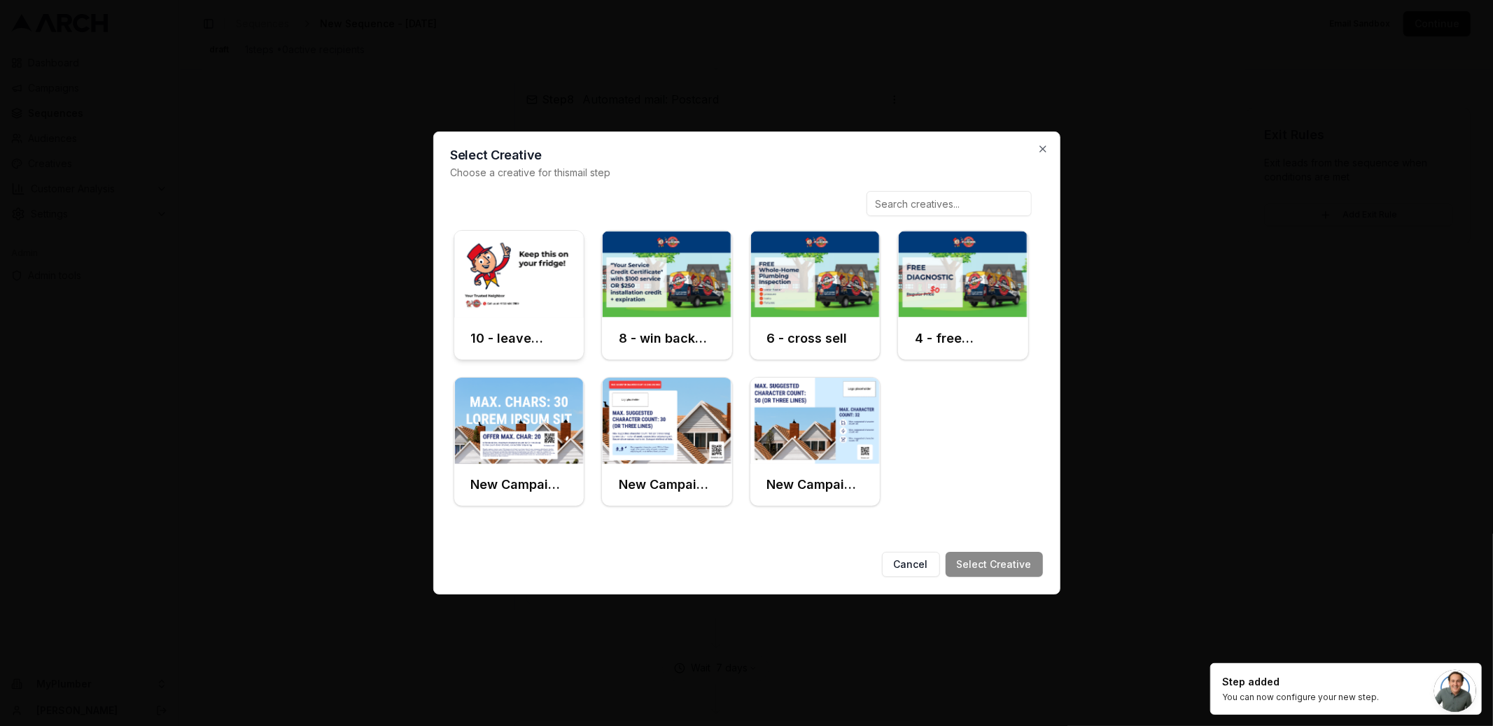
click at [547, 306] on div at bounding box center [519, 274] width 130 height 87
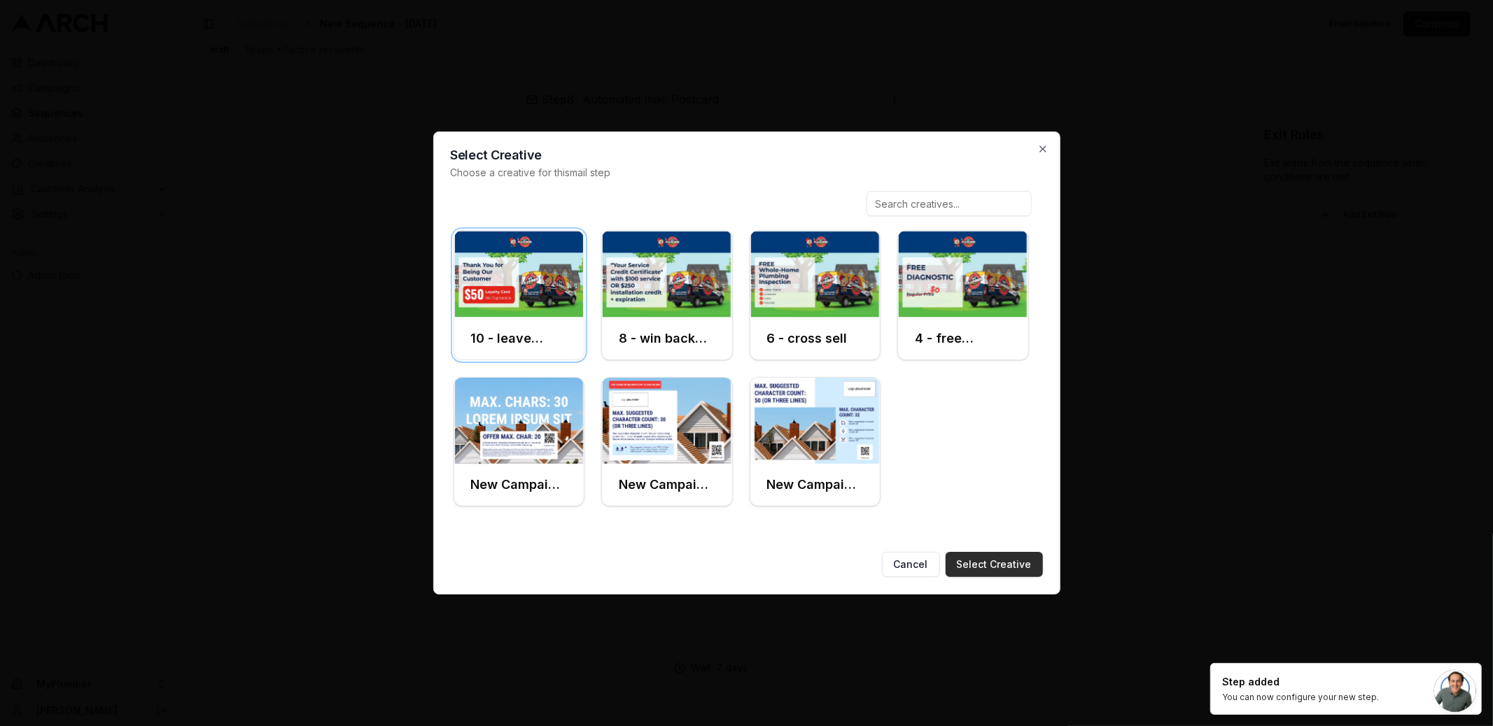
click at [1013, 572] on button "Select Creative" at bounding box center [993, 564] width 97 height 25
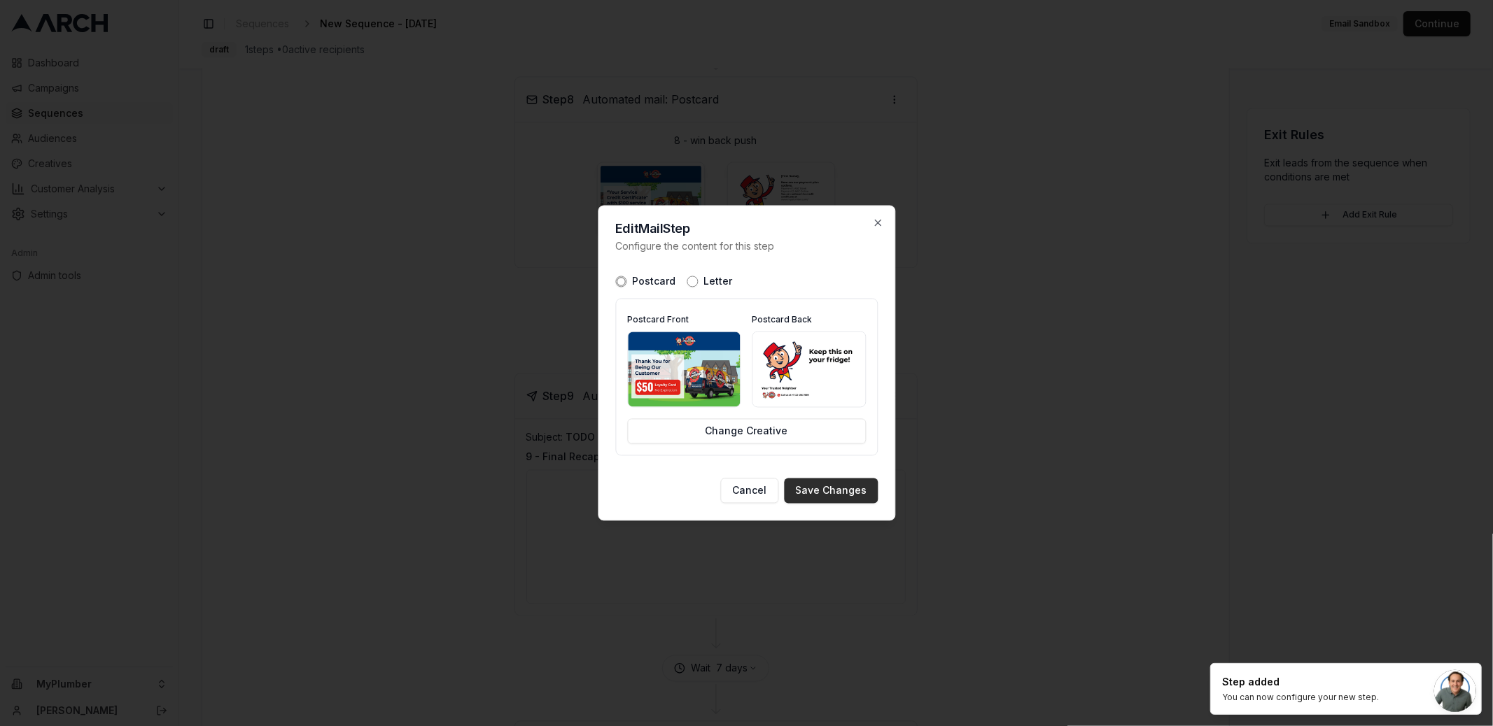
click at [825, 494] on button "Save Changes" at bounding box center [831, 491] width 94 height 25
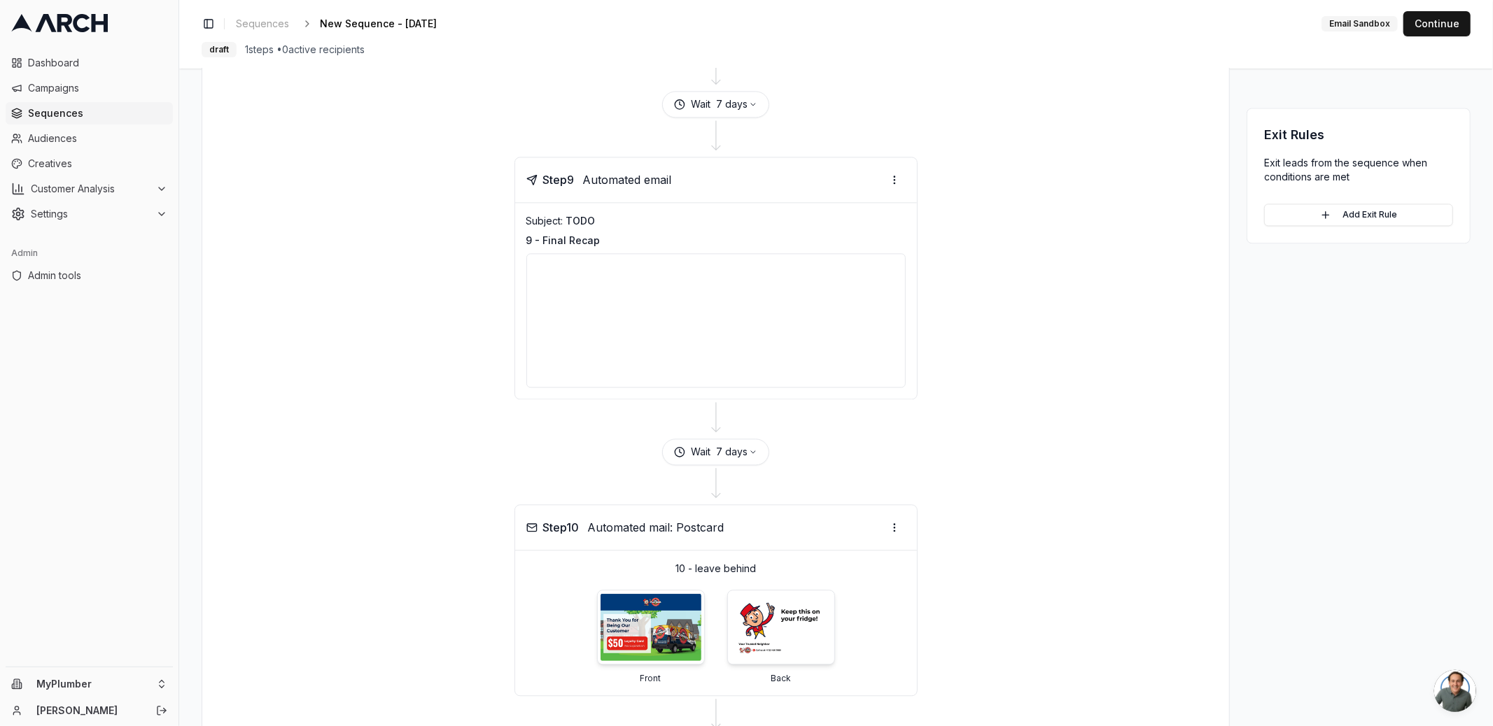
scroll to position [2723, 0]
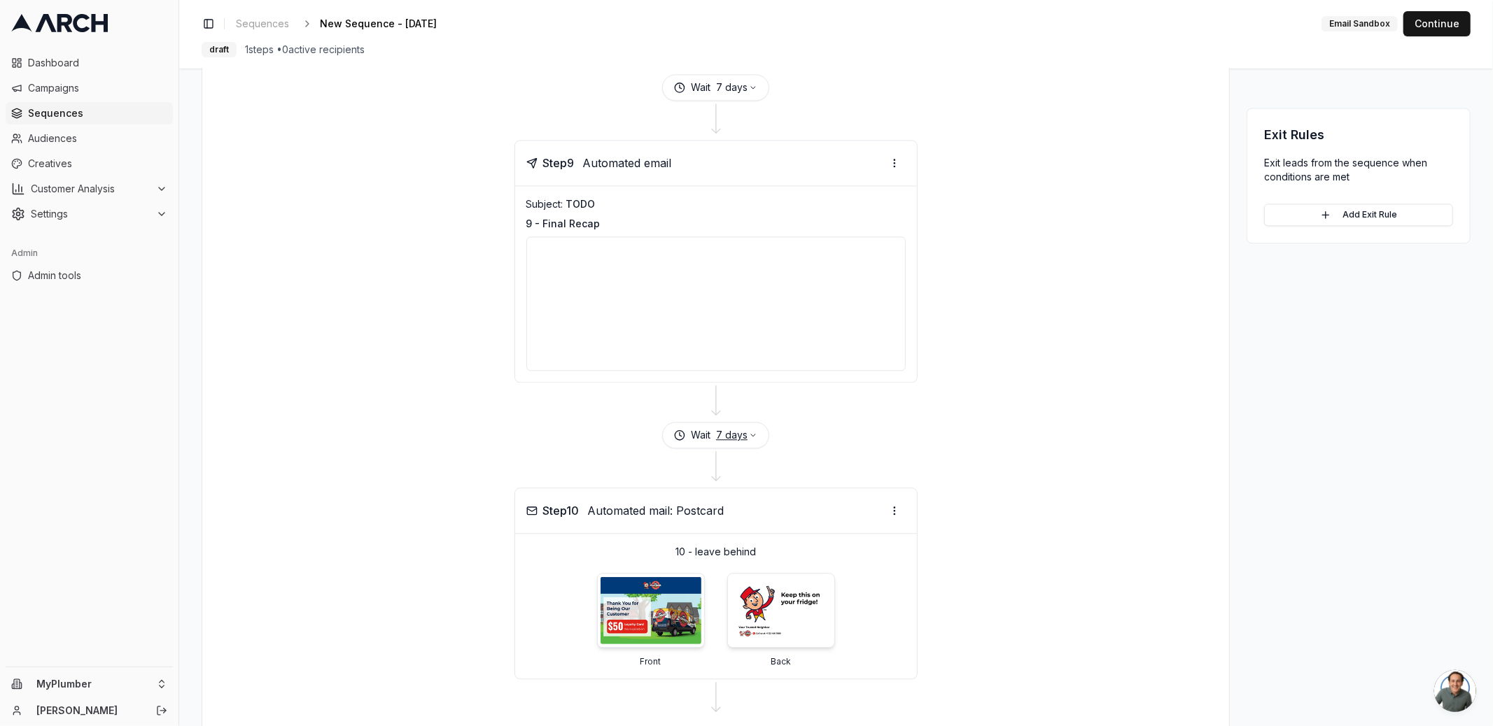
click at [736, 428] on button "7 days" at bounding box center [736, 435] width 41 height 14
type input "30"
click at [782, 500] on button "Save" at bounding box center [771, 499] width 38 height 22
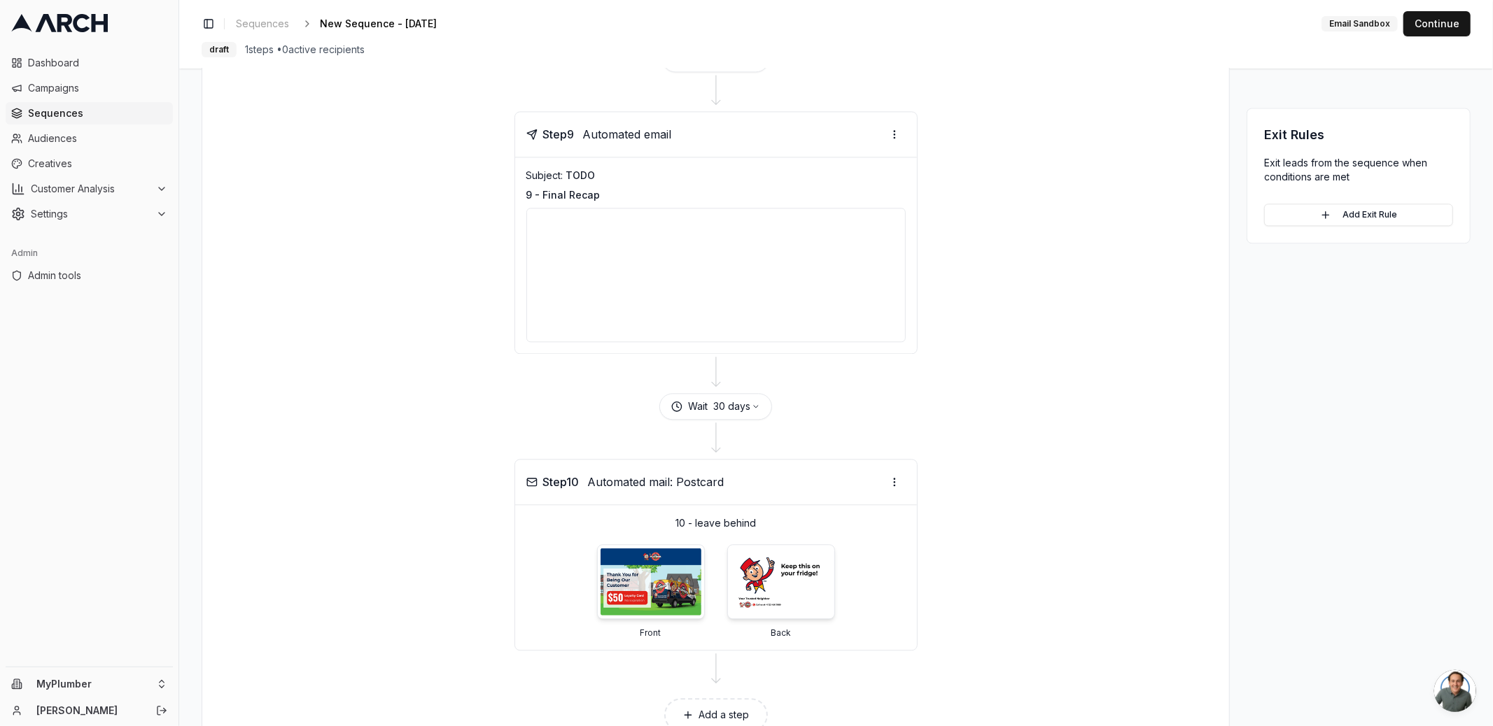
scroll to position [2784, 0]
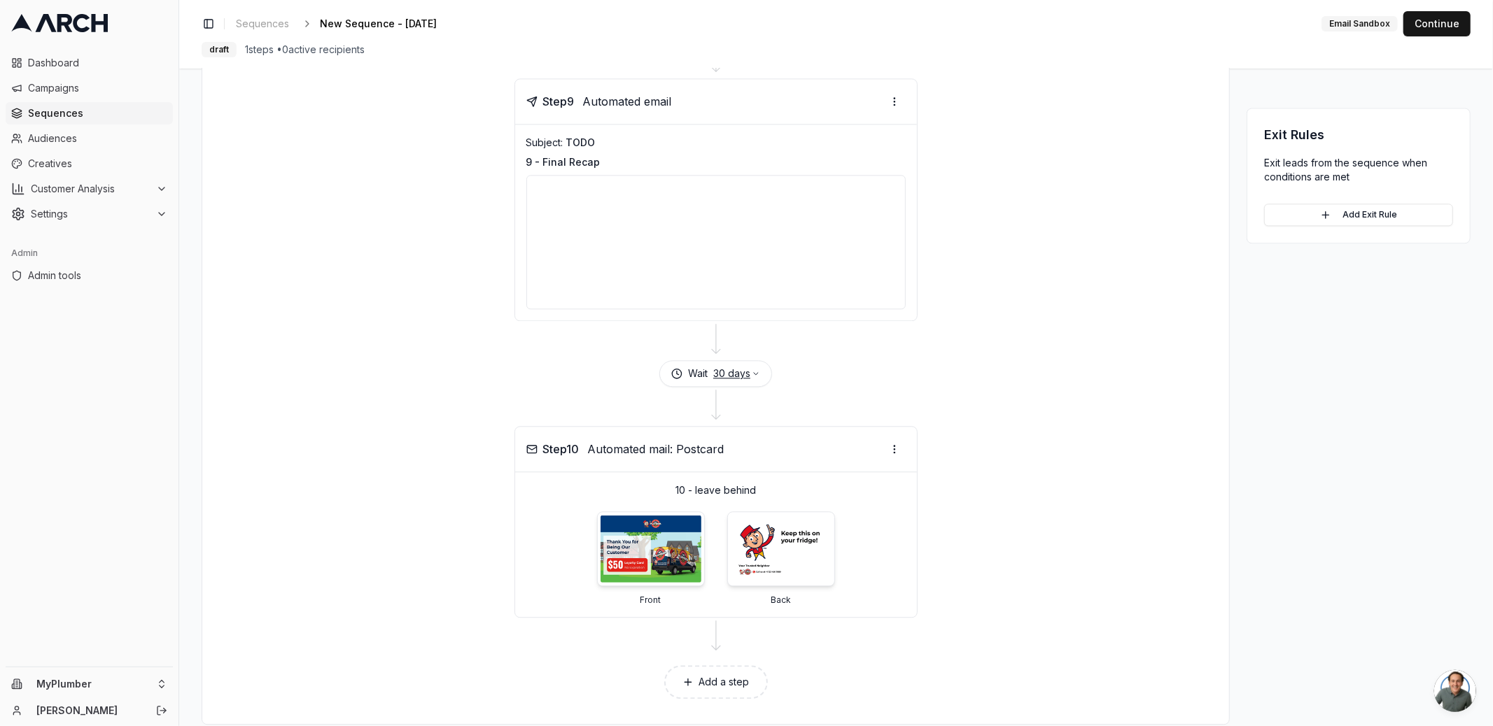
click at [733, 367] on button "30 days" at bounding box center [736, 374] width 47 height 14
type input "3"
type input "7"
click at [771, 433] on button "Save" at bounding box center [771, 439] width 38 height 22
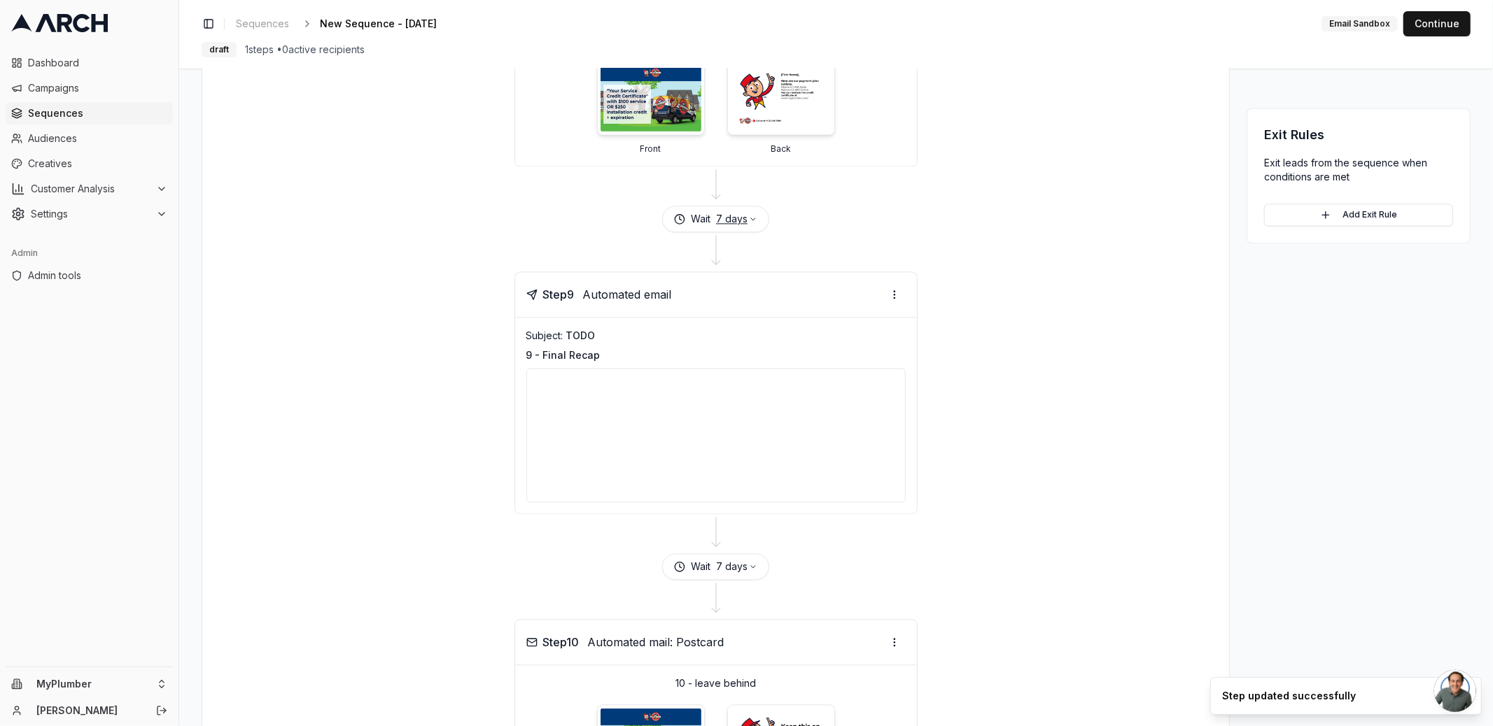
click at [725, 212] on button "7 days" at bounding box center [736, 219] width 41 height 14
click at [777, 281] on button "Save" at bounding box center [771, 285] width 38 height 22
click at [1000, 271] on div "Step 9 Automated email Subject: No subject set 9 - Final Recap" at bounding box center [715, 392] width 993 height 243
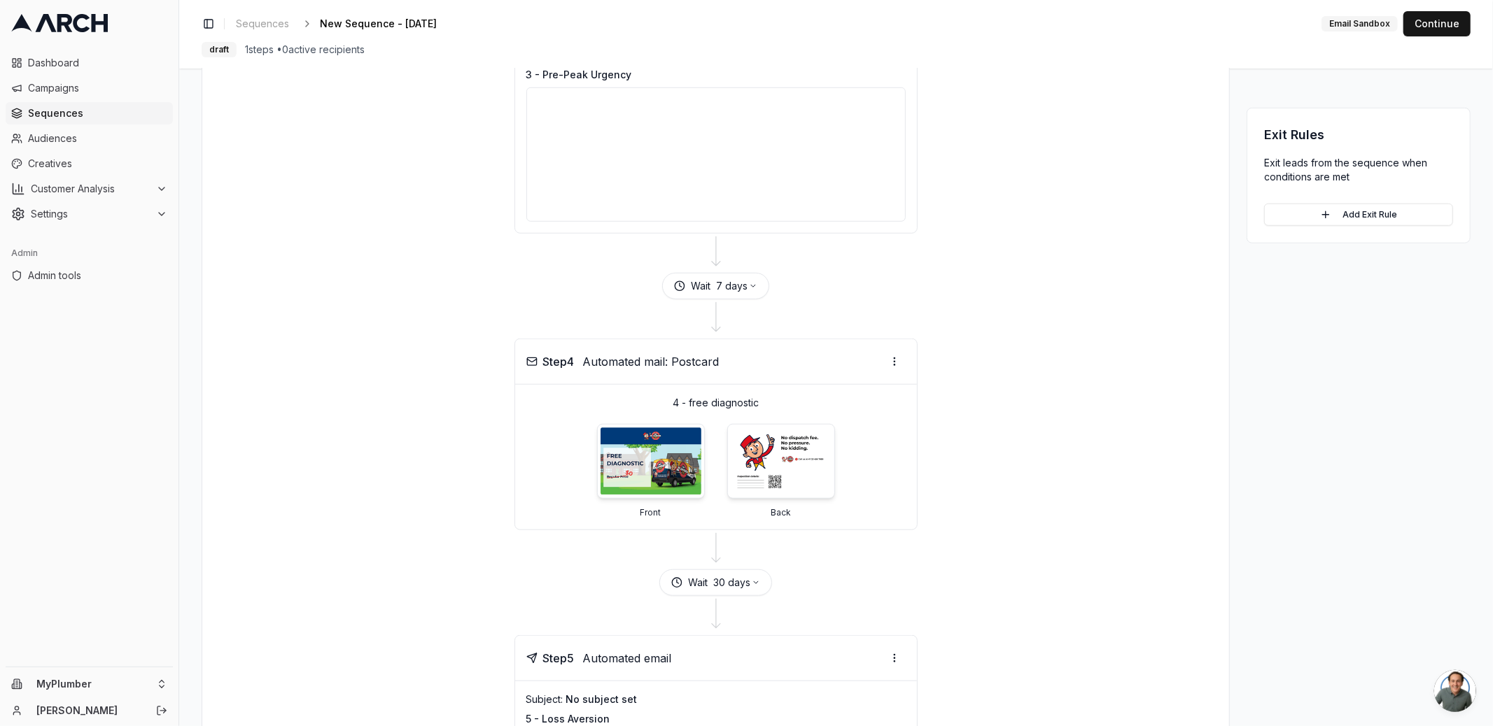
scroll to position [0, 0]
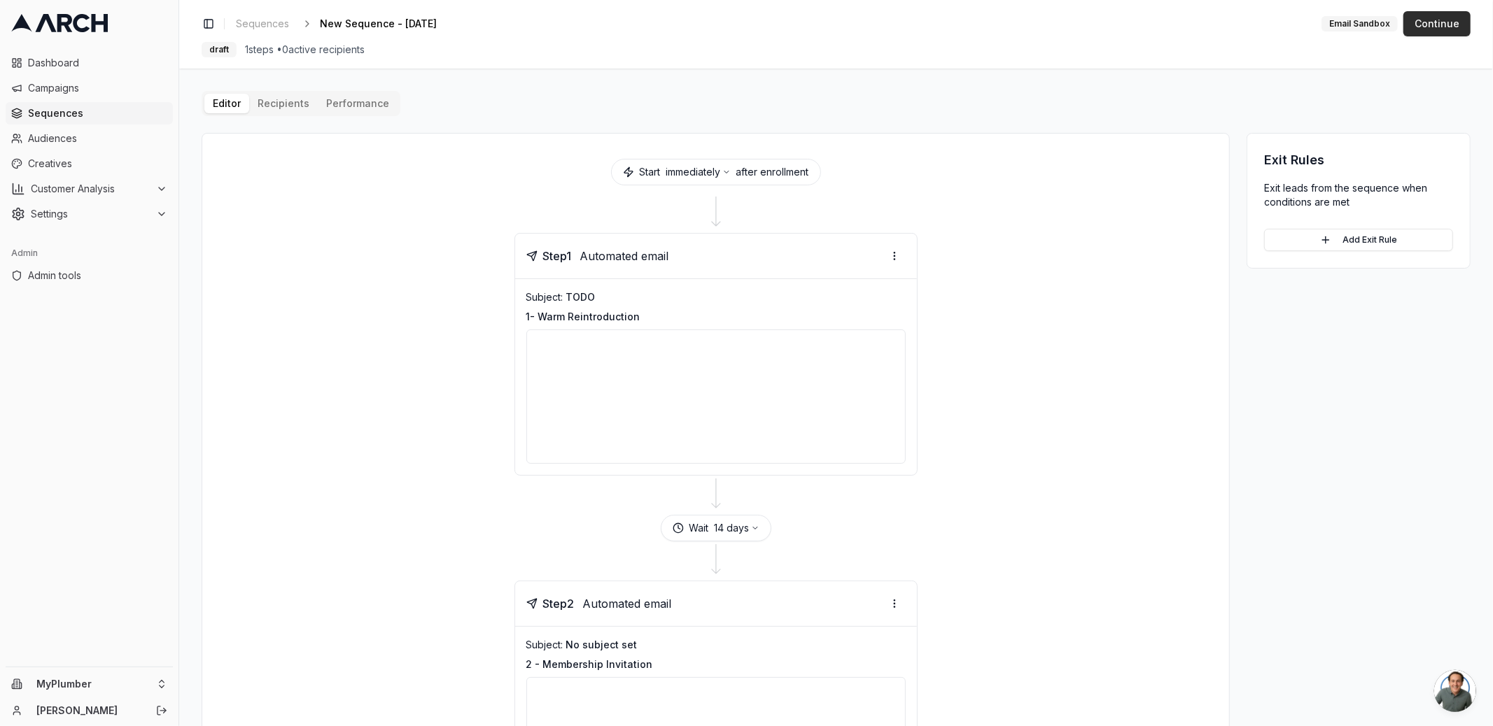
click at [1439, 25] on button "Continue" at bounding box center [1436, 23] width 67 height 25
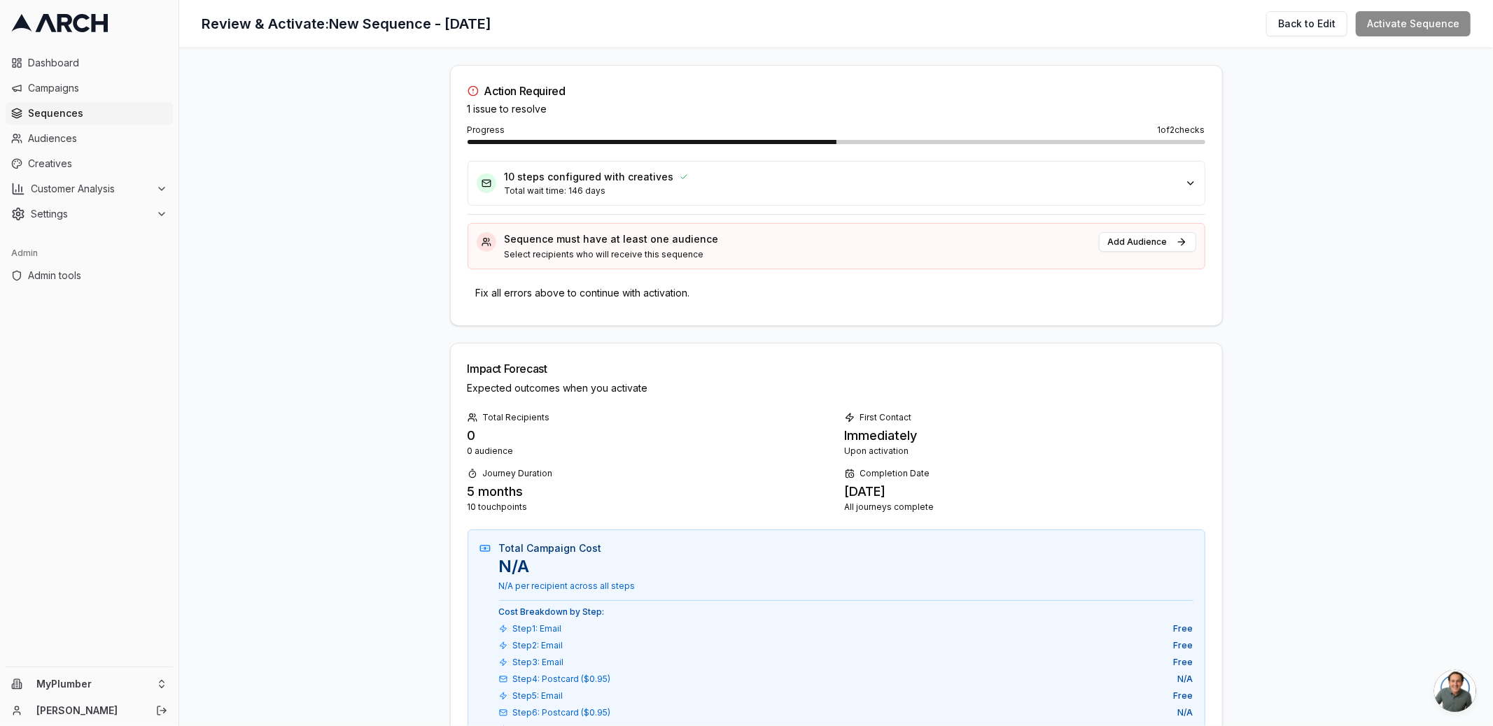
click at [698, 176] on div "10 steps configured with creatives" at bounding box center [841, 177] width 672 height 14
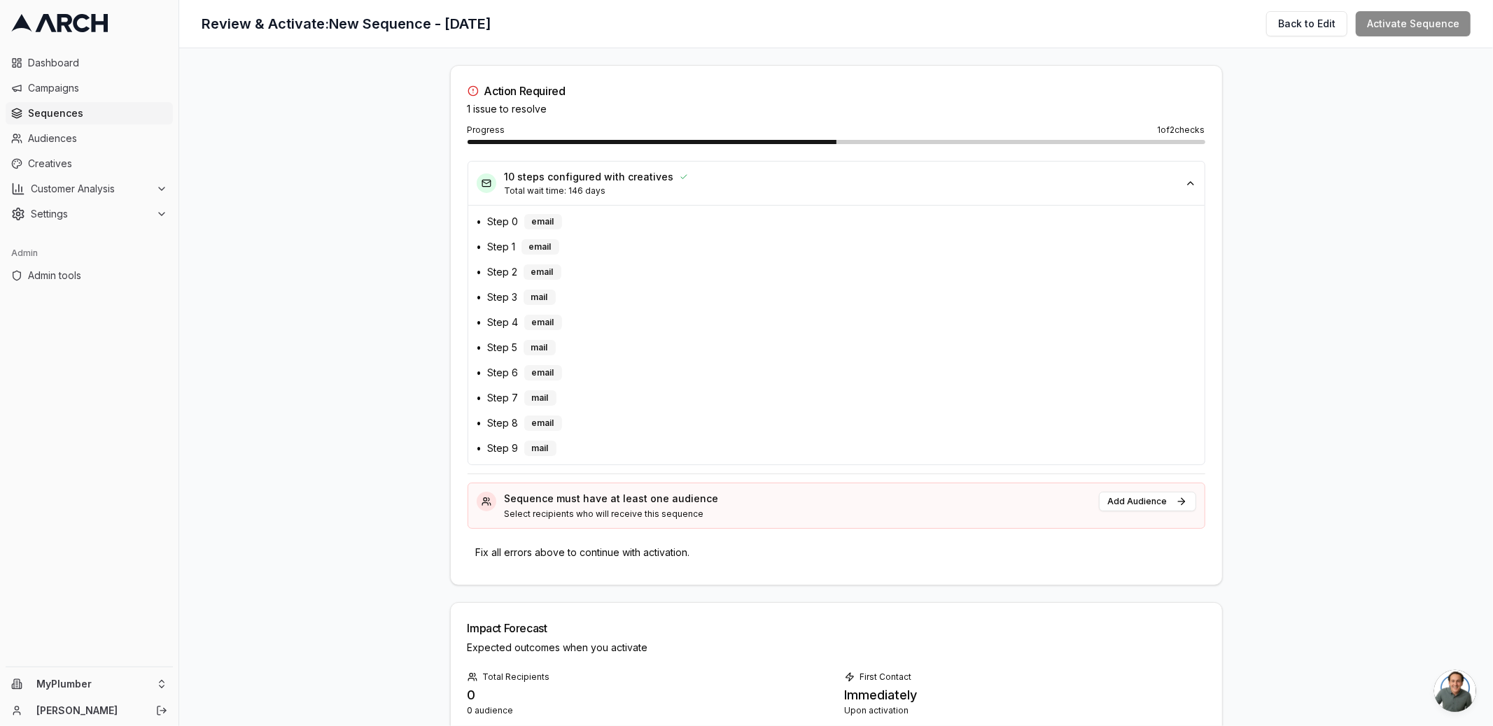
click at [391, 199] on main "Action Required 1 issue to resolve Progress 1 of 2 checks 10 steps configured w…" at bounding box center [835, 387] width 1313 height 678
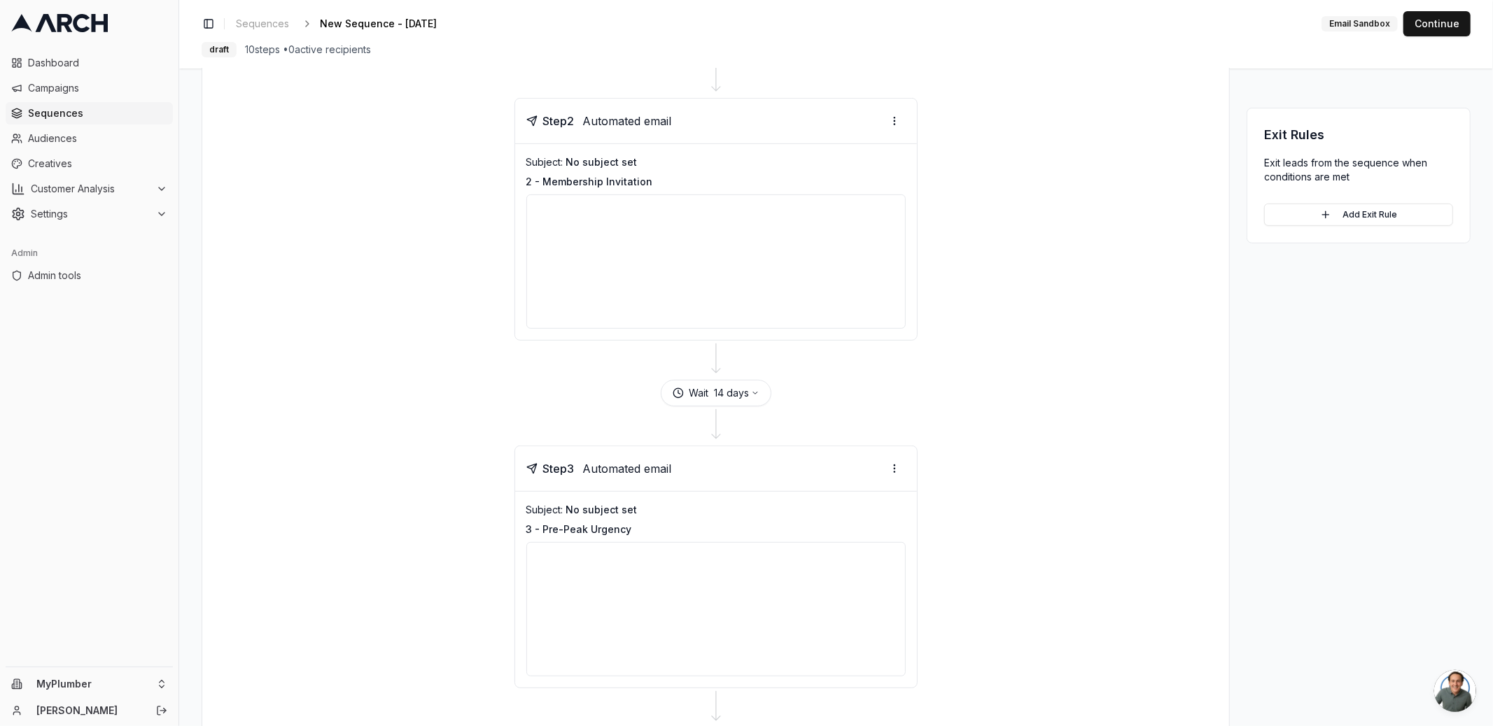
scroll to position [206, 0]
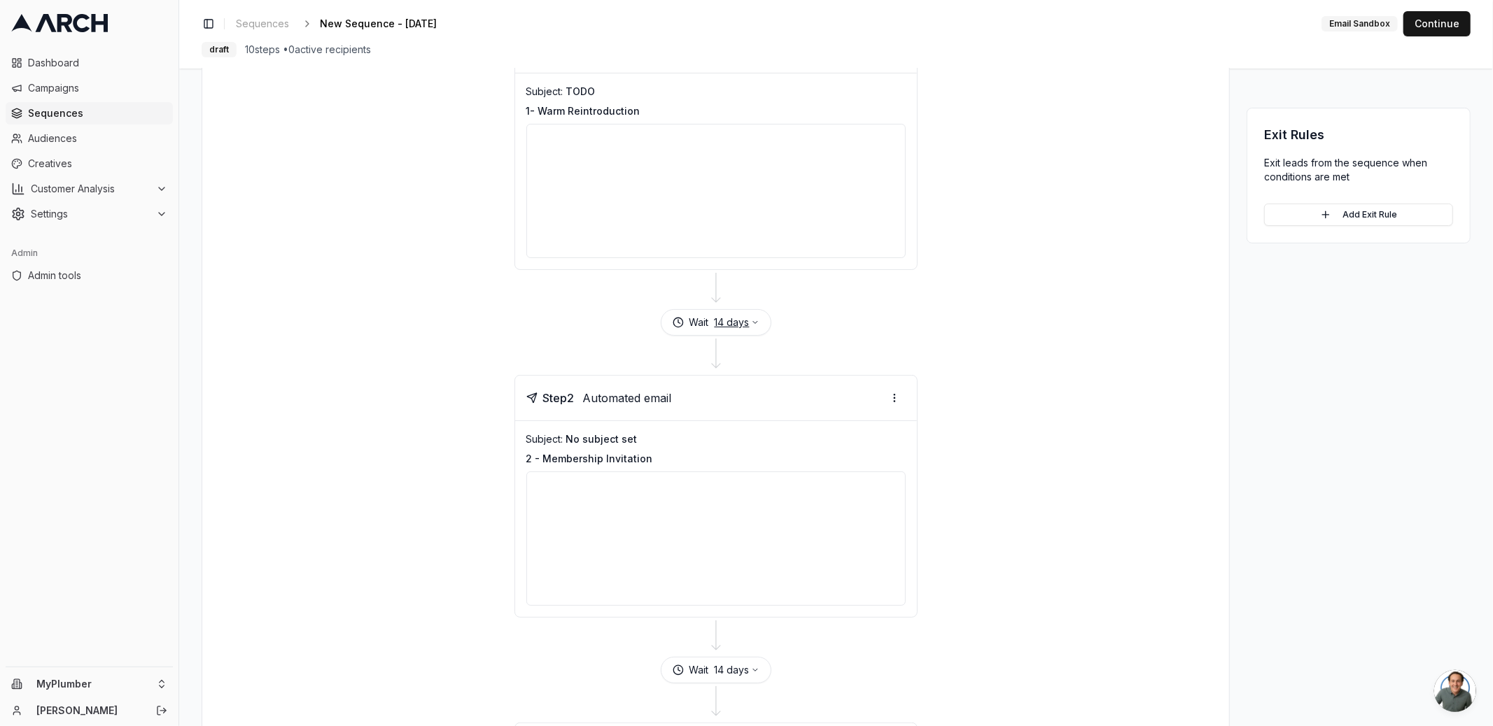
click at [733, 316] on button "14 days" at bounding box center [736, 323] width 45 height 14
type input "1"
type input "21"
click at [780, 404] on button "Save" at bounding box center [771, 403] width 38 height 22
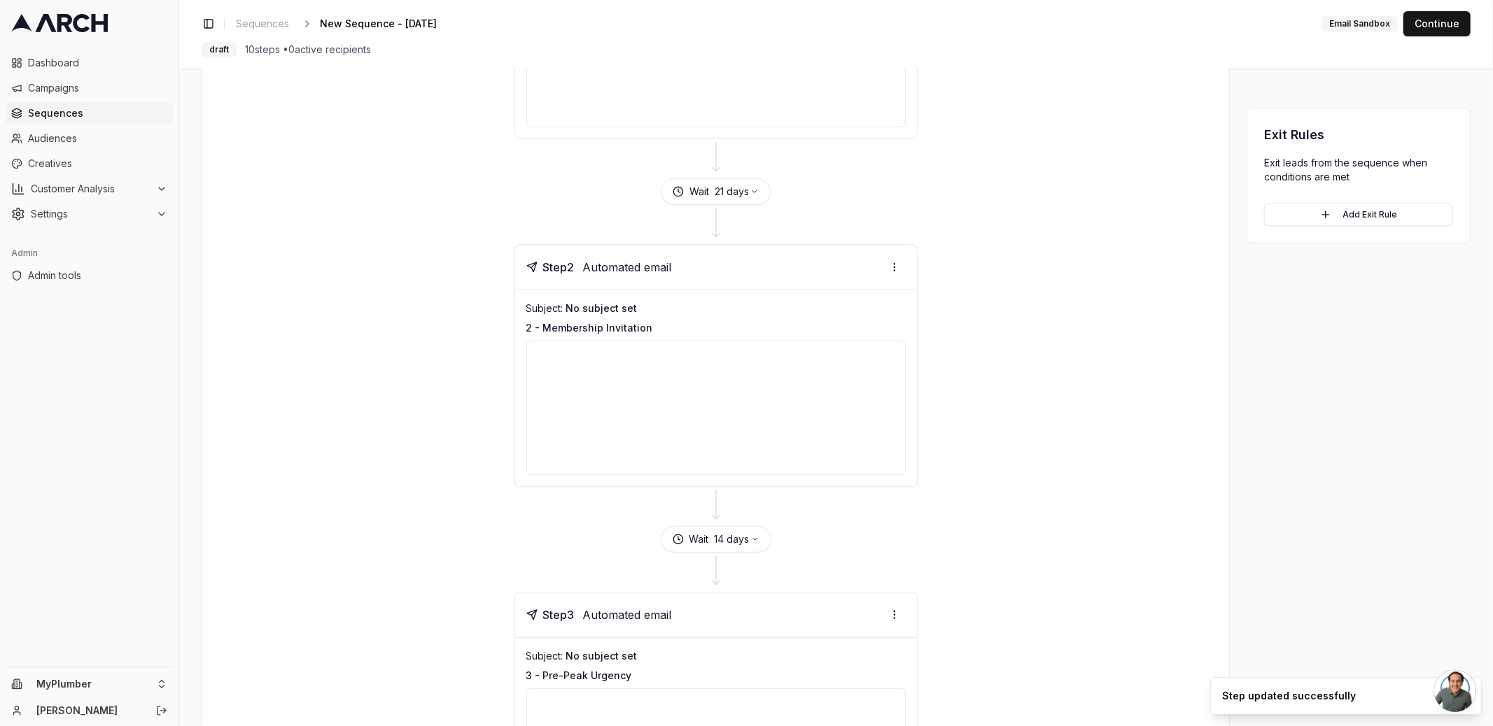
scroll to position [361, 0]
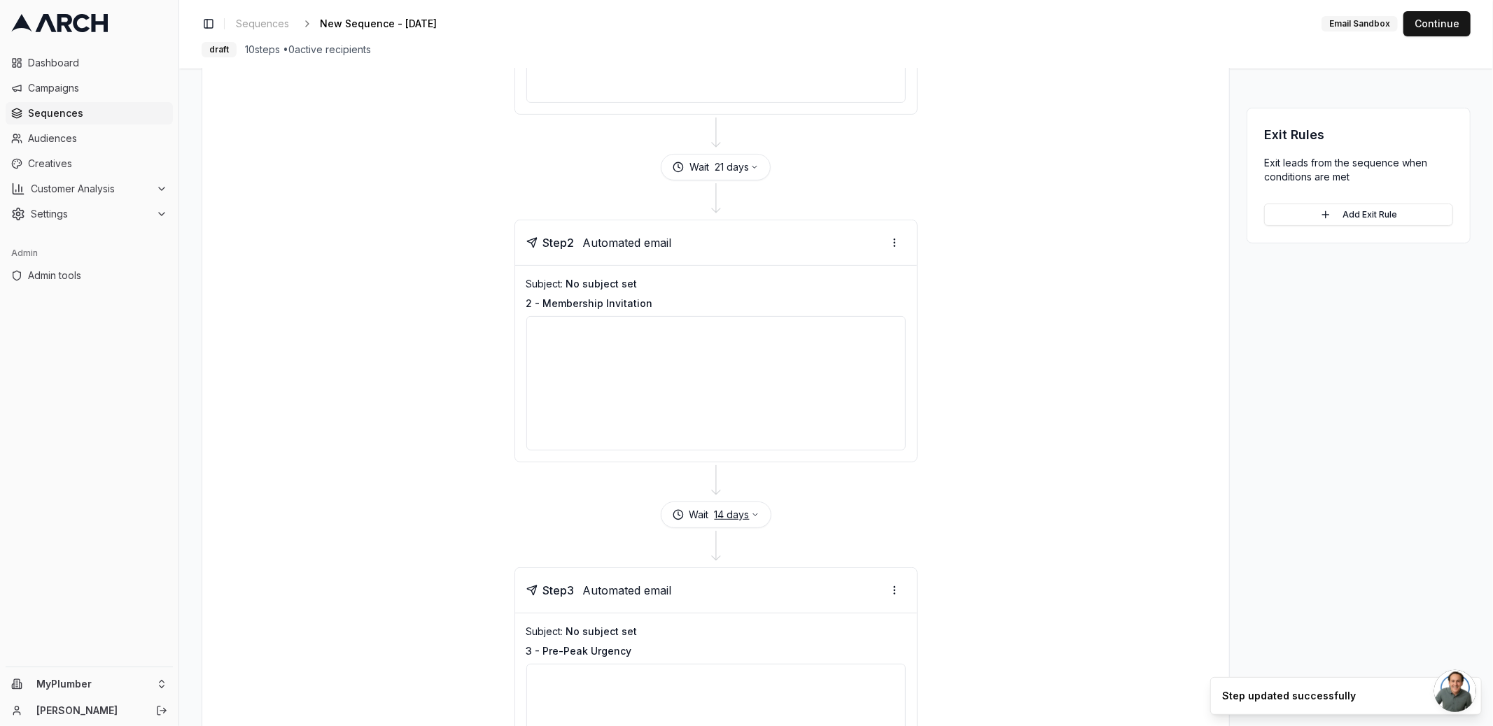
click at [735, 511] on button "14 days" at bounding box center [736, 515] width 45 height 14
type input "1"
type input "21"
click at [773, 596] on button "Save" at bounding box center [771, 593] width 38 height 22
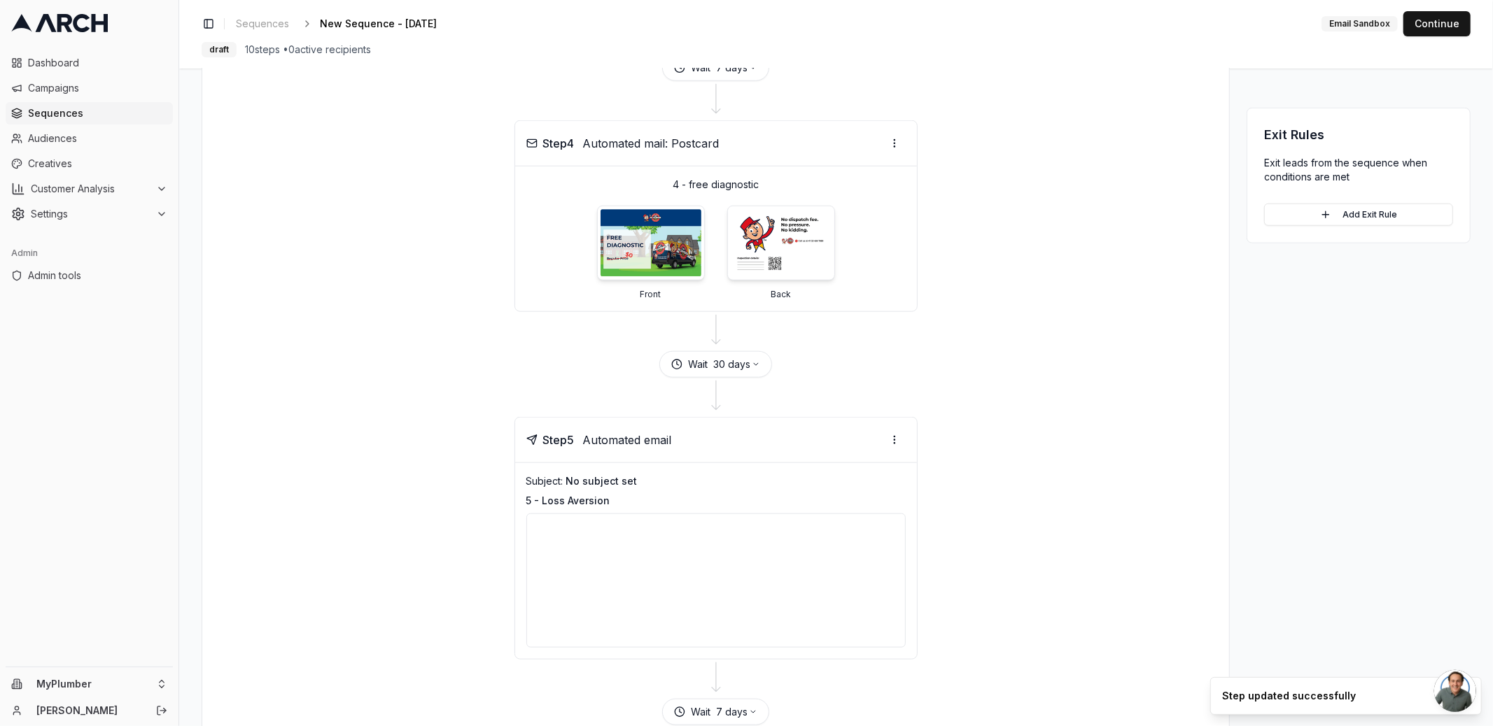
scroll to position [1404, 0]
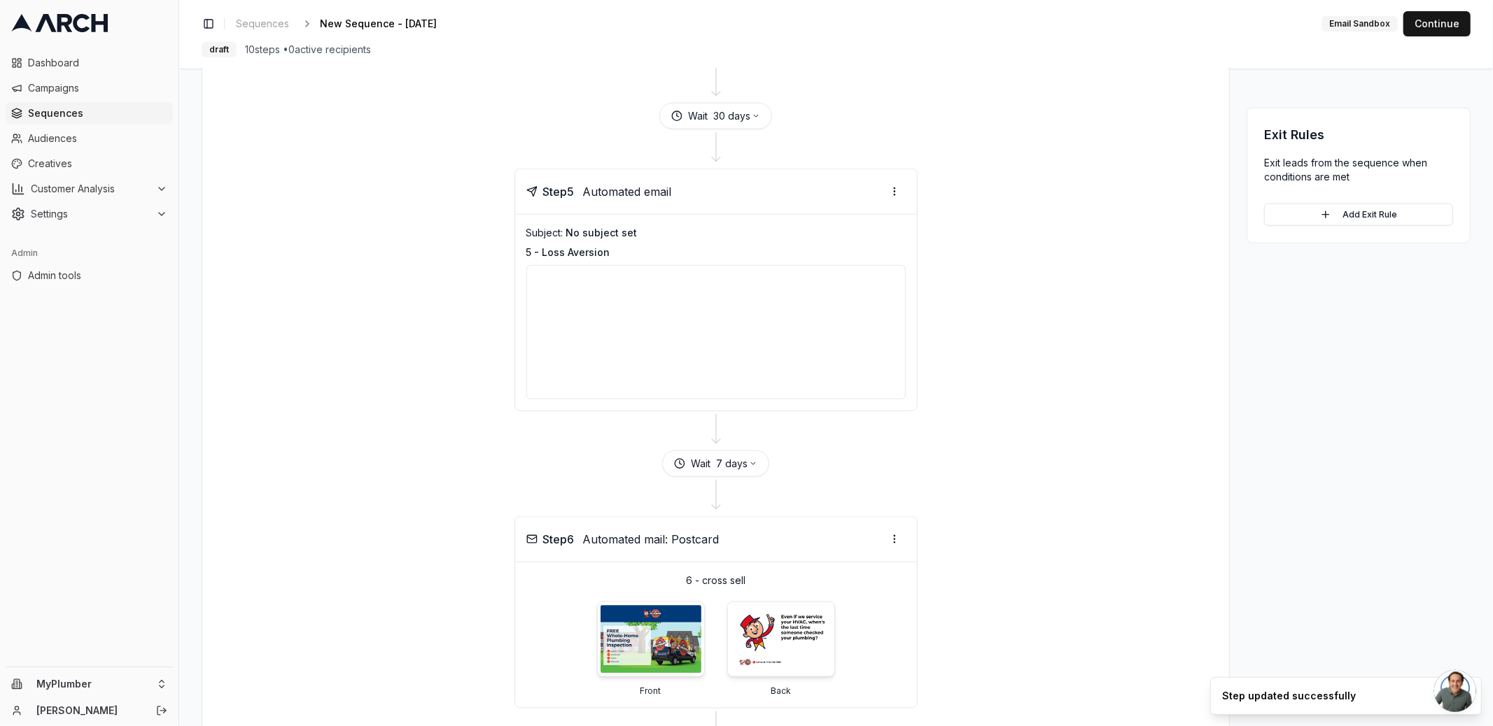
click at [1052, 411] on div at bounding box center [715, 430] width 993 height 39
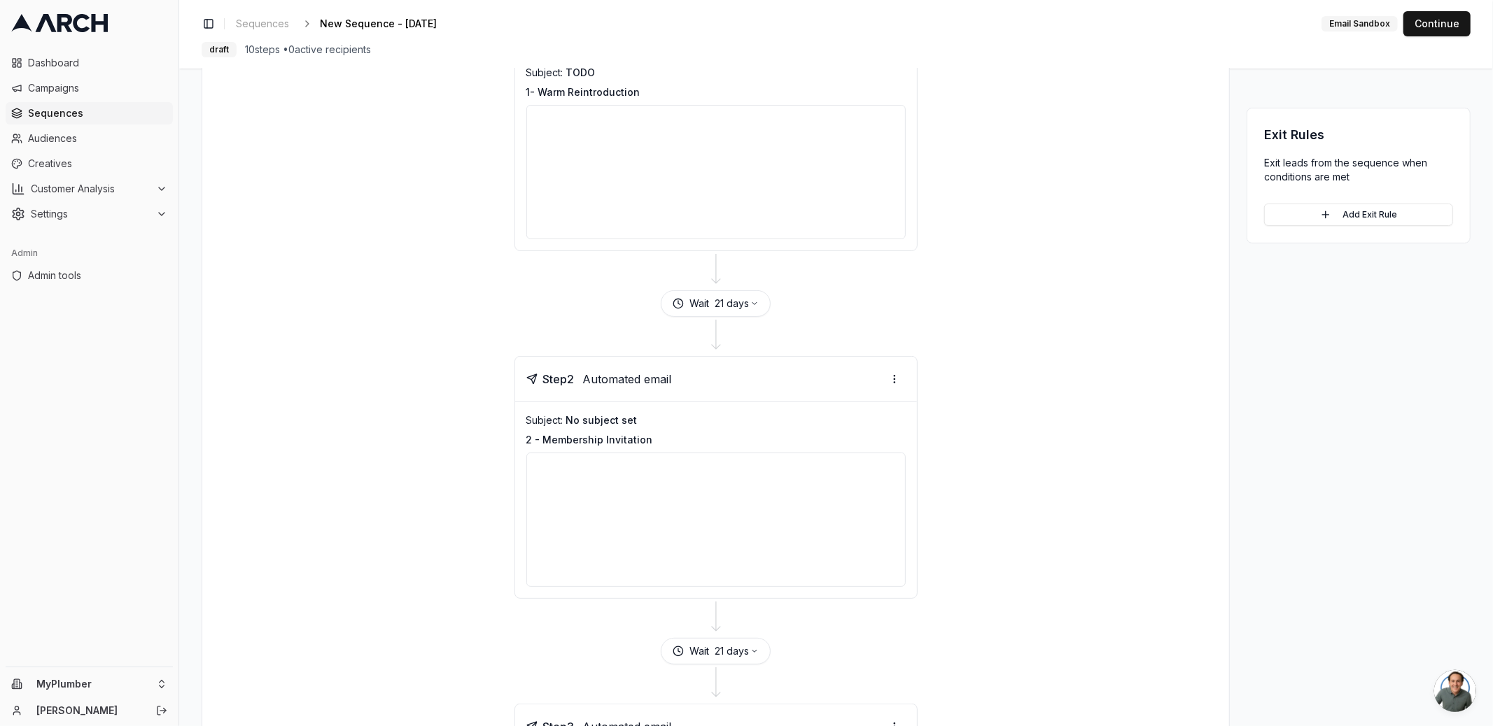
scroll to position [0, 0]
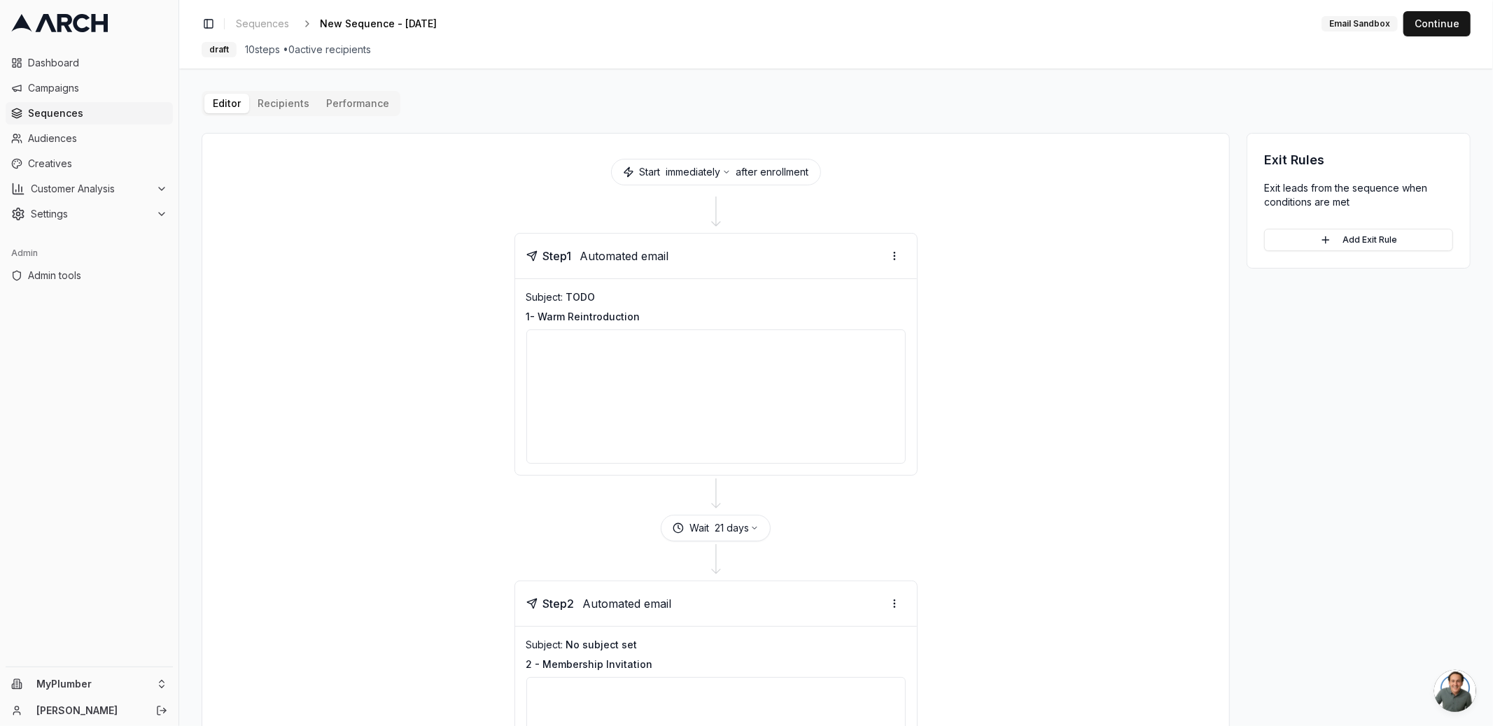
click at [258, 45] on span "10 steps • 0 active recipients" at bounding box center [308, 50] width 126 height 14
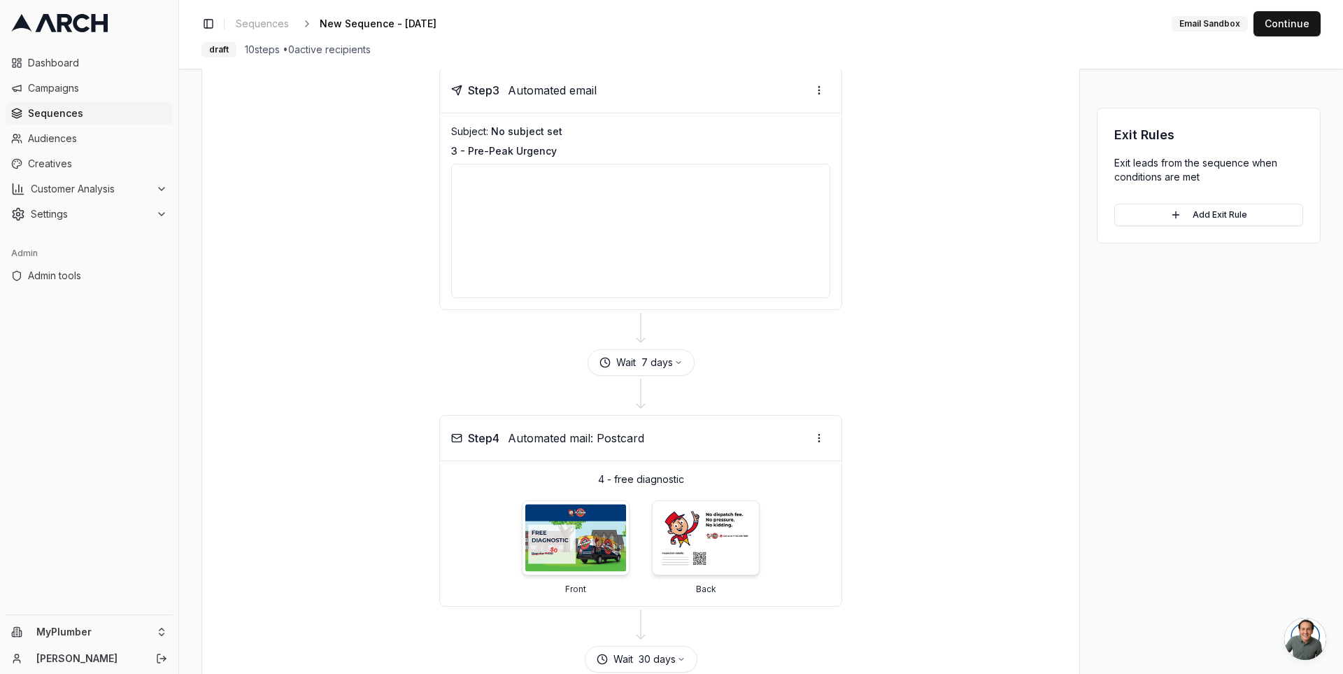
scroll to position [943, 0]
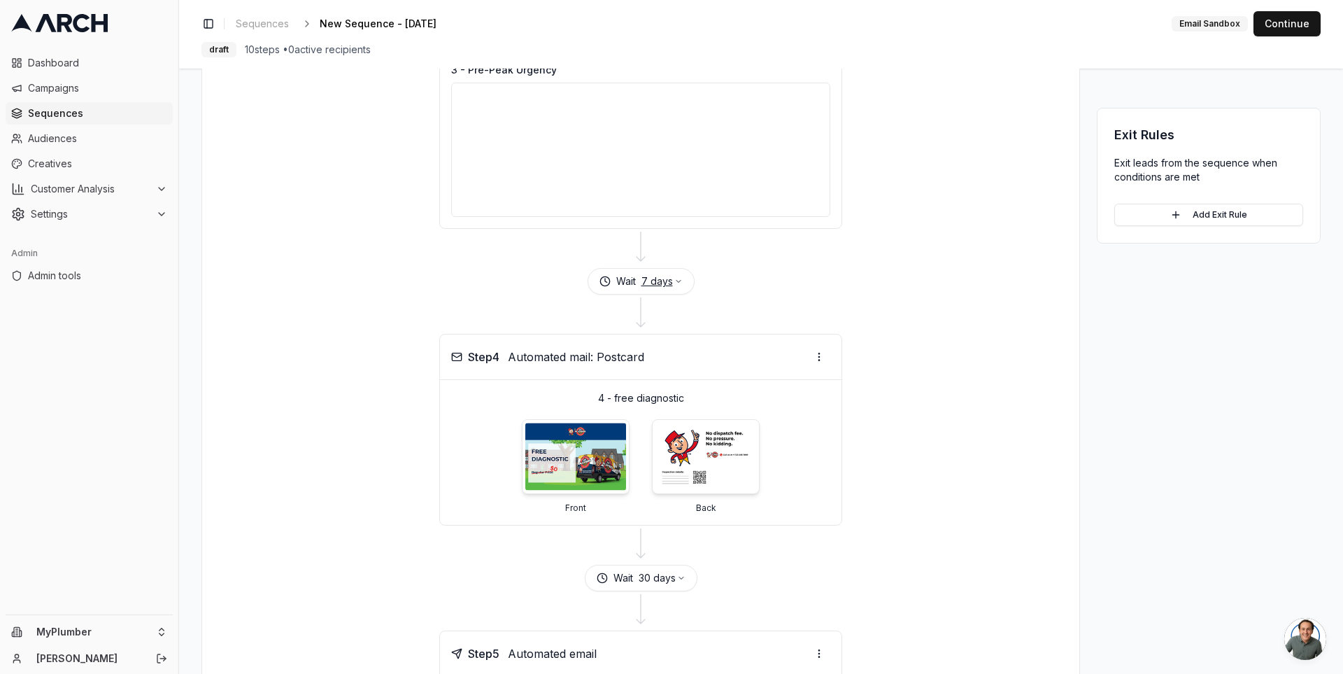
click at [663, 279] on button "7 days" at bounding box center [662, 281] width 41 height 14
type input "14"
click at [699, 356] on button "Save" at bounding box center [696, 358] width 38 height 22
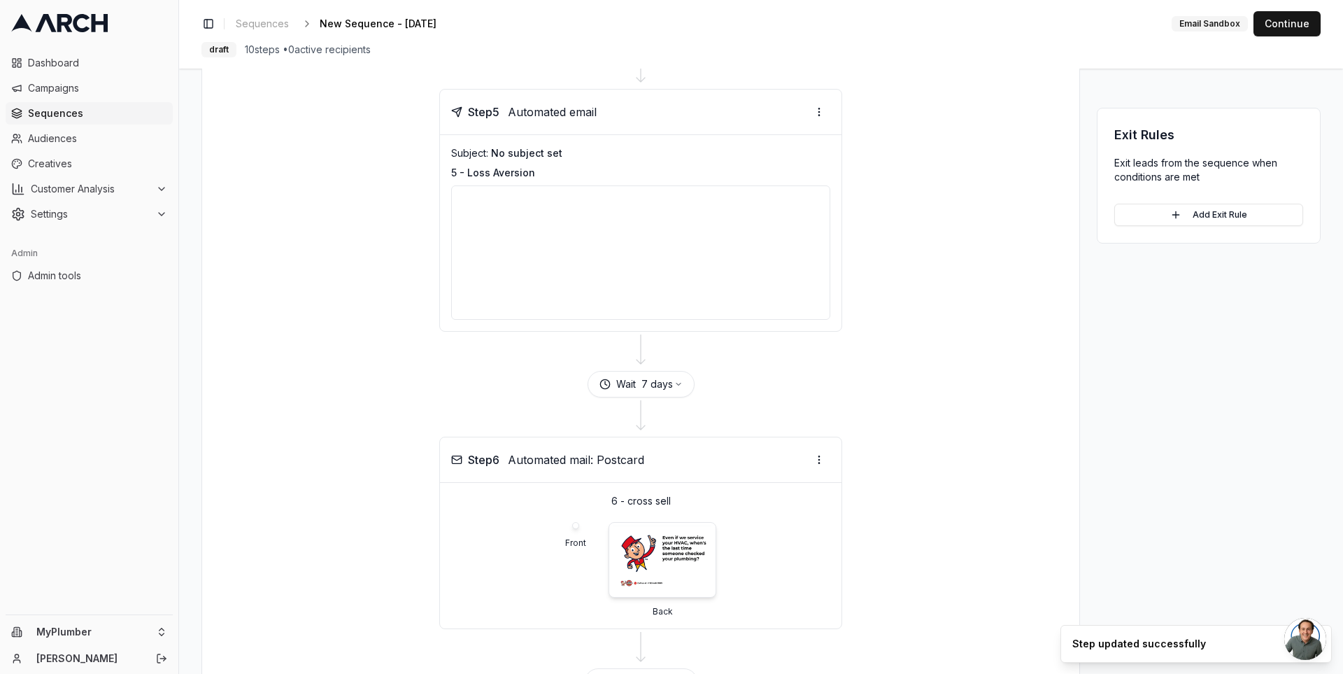
scroll to position [1510, 0]
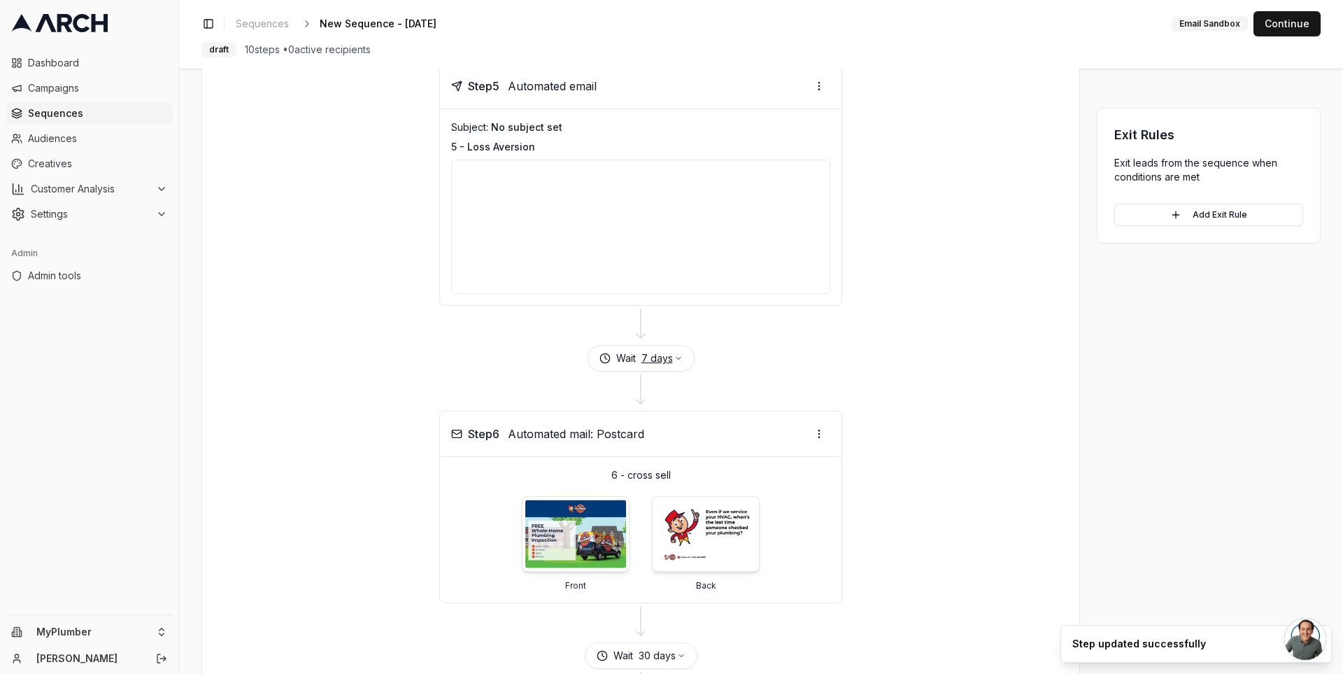
click at [664, 351] on button "7 days" at bounding box center [662, 358] width 41 height 14
type input "14"
click at [689, 430] on button "Save" at bounding box center [696, 432] width 38 height 22
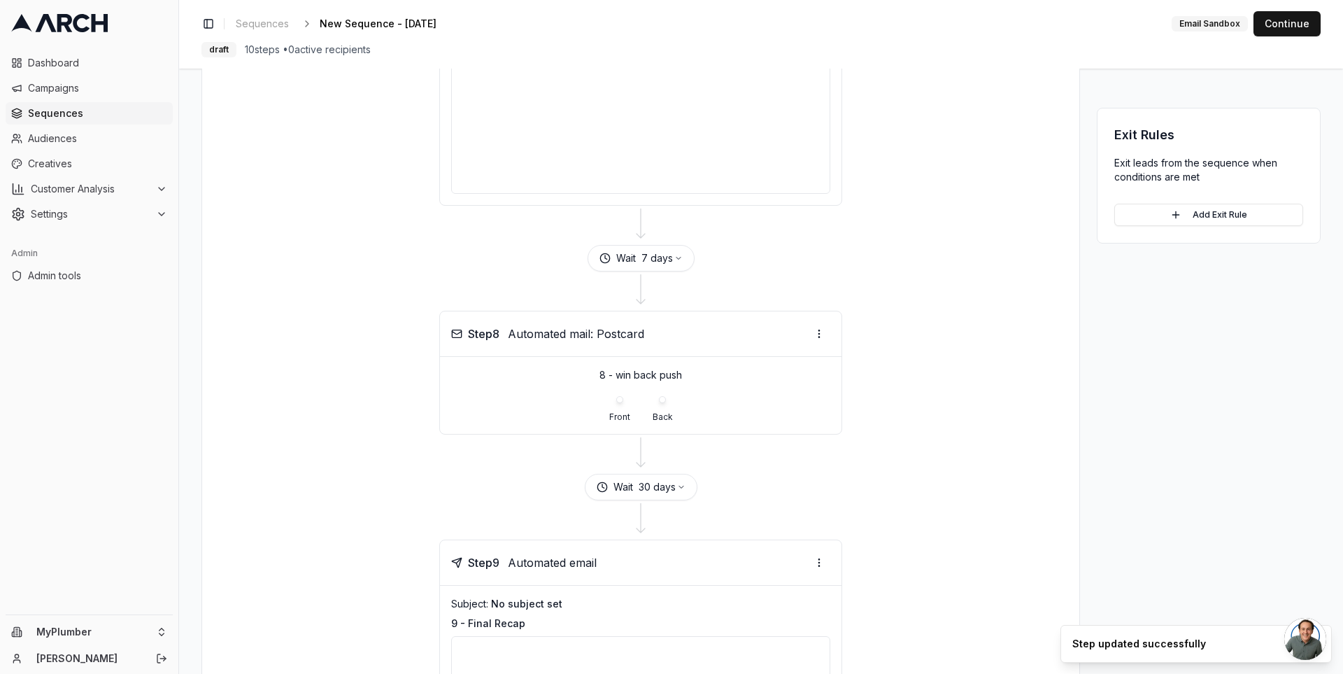
scroll to position [2192, 0]
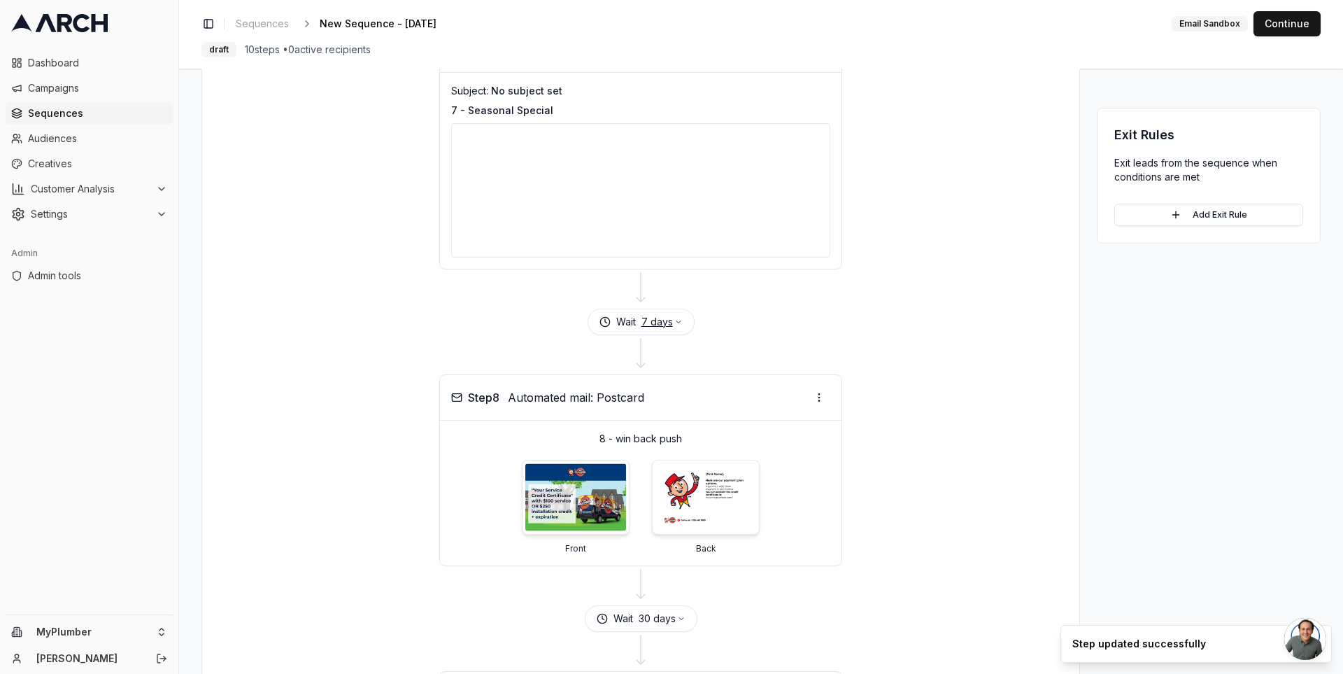
click at [654, 315] on button "7 days" at bounding box center [662, 322] width 41 height 14
type input "14"
click at [700, 388] on button "Save" at bounding box center [696, 390] width 38 height 22
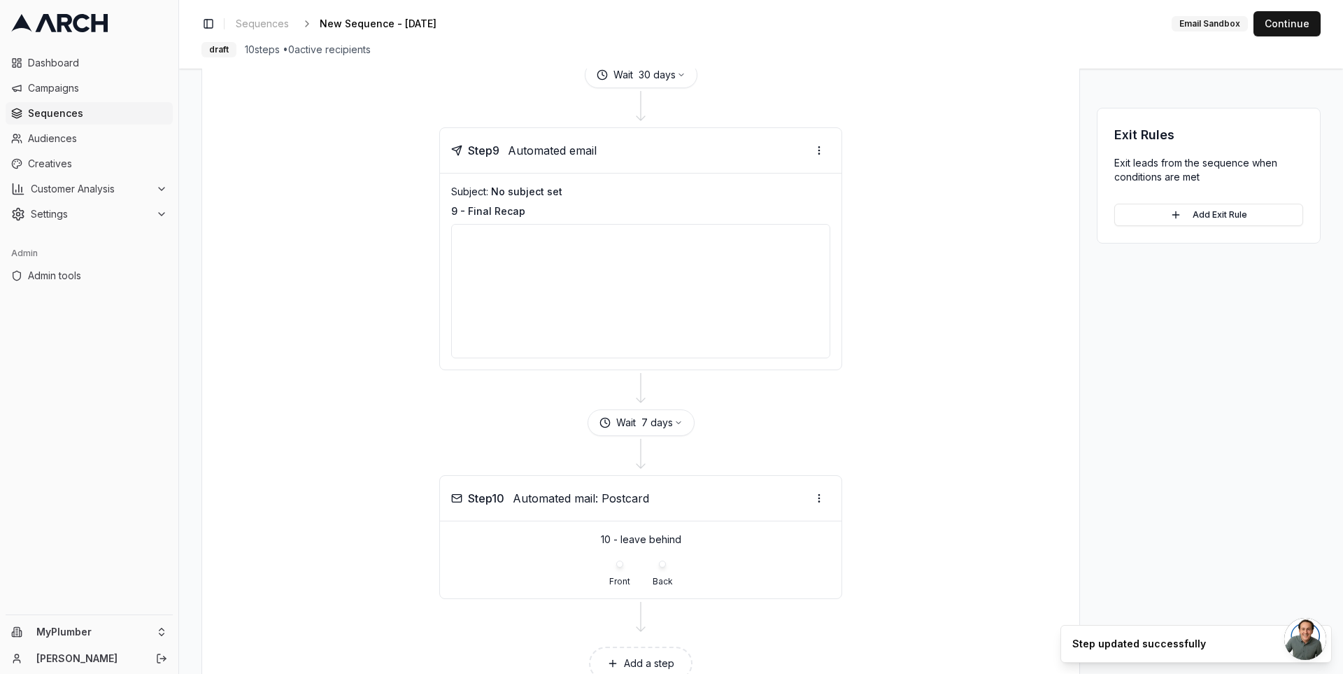
scroll to position [2756, 0]
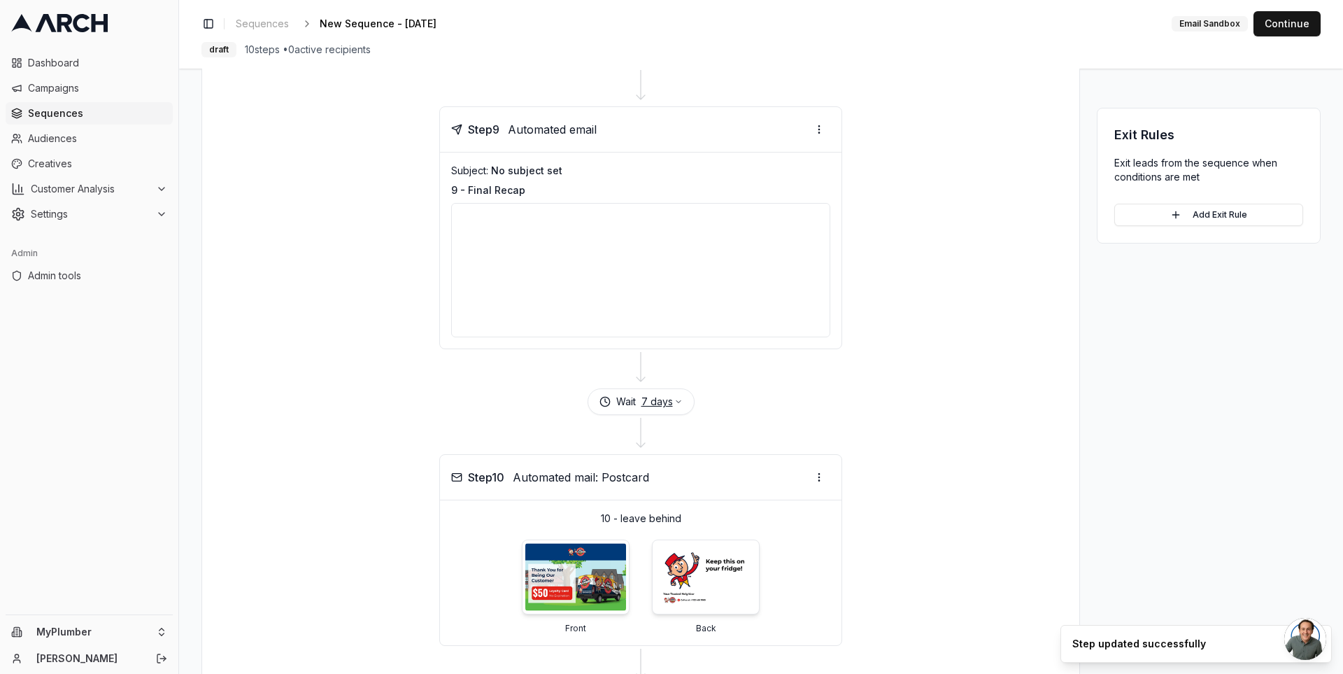
click at [663, 395] on button "7 days" at bounding box center [662, 402] width 41 height 14
type input "14"
click at [703, 465] on button "Save" at bounding box center [696, 467] width 38 height 22
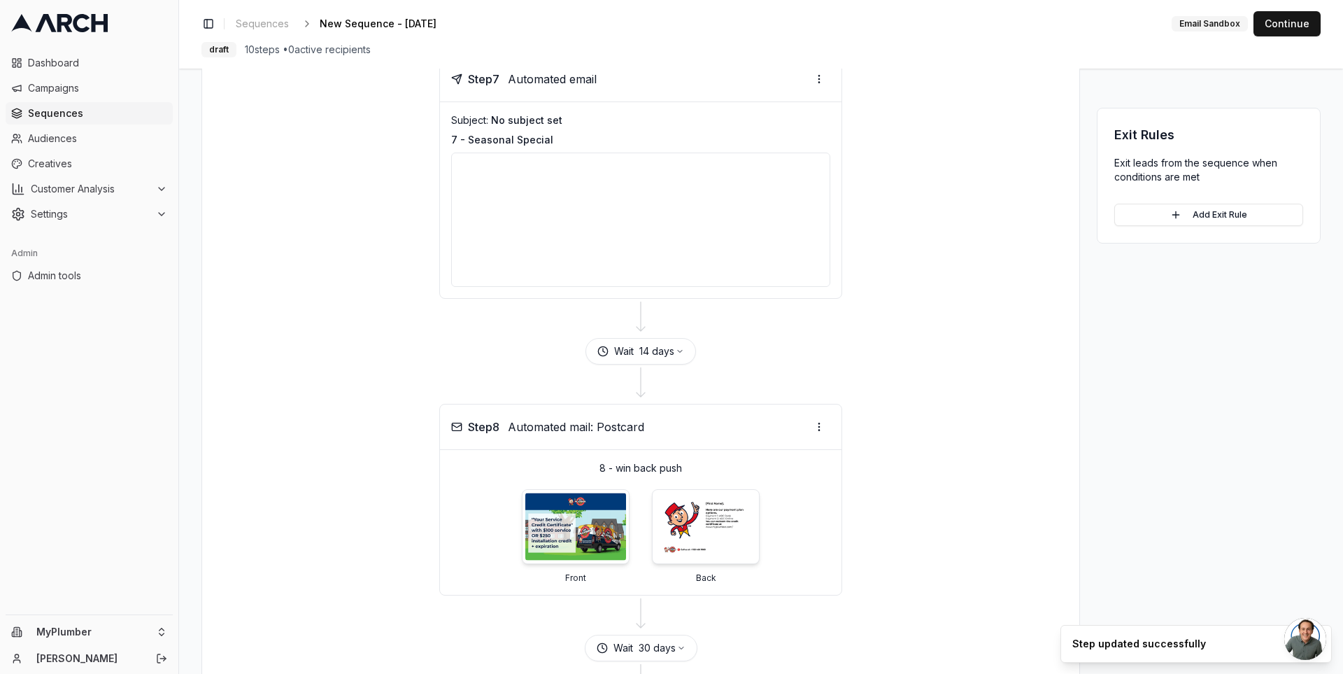
click at [857, 318] on div at bounding box center [641, 318] width 844 height 39
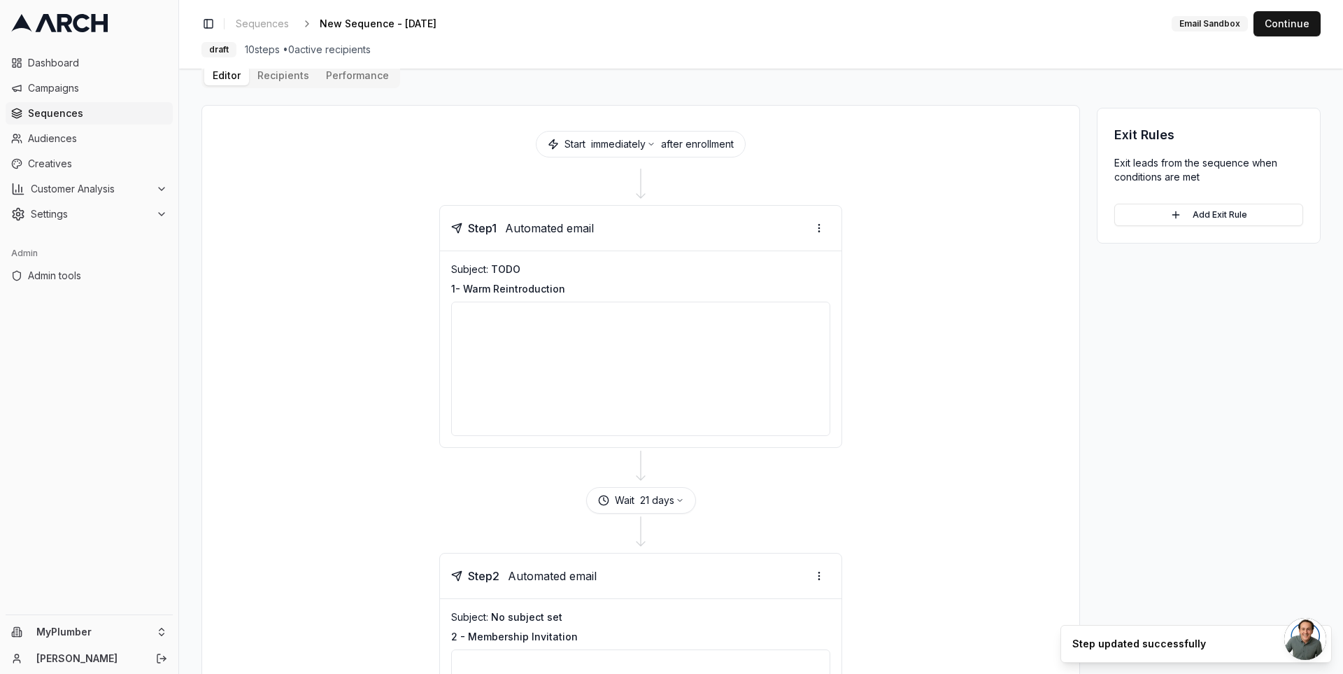
scroll to position [0, 0]
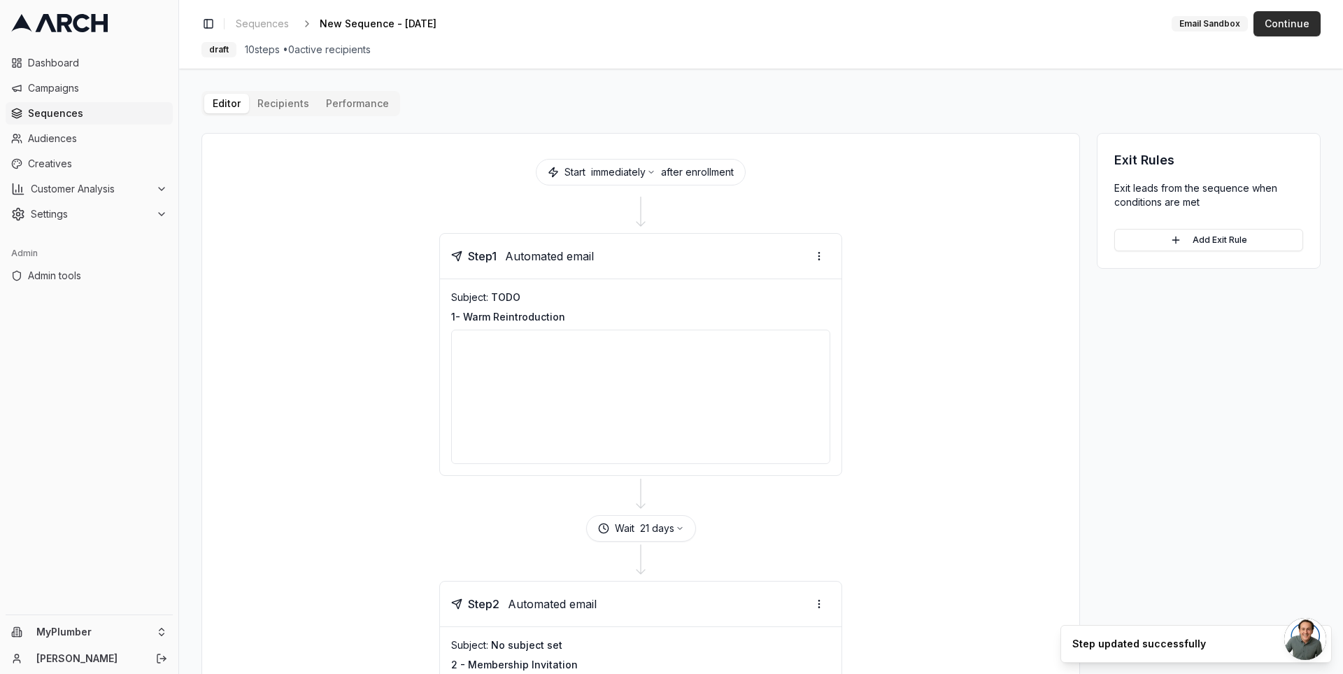
click at [1277, 19] on button "Continue" at bounding box center [1287, 23] width 67 height 25
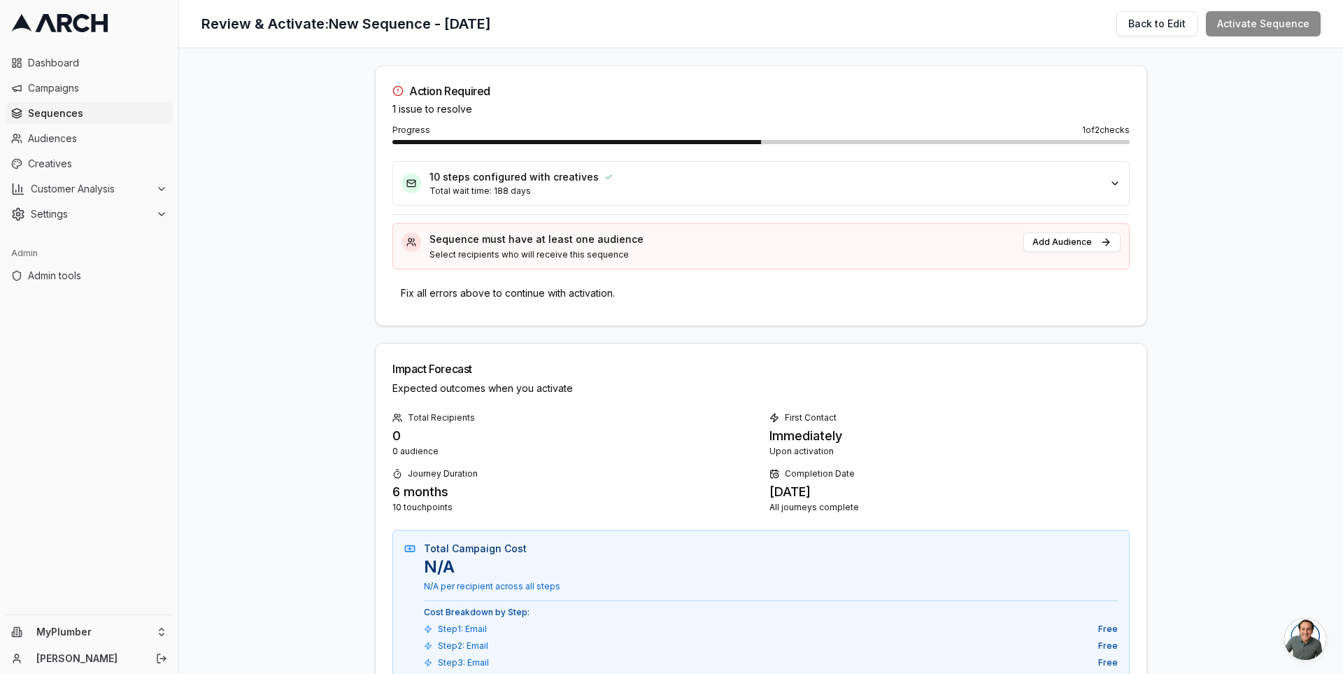
drag, startPoint x: 524, startPoint y: 190, endPoint x: 496, endPoint y: 190, distance: 28.0
click at [496, 190] on p "Total wait time: 188 days" at bounding box center [766, 190] width 672 height 11
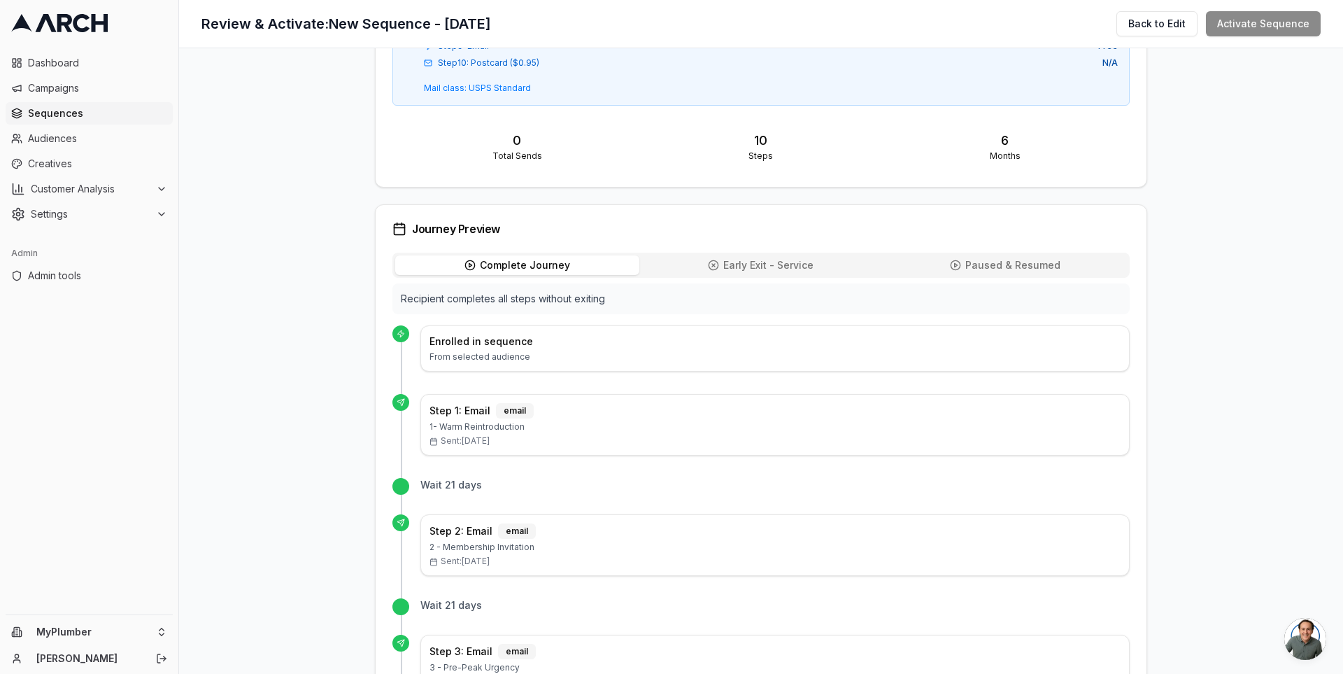
scroll to position [975, 0]
click at [731, 258] on button "Early Exit - Service Early" at bounding box center [762, 268] width 244 height 20
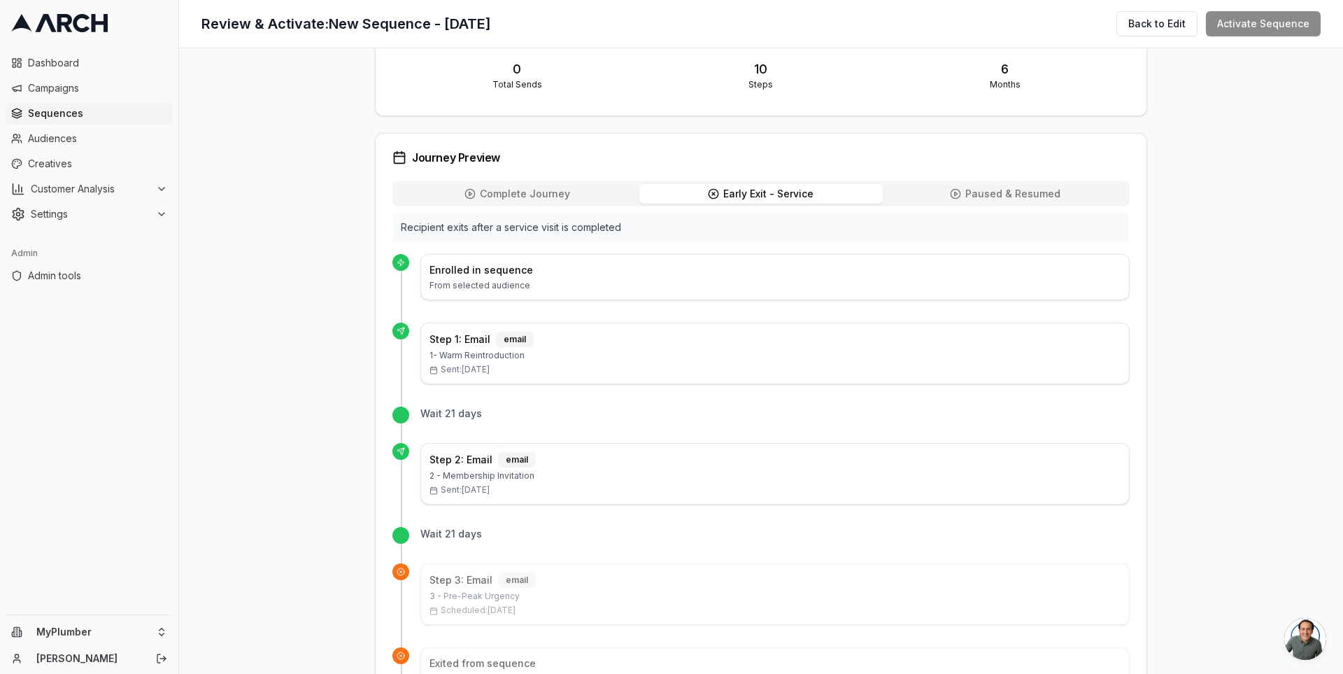
scroll to position [963, 0]
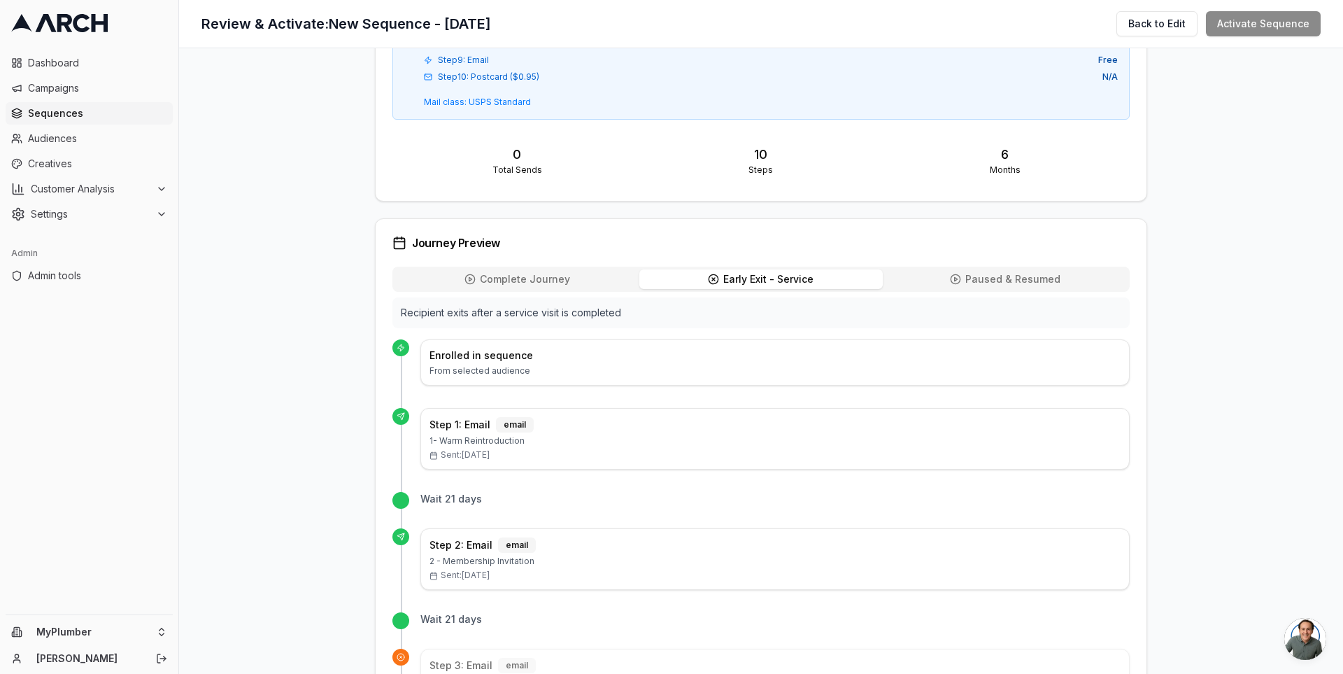
click at [947, 269] on button "Paused & Resumed Paused" at bounding box center [1005, 279] width 244 height 20
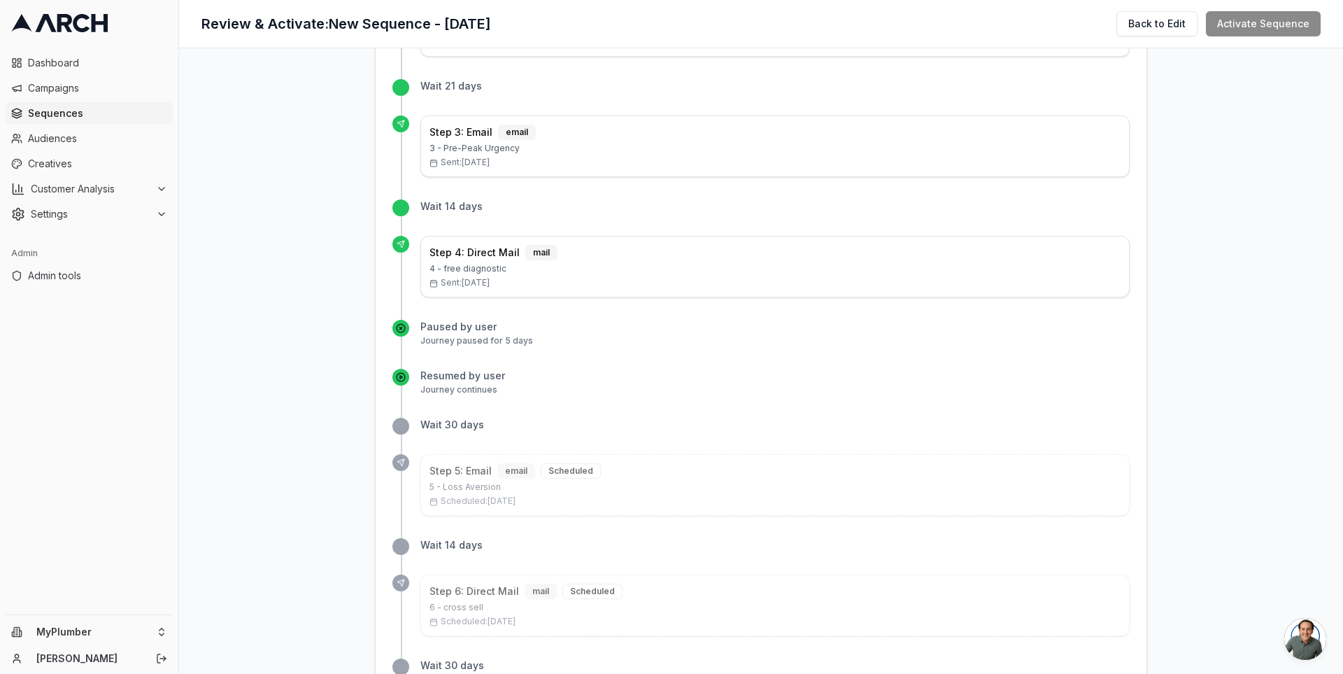
scroll to position [1134, 0]
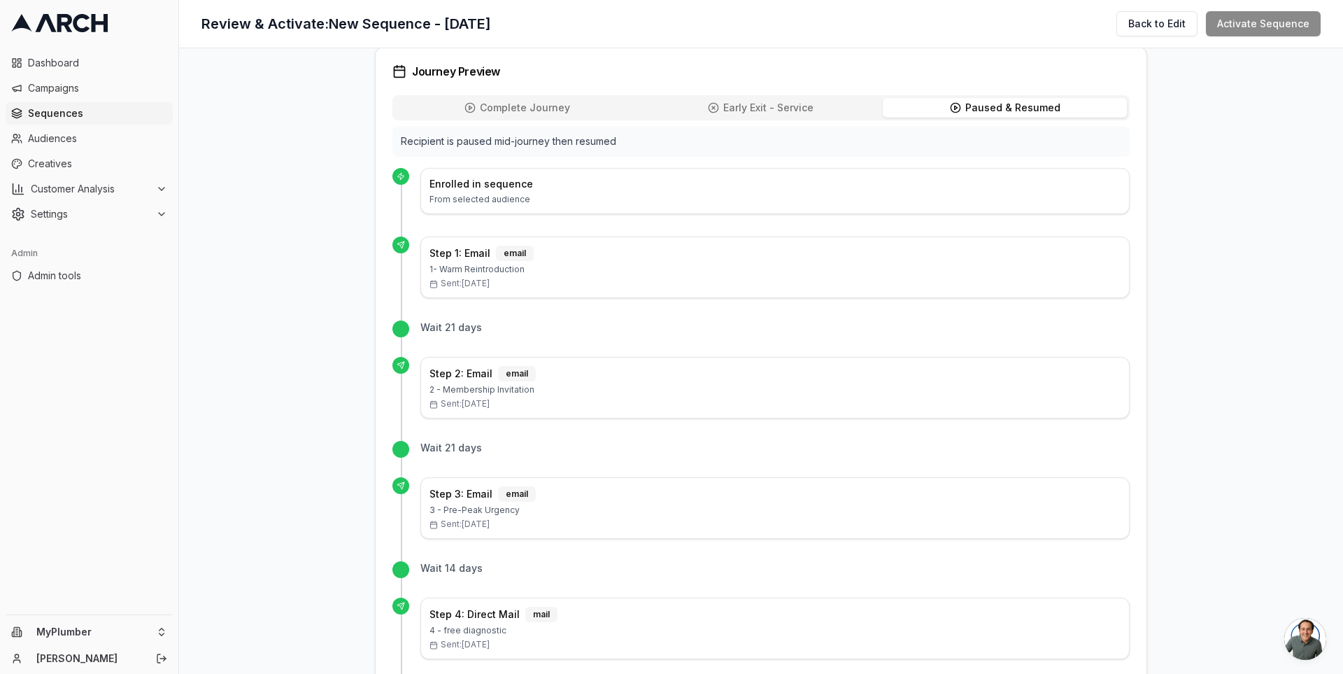
click at [528, 101] on span "Complete Journey" at bounding box center [525, 108] width 90 height 14
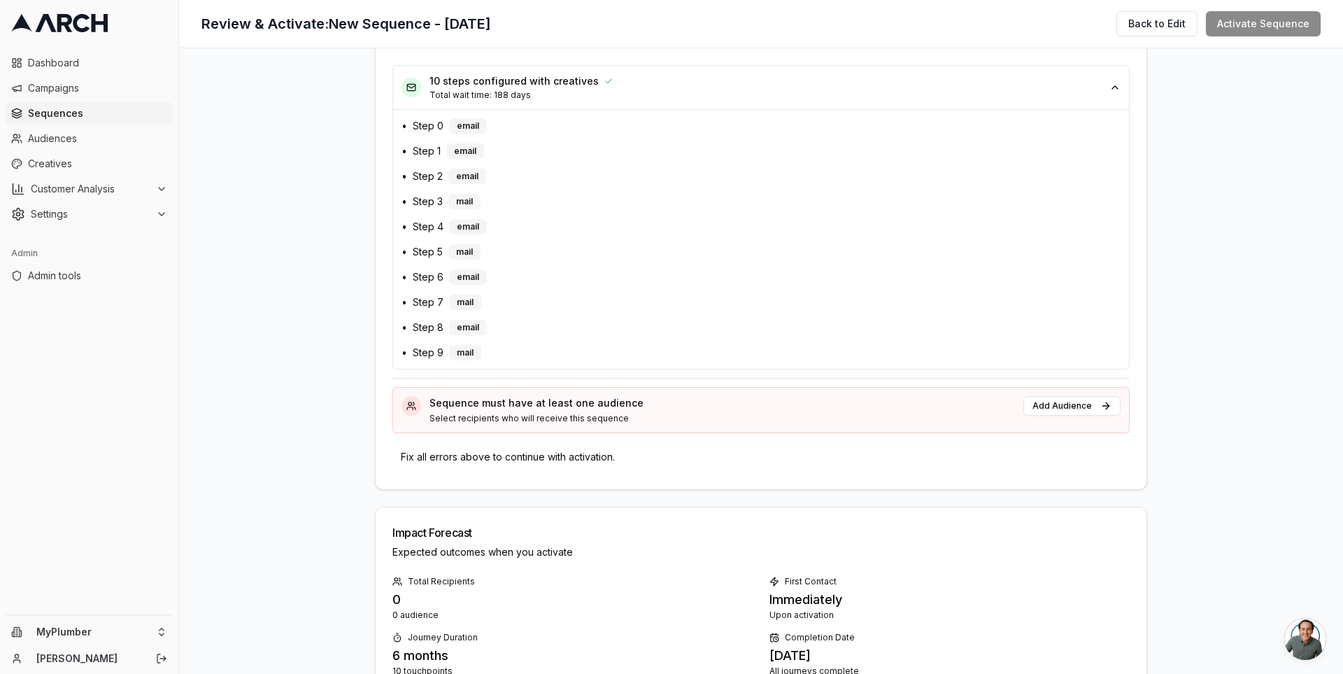
scroll to position [0, 0]
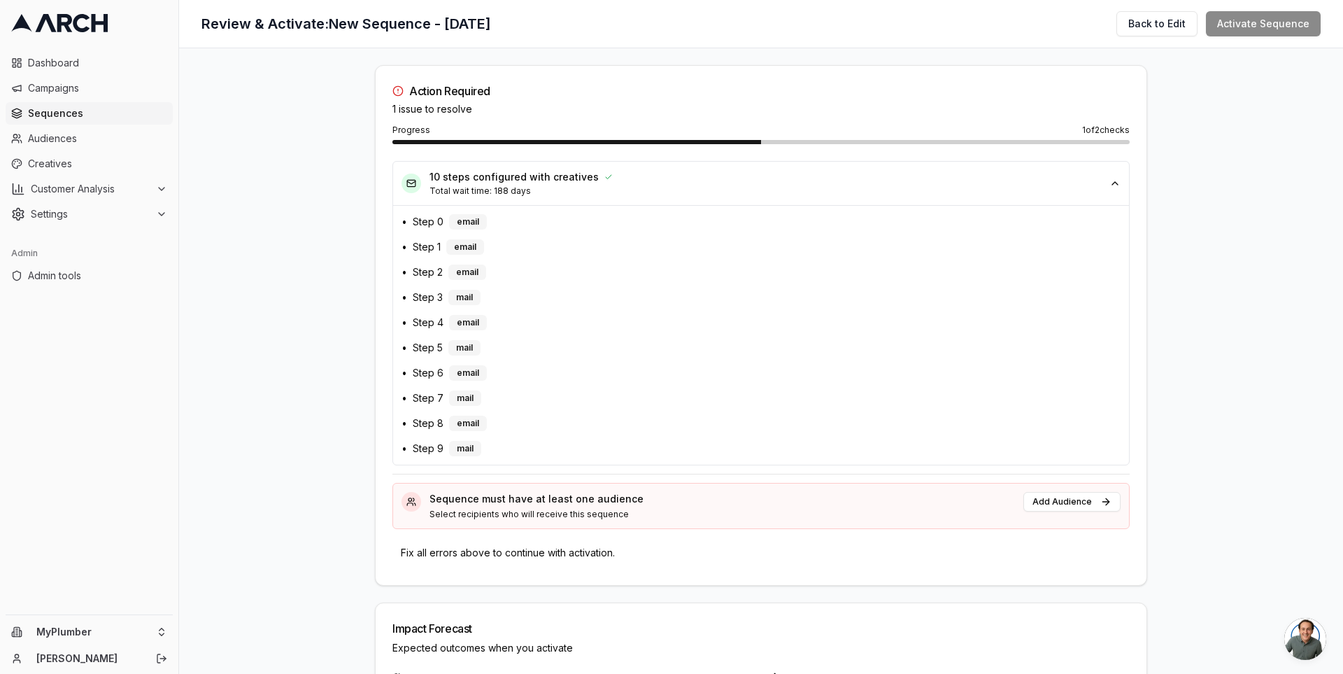
click at [140, 113] on span "Sequences" at bounding box center [97, 113] width 139 height 14
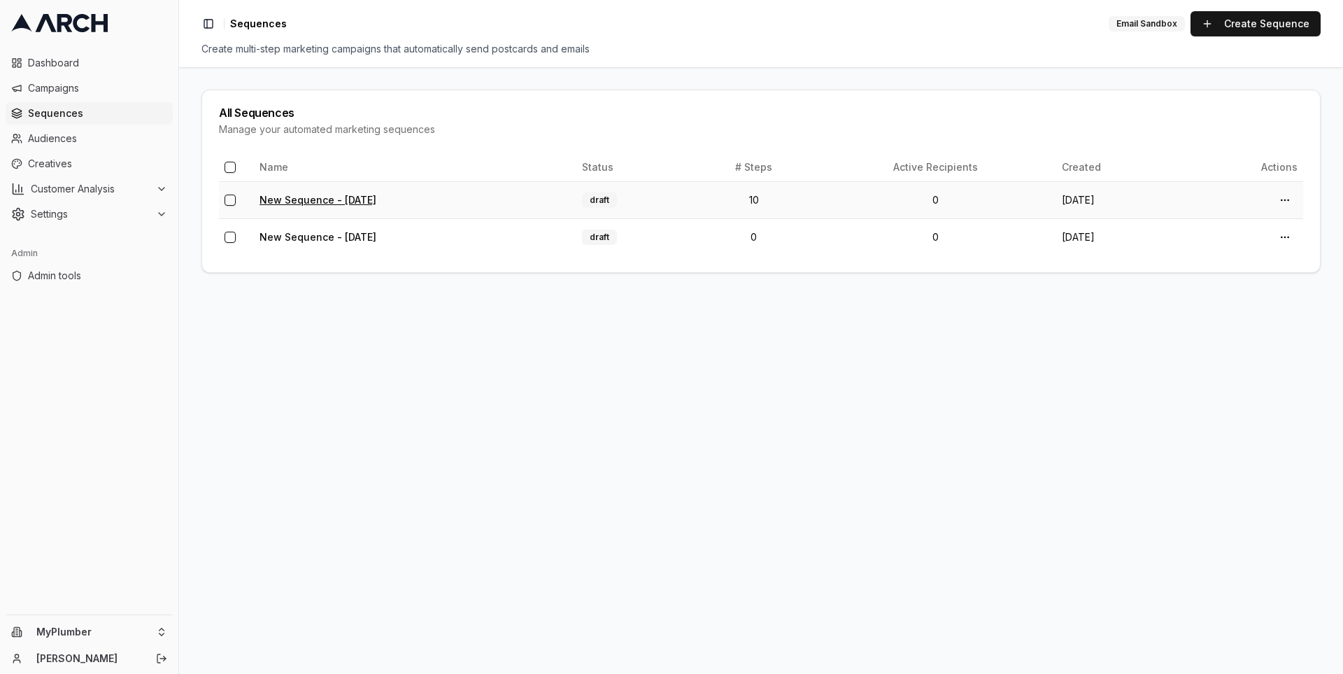
click at [349, 198] on link "New Sequence - [DATE]" at bounding box center [318, 200] width 117 height 12
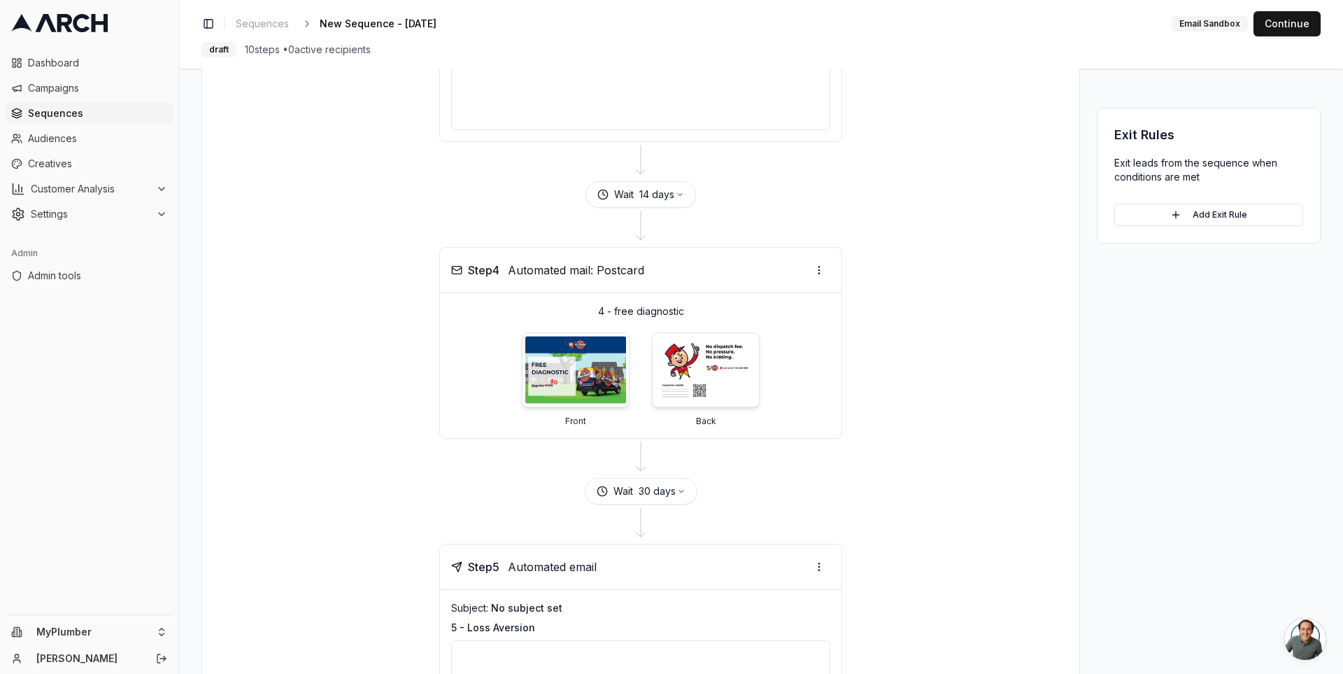
scroll to position [1053, 0]
